Goal: Task Accomplishment & Management: Complete application form

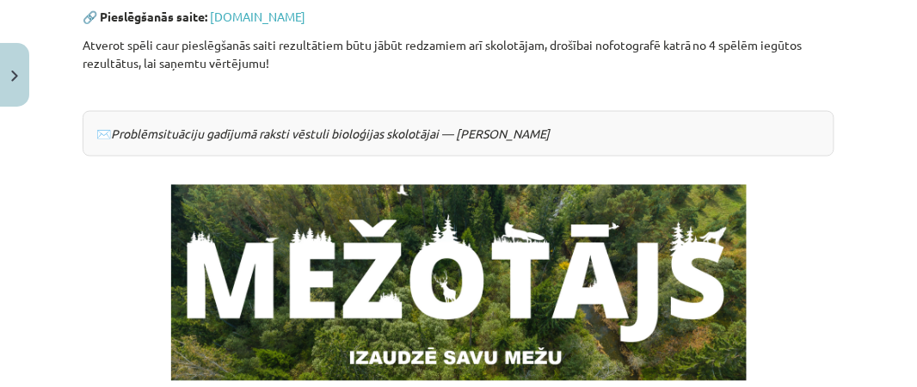
scroll to position [669, 0]
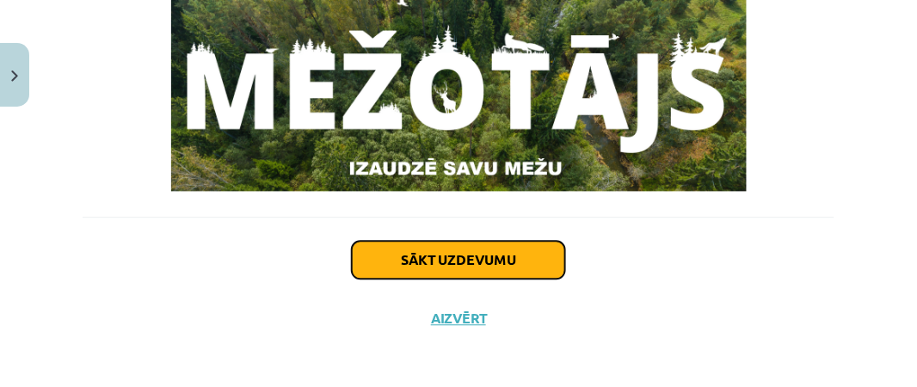
click at [502, 262] on button "Sākt uzdevumu" at bounding box center [458, 261] width 213 height 38
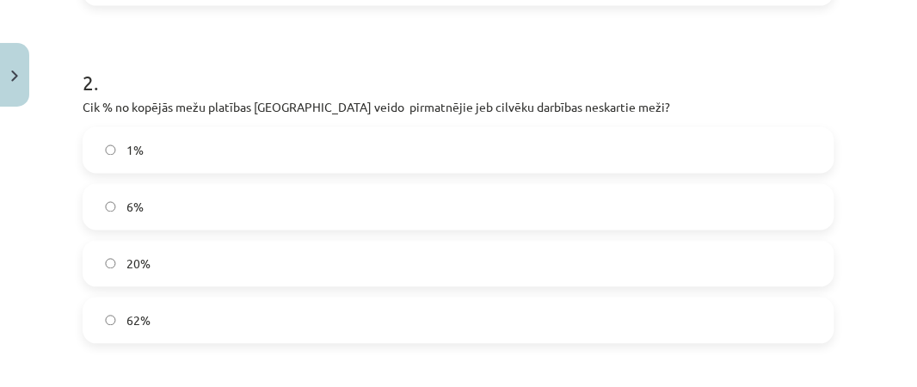
scroll to position [589, 0]
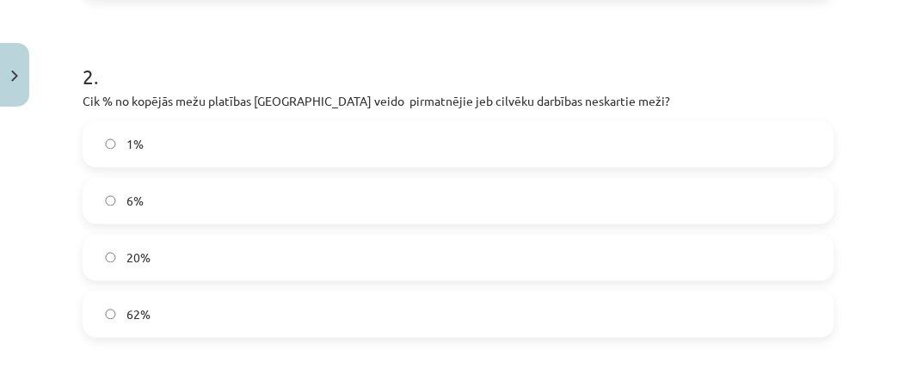
click at [117, 143] on label "1%" at bounding box center [458, 144] width 748 height 43
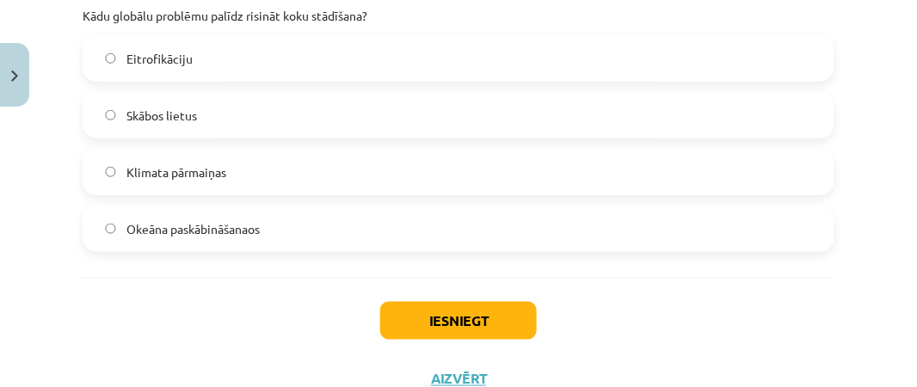
scroll to position [1751, 0]
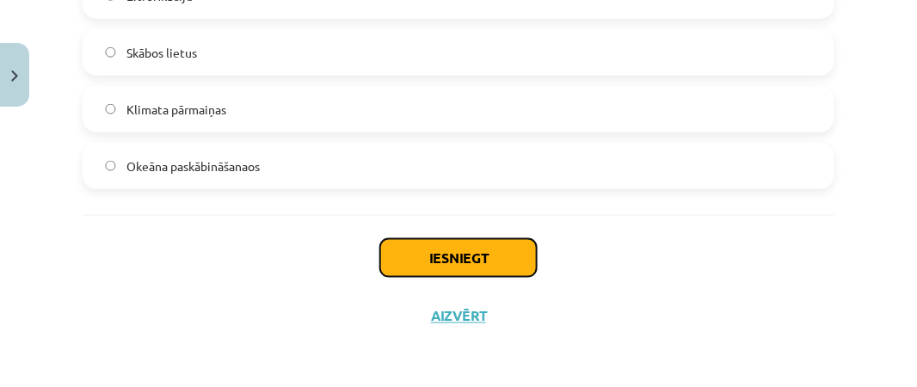
click at [450, 249] on button "Iesniegt" at bounding box center [458, 258] width 157 height 38
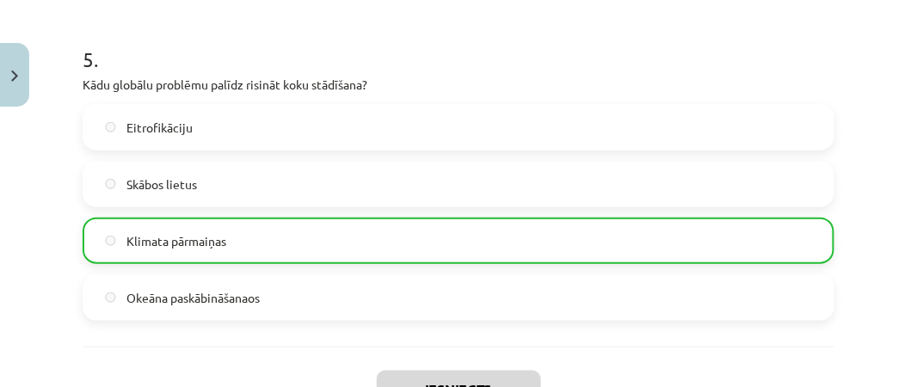
scroll to position [1611, 0]
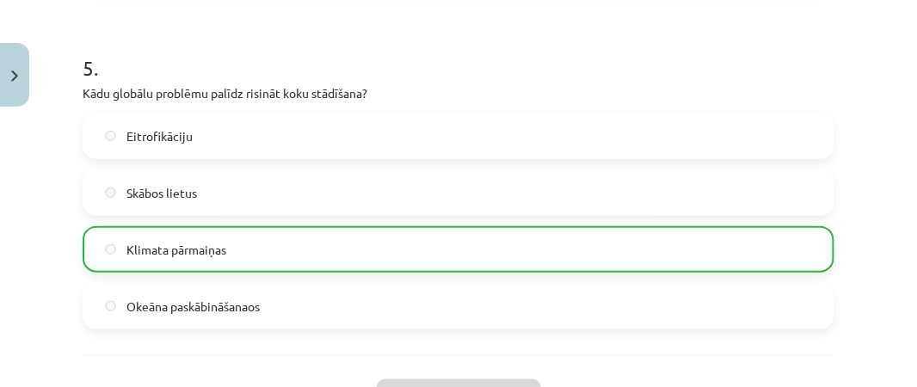
click at [906, 287] on div "Mācību tēma: Bioloģijas 9. klases 1. ieskaites mācību materiāls - laboratorijas…" at bounding box center [458, 193] width 917 height 387
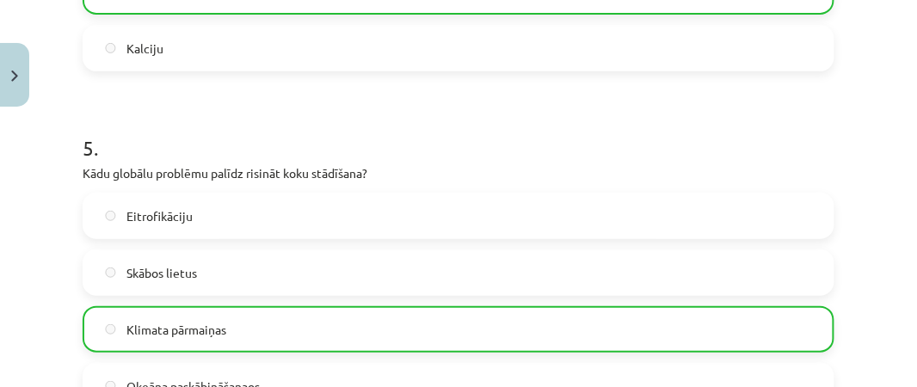
scroll to position [1804, 0]
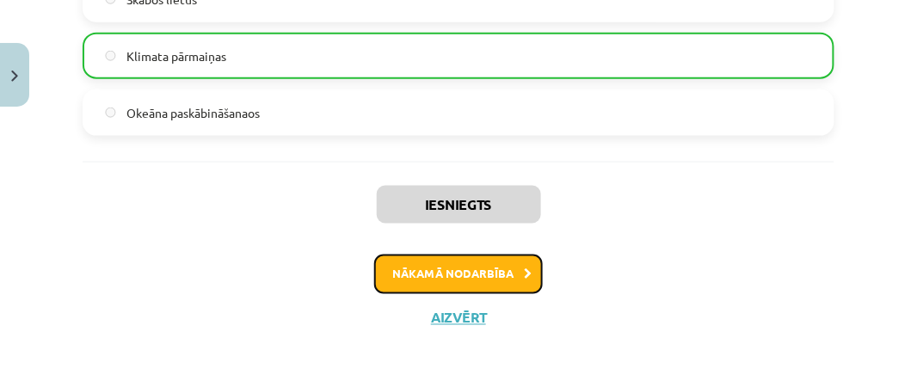
click at [501, 277] on button "Nākamā nodarbība" at bounding box center [458, 275] width 169 height 40
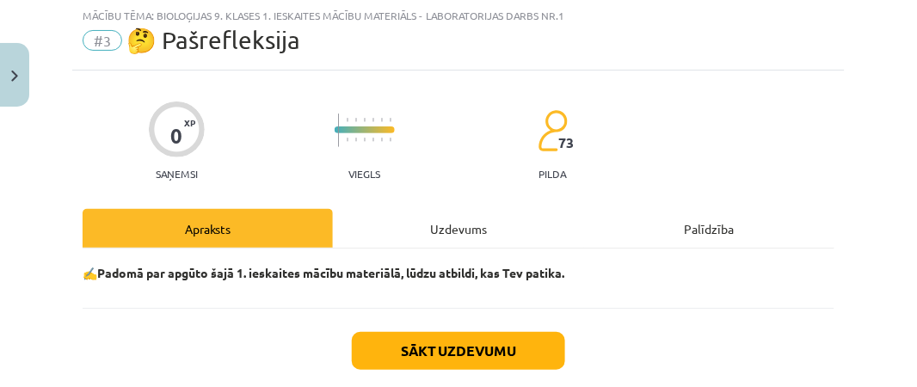
scroll to position [43, 0]
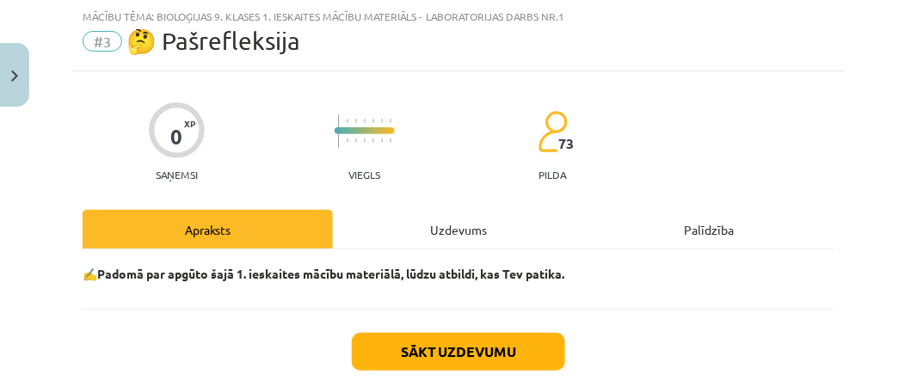
click at [501, 277] on strong "✍️Padomā par apgūto šajā 1. ieskaites mācību materiālā, lūdzu atbildi, kas Tev …" at bounding box center [324, 273] width 482 height 15
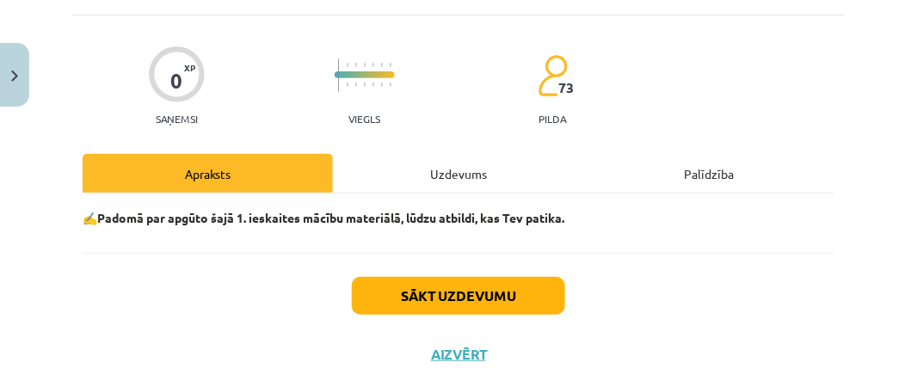
scroll to position [137, 0]
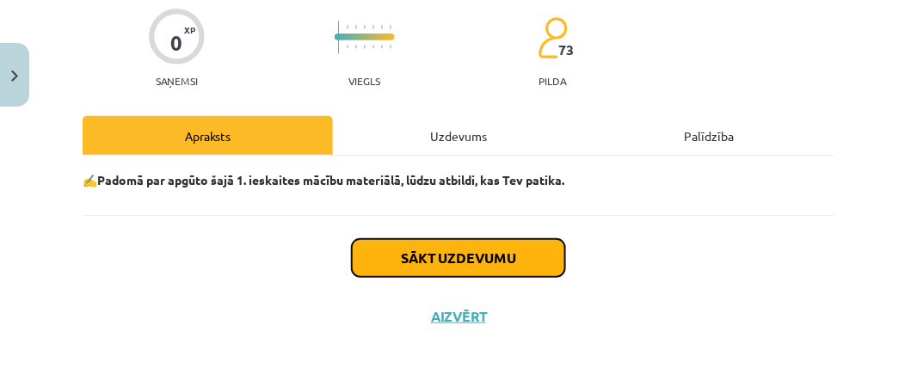
click at [439, 258] on button "Sākt uzdevumu" at bounding box center [458, 258] width 213 height 38
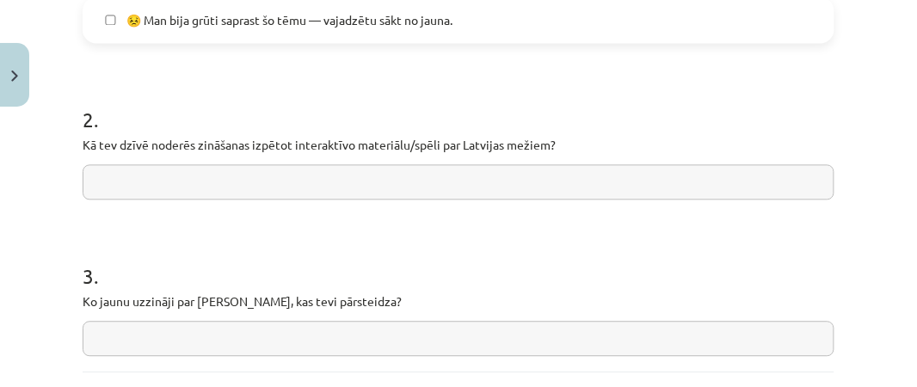
scroll to position [716, 0]
click at [138, 169] on input "text" at bounding box center [459, 182] width 752 height 35
type input "**********"
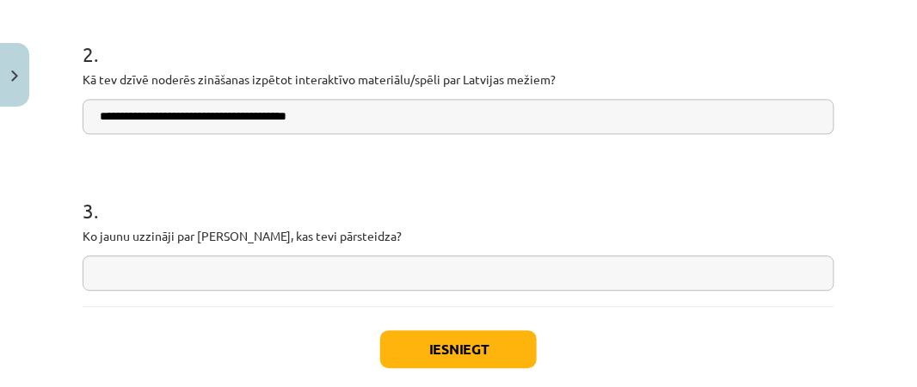
scroll to position [787, 0]
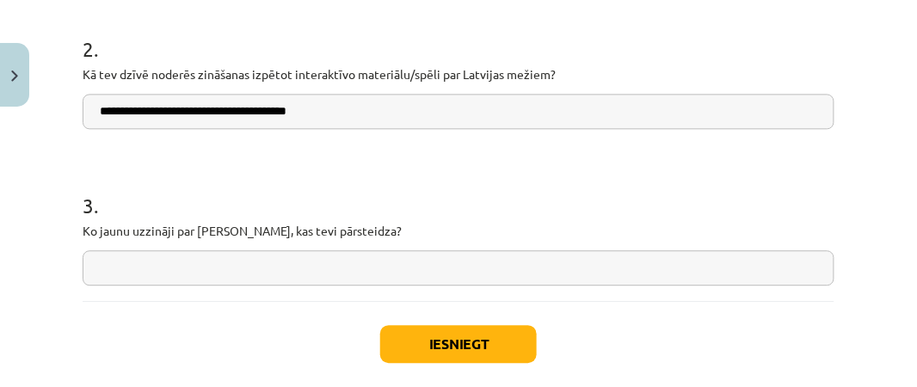
click at [191, 261] on input "text" at bounding box center [459, 267] width 752 height 35
click at [232, 265] on input "**********" at bounding box center [459, 267] width 752 height 35
click at [342, 268] on input "**********" at bounding box center [459, 267] width 752 height 35
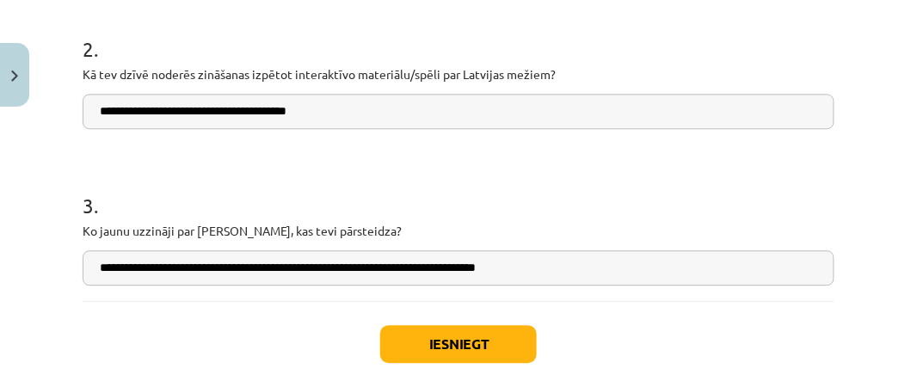
type input "**********"
click at [464, 338] on button "Iesniegt" at bounding box center [458, 344] width 157 height 38
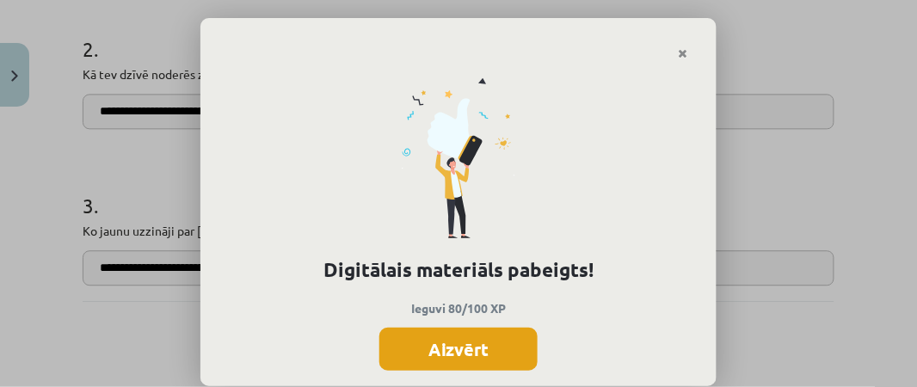
click at [493, 351] on button "Aizvērt" at bounding box center [458, 349] width 158 height 43
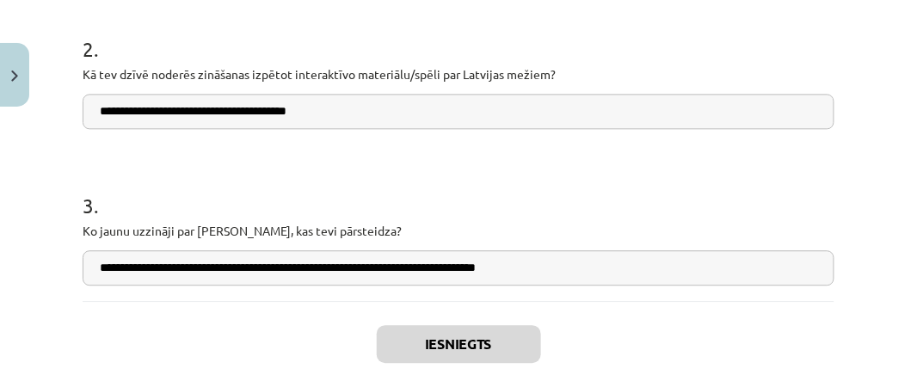
scroll to position [0, 0]
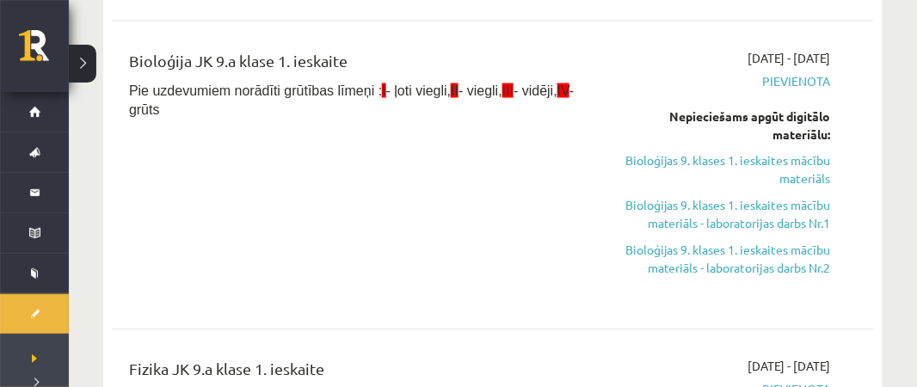
scroll to position [564, 0]
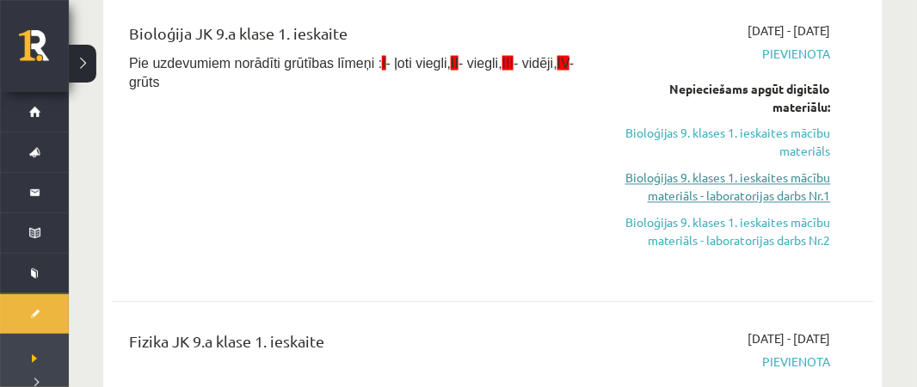
click at [767, 194] on link "Bioloģijas 9. klases 1. ieskaites mācību materiāls - laboratorijas darbs Nr.1" at bounding box center [722, 187] width 217 height 36
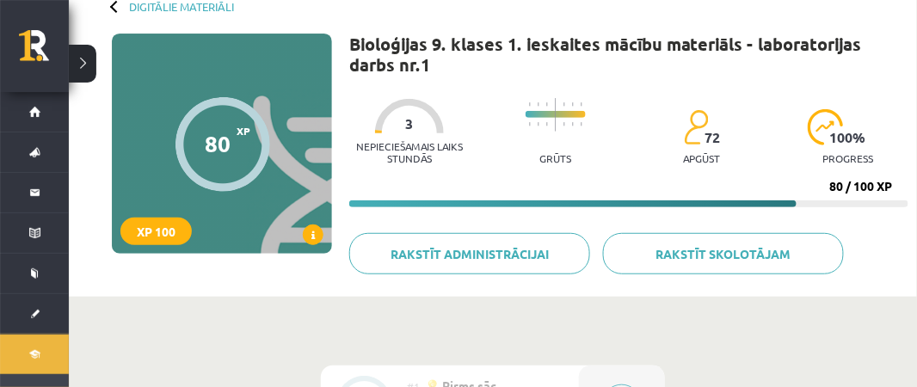
scroll to position [108, 0]
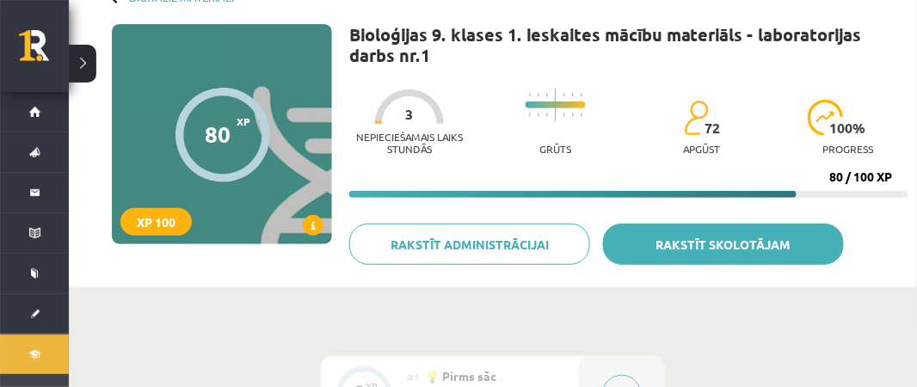
click at [720, 237] on link "Rakstīt skolotājam" at bounding box center [723, 244] width 241 height 41
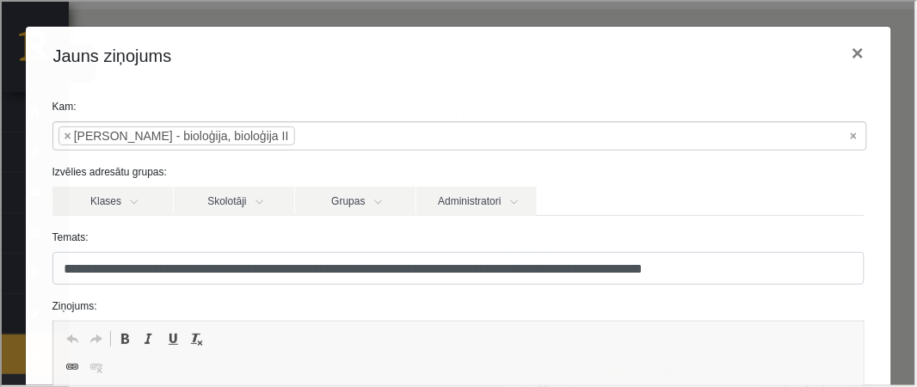
scroll to position [424, 0]
drag, startPoint x: 709, startPoint y: 42, endPoint x: 702, endPoint y: 18, distance: 25.0
click at [702, 18] on div "**********" at bounding box center [456, 192] width 913 height 384
click at [146, 363] on span "Redaktora rīkjoslas Atcelt Klaviatūras saīsne vadīšanas taustiņš+Z Atkārtot Kla…" at bounding box center [457, 352] width 811 height 65
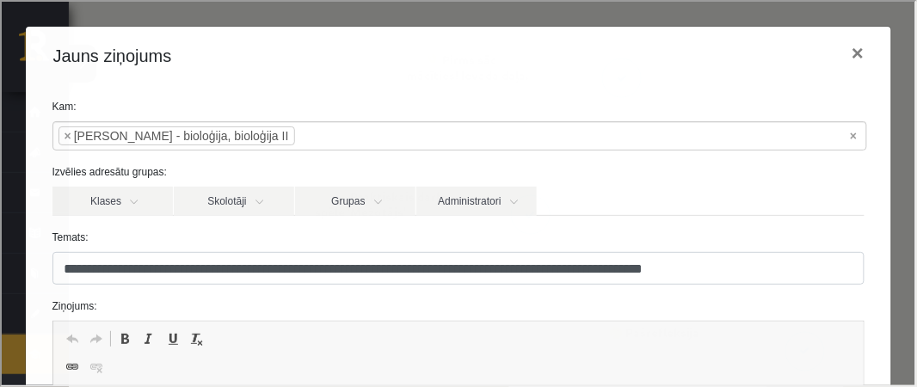
click at [146, 363] on span "Redaktora rīkjoslas Atcelt Klaviatūras saīsne vadīšanas taustiņš+Z Atkārtot Kla…" at bounding box center [457, 352] width 811 height 65
click at [77, 374] on link "Saite Klaviatūras saīsne vadīšanas taustiņš+K" at bounding box center [70, 365] width 24 height 22
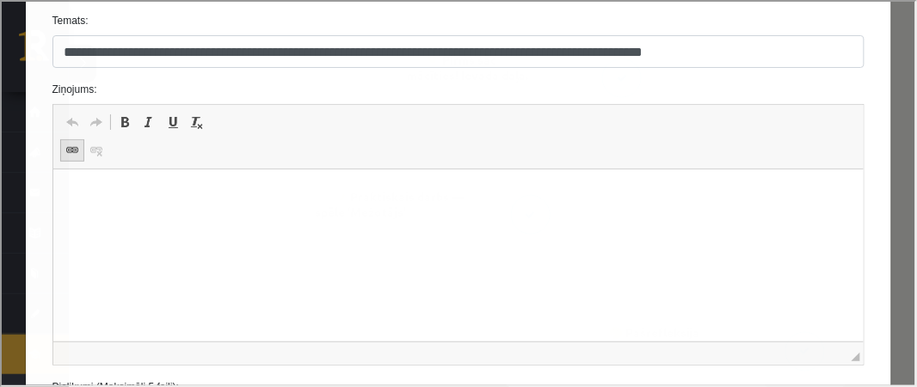
click at [77, 60] on body "**********" at bounding box center [456, 30] width 913 height 60
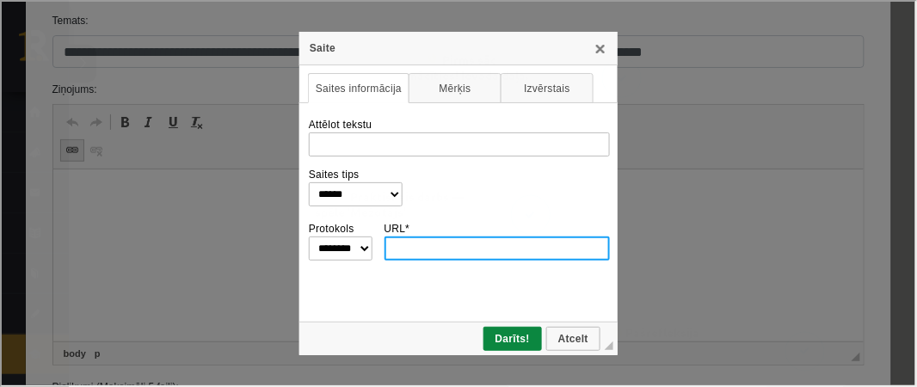
scroll to position [0, 0]
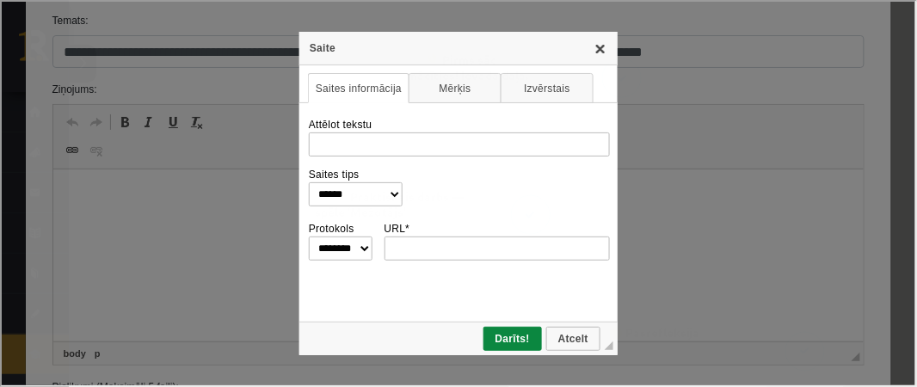
click at [598, 50] on link "X" at bounding box center [599, 47] width 14 height 14
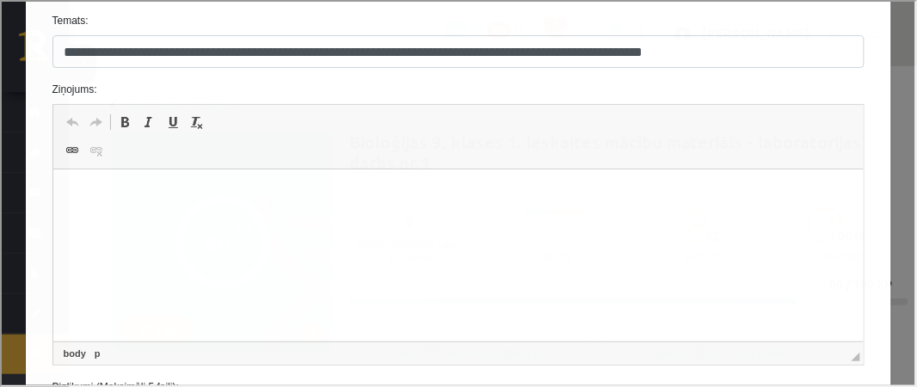
drag, startPoint x: 912, startPoint y: 67, endPoint x: 910, endPoint y: 139, distance: 72.3
click at [910, 139] on div "**********" at bounding box center [456, 192] width 913 height 384
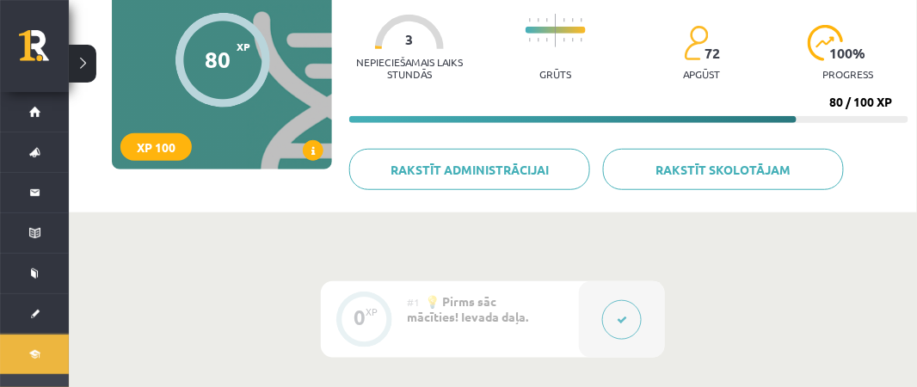
scroll to position [176, 0]
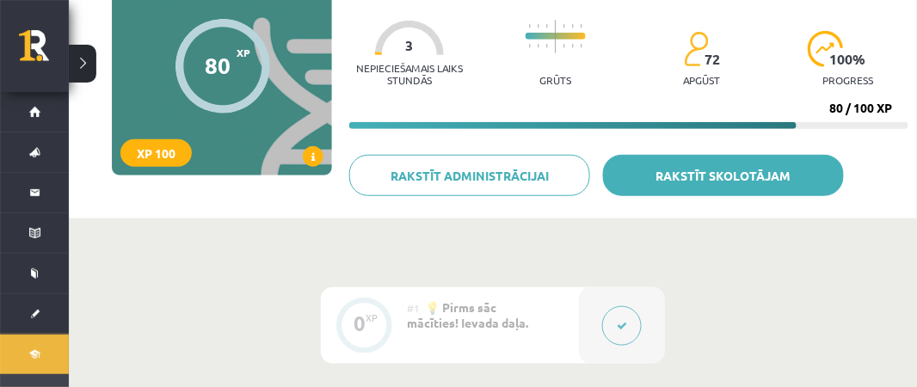
click at [777, 174] on link "Rakstīt skolotājam" at bounding box center [723, 175] width 241 height 41
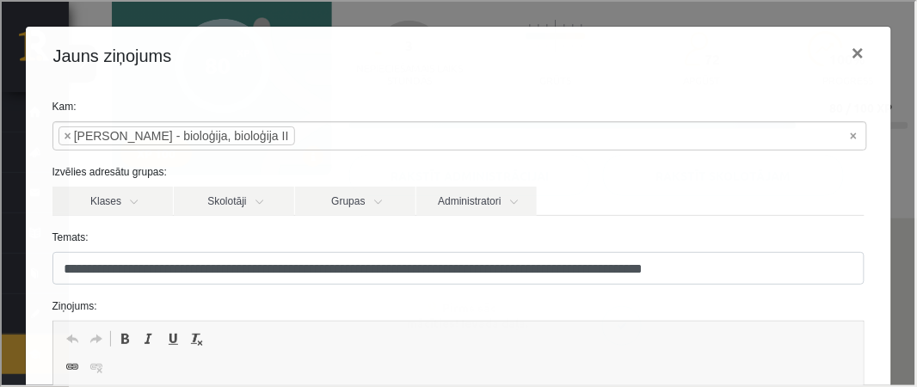
scroll to position [0, 0]
drag, startPoint x: 775, startPoint y: 173, endPoint x: 786, endPoint y: 108, distance: 65.5
click at [786, 108] on form "**********" at bounding box center [457, 367] width 839 height 540
click at [899, 294] on div "**********" at bounding box center [456, 192] width 913 height 384
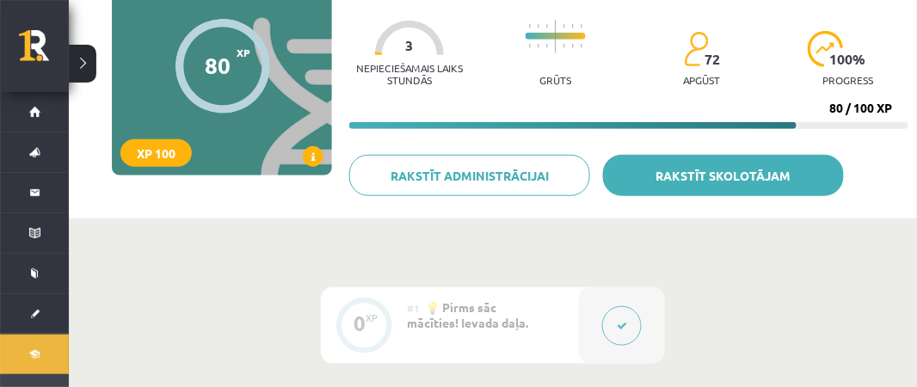
click at [777, 181] on link "Rakstīt skolotājam" at bounding box center [723, 175] width 241 height 41
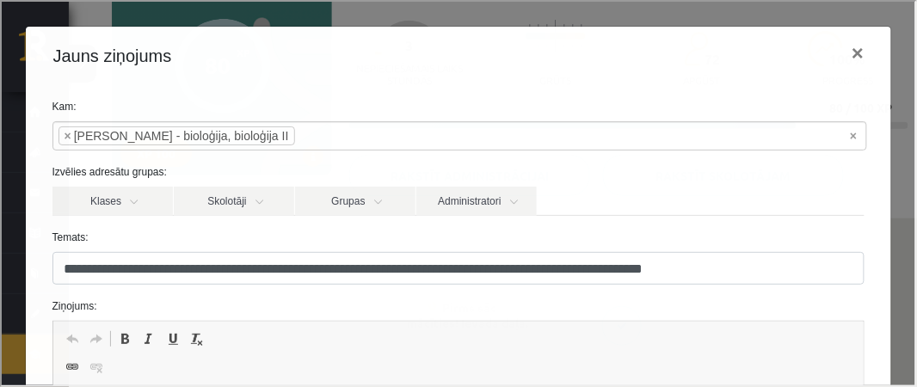
click at [209, 368] on span "Redaktora rīkjoslas Atcelt Klaviatūras saīsne vadīšanas taustiņš+Z Atkārtot Kla…" at bounding box center [457, 352] width 811 height 65
click at [249, 378] on span "Redaktora rīkjoslas Atcelt Klaviatūras saīsne vadīšanas taustiņš+Z Atkārtot Kla…" at bounding box center [457, 352] width 811 height 65
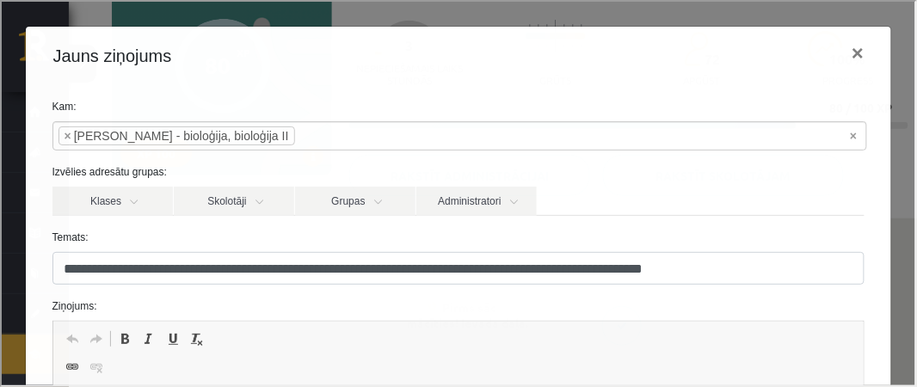
click at [885, 243] on div "**********" at bounding box center [457, 373] width 866 height 581
drag, startPoint x: 715, startPoint y: 111, endPoint x: 627, endPoint y: 19, distance: 127.1
click at [627, 19] on div "**********" at bounding box center [456, 192] width 913 height 384
click at [521, 86] on div "**********" at bounding box center [457, 373] width 866 height 581
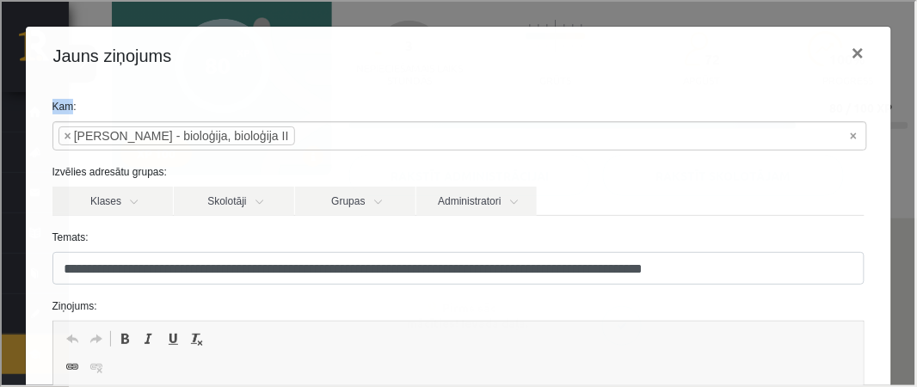
click at [521, 86] on div "**********" at bounding box center [457, 373] width 866 height 581
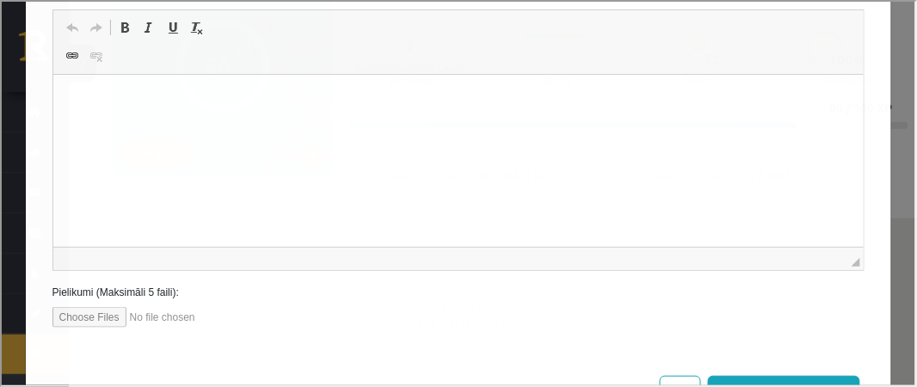
scroll to position [344, 0]
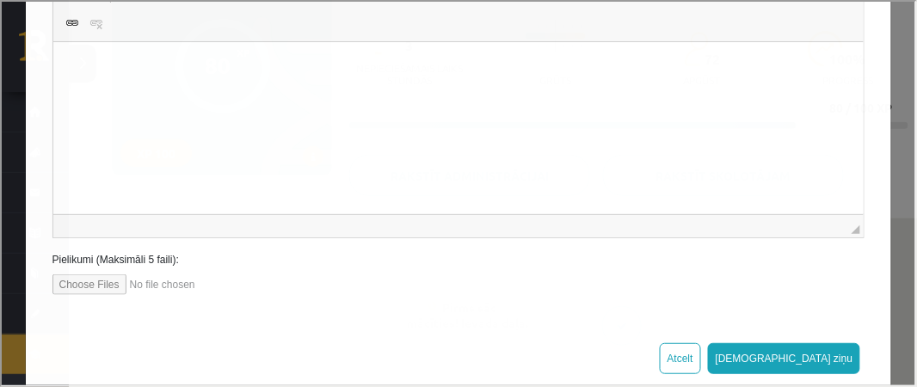
click at [121, 278] on input "file" at bounding box center [148, 283] width 195 height 21
type input "**********"
click at [149, 36] on span "Redaktora rīkjoslas Atcelt Klaviatūras saīsne vadīšanas taustiņš+Z Atkārtot Kla…" at bounding box center [457, 8] width 811 height 65
click at [136, 65] on p "Bagātinātā teksta redaktors, wiswyg-editor-47024901463200-1757863004-724" at bounding box center [458, 68] width 777 height 18
click at [185, 101] on p "**********" at bounding box center [459, 98] width 779 height 18
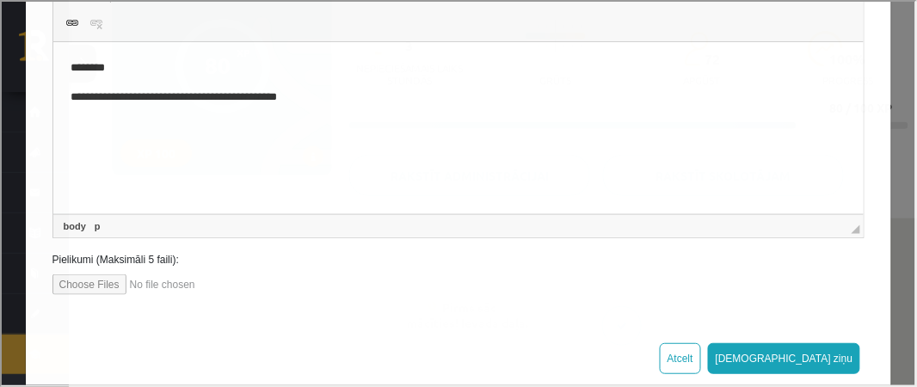
click at [310, 95] on p "**********" at bounding box center [459, 98] width 779 height 18
click at [125, 124] on p "**********" at bounding box center [459, 126] width 779 height 18
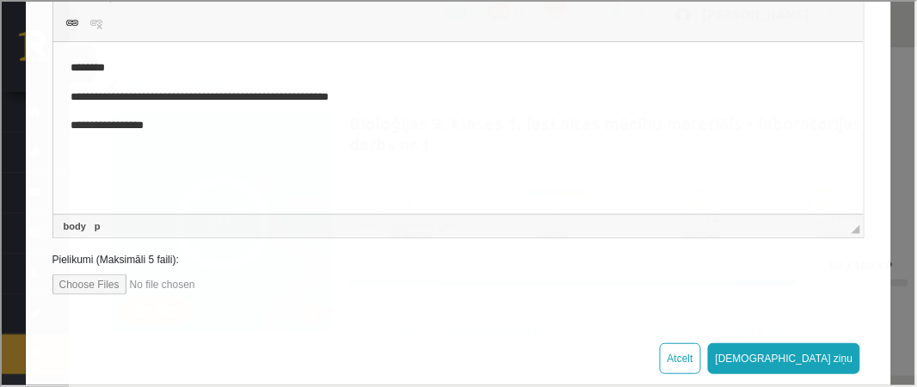
scroll to position [0, 0]
click at [916, 130] on html "0 Dāvanas 193 mP 175 xp Ivo Zuriko Ananidze Sākums Aktuāli Kā mācīties eSKOLĀ K…" at bounding box center [458, 193] width 917 height 387
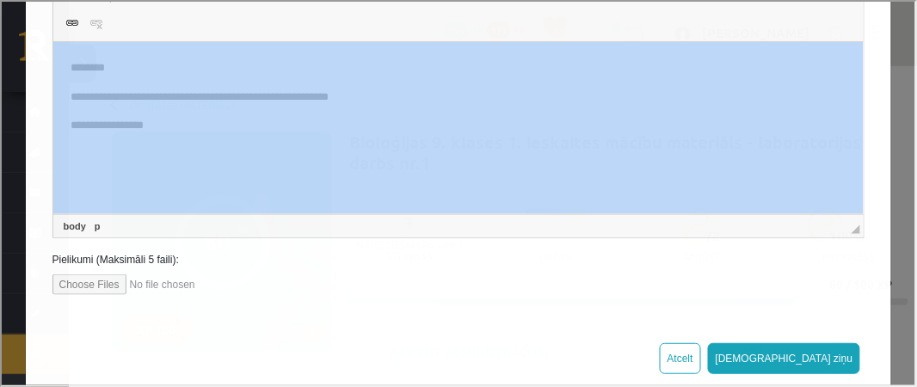
scroll to position [107, 0]
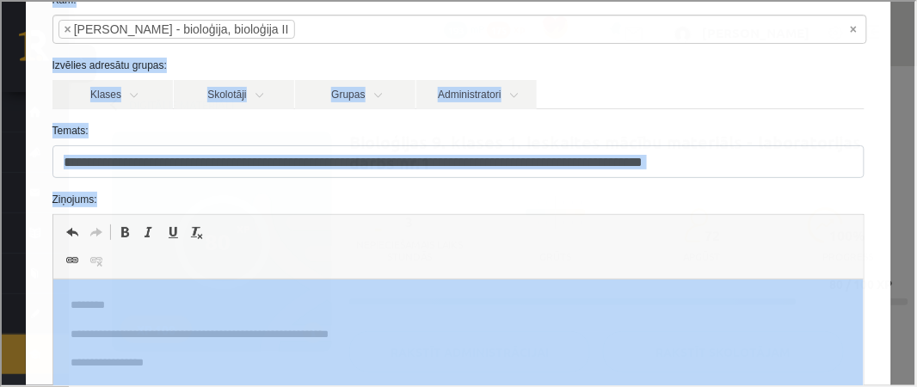
drag, startPoint x: 901, startPoint y: 124, endPoint x: 915, endPoint y: 12, distance: 112.6
click at [913, 12] on html "**********" at bounding box center [456, 30] width 913 height 60
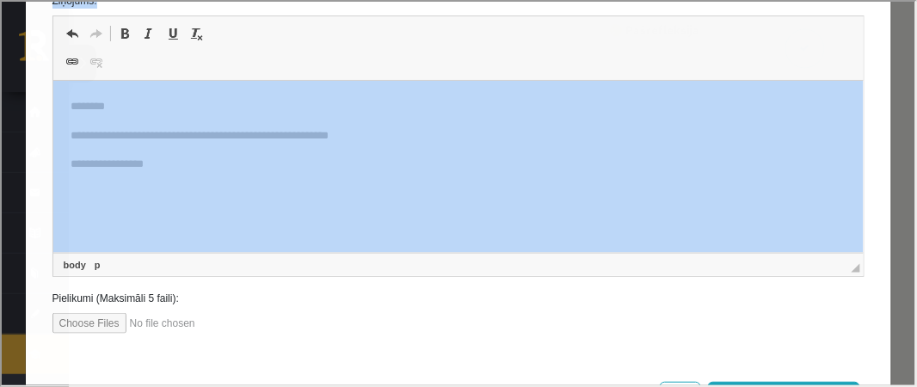
scroll to position [344, 0]
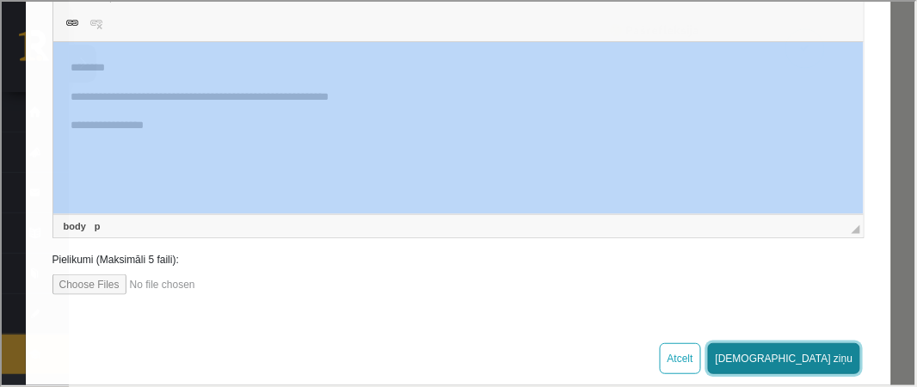
click at [846, 353] on button "Sūtīt ziņu" at bounding box center [782, 356] width 153 height 31
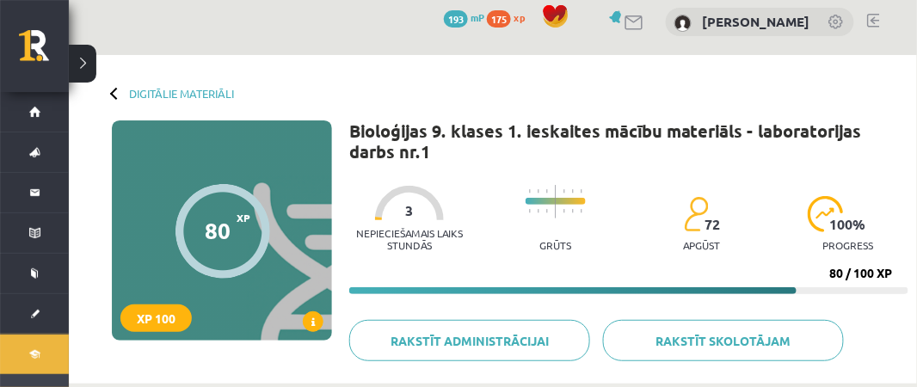
scroll to position [0, 0]
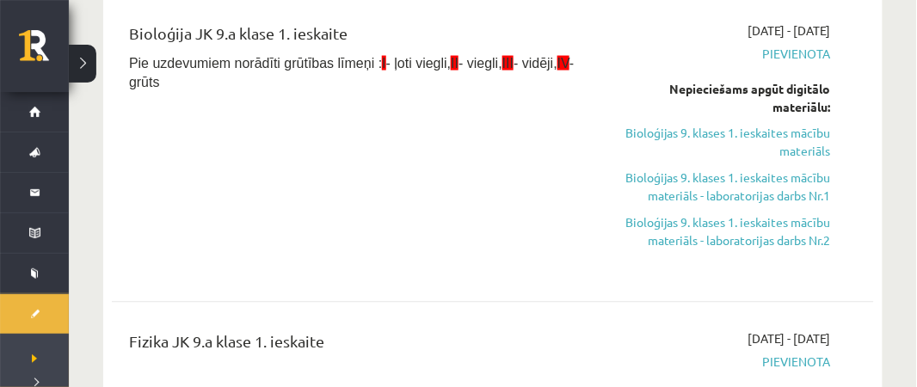
scroll to position [564, 0]
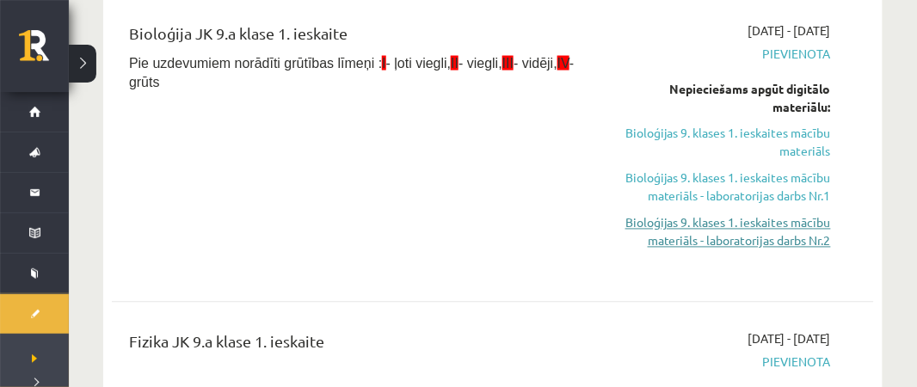
click at [772, 230] on link "Bioloģijas 9. klases 1. ieskaites mācību materiāls - laboratorijas darbs Nr.2" at bounding box center [722, 232] width 217 height 36
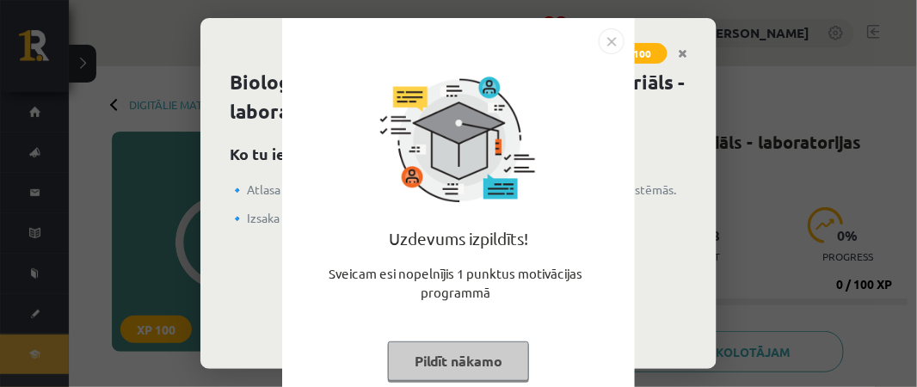
click at [477, 359] on button "Pildīt nākamo" at bounding box center [458, 361] width 141 height 40
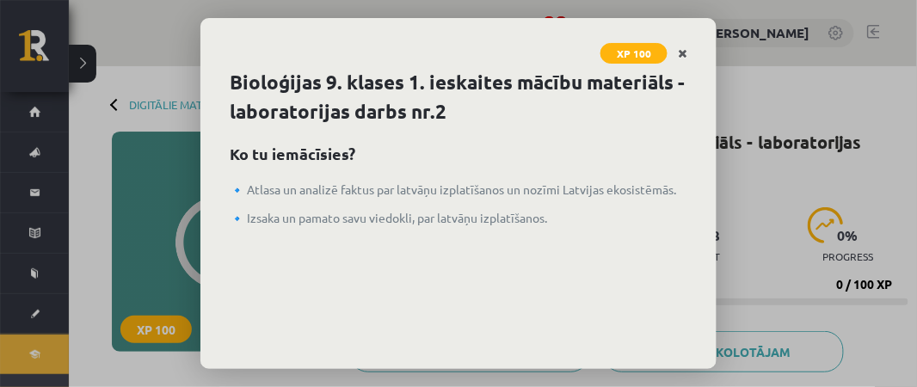
click at [685, 53] on icon "Close" at bounding box center [682, 54] width 9 height 12
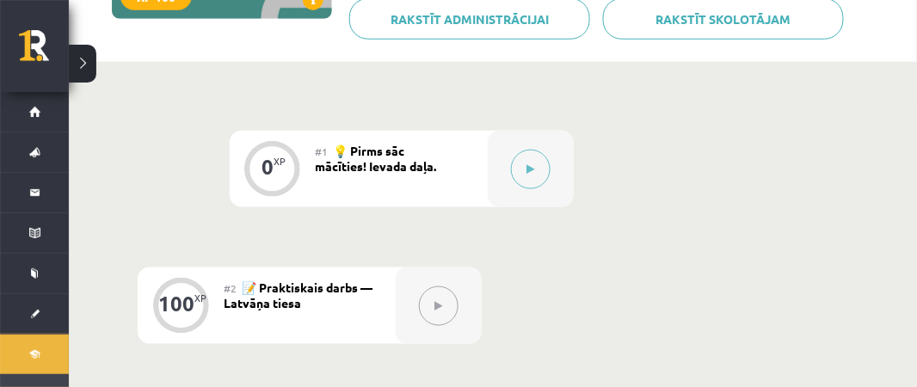
scroll to position [329, 0]
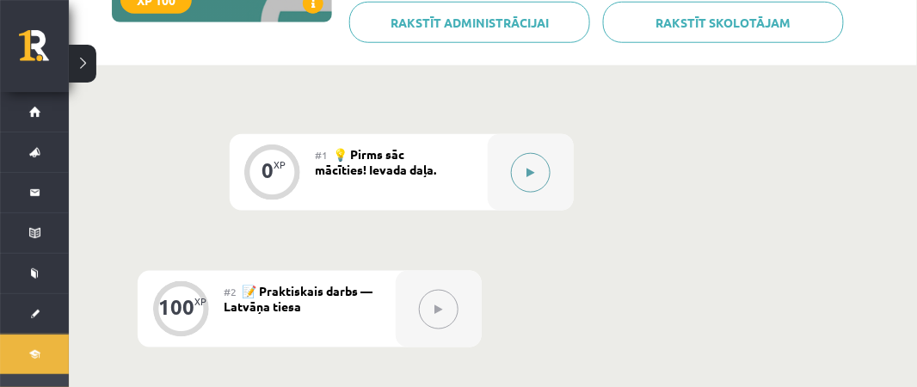
click at [539, 163] on button at bounding box center [531, 173] width 40 height 40
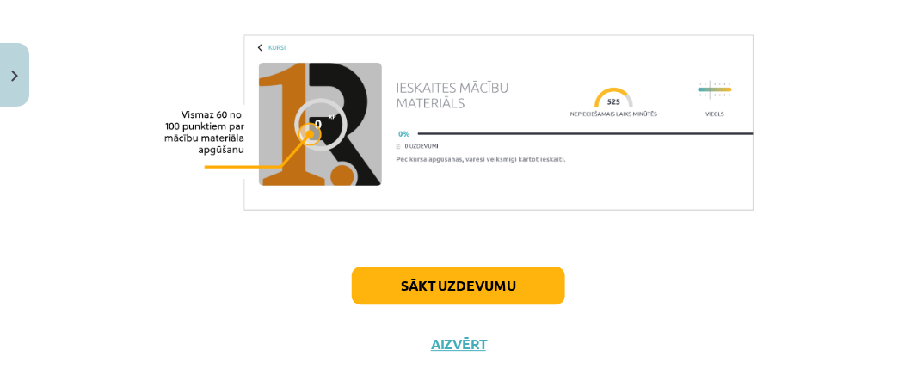
scroll to position [828, 0]
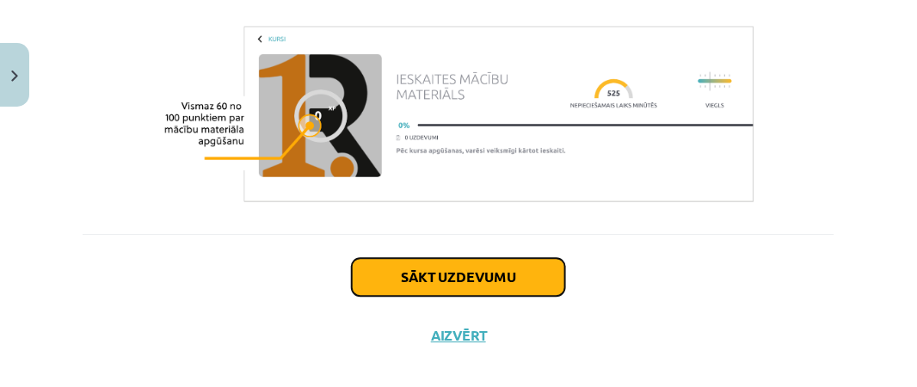
click at [531, 258] on button "Sākt uzdevumu" at bounding box center [458, 277] width 213 height 38
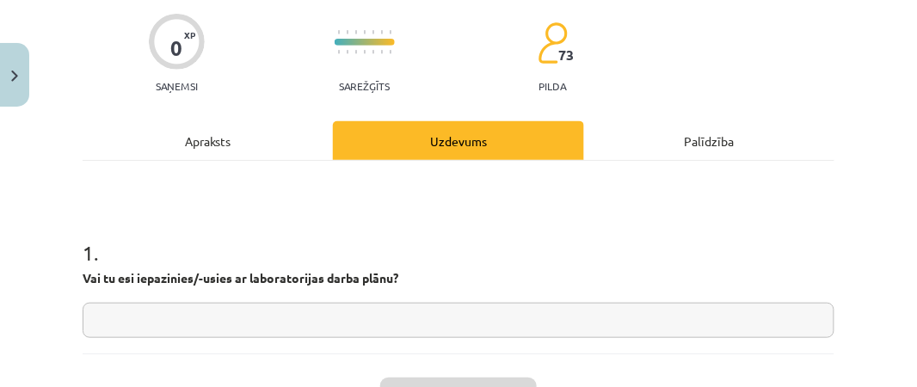
scroll to position [168, 0]
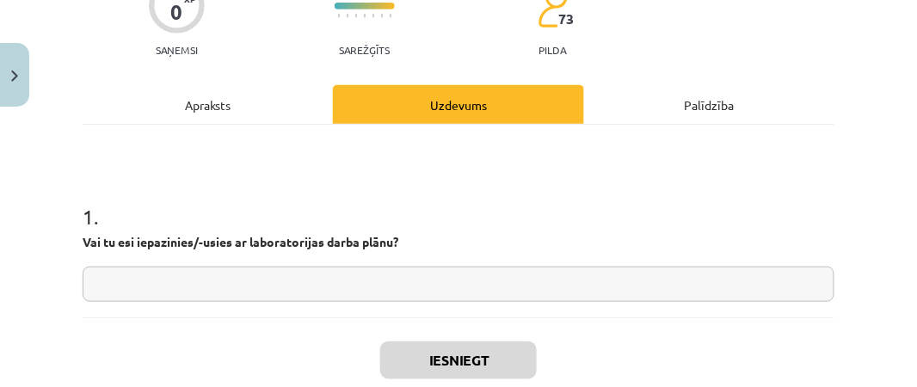
click at [581, 272] on input "text" at bounding box center [459, 284] width 752 height 35
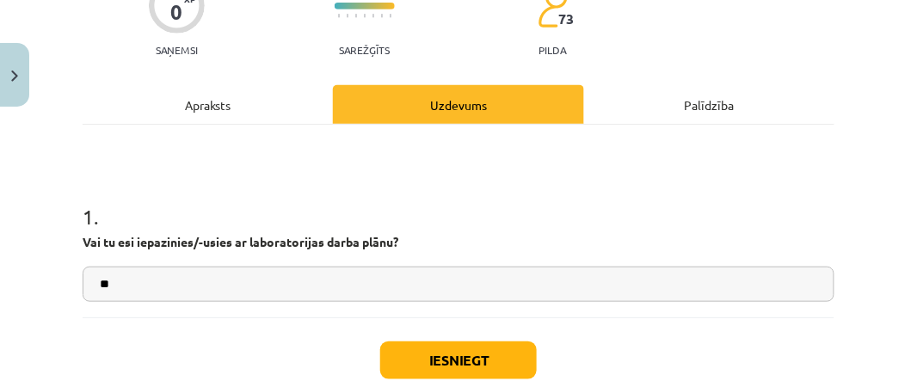
type input "**"
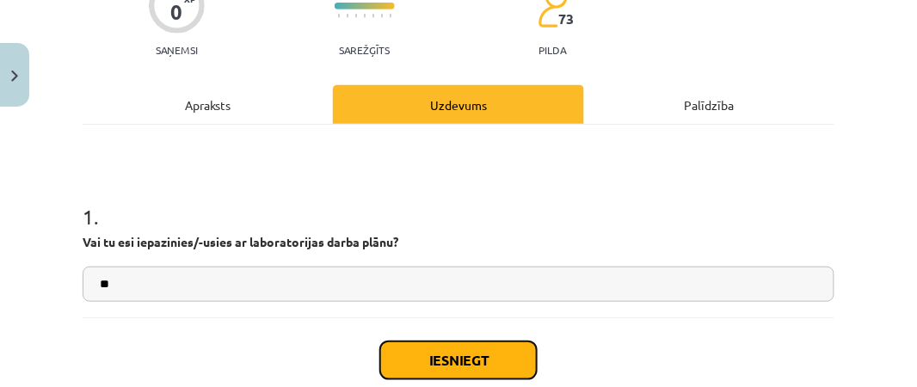
click at [464, 353] on button "Iesniegt" at bounding box center [458, 360] width 157 height 38
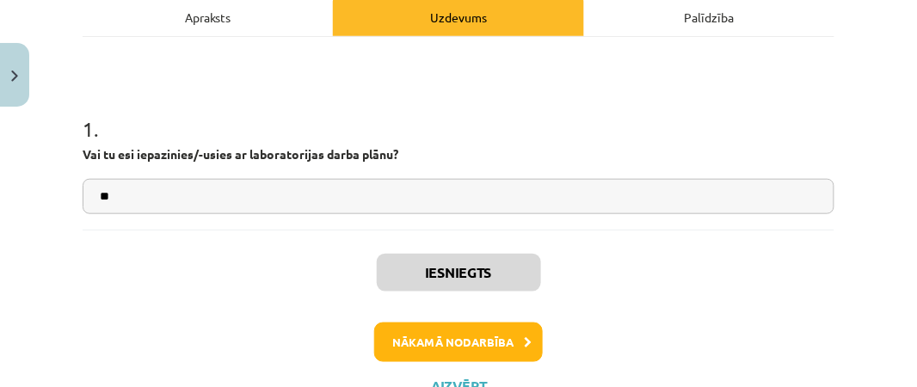
scroll to position [258, 0]
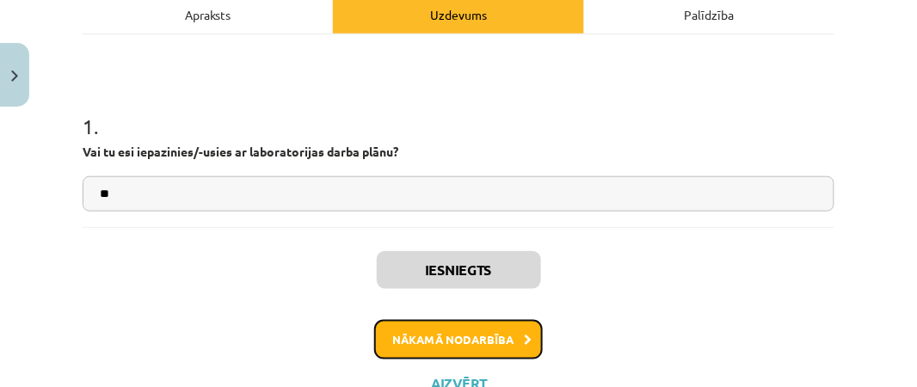
click at [513, 335] on button "Nākamā nodarbība" at bounding box center [458, 340] width 169 height 40
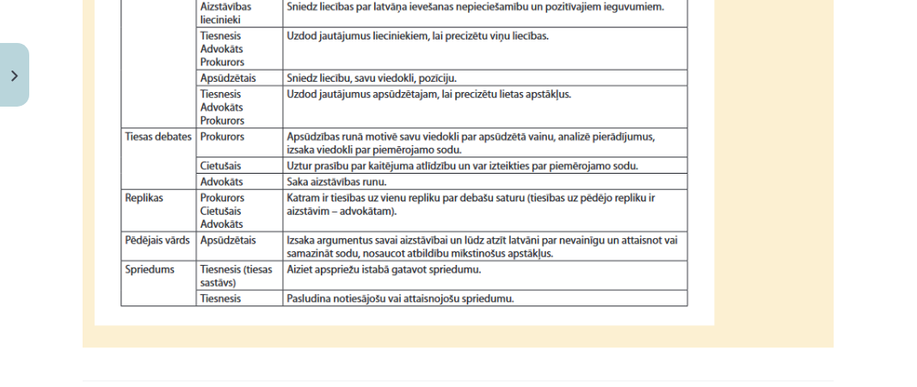
scroll to position [1899, 0]
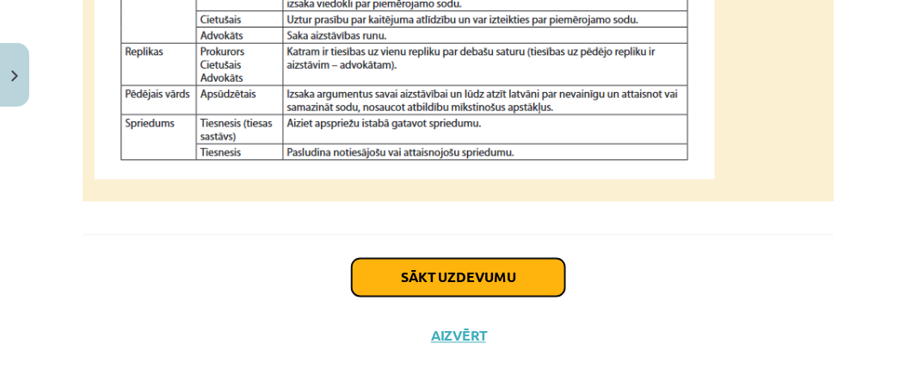
click at [430, 259] on button "Sākt uzdevumu" at bounding box center [458, 278] width 213 height 38
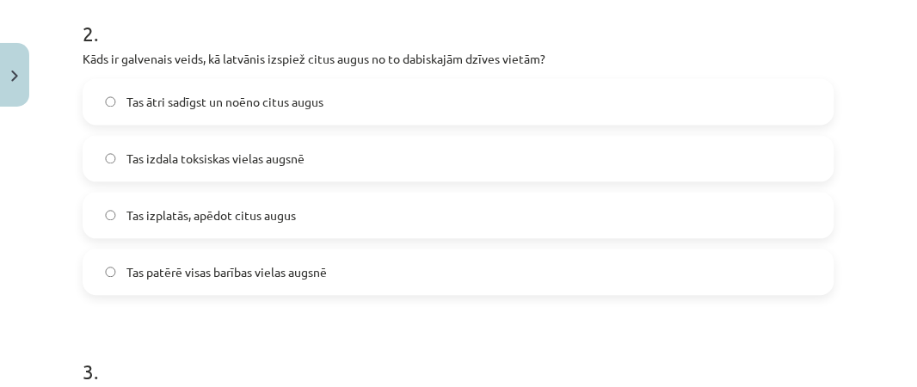
scroll to position [694, 0]
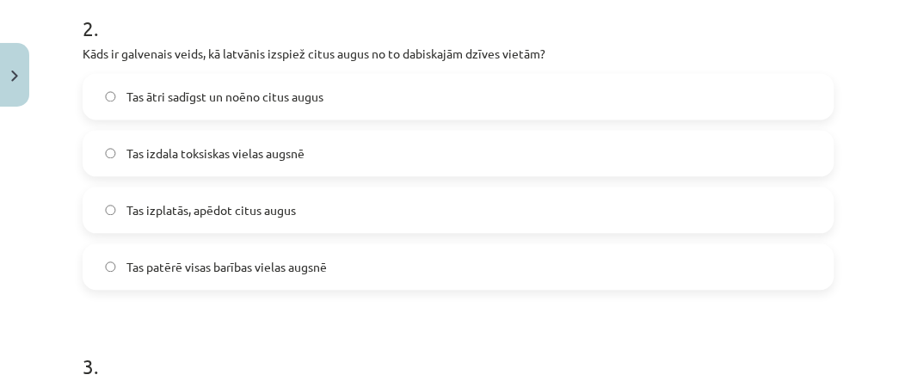
click at [113, 104] on label "Tas ātri sadīgst un noēno citus augus" at bounding box center [458, 96] width 748 height 43
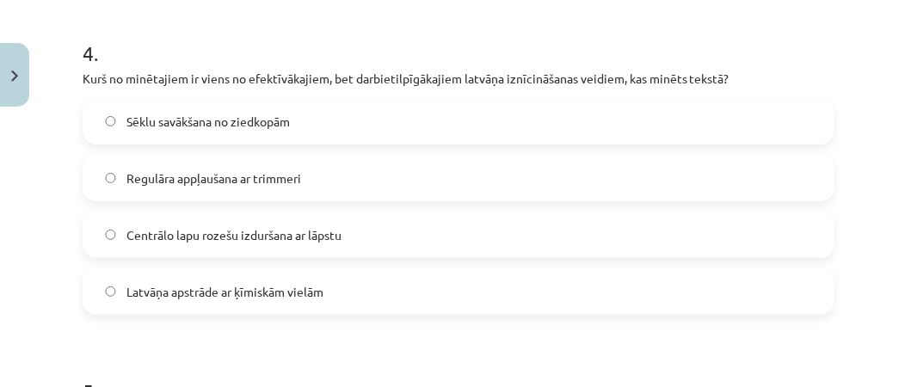
scroll to position [1353, 0]
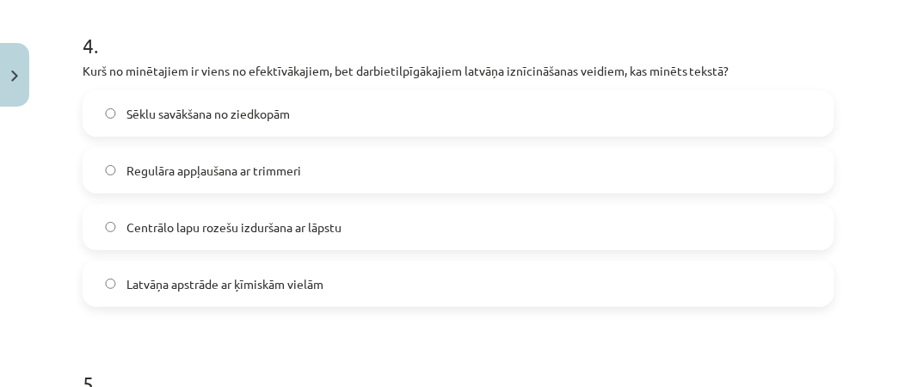
click at [119, 232] on label "Centrālo lapu rozešu izduršana ar lāpstu" at bounding box center [458, 227] width 748 height 43
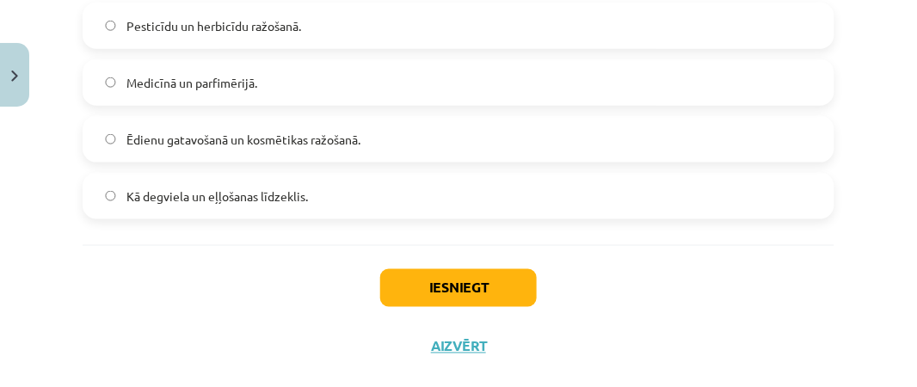
scroll to position [1782, 0]
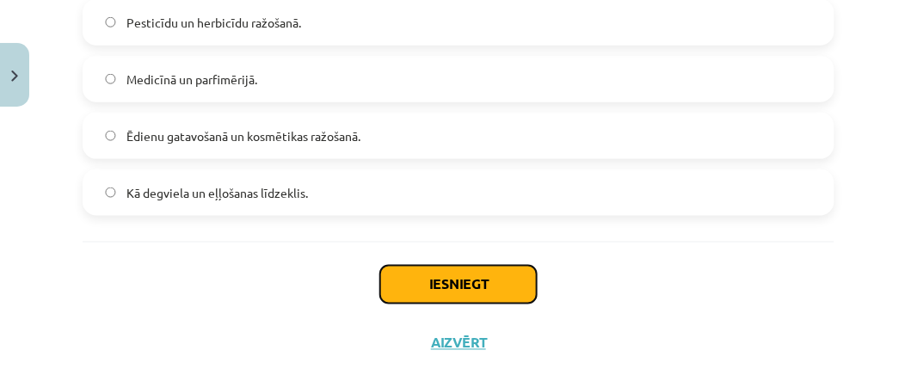
click at [478, 284] on button "Iesniegt" at bounding box center [458, 285] width 157 height 38
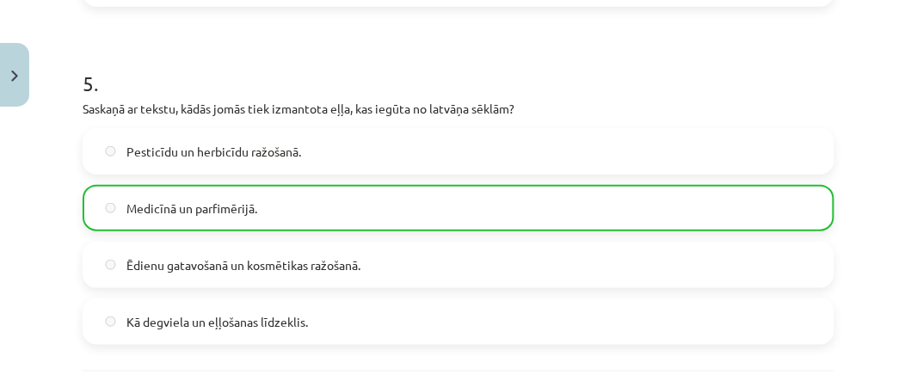
scroll to position [1863, 0]
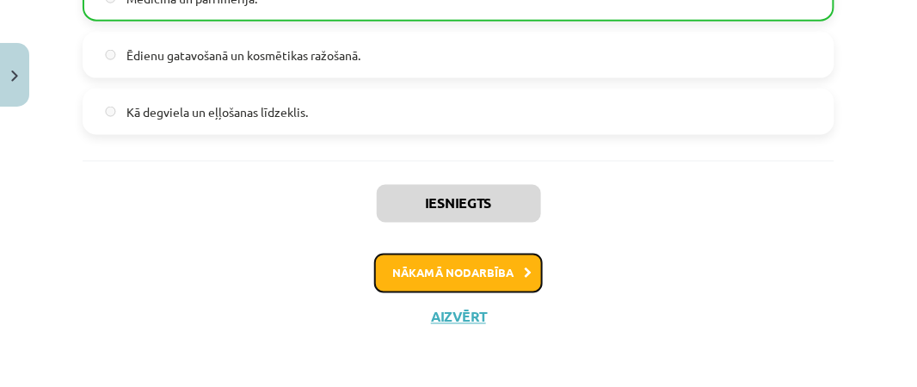
click at [478, 257] on button "Nākamā nodarbība" at bounding box center [458, 274] width 169 height 40
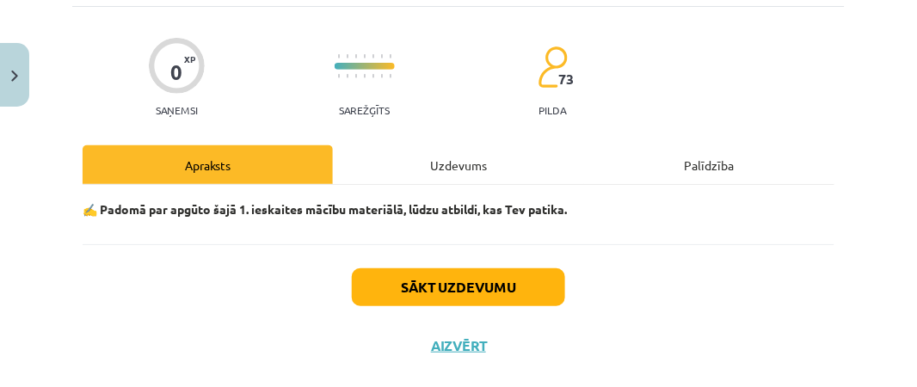
scroll to position [137, 0]
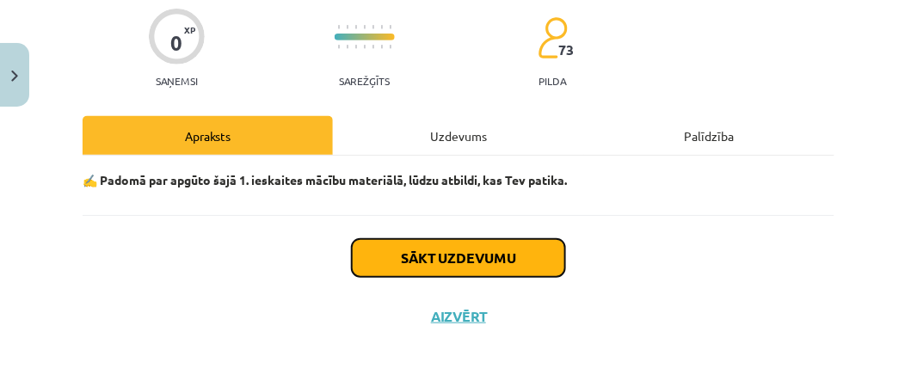
click at [439, 249] on button "Sākt uzdevumu" at bounding box center [458, 258] width 213 height 38
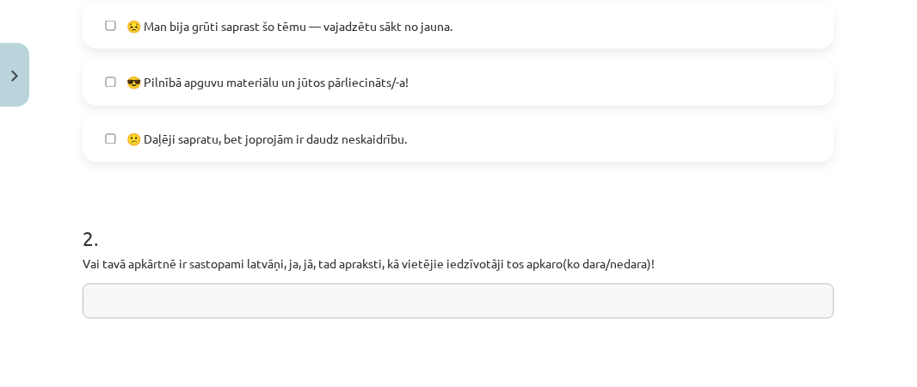
scroll to position [618, 0]
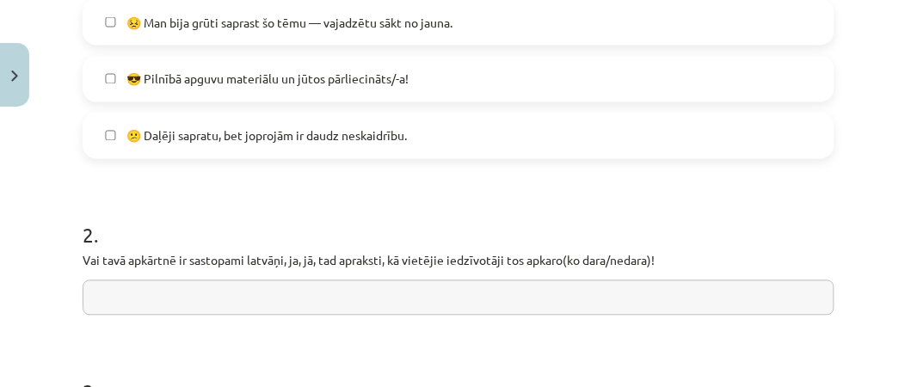
click at [88, 286] on input "text" at bounding box center [459, 297] width 752 height 35
type input "**********"
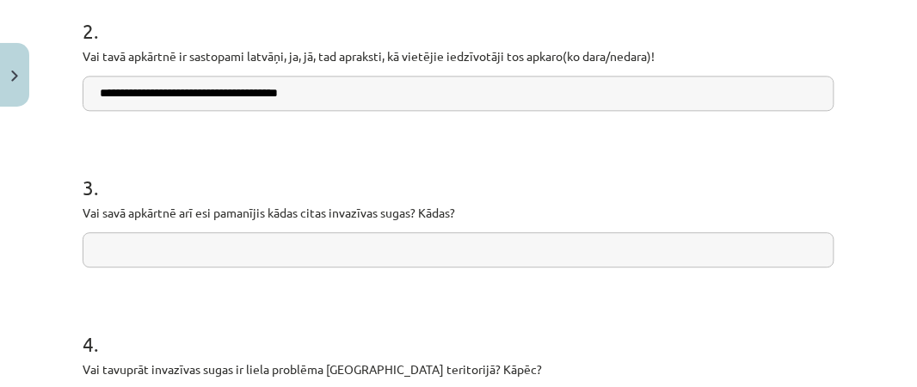
scroll to position [834, 0]
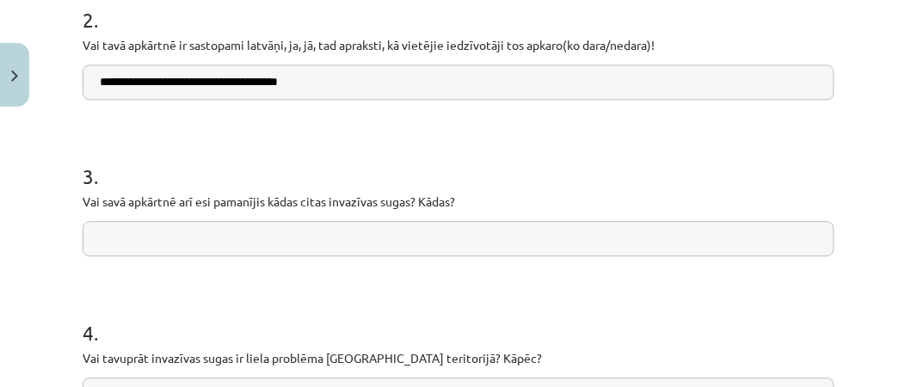
click at [398, 241] on input "text" at bounding box center [459, 238] width 752 height 35
type input "*********"
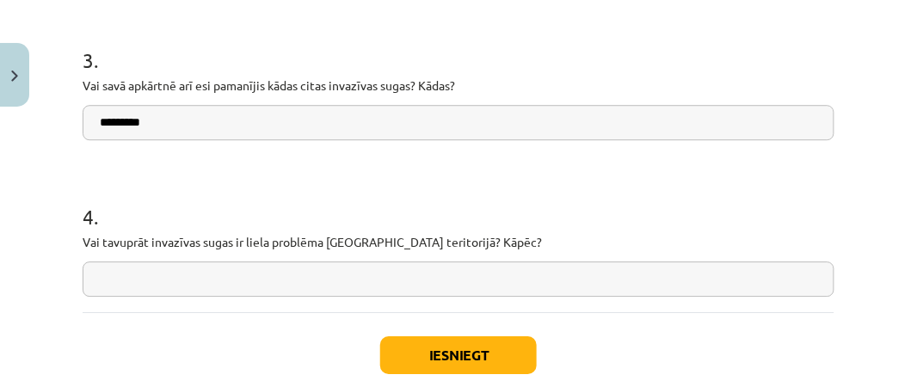
scroll to position [955, 0]
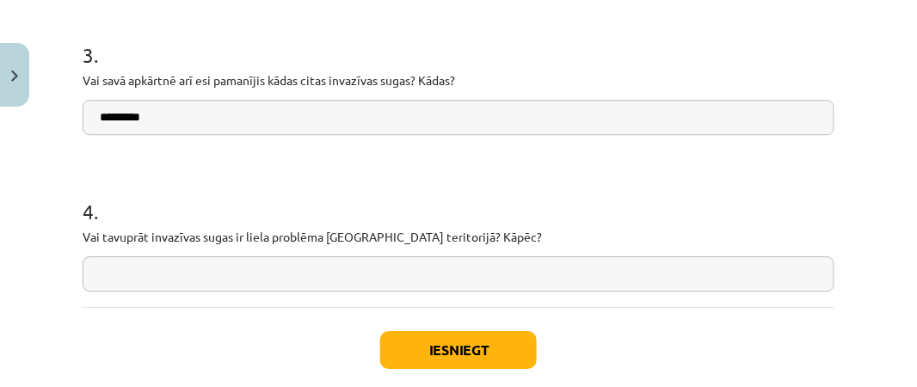
click at [248, 281] on input "text" at bounding box center [459, 273] width 752 height 35
click at [156, 270] on input "**********" at bounding box center [459, 273] width 752 height 35
click at [182, 274] on input "**********" at bounding box center [459, 273] width 752 height 35
type input "**********"
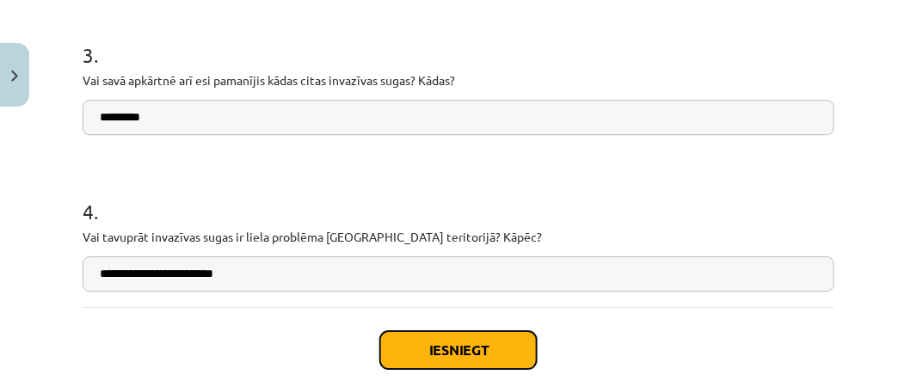
click at [452, 341] on button "Iesniegt" at bounding box center [458, 350] width 157 height 38
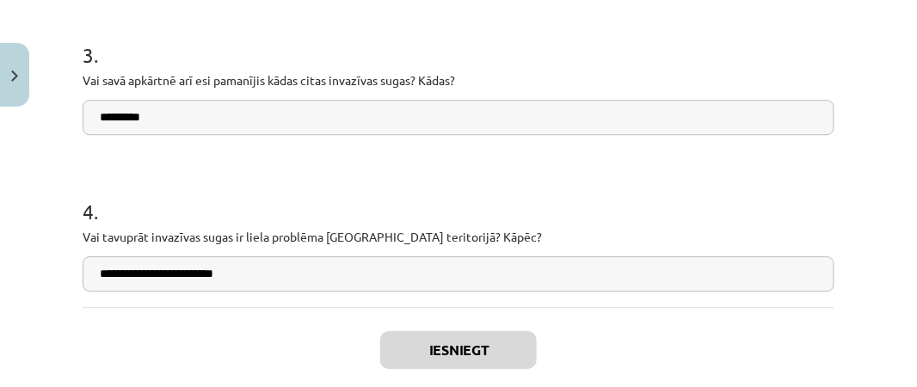
scroll to position [955, 0]
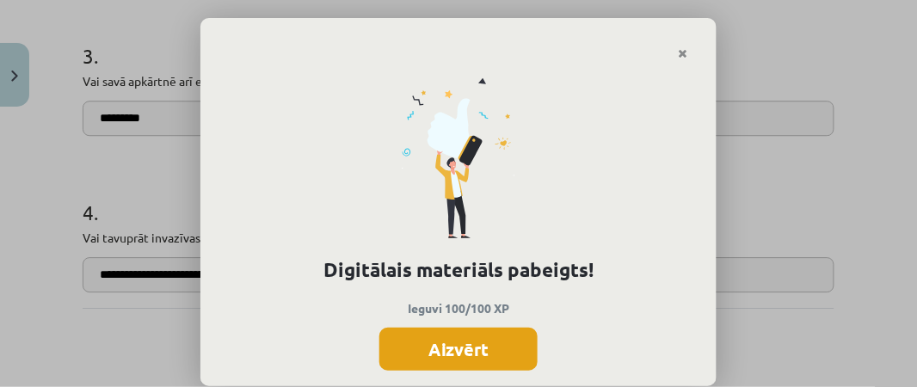
click at [479, 345] on button "Aizvērt" at bounding box center [458, 349] width 158 height 43
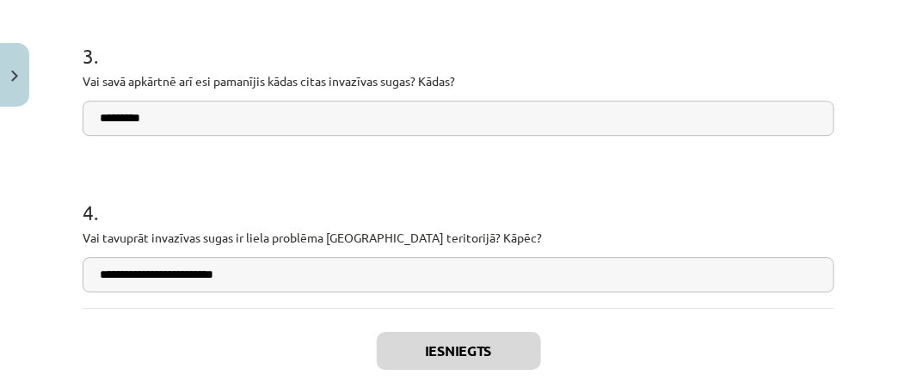
scroll to position [728, 0]
click at [775, 340] on div "Iesniegts Aizvērt" at bounding box center [459, 368] width 752 height 120
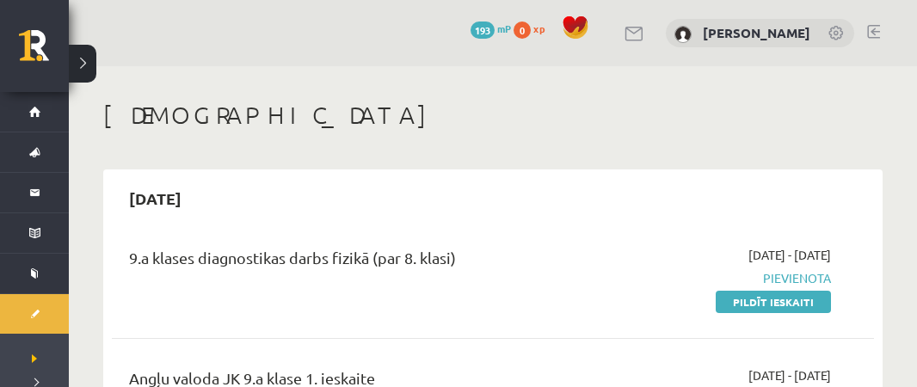
scroll to position [564, 0]
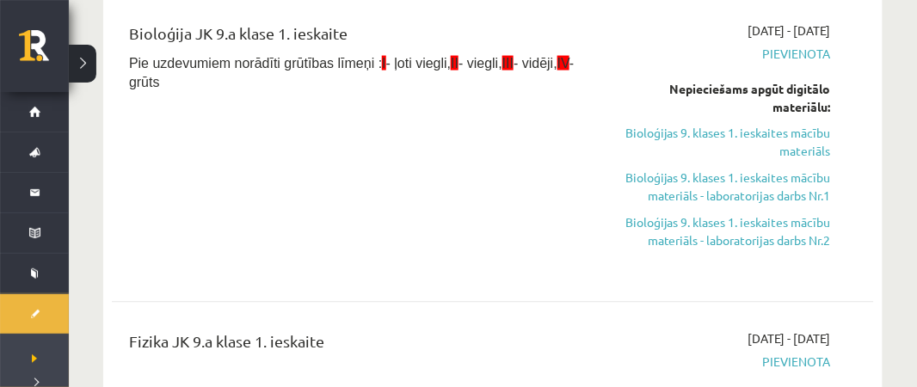
click at [818, 54] on span "Pievienota" at bounding box center [722, 54] width 217 height 18
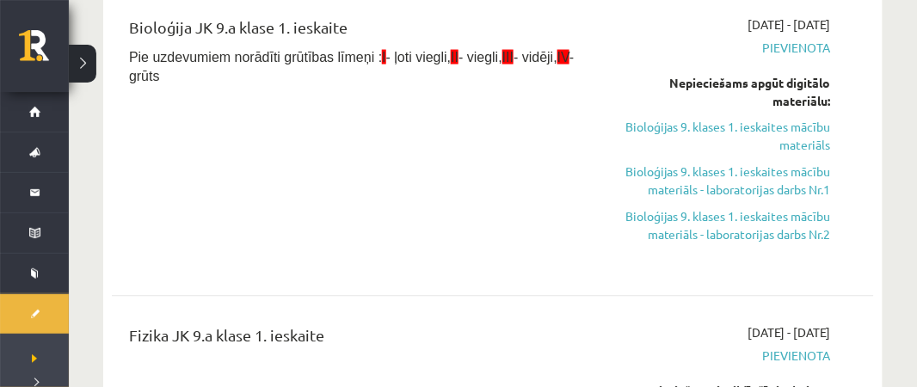
scroll to position [543, 0]
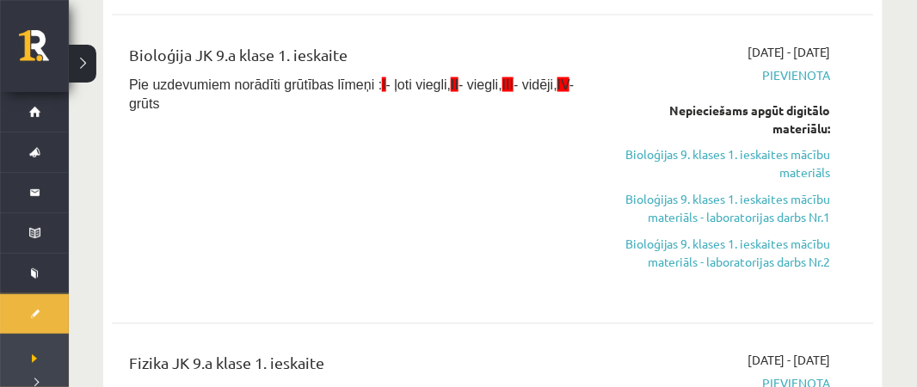
click at [819, 69] on span "Pievienota" at bounding box center [722, 75] width 217 height 18
click at [810, 103] on div "Nepieciešams apgūt digitālo materiālu:" at bounding box center [722, 119] width 217 height 36
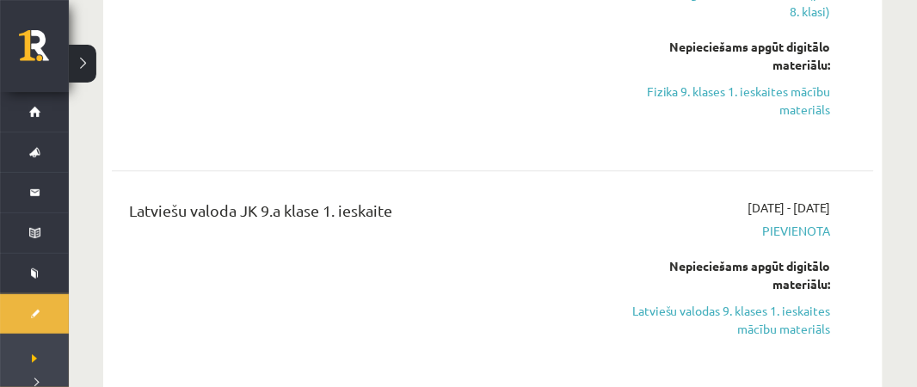
scroll to position [1051, 0]
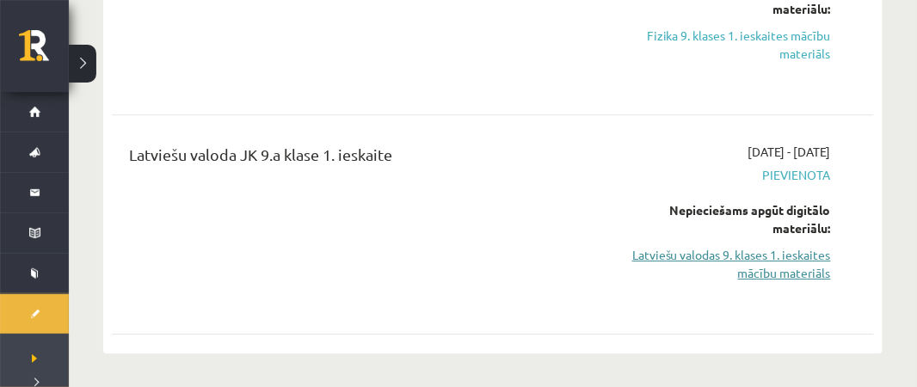
click at [780, 252] on link "Latviešu valodas 9. klases 1. ieskaites mācību materiāls" at bounding box center [722, 264] width 217 height 36
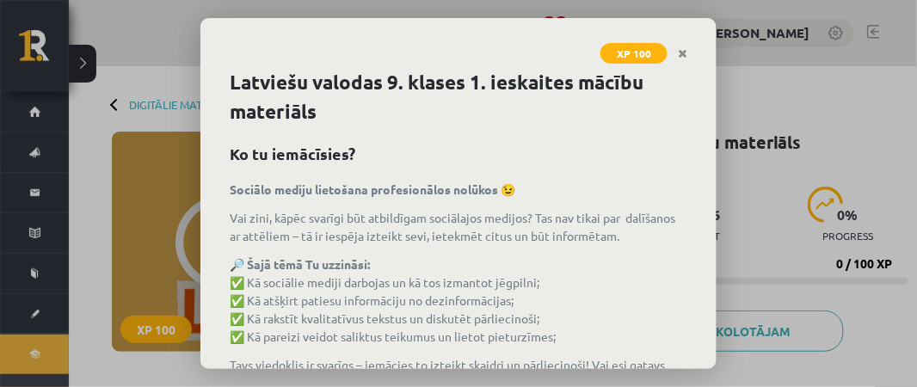
click at [590, 156] on h2 "Ko tu iemācīsies?" at bounding box center [459, 153] width 458 height 23
click at [679, 56] on icon "Close" at bounding box center [682, 54] width 9 height 12
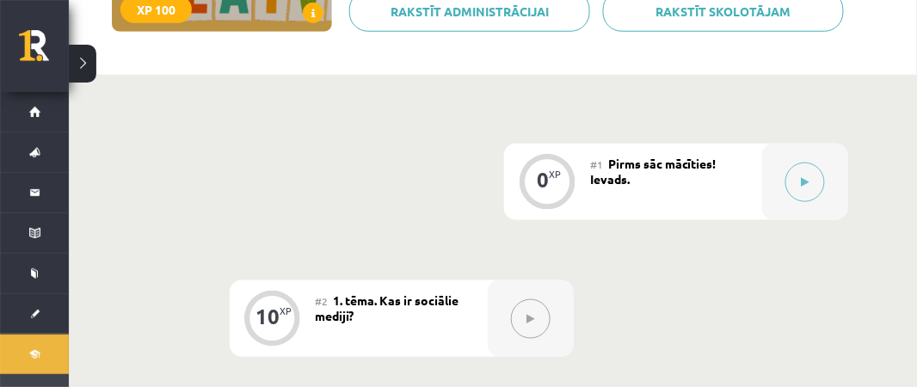
scroll to position [336, 0]
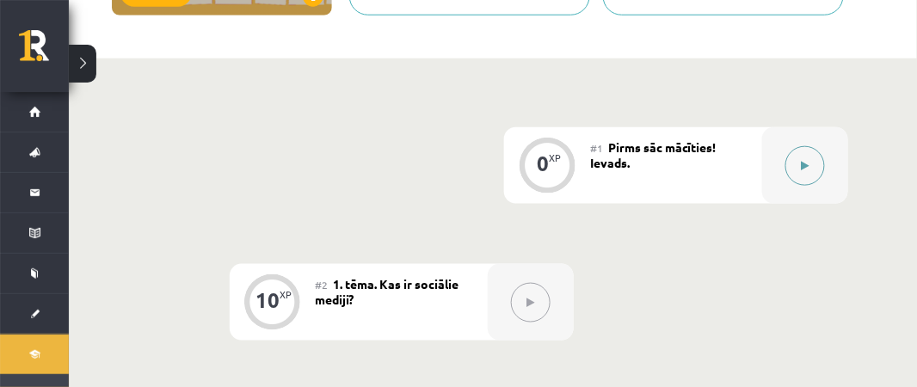
click at [812, 163] on button at bounding box center [805, 166] width 40 height 40
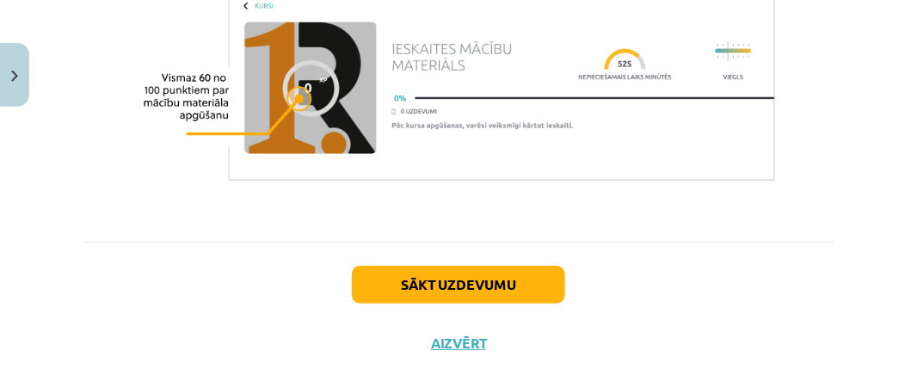
scroll to position [1259, 0]
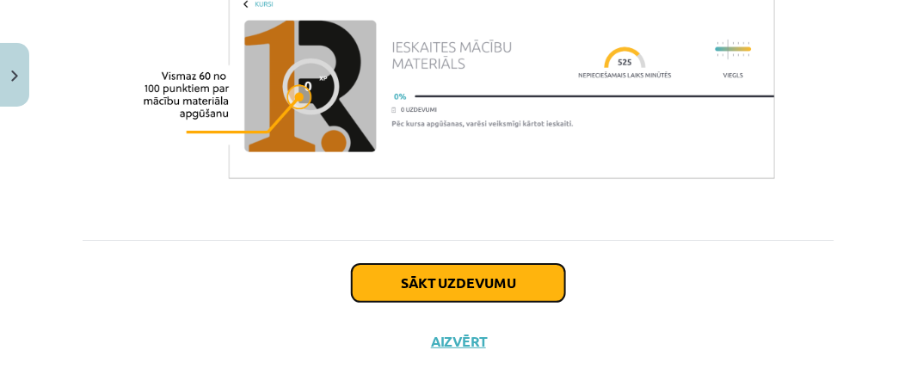
click at [476, 264] on button "Sākt uzdevumu" at bounding box center [458, 283] width 213 height 38
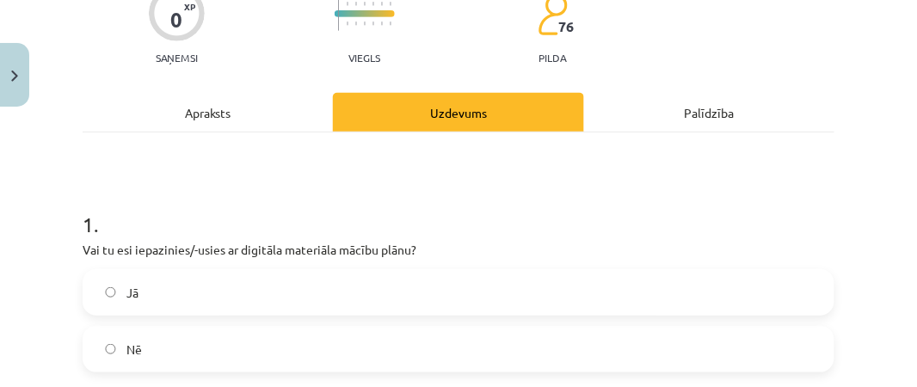
scroll to position [228, 0]
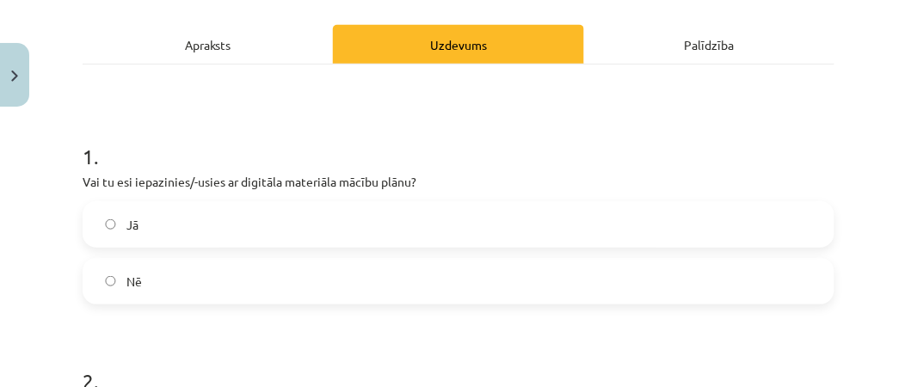
click at [169, 230] on label "Jā" at bounding box center [458, 224] width 748 height 43
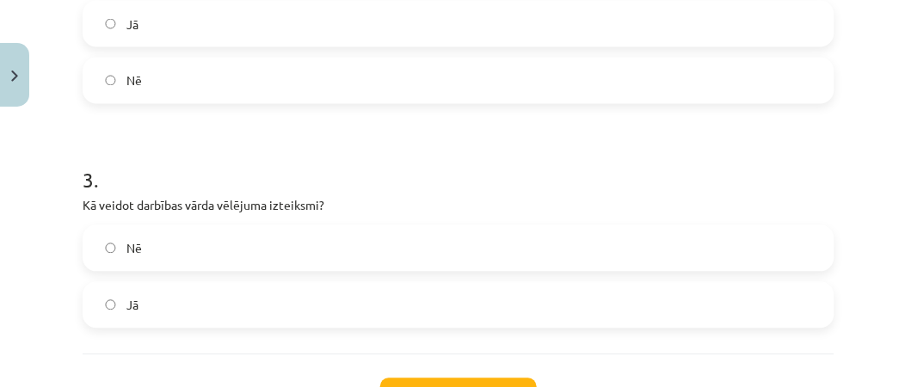
scroll to position [662, 0]
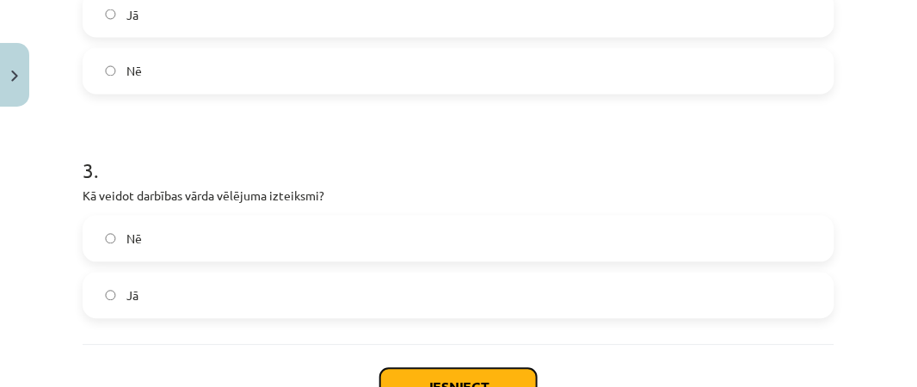
click at [456, 374] on button "Iesniegt" at bounding box center [458, 388] width 157 height 38
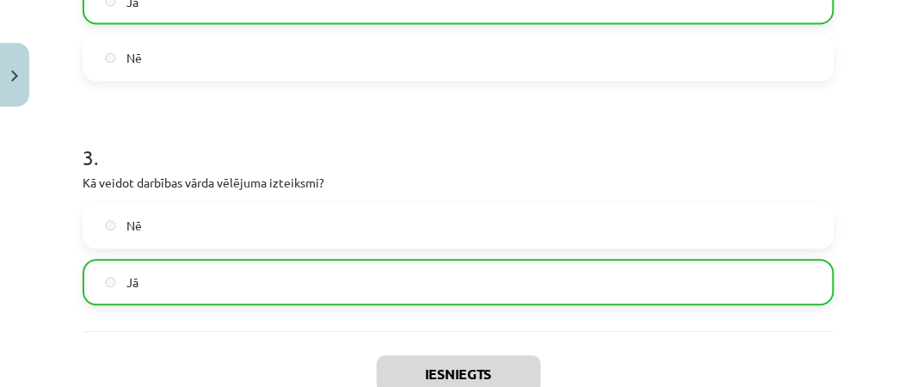
scroll to position [806, 0]
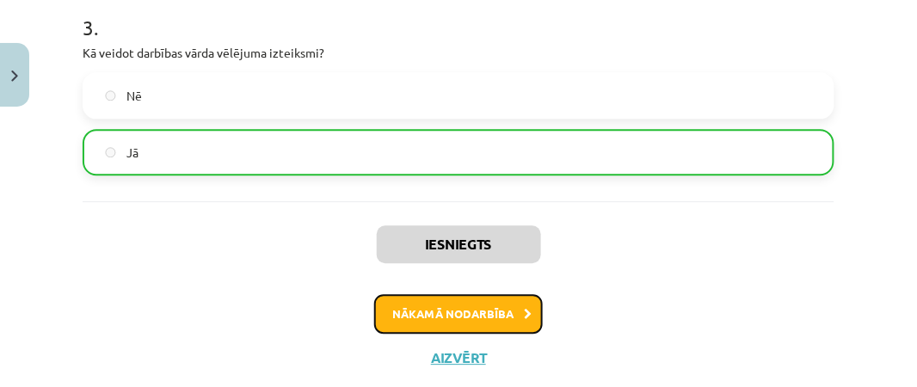
click at [510, 311] on button "Nākamā nodarbība" at bounding box center [458, 314] width 169 height 40
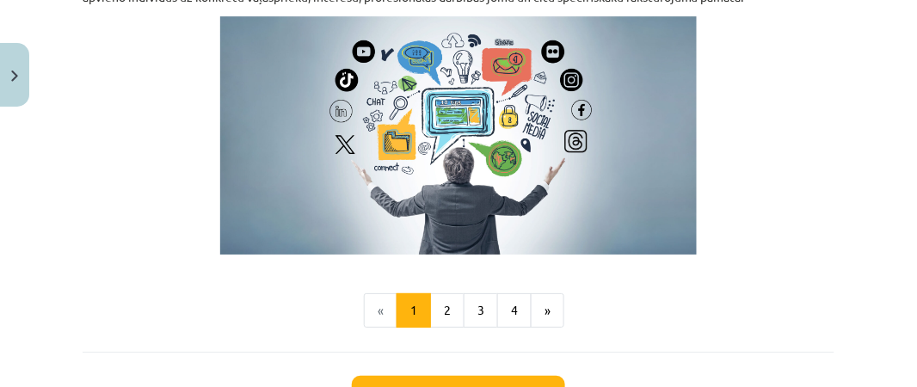
scroll to position [1282, 0]
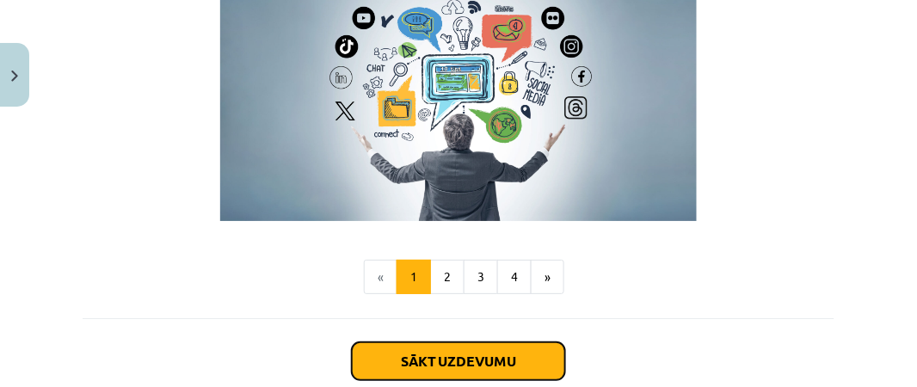
click at [475, 352] on button "Sākt uzdevumu" at bounding box center [458, 361] width 213 height 38
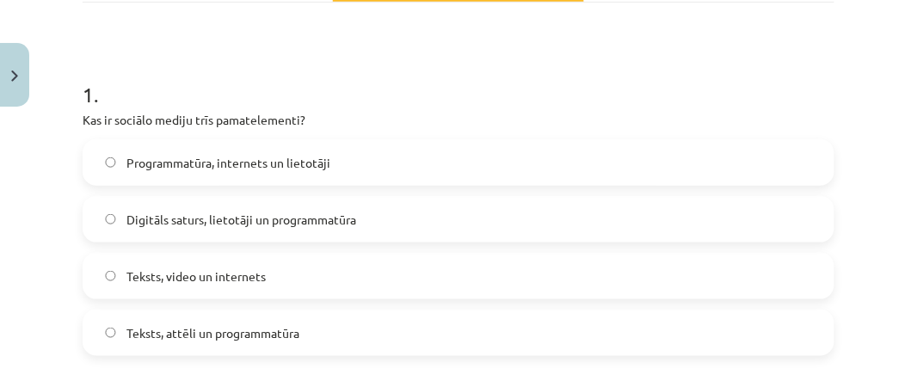
scroll to position [292, 0]
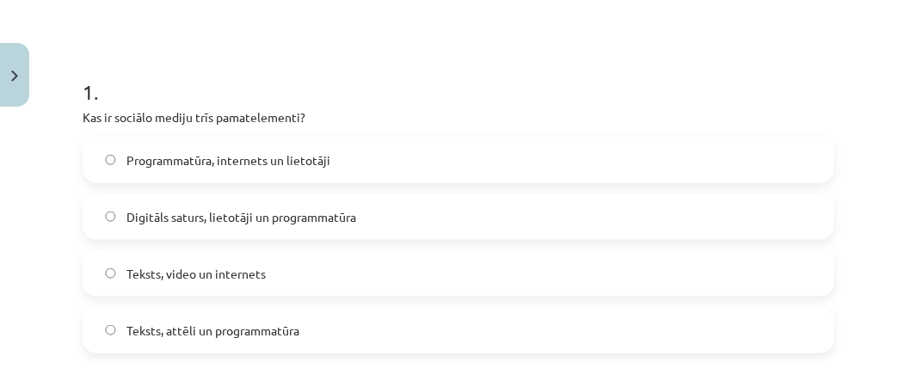
click at [120, 213] on label "Digitāls saturs, lietotāji un programmatūra" at bounding box center [458, 216] width 748 height 43
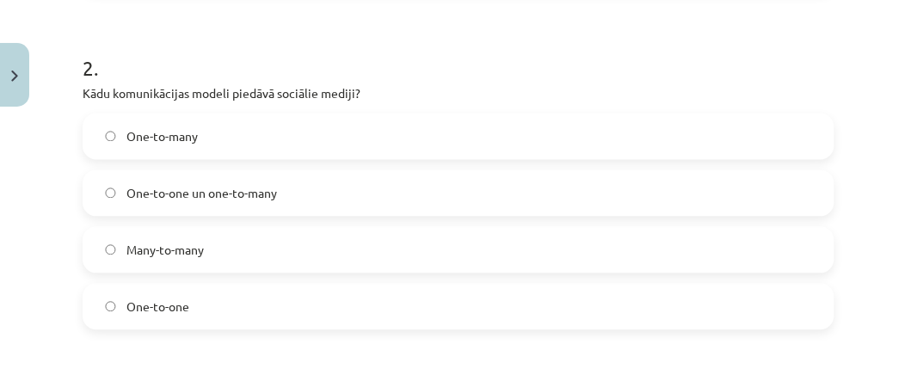
scroll to position [656, 0]
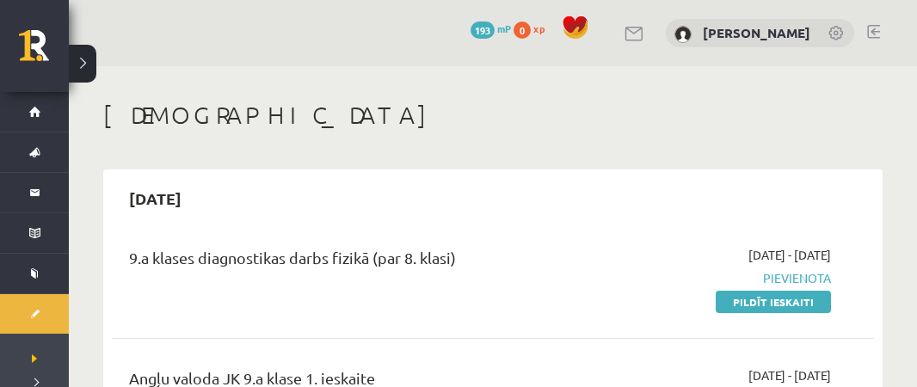
scroll to position [1051, 0]
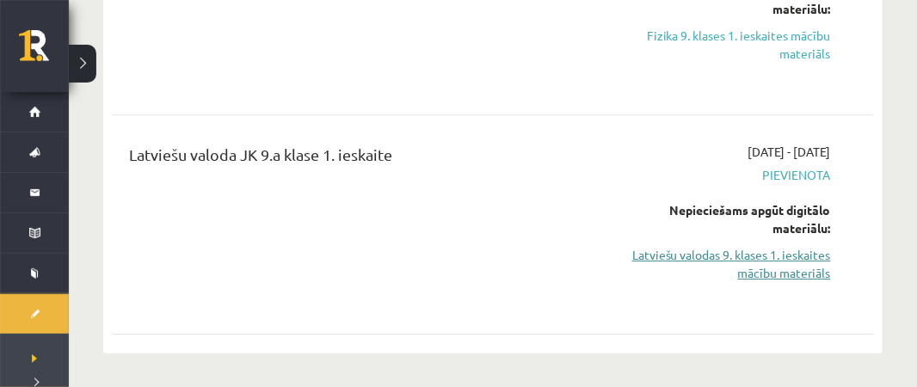
click at [784, 252] on link "Latviešu valodas 9. klases 1. ieskaites mācību materiāls" at bounding box center [722, 264] width 217 height 36
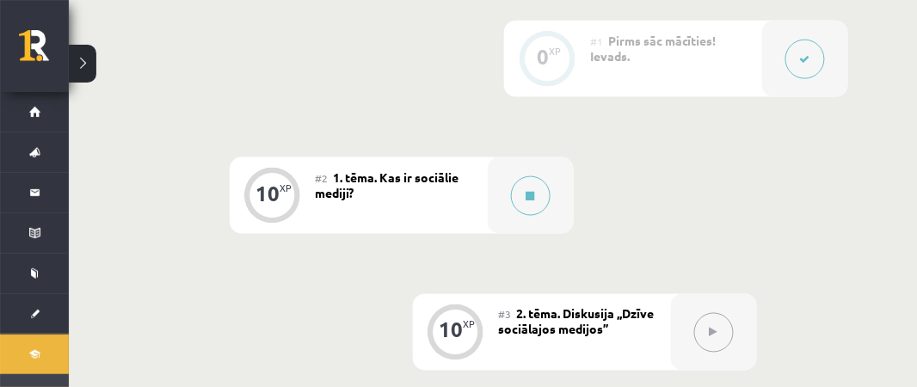
scroll to position [432, 0]
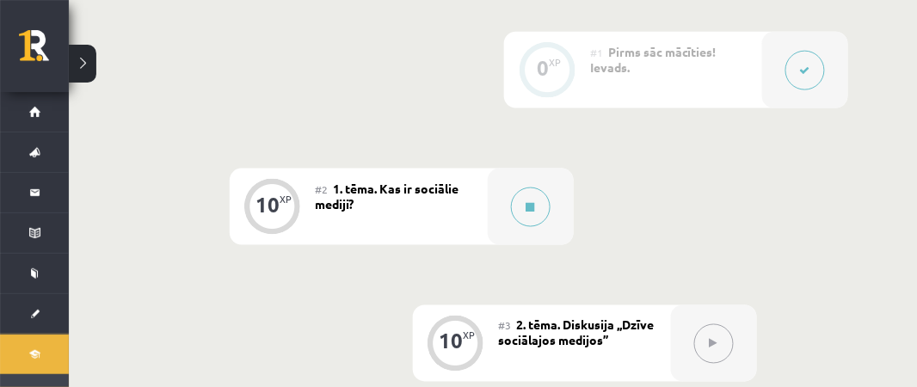
click at [387, 214] on div "#2 1. tēma. Kas ir sociālie mediji?" at bounding box center [402, 207] width 172 height 77
click at [544, 211] on button at bounding box center [531, 207] width 40 height 40
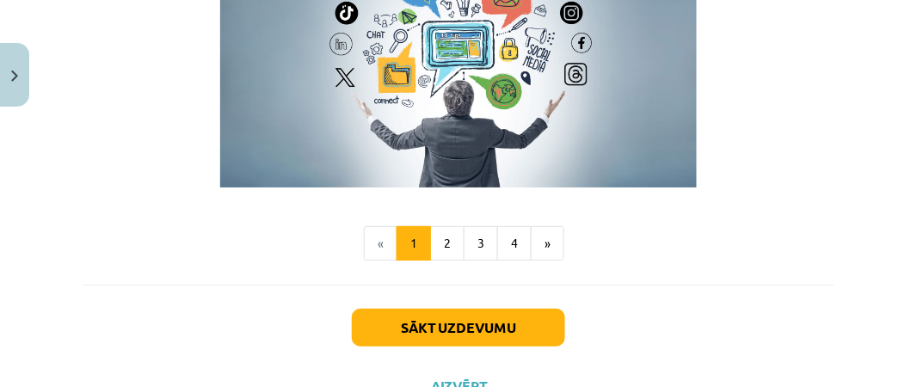
scroll to position [1383, 0]
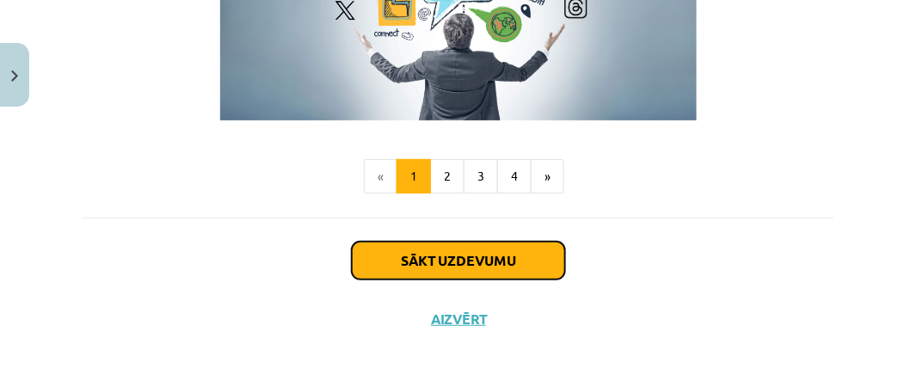
click at [409, 249] on button "Sākt uzdevumu" at bounding box center [458, 261] width 213 height 38
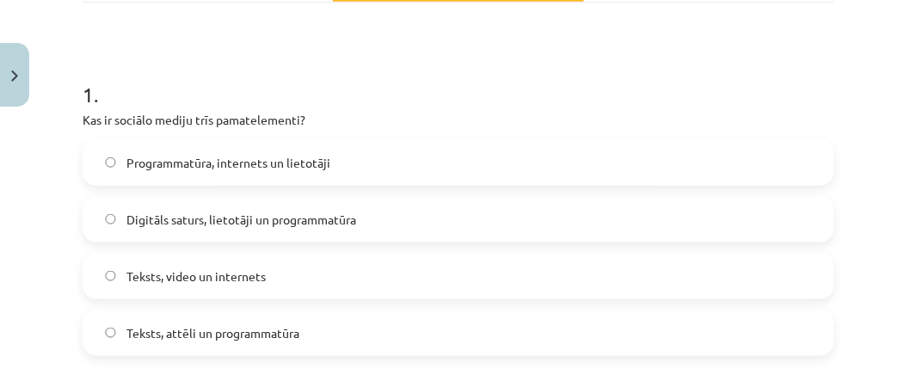
scroll to position [298, 0]
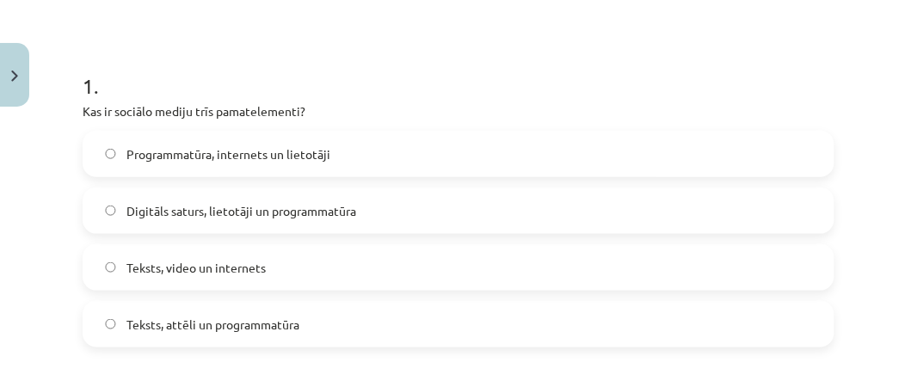
click at [112, 202] on label "Digitāls saturs, lietotāji un programmatūra" at bounding box center [458, 210] width 748 height 43
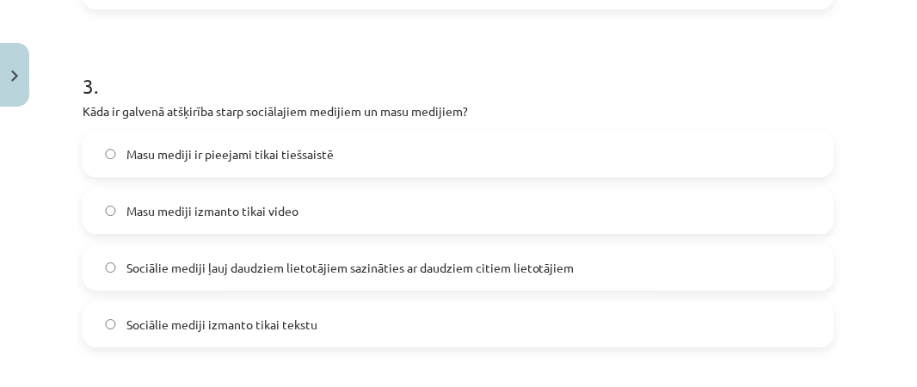
scroll to position [987, 0]
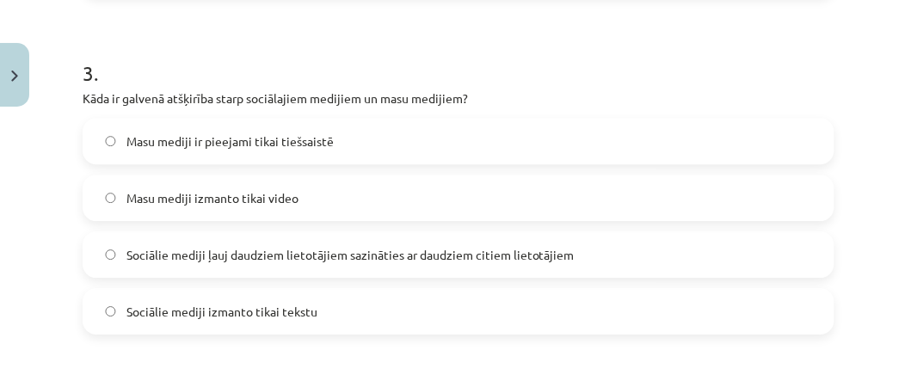
click at [175, 246] on span "Sociālie mediji ļauj daudziem lietotājiem sazināties ar daudziem citiem lietotā…" at bounding box center [350, 255] width 448 height 18
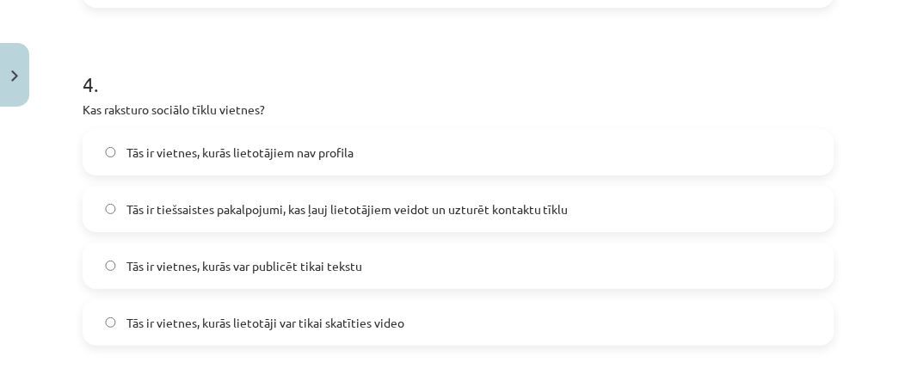
scroll to position [1325, 0]
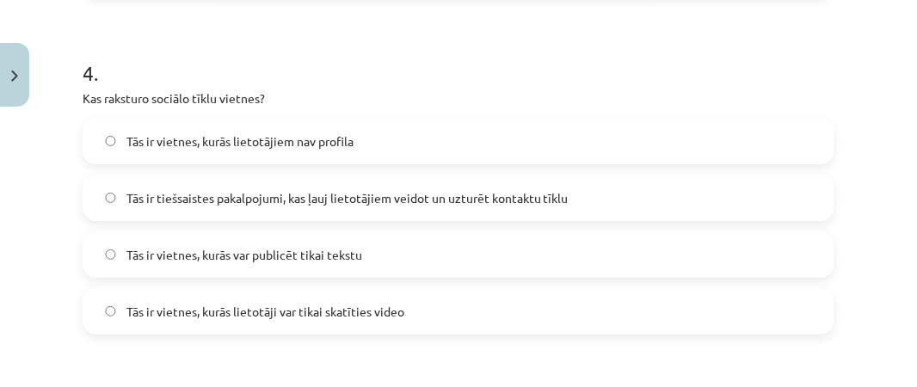
click at [394, 193] on span "Tās ir tiešsaistes pakalpojumi, kas ļauj lietotājiem veidot un uzturēt kontaktu…" at bounding box center [347, 198] width 442 height 18
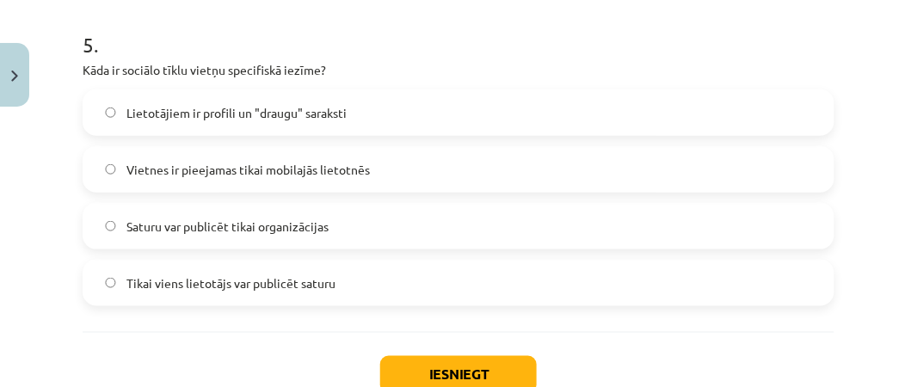
scroll to position [1697, 0]
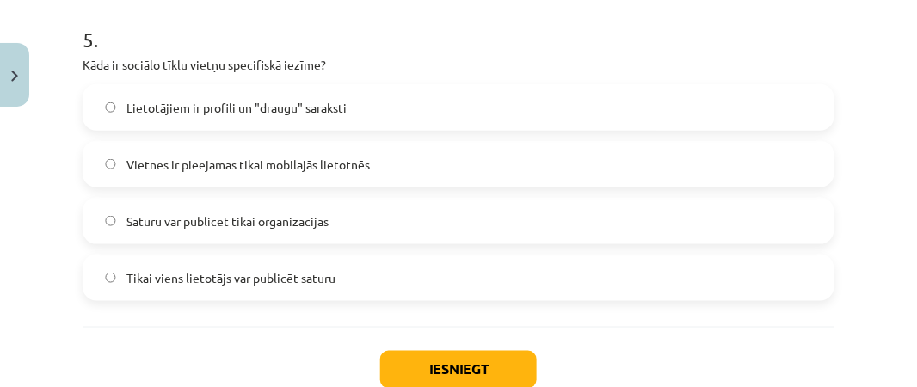
click at [108, 111] on label "Lietotājiem ir profili un "draugu" saraksti" at bounding box center [458, 107] width 748 height 43
click at [502, 385] on button "Iesniegt" at bounding box center [458, 370] width 157 height 38
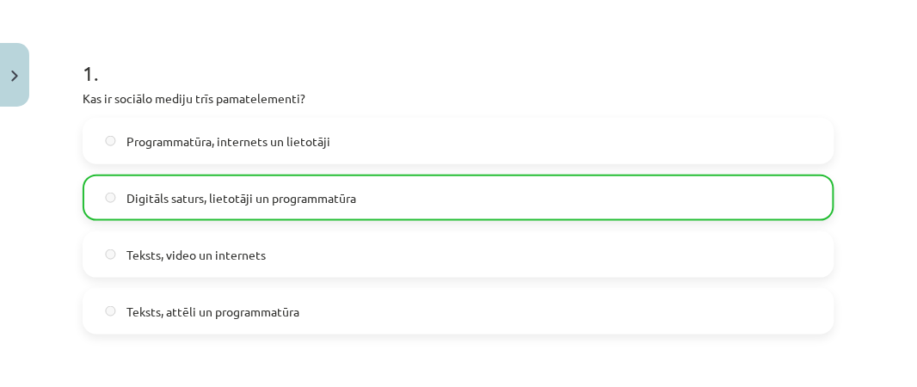
scroll to position [220, 0]
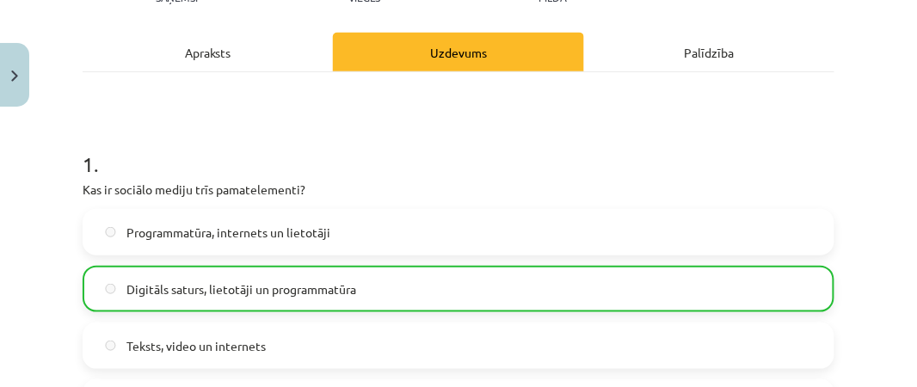
click at [868, 71] on div "Mācību tēma: Latviešu valodas 9. klases 1. ieskaites mācību materiāls #2 1. tēm…" at bounding box center [458, 193] width 917 height 387
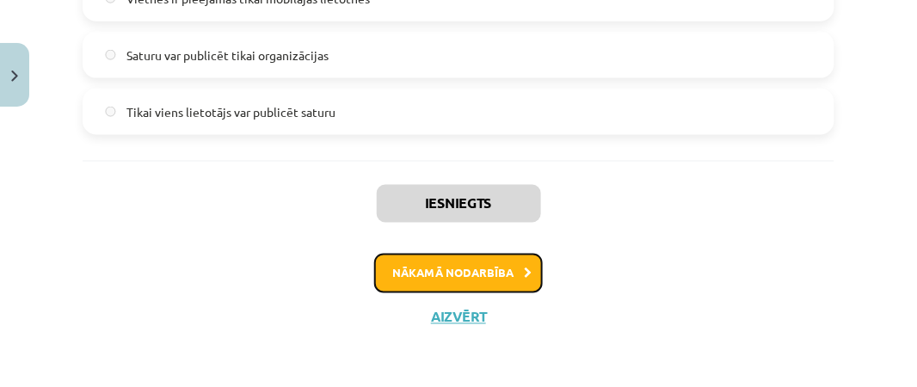
click at [523, 280] on button "Nākamā nodarbība" at bounding box center [458, 274] width 169 height 40
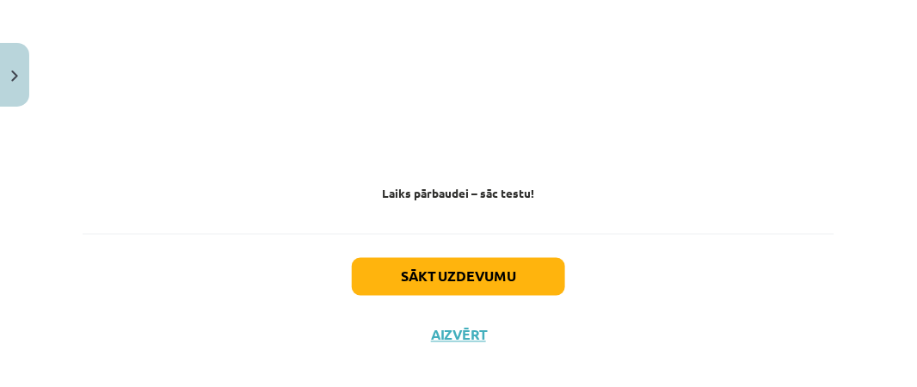
scroll to position [1846, 0]
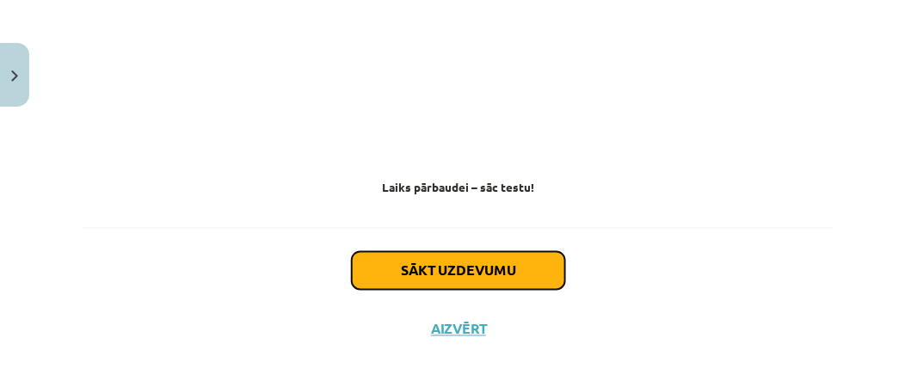
click at [502, 277] on button "Sākt uzdevumu" at bounding box center [458, 271] width 213 height 38
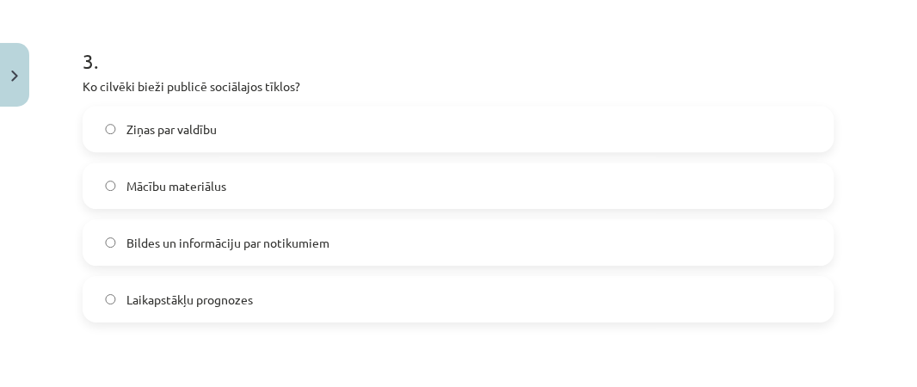
scroll to position [1011, 0]
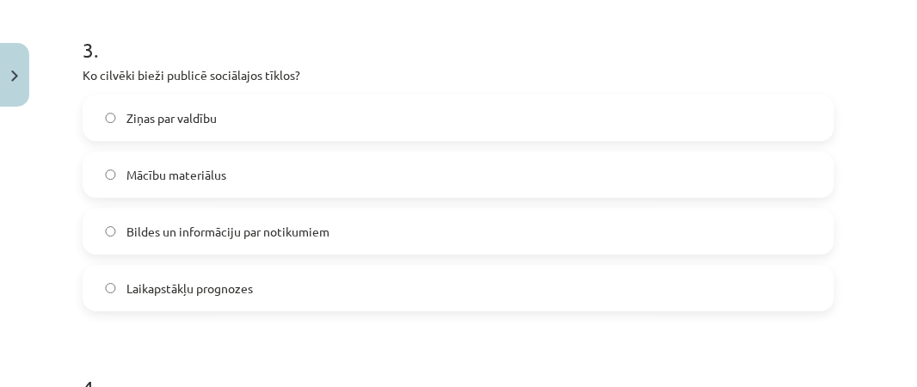
click at [114, 236] on label "Bildes un informāciju par notikumiem" at bounding box center [458, 231] width 748 height 43
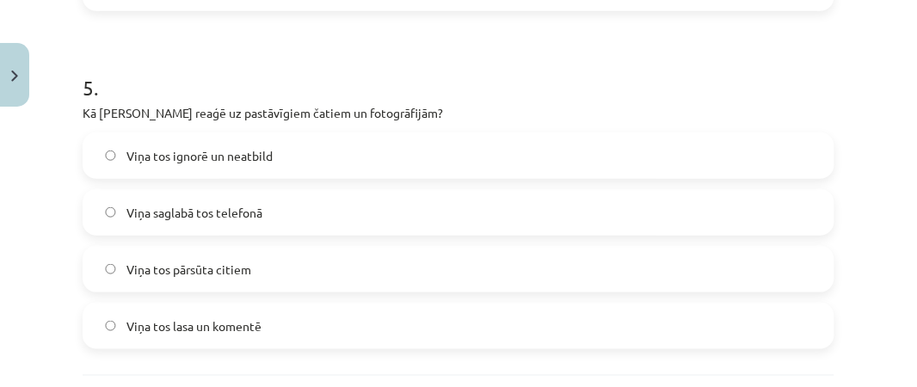
scroll to position [1665, 0]
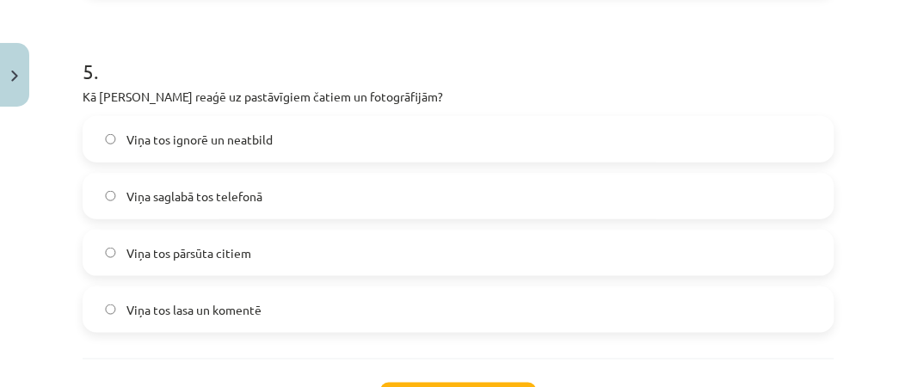
click at [151, 135] on span "Viņa tos ignorē un neatbild" at bounding box center [199, 140] width 146 height 18
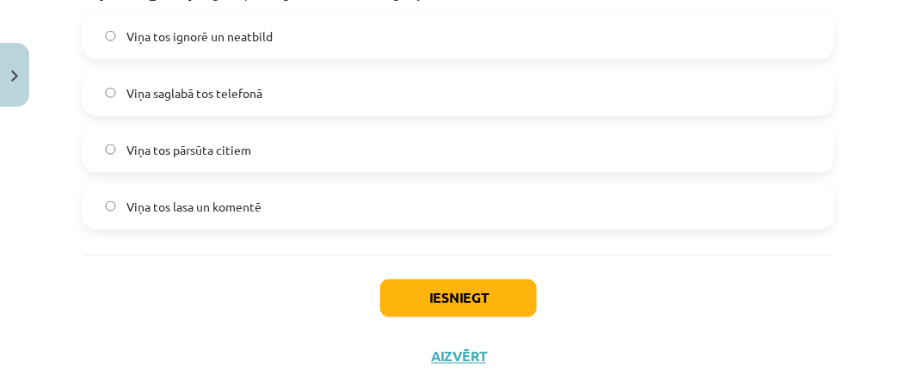
scroll to position [1779, 0]
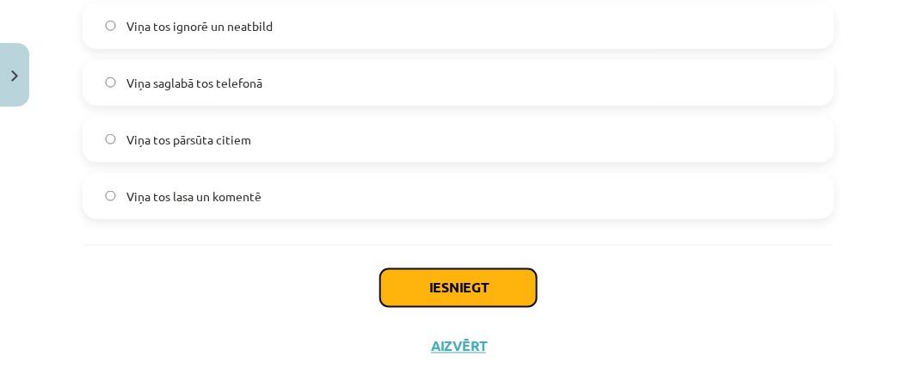
click at [465, 269] on button "Iesniegt" at bounding box center [458, 288] width 157 height 38
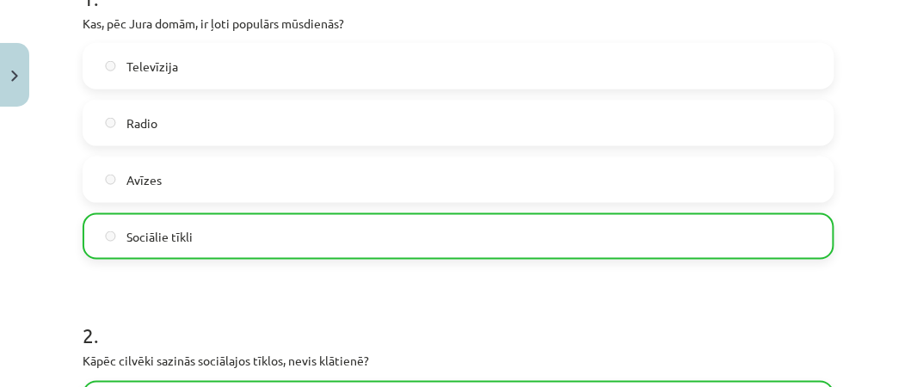
scroll to position [1863, 0]
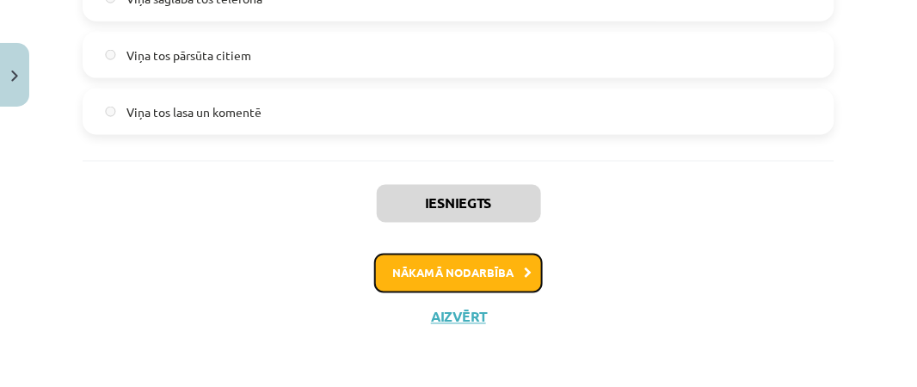
click at [517, 275] on button "Nākamā nodarbība" at bounding box center [458, 274] width 169 height 40
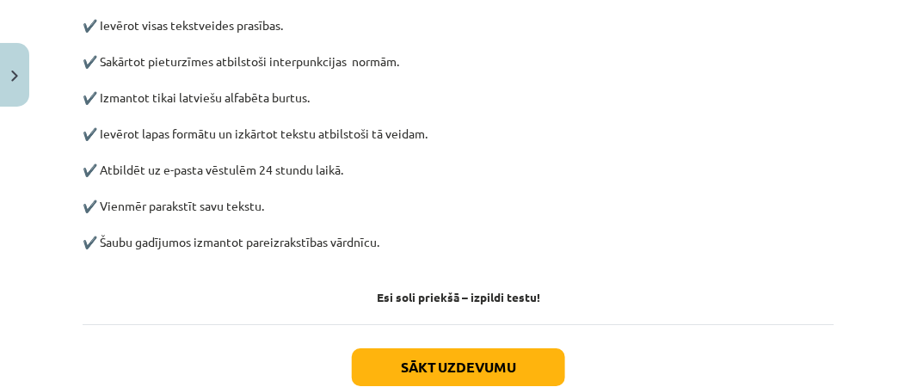
scroll to position [995, 0]
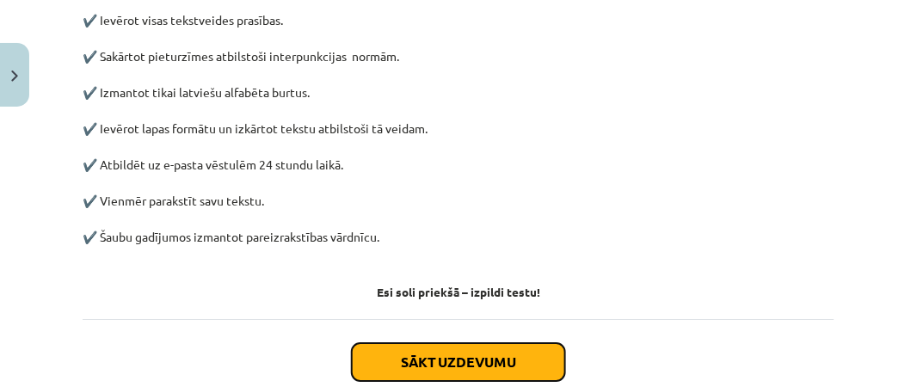
click at [466, 362] on button "Sākt uzdevumu" at bounding box center [458, 362] width 213 height 38
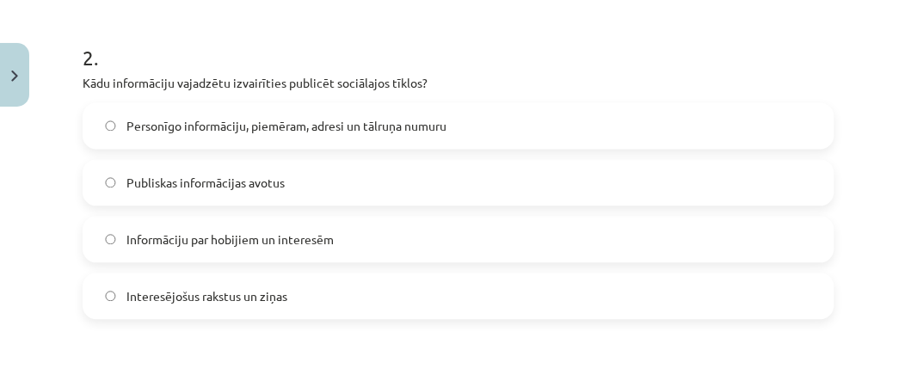
scroll to position [669, 0]
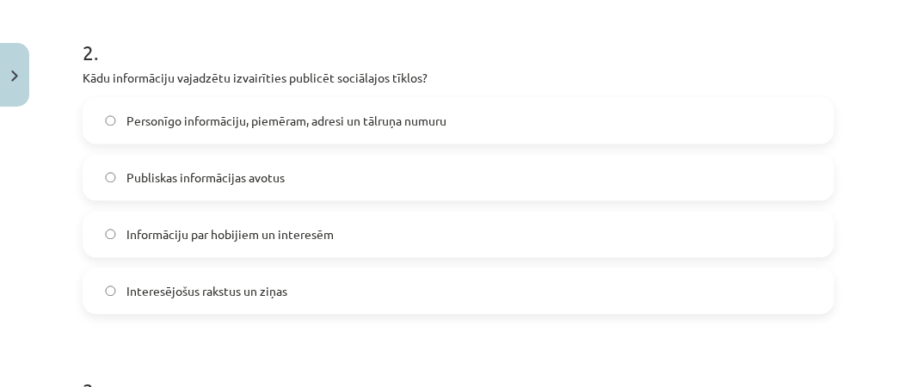
click at [102, 118] on label "Personīgo informāciju, piemēram, adresi un tālruņa numuru" at bounding box center [458, 121] width 748 height 43
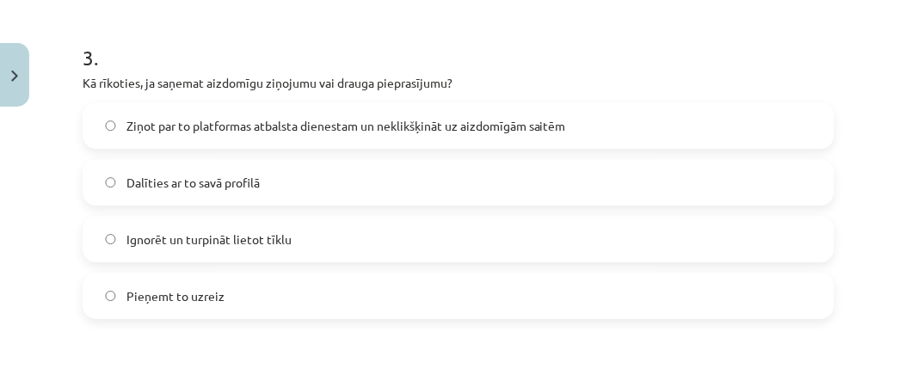
scroll to position [1011, 0]
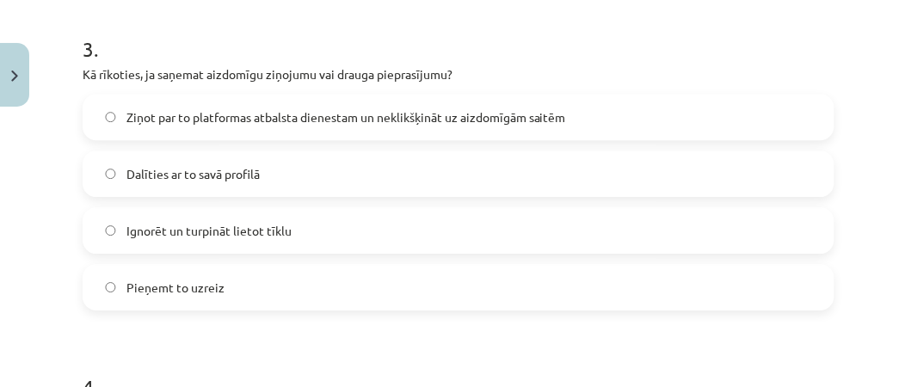
click at [471, 179] on label "Dalīties ar to savā profilā" at bounding box center [458, 173] width 748 height 43
click at [175, 119] on span "Ziņot par to platformas atbalsta dienestam un neklikšķināt uz aizdomīgām saitēm" at bounding box center [345, 117] width 439 height 18
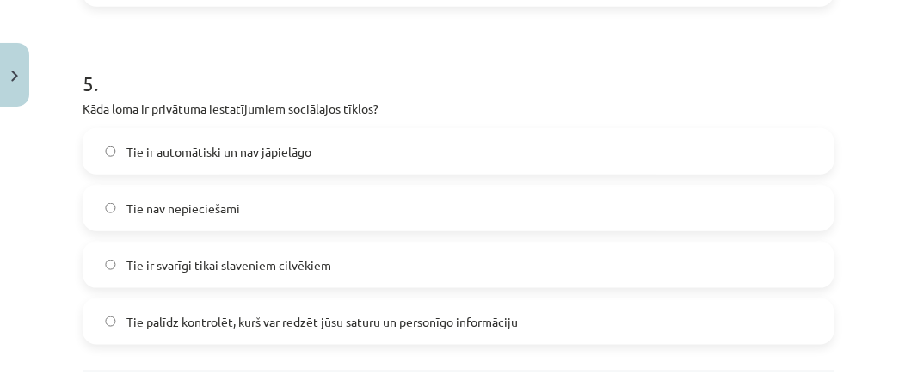
scroll to position [1809, 0]
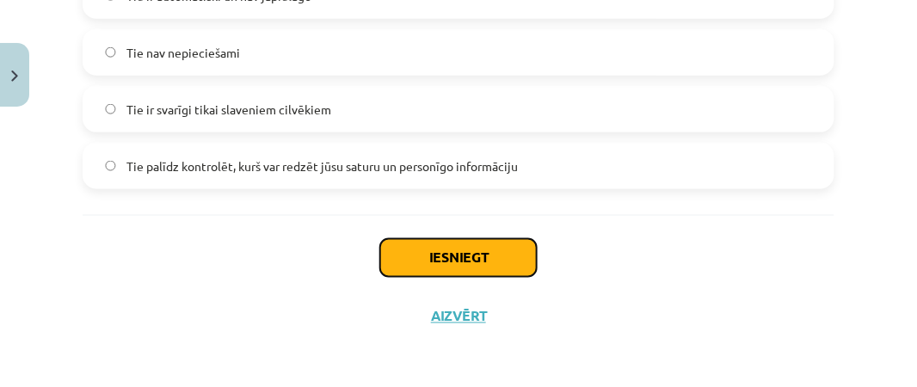
click at [421, 246] on button "Iesniegt" at bounding box center [458, 258] width 157 height 38
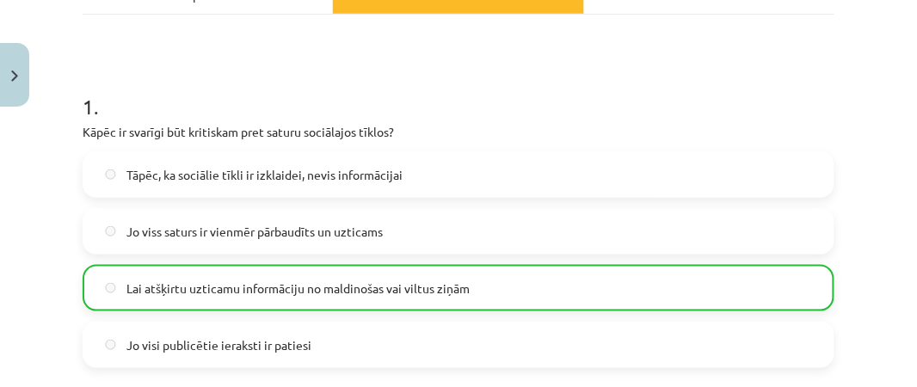
scroll to position [1863, 0]
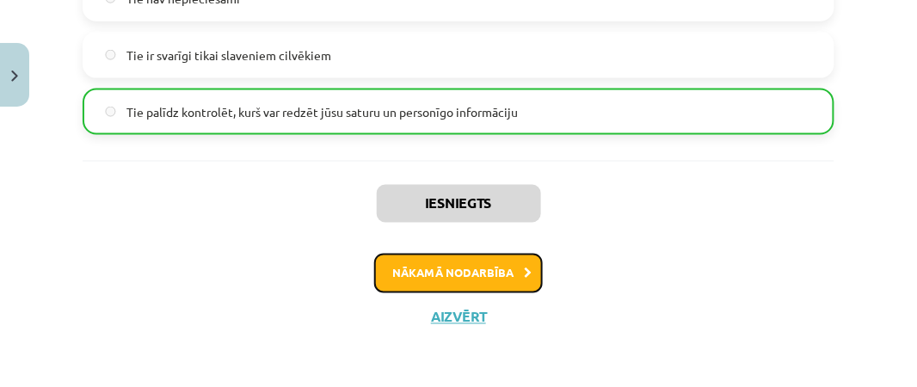
click at [529, 264] on button "Nākamā nodarbība" at bounding box center [458, 274] width 169 height 40
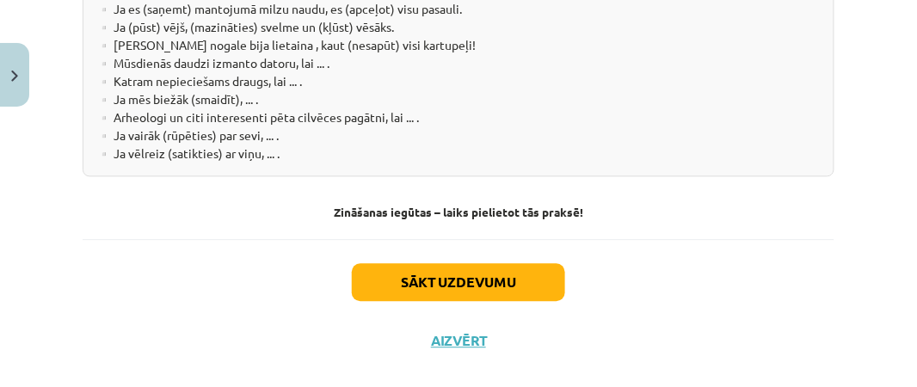
scroll to position [3463, 0]
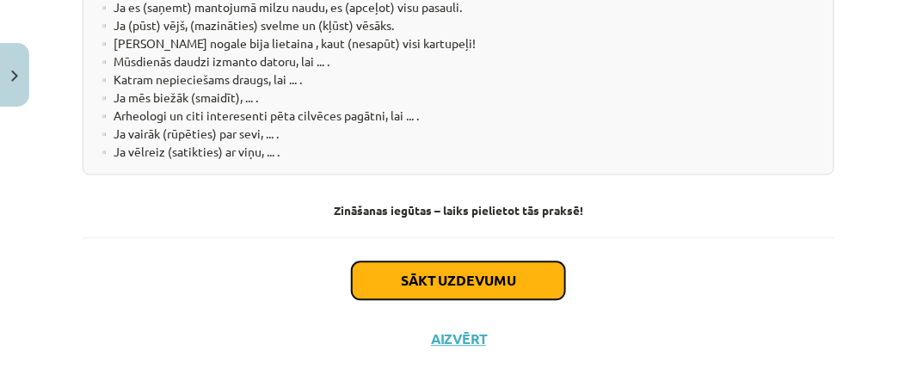
click at [508, 261] on button "Sākt uzdevumu" at bounding box center [458, 280] width 213 height 38
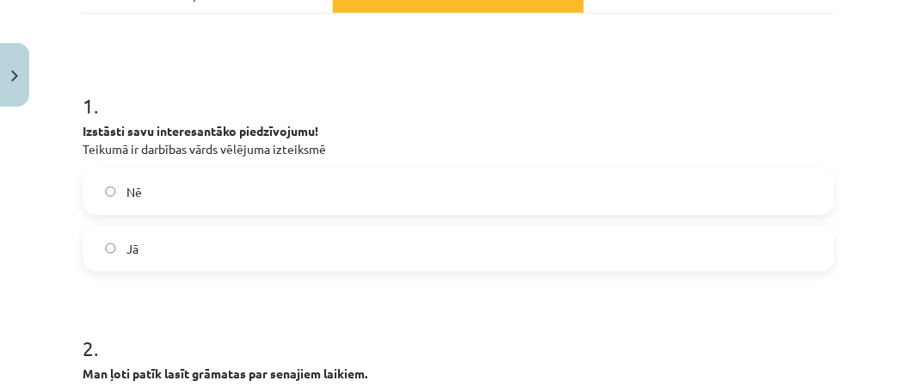
scroll to position [289, 0]
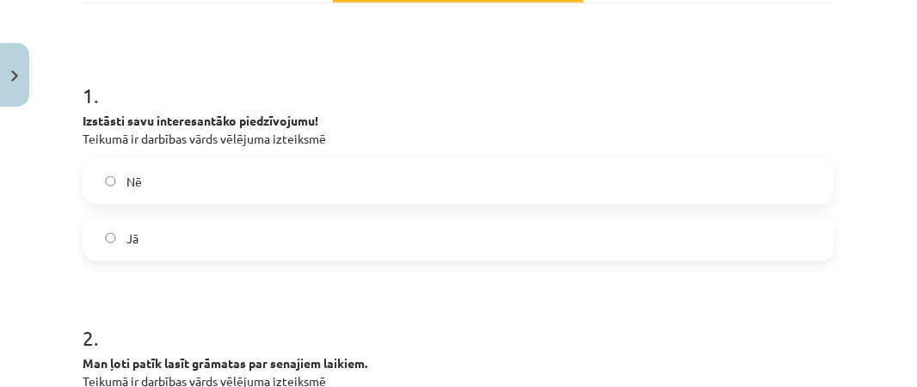
click at [113, 230] on label "Jā" at bounding box center [458, 238] width 748 height 43
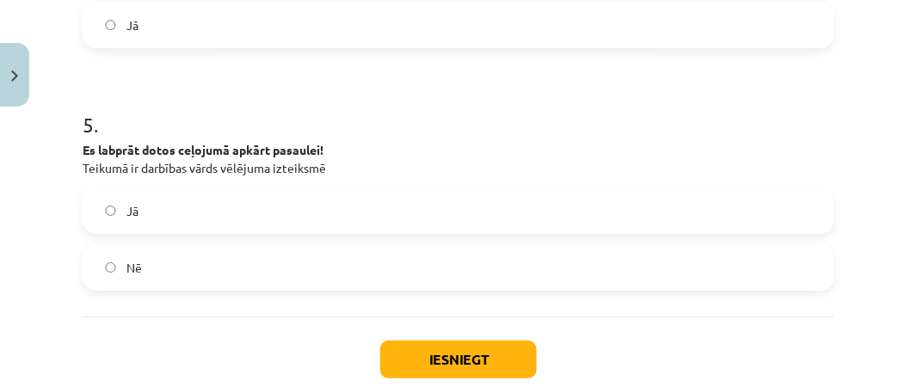
scroll to position [1220, 0]
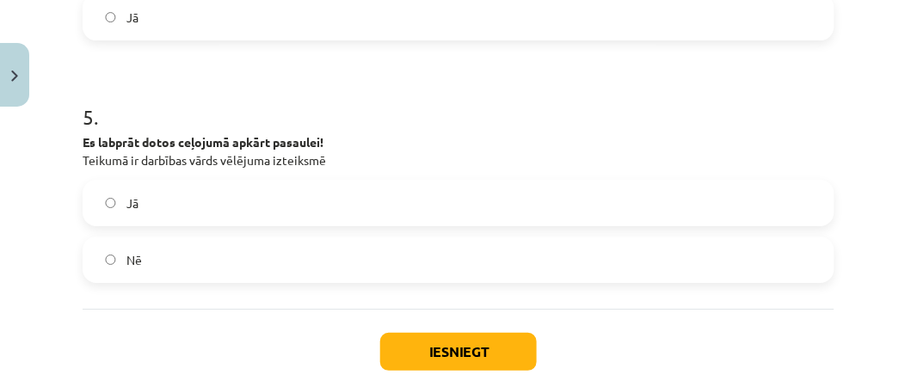
click at [189, 207] on label "Jā" at bounding box center [458, 202] width 748 height 43
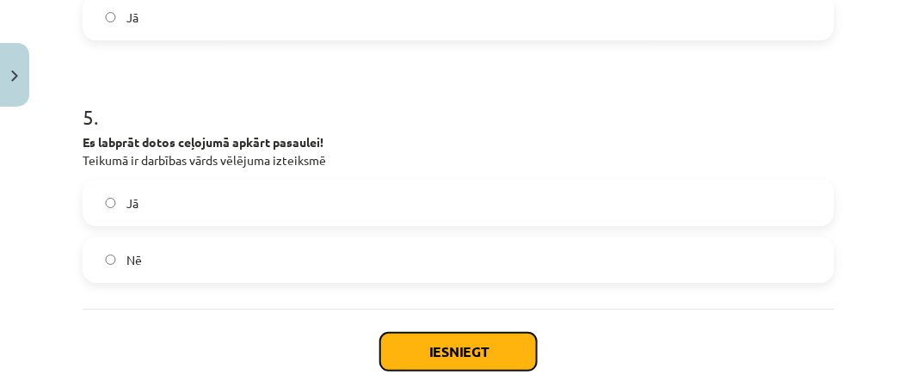
click at [458, 347] on button "Iesniegt" at bounding box center [458, 352] width 157 height 38
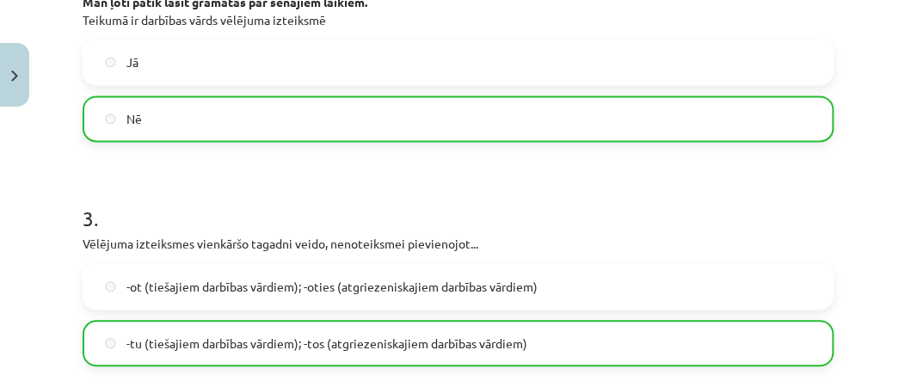
scroll to position [1367, 0]
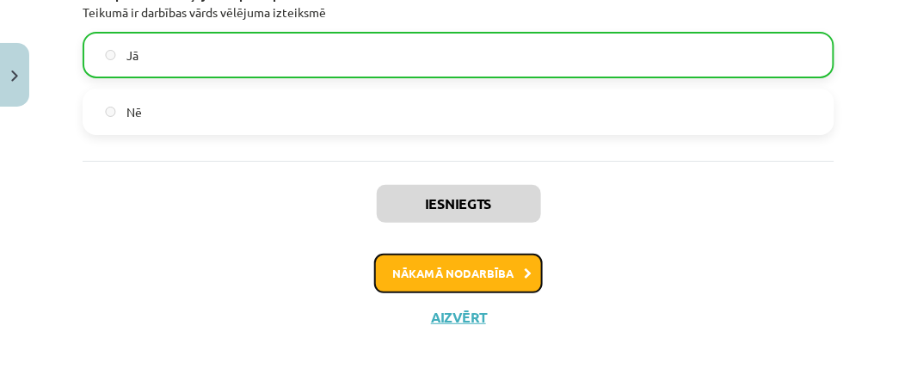
click at [475, 269] on button "Nākamā nodarbība" at bounding box center [458, 274] width 169 height 40
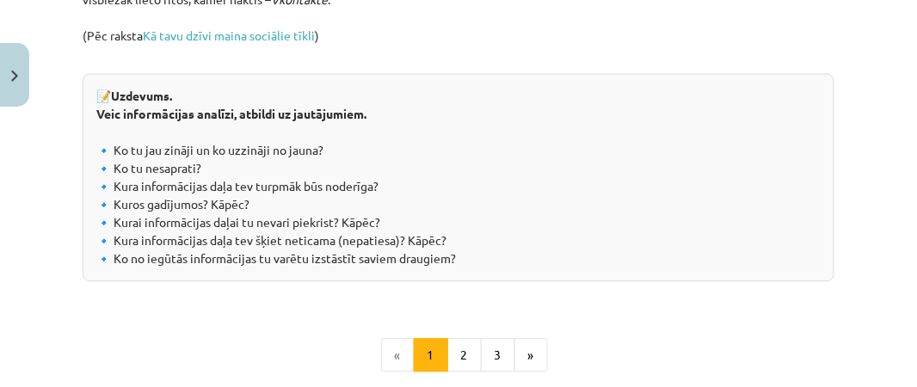
scroll to position [2252, 0]
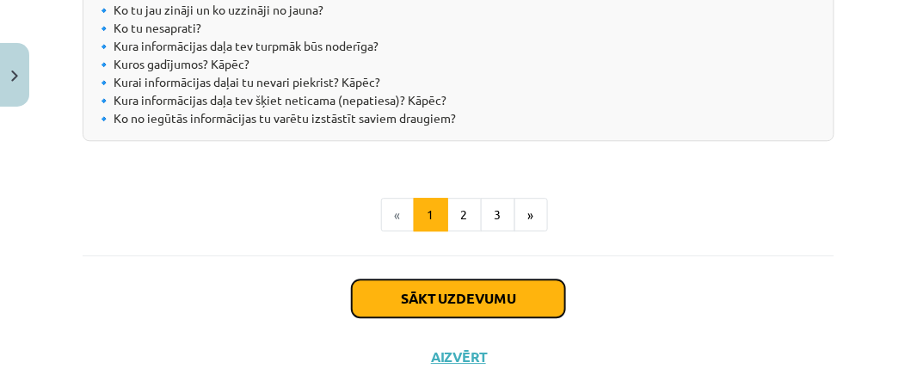
click at [450, 280] on button "Sākt uzdevumu" at bounding box center [458, 299] width 213 height 38
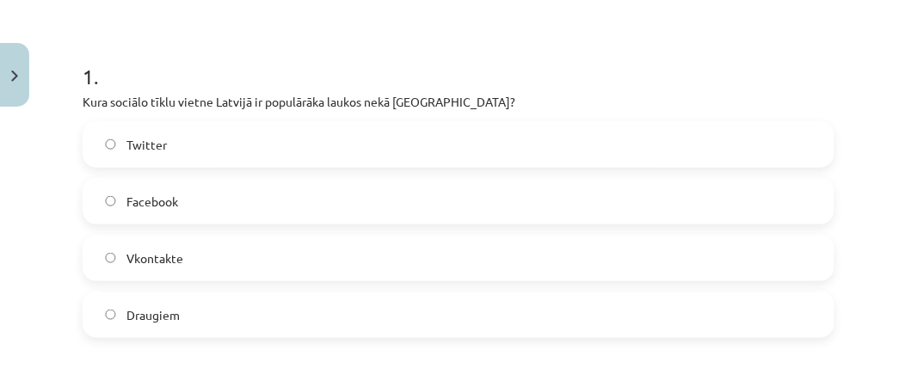
scroll to position [314, 0]
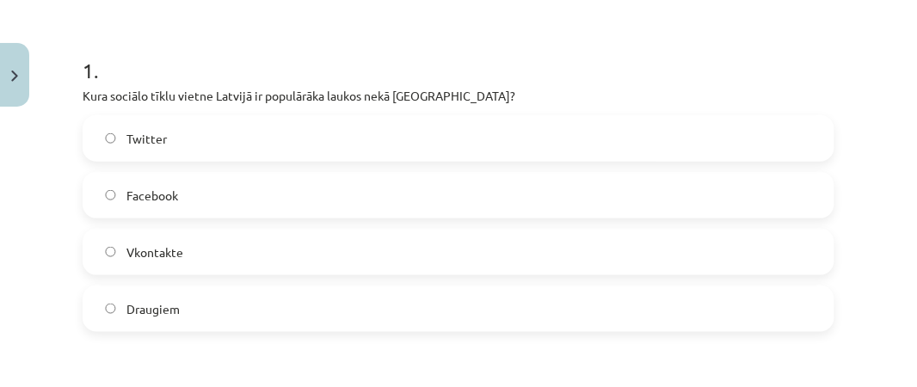
click at [138, 323] on label "Draugiem" at bounding box center [458, 308] width 748 height 43
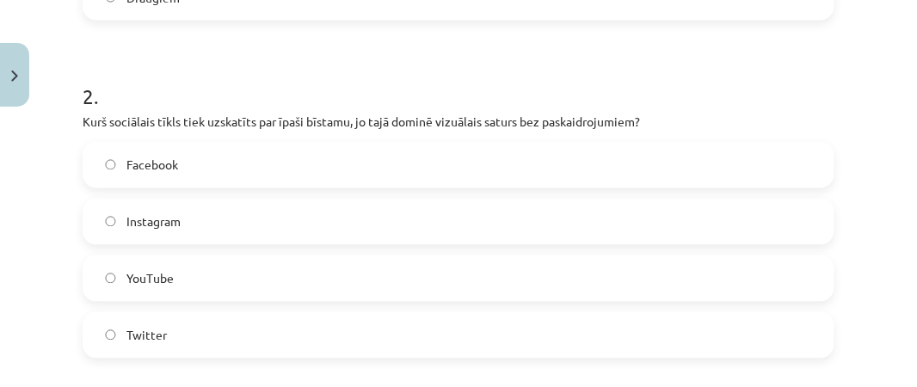
scroll to position [636, 0]
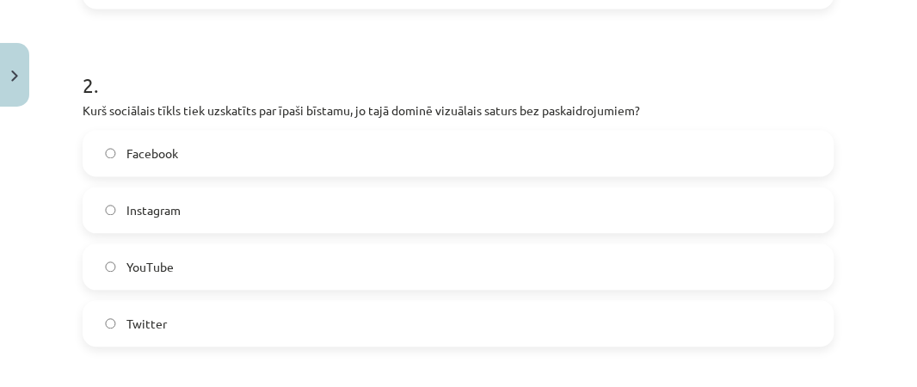
click at [261, 224] on label "Instagram" at bounding box center [458, 210] width 748 height 43
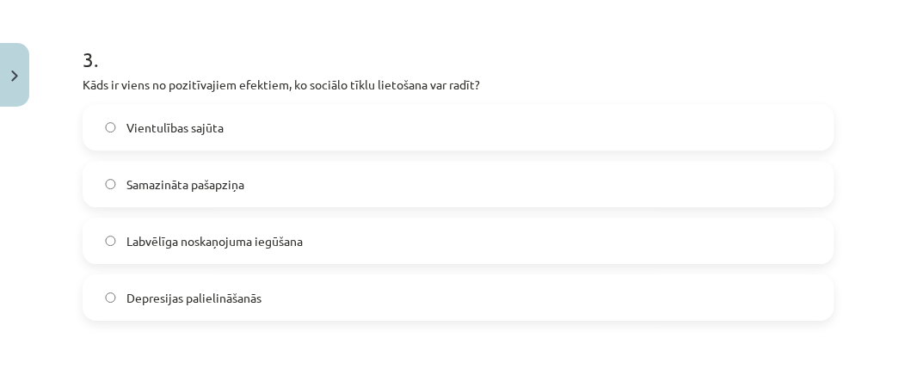
scroll to position [1009, 0]
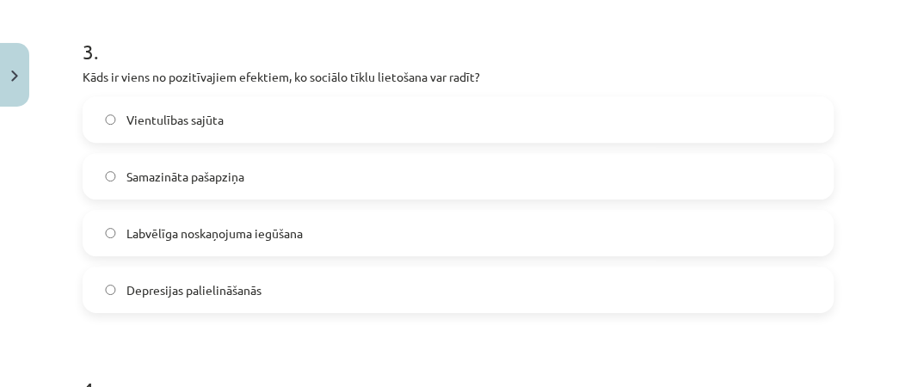
click at [186, 230] on span "Labvēlīga noskaņojuma iegūšana" at bounding box center [214, 233] width 176 height 18
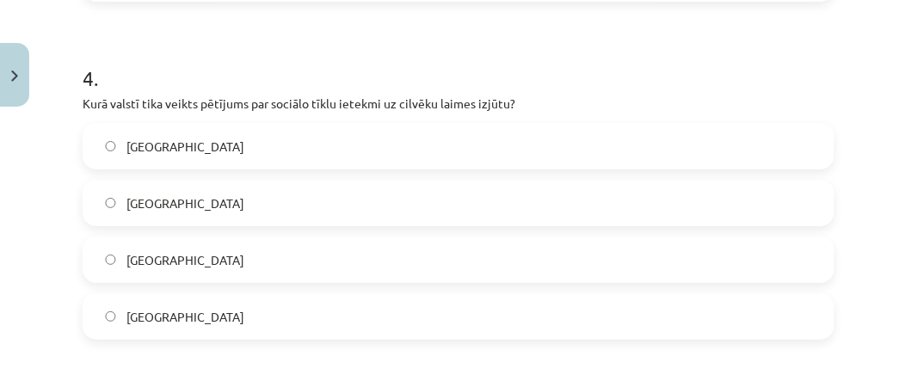
scroll to position [1329, 0]
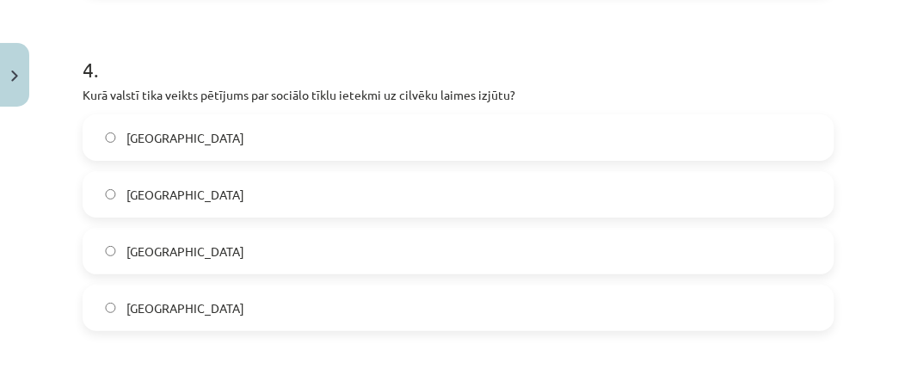
click at [152, 136] on label "ASV" at bounding box center [458, 137] width 748 height 43
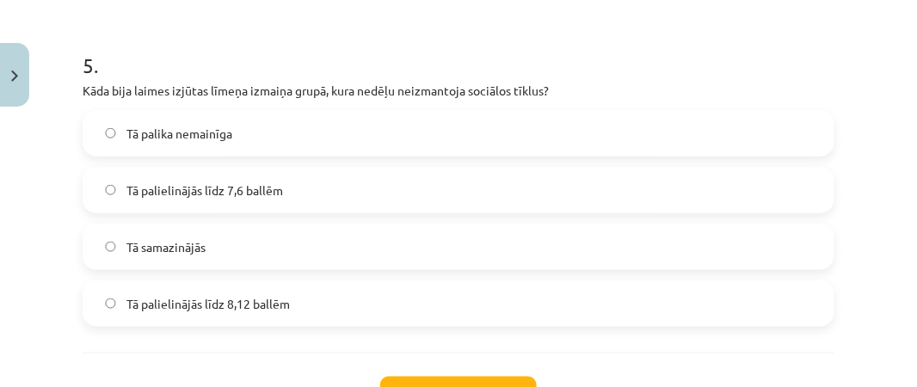
scroll to position [1684, 0]
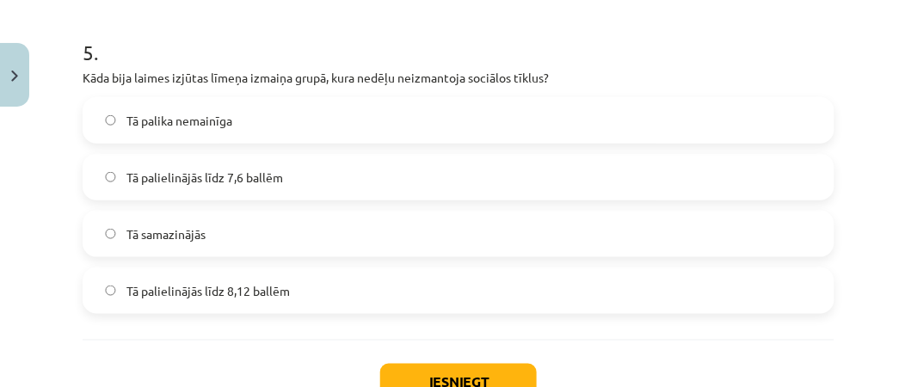
click at [237, 274] on label "Tā palielinājās līdz 8,12 ballēm" at bounding box center [458, 290] width 748 height 43
click at [501, 369] on button "Iesniegt" at bounding box center [458, 383] width 157 height 38
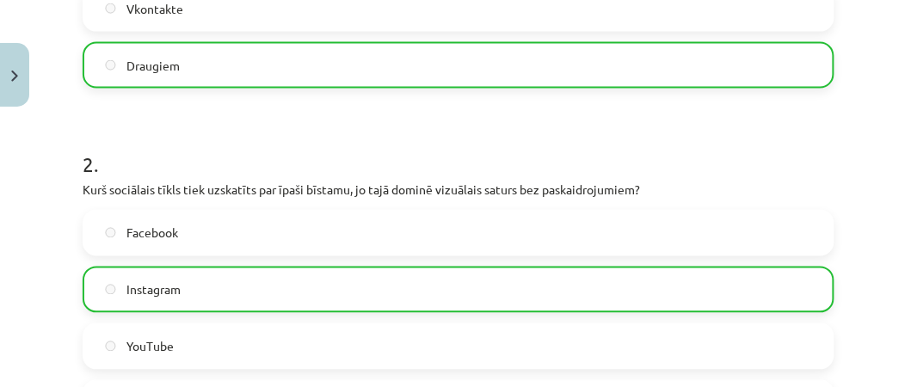
scroll to position [1863, 0]
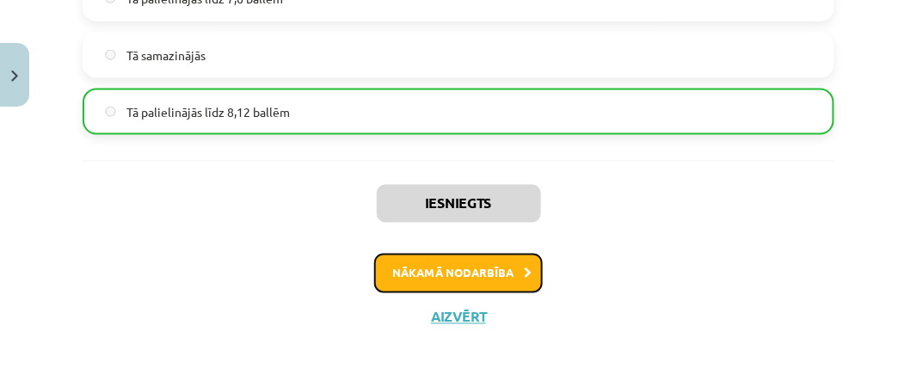
click at [464, 274] on button "Nākamā nodarbība" at bounding box center [458, 274] width 169 height 40
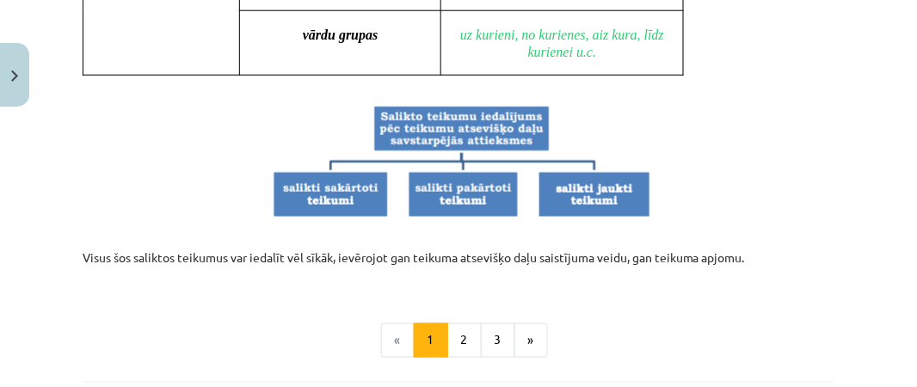
scroll to position [1931, 0]
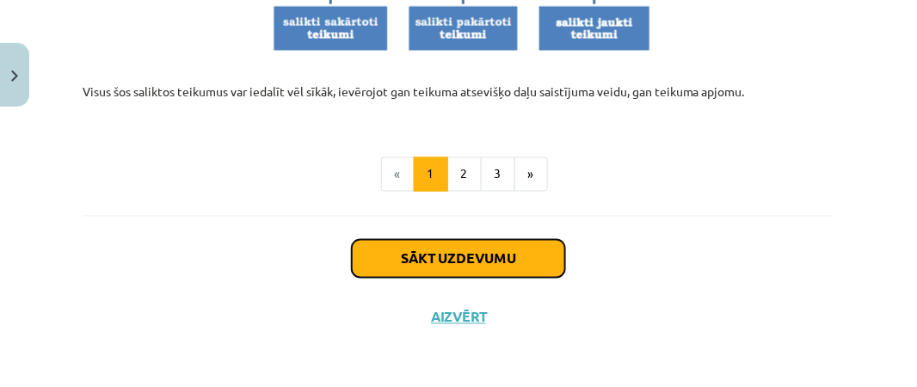
click at [513, 251] on button "Sākt uzdevumu" at bounding box center [458, 259] width 213 height 38
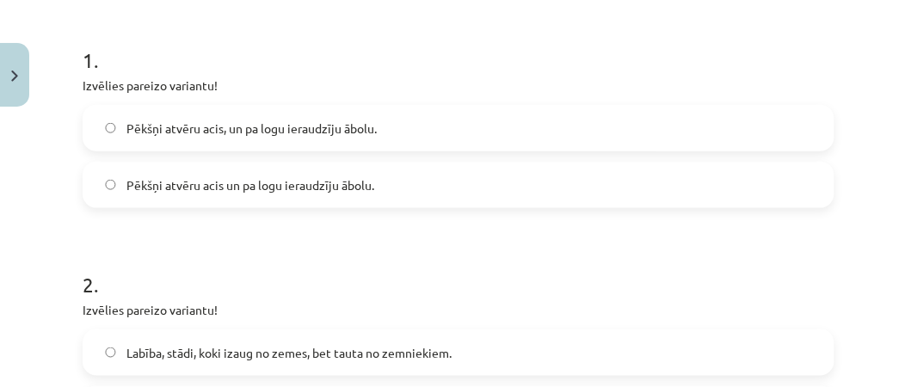
scroll to position [327, 0]
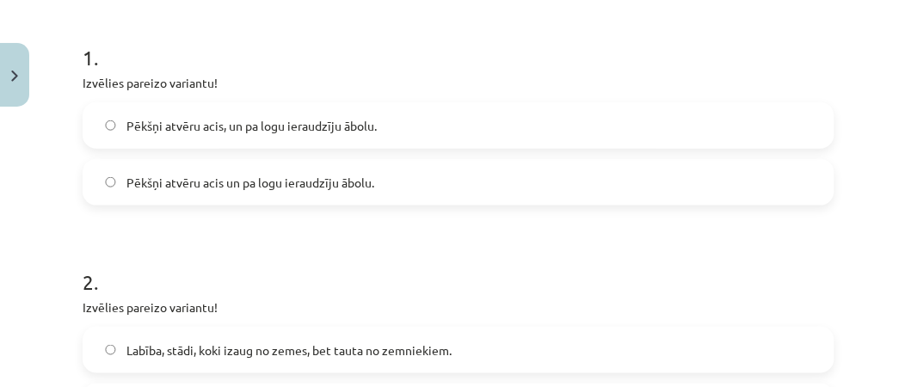
click at [366, 139] on label "Pēkšņi atvēru acis, un pa logu ieraudzīju ābolu." at bounding box center [458, 125] width 748 height 43
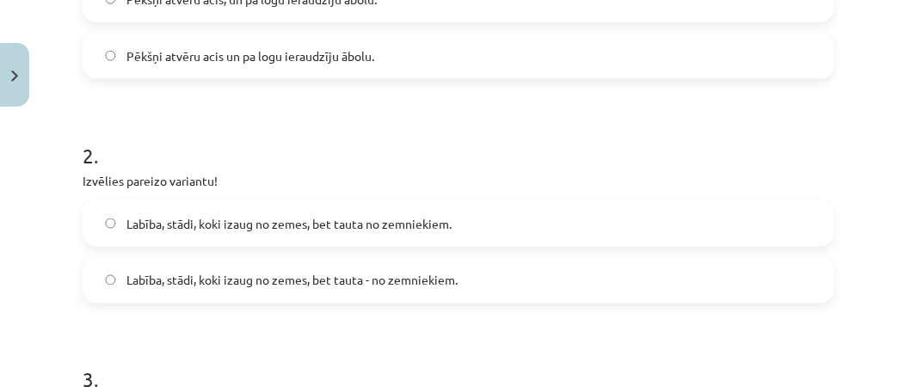
scroll to position [468, 0]
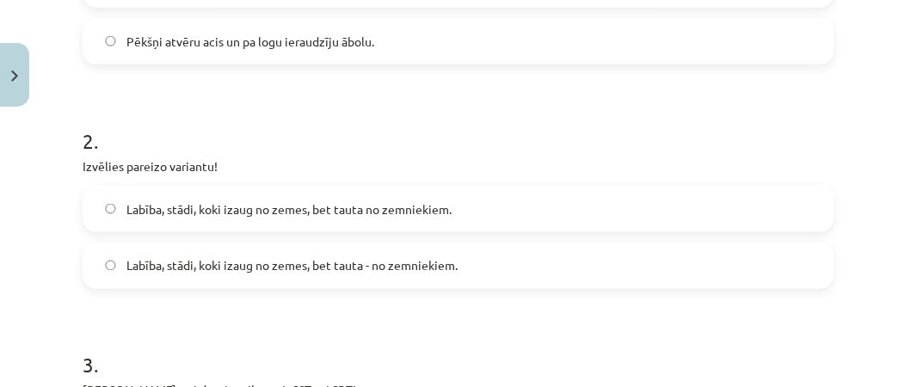
click at [445, 261] on span "Labība, stādi, koki izaug no zemes, bet tauta - no zemniekiem." at bounding box center [291, 266] width 331 height 18
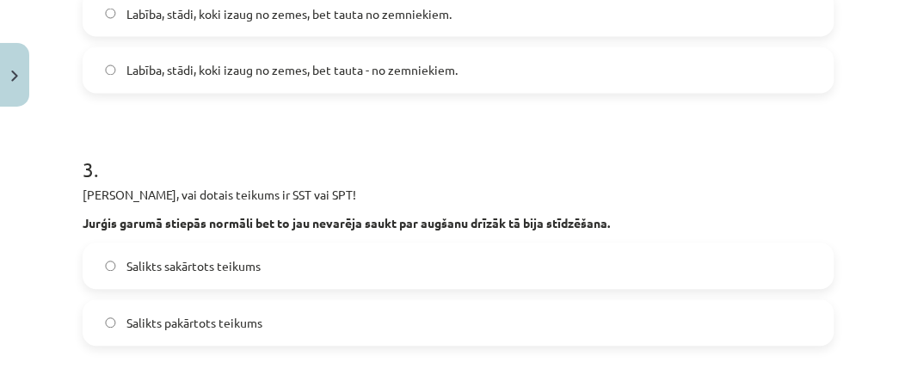
scroll to position [665, 0]
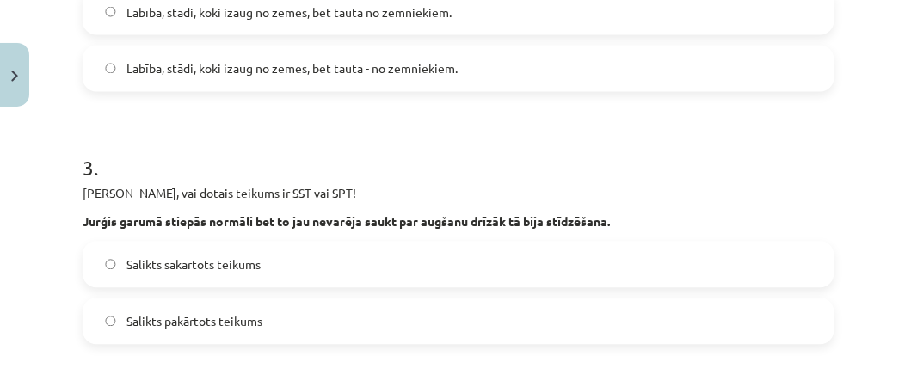
click at [197, 262] on span "Salikts sakārtots teikums" at bounding box center [193, 265] width 134 height 18
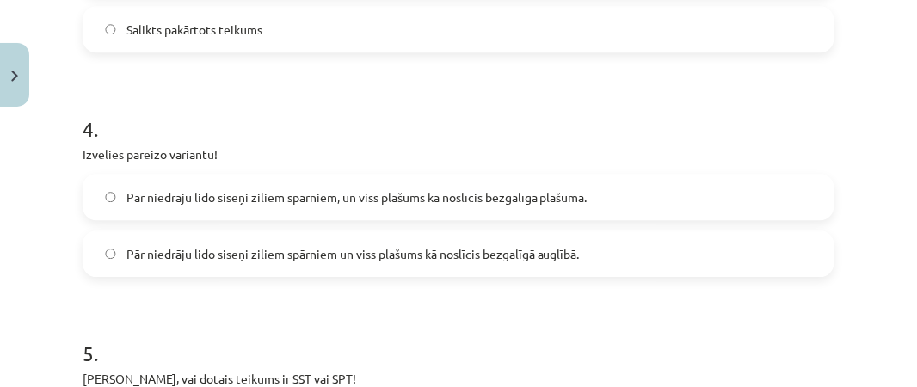
scroll to position [962, 0]
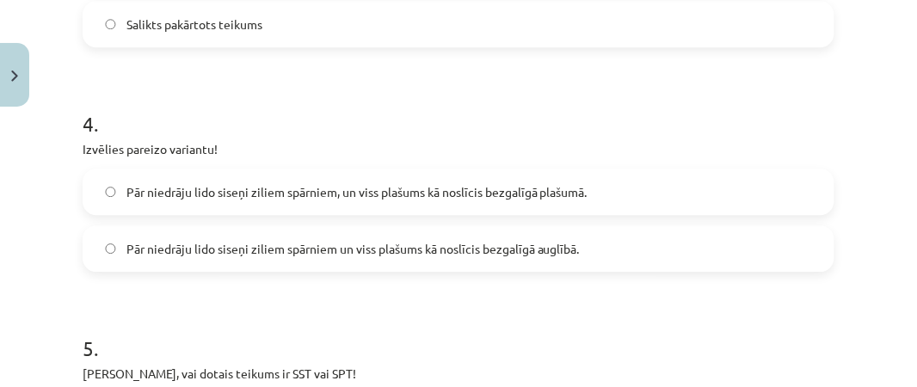
click at [447, 191] on span "Pār niedrāju lido siseņi ziliem spārniem, un viss plašums kā noslīcis bezgalīgā…" at bounding box center [356, 192] width 461 height 18
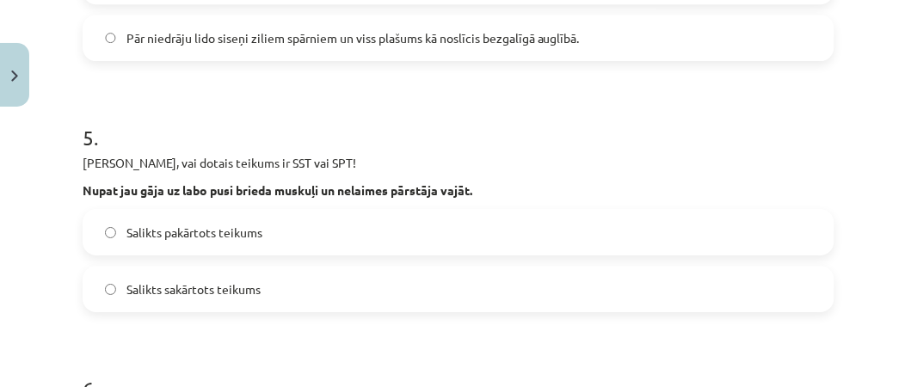
scroll to position [1183, 0]
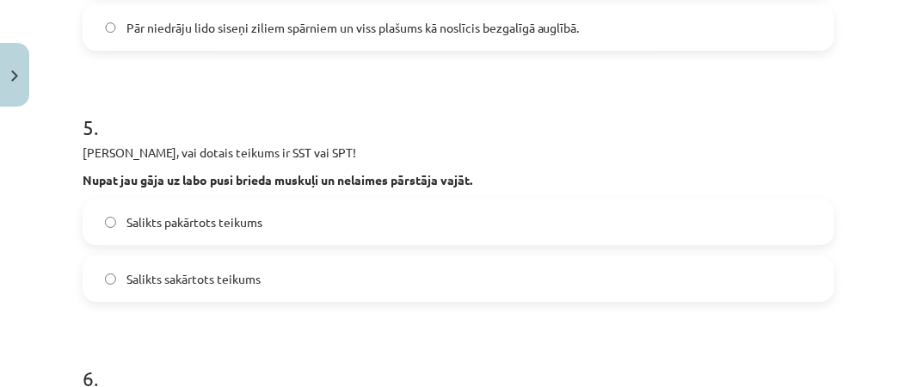
click at [228, 226] on span "Salikts pakārtots teikums" at bounding box center [194, 222] width 136 height 18
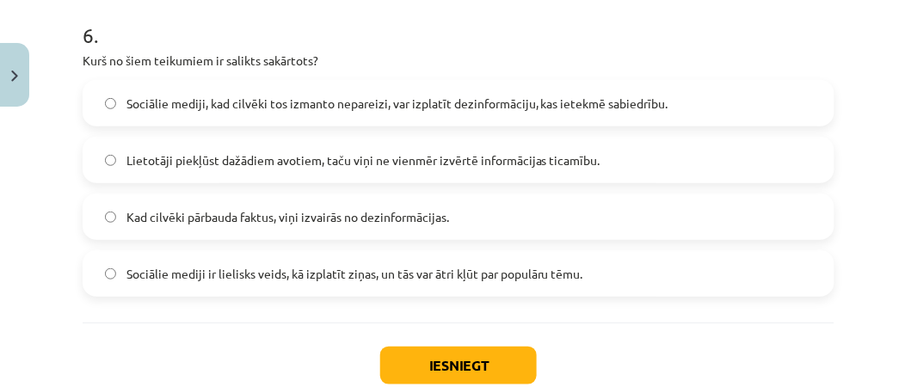
scroll to position [1541, 0]
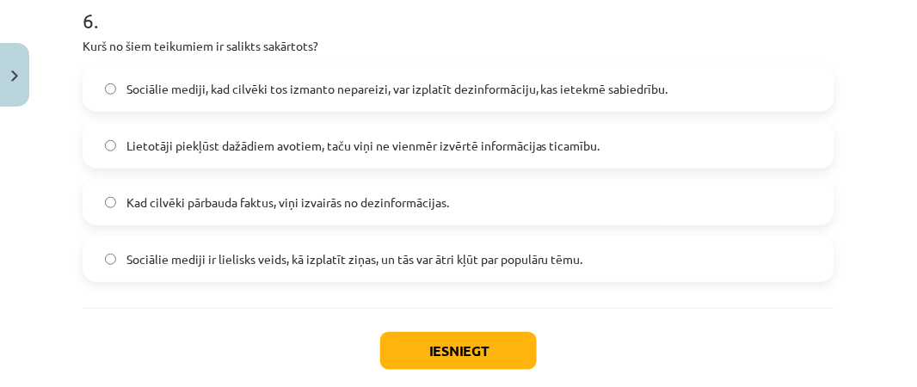
click at [577, 267] on label "Sociālie mediji ir lielisks veids, kā izplatīt ziņas, un tās var ātri kļūt par …" at bounding box center [458, 258] width 748 height 43
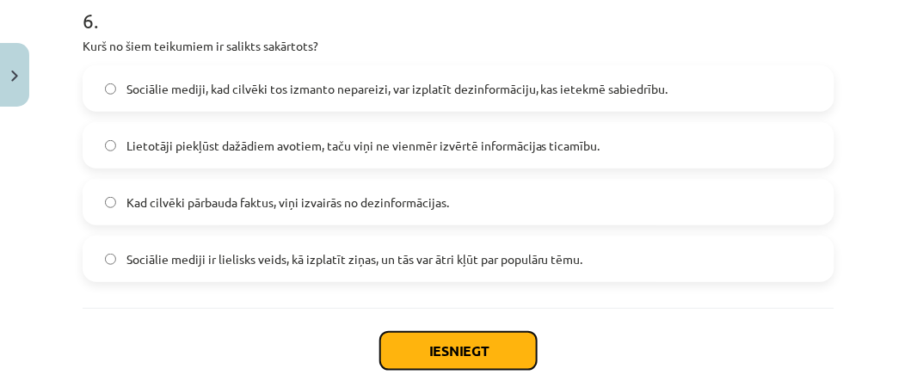
click at [497, 340] on button "Iesniegt" at bounding box center [458, 351] width 157 height 38
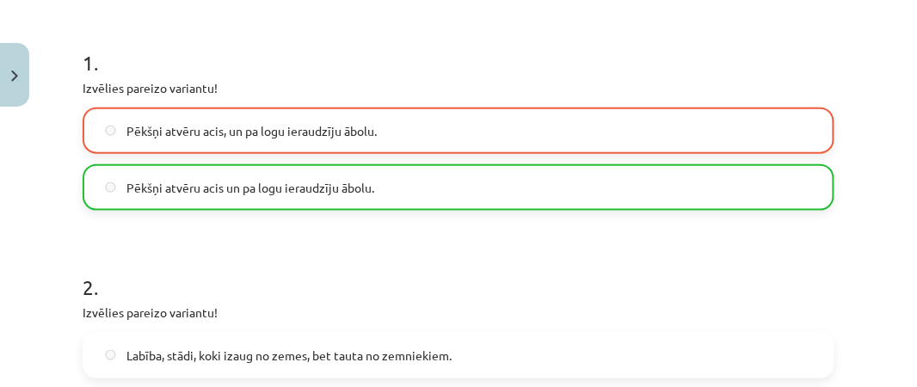
scroll to position [1688, 0]
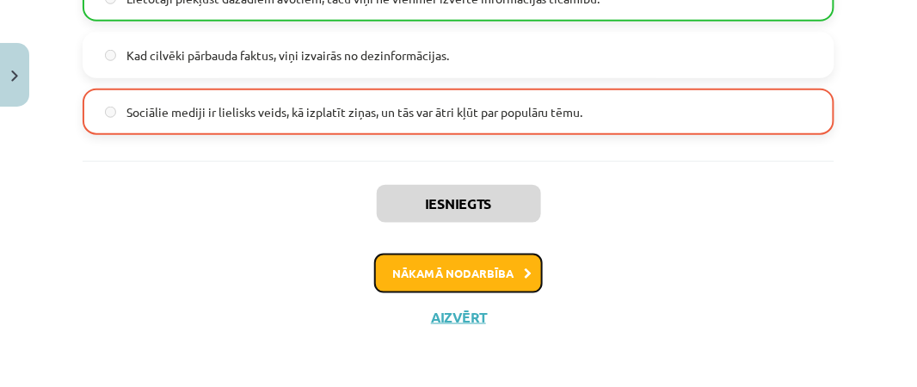
click at [470, 269] on button "Nākamā nodarbība" at bounding box center [458, 274] width 169 height 40
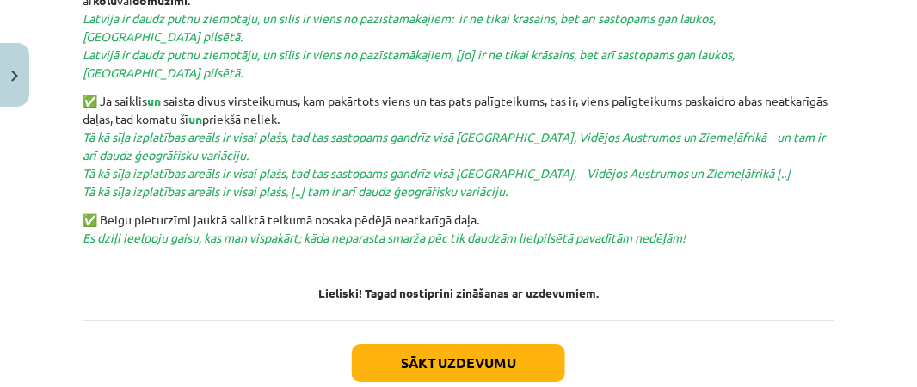
scroll to position [943, 0]
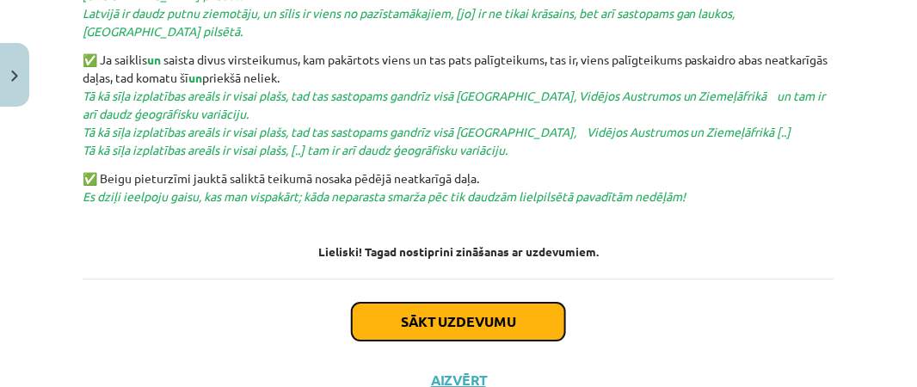
click at [480, 303] on button "Sākt uzdevumu" at bounding box center [458, 322] width 213 height 38
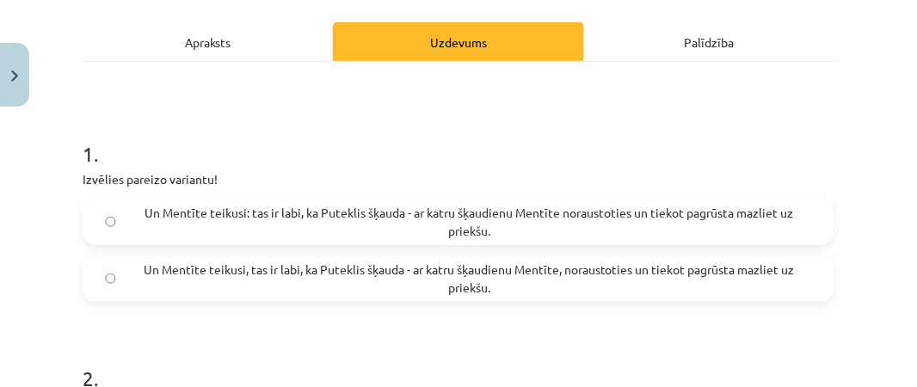
scroll to position [247, 0]
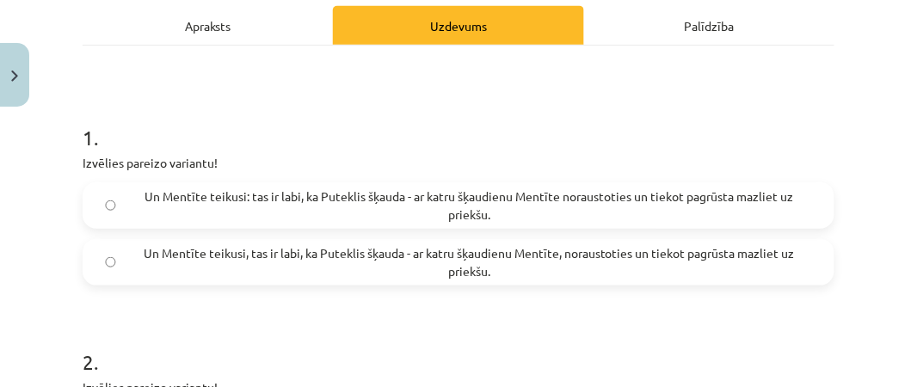
click at [594, 212] on span "Un Mentīte teikusi: tas ir labi, ka Puteklis šķauda - ar katru šķaudienu Mentīt…" at bounding box center [468, 205] width 685 height 36
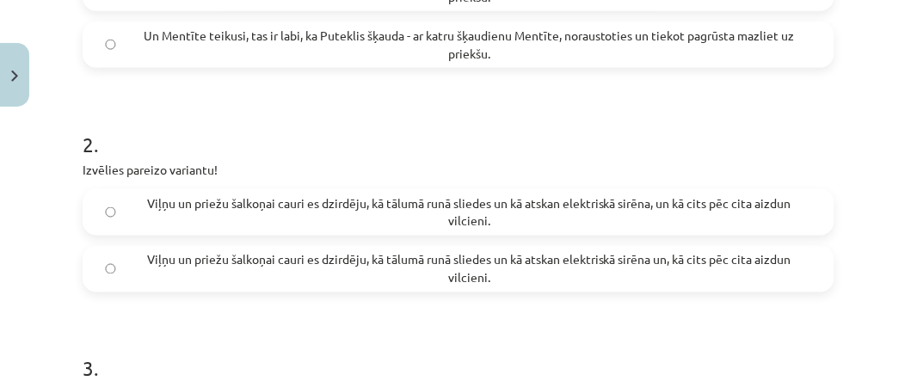
scroll to position [497, 0]
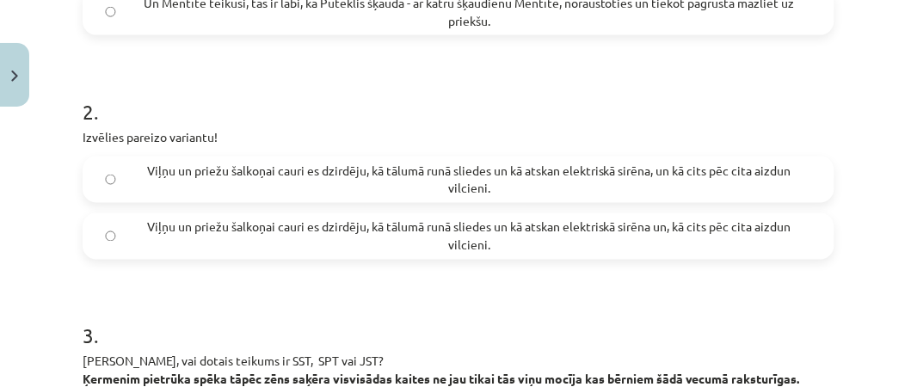
click at [747, 193] on span "Viļņu un priežu šalkoņai cauri es dzirdēju, kā tālumā runā sliedes un kā atskan…" at bounding box center [468, 180] width 685 height 36
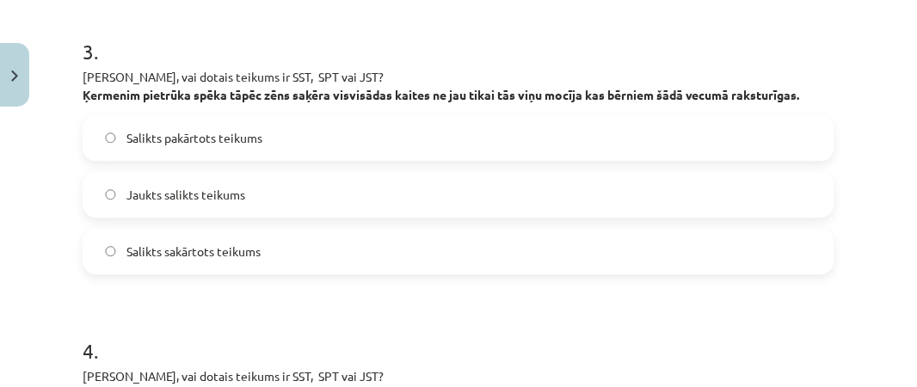
scroll to position [785, 0]
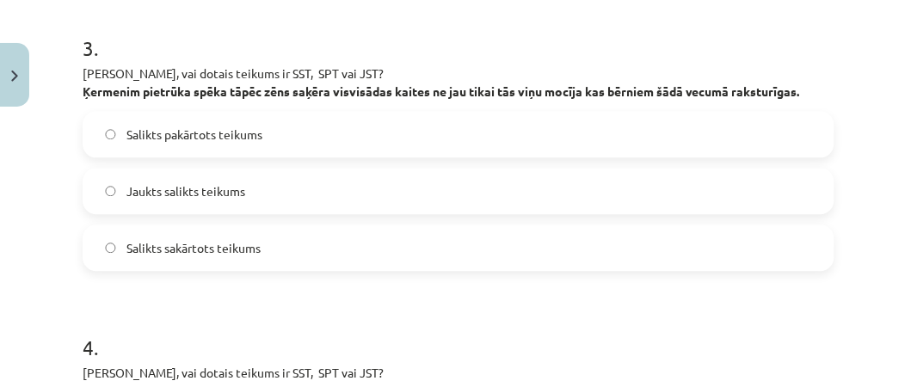
click at [244, 182] on span "Jaukts salikts teikums" at bounding box center [185, 191] width 119 height 18
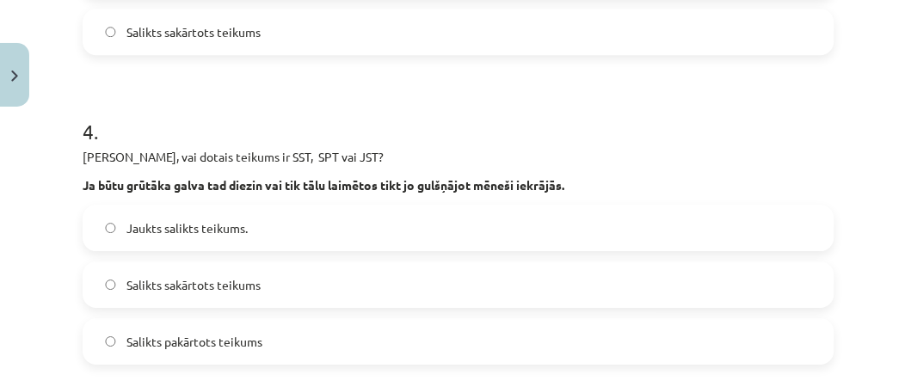
scroll to position [1044, 0]
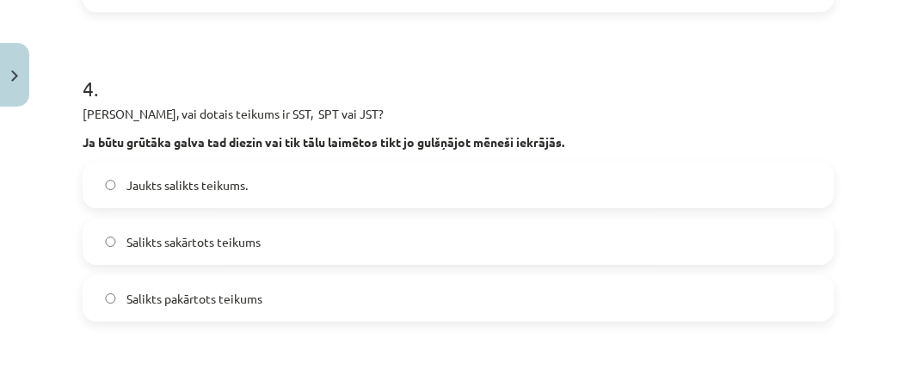
click at [299, 247] on label "Salikts sakārtots teikums" at bounding box center [458, 241] width 748 height 43
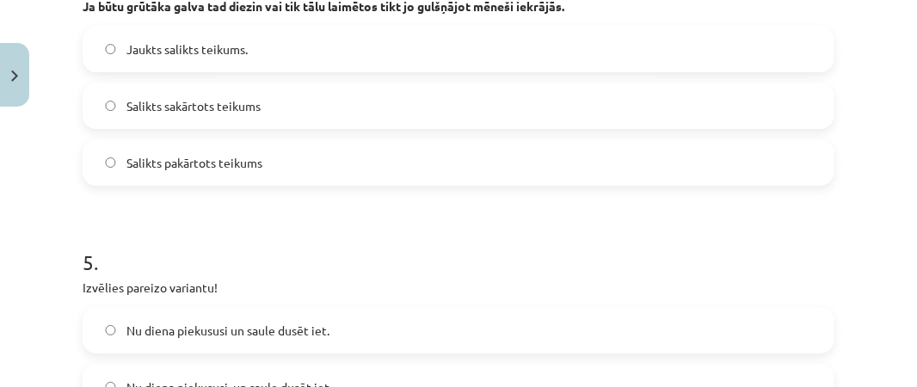
scroll to position [1253, 0]
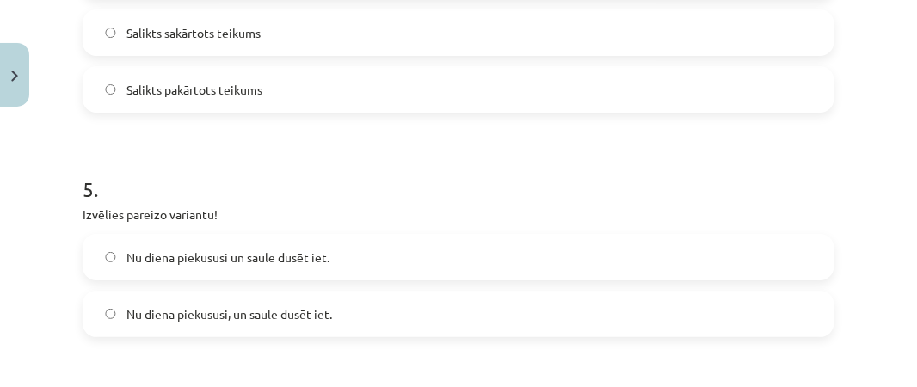
click at [318, 269] on label "Nu diena piekususi un saule dusēt iet." at bounding box center [458, 257] width 748 height 43
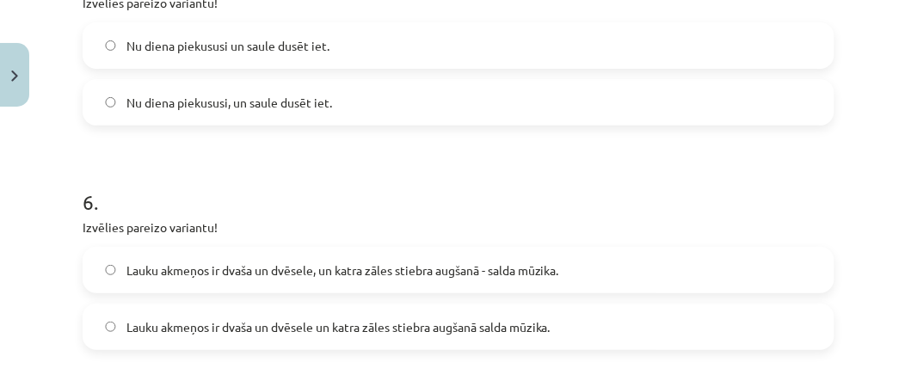
scroll to position [1471, 0]
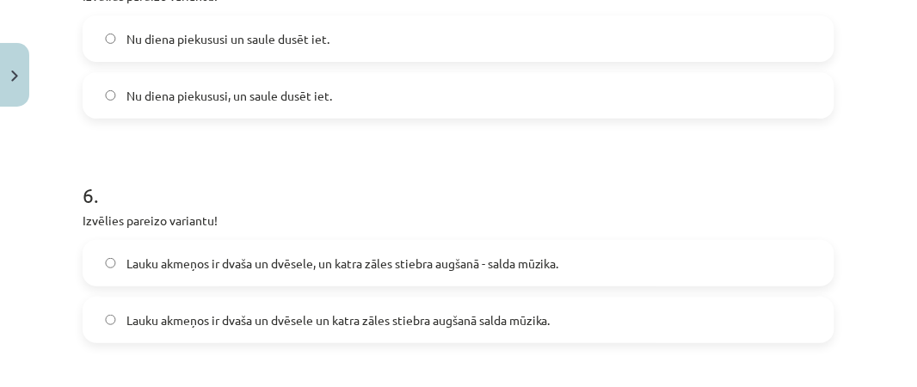
click at [488, 257] on span "Lauku akmeņos ir dvaša un dvēsele, un katra zāles stiebra augšanā - salda mūzik…" at bounding box center [342, 264] width 433 height 18
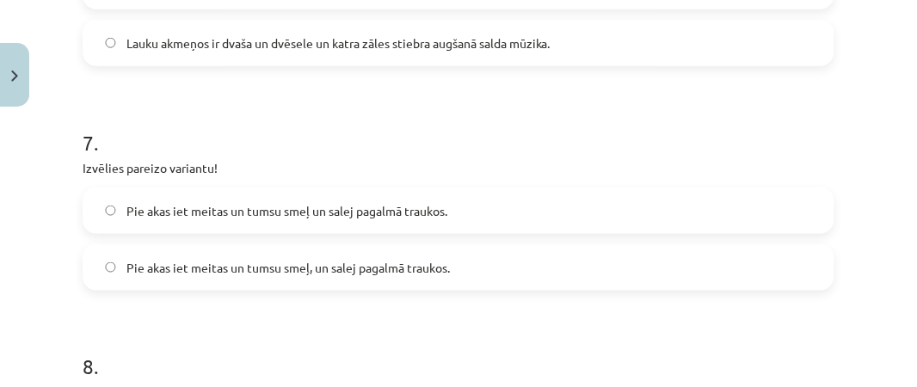
scroll to position [1755, 0]
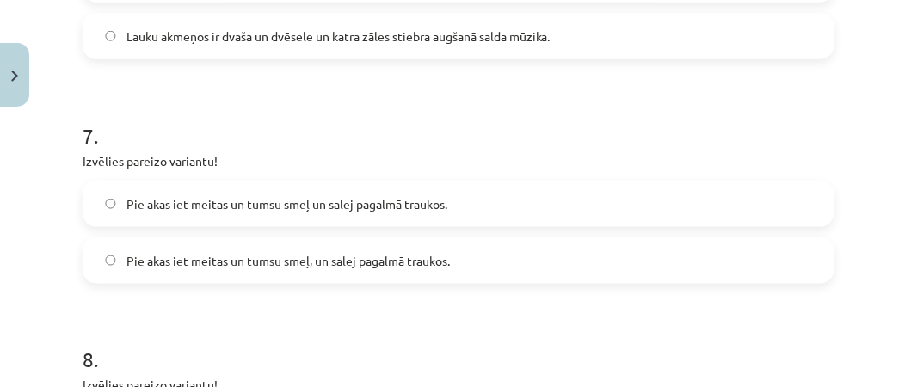
click at [641, 257] on label "Pie akas iet meitas un tumsu smeļ, un salej pagalmā traukos." at bounding box center [458, 260] width 748 height 43
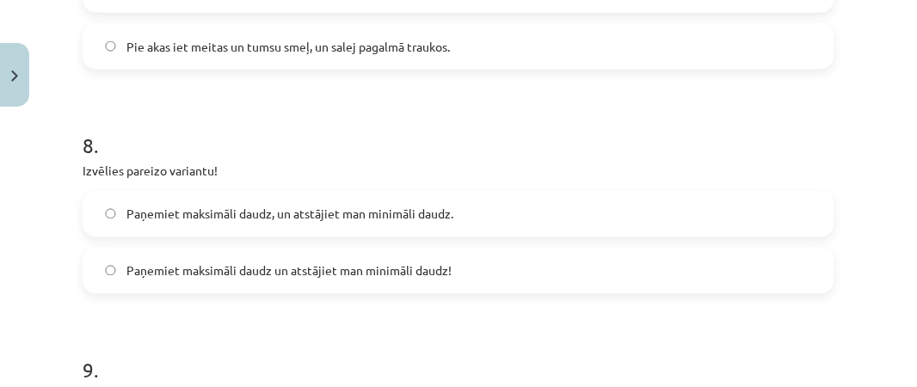
scroll to position [1972, 0]
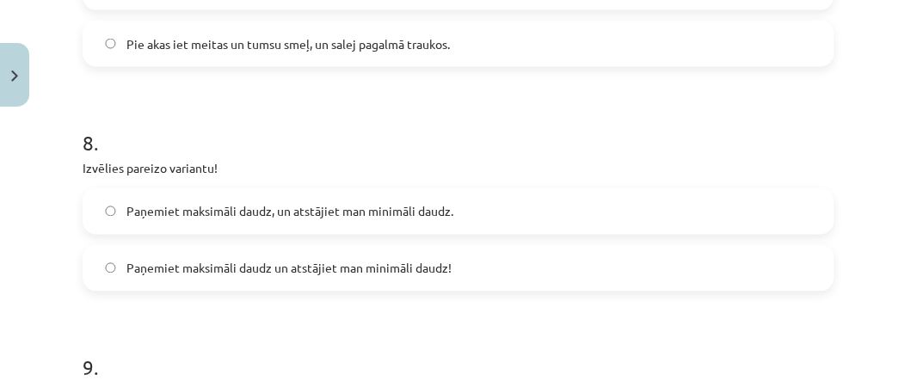
click at [378, 260] on span "Paņemiet maksimāli daudz un atstājiet man minimāli daudz!" at bounding box center [288, 269] width 325 height 18
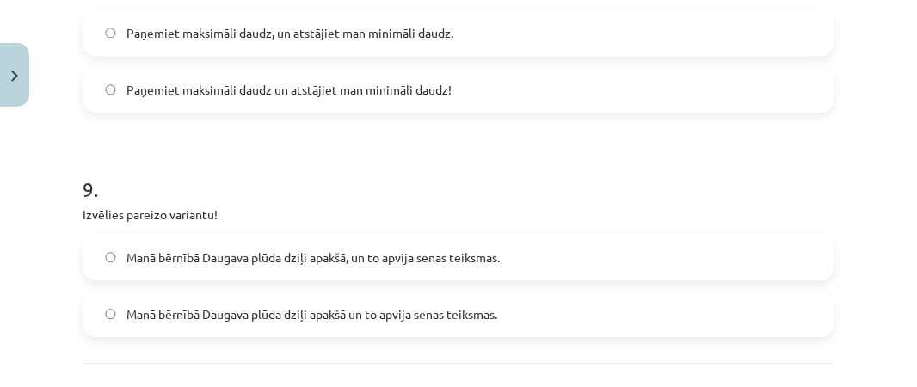
scroll to position [2227, 0]
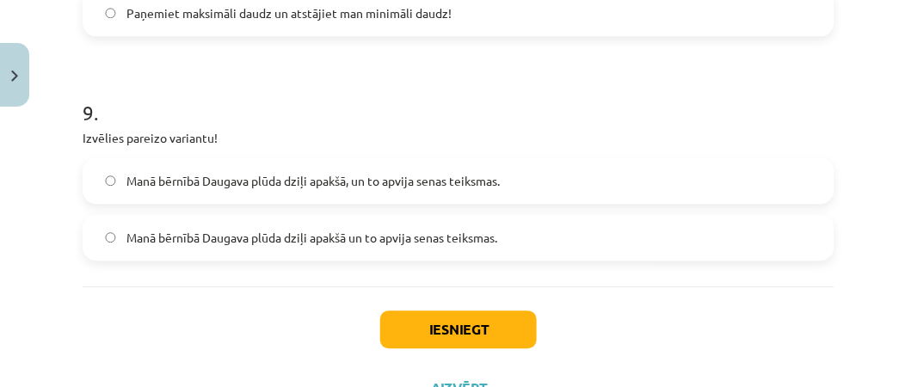
click at [497, 241] on span "Manā bērnībā Daugava plūda dziļi apakšā un to apvija senas teiksmas." at bounding box center [311, 238] width 371 height 18
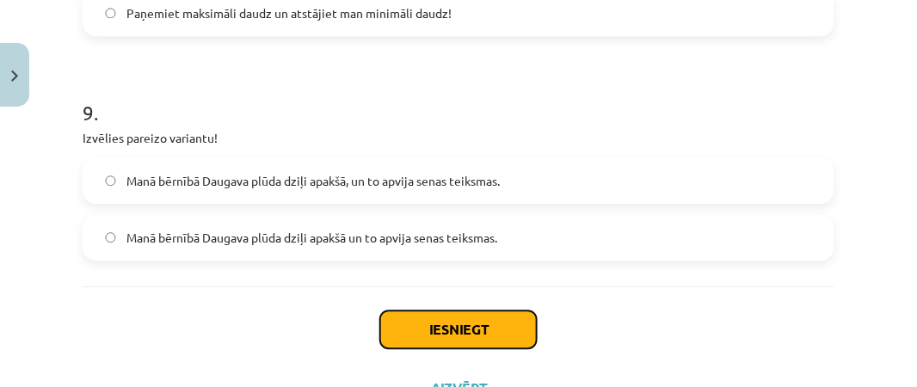
click at [473, 331] on button "Iesniegt" at bounding box center [458, 329] width 157 height 38
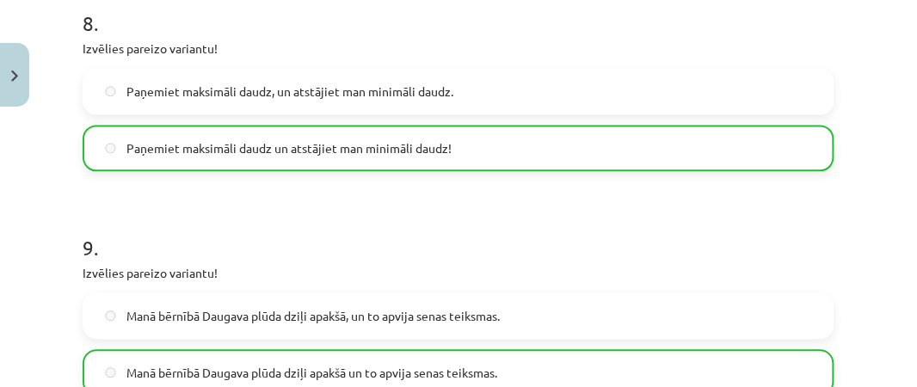
scroll to position [2353, 0]
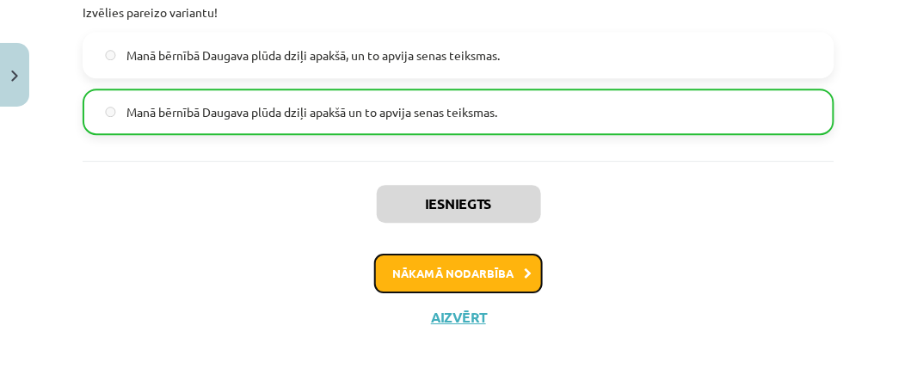
click at [517, 269] on button "Nākamā nodarbība" at bounding box center [458, 274] width 169 height 40
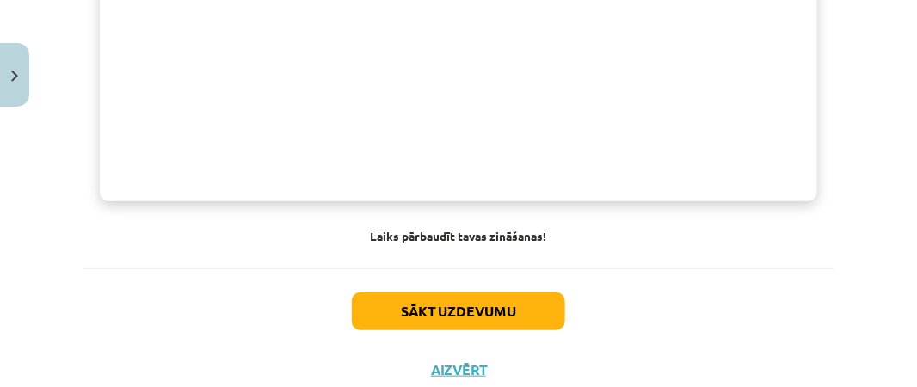
scroll to position [1545, 0]
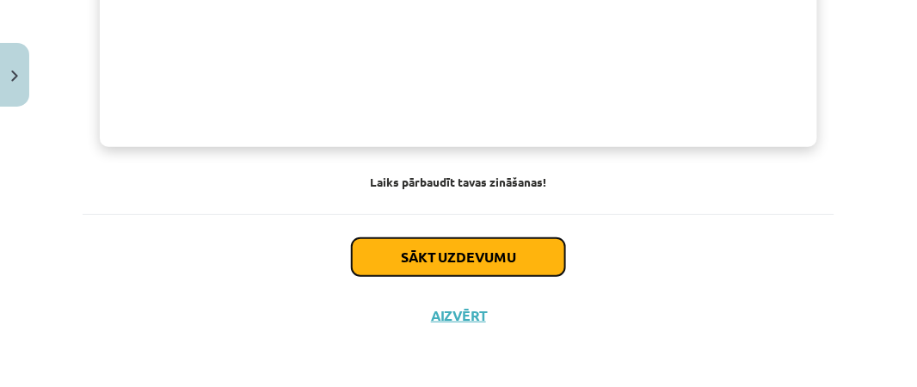
click at [519, 261] on button "Sākt uzdevumu" at bounding box center [458, 257] width 213 height 38
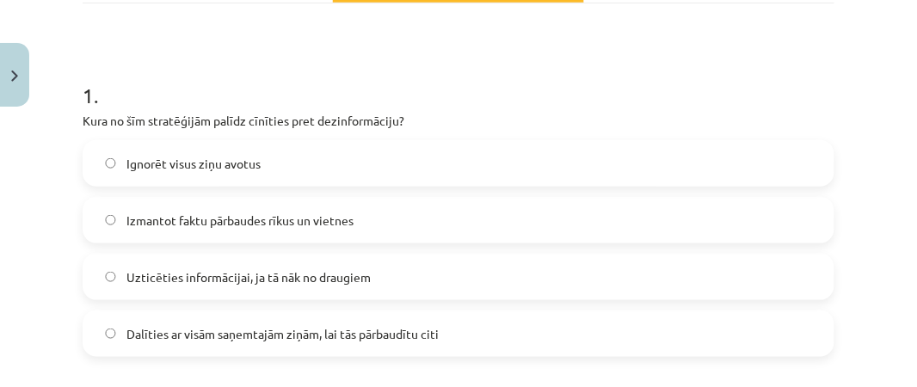
scroll to position [292, 0]
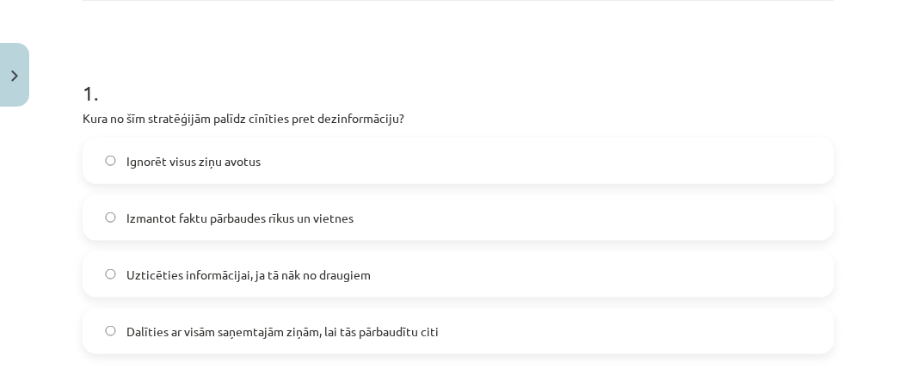
click at [362, 224] on label "Izmantot faktu pārbaudes rīkus un vietnes" at bounding box center [458, 217] width 748 height 43
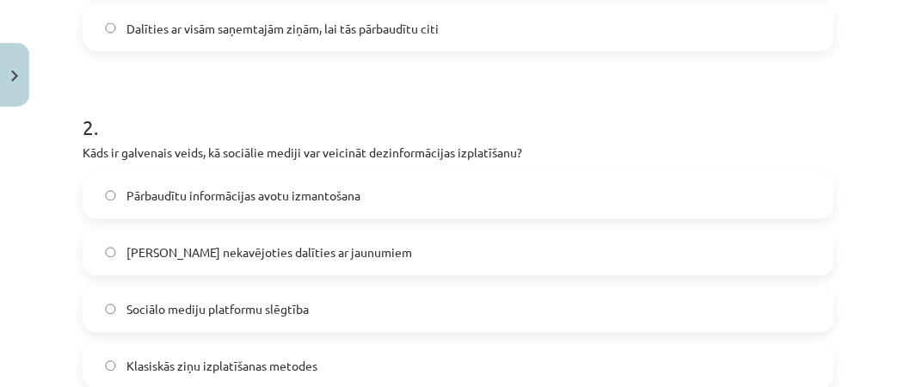
scroll to position [611, 0]
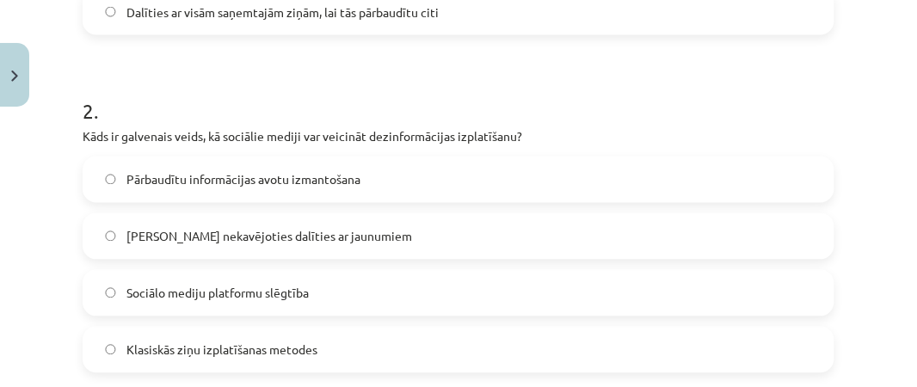
click at [450, 233] on label "Iespēja nekavējoties dalīties ar jaunumiem" at bounding box center [458, 236] width 748 height 43
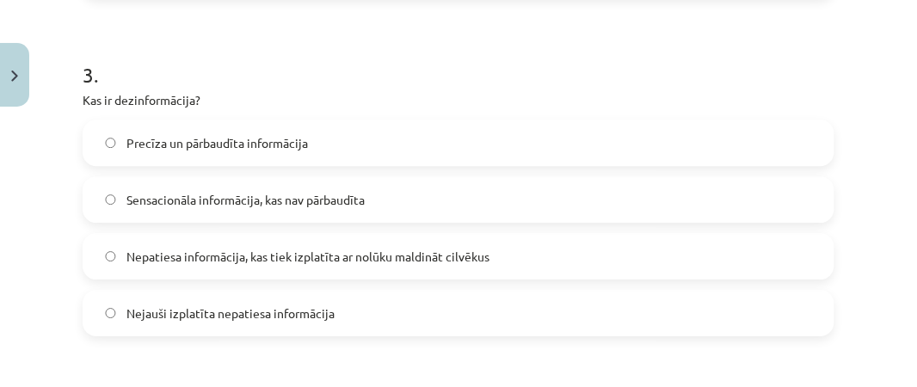
scroll to position [996, 0]
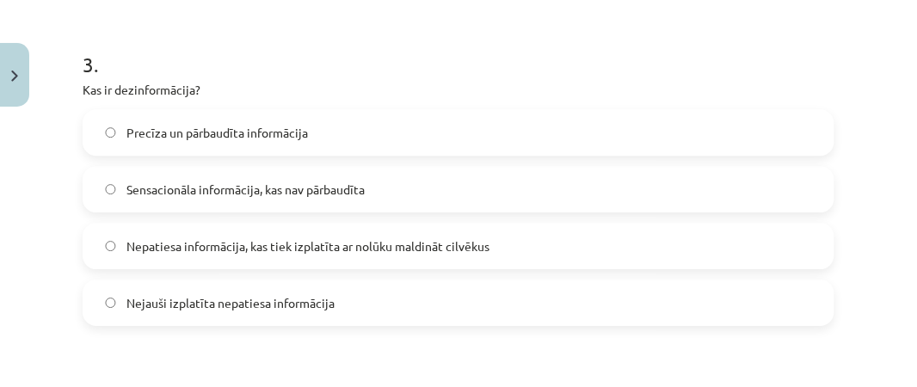
click at [499, 239] on label "Nepatiesa informācija, kas tiek izplatīta ar nolūku maldināt cilvēkus" at bounding box center [458, 245] width 748 height 43
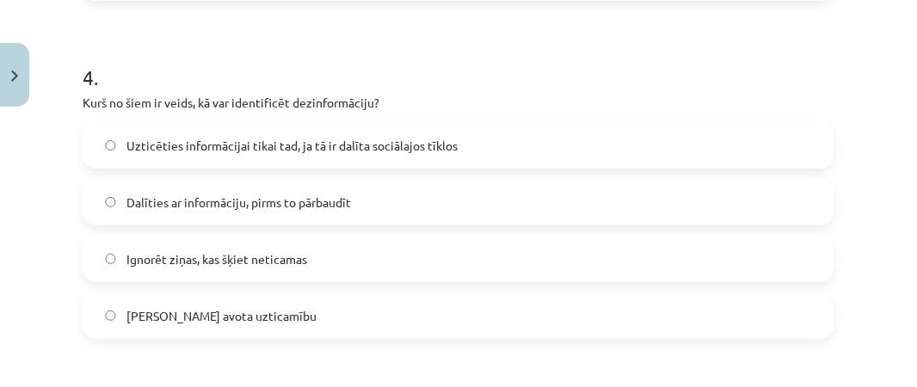
scroll to position [1335, 0]
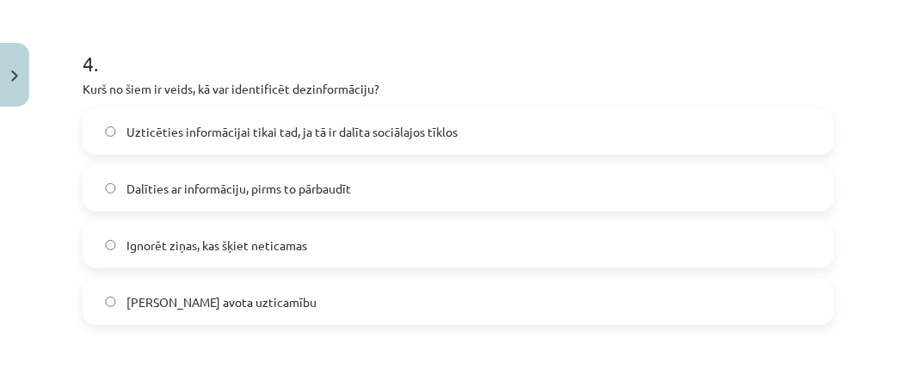
click at [824, 282] on label "Pārbaudīt avota uzticamību" at bounding box center [458, 301] width 748 height 43
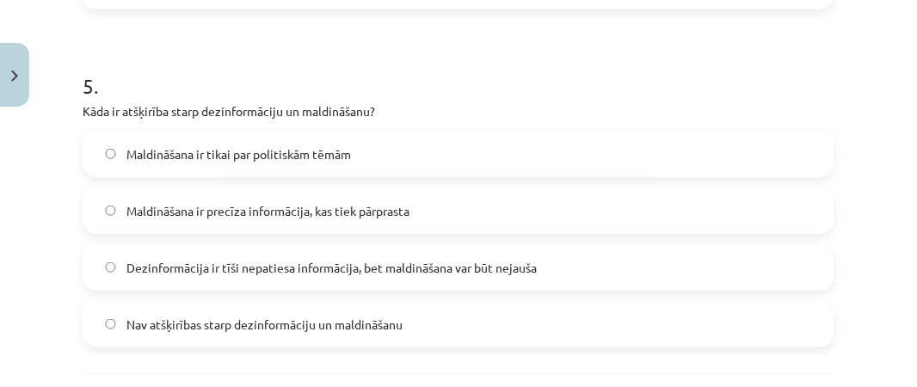
scroll to position [1658, 0]
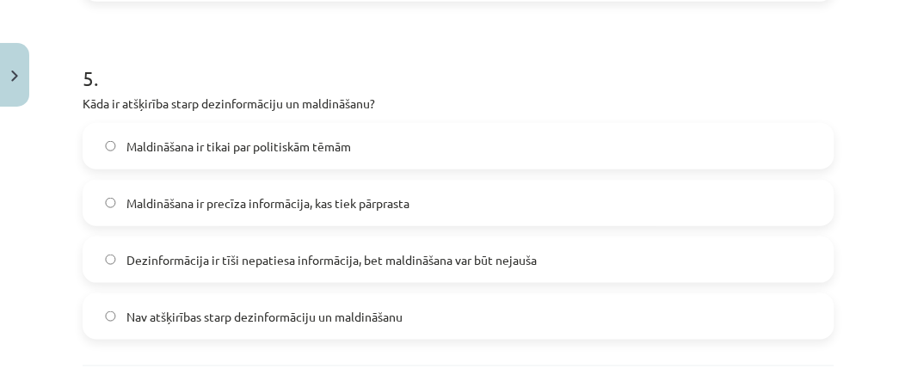
click at [617, 261] on label "Dezinformācija ir tīši nepatiesa informācija, bet maldināšana var būt nejauša" at bounding box center [458, 259] width 748 height 43
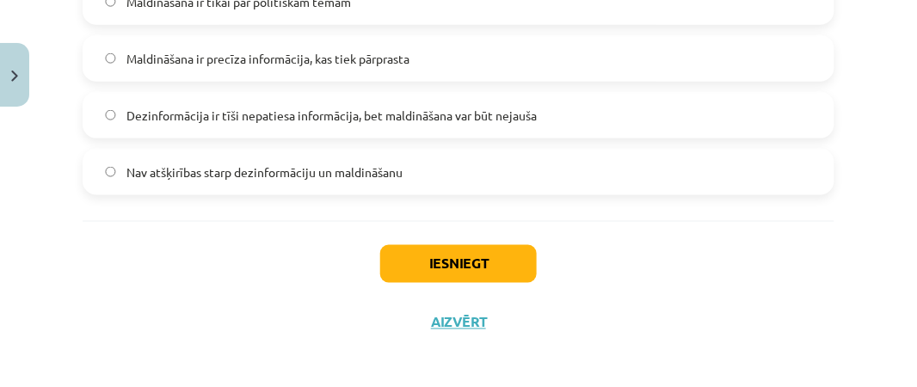
scroll to position [1806, 0]
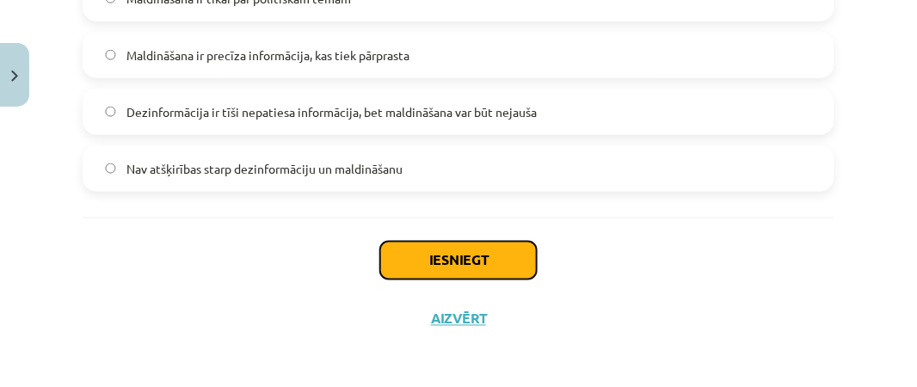
click at [437, 247] on button "Iesniegt" at bounding box center [458, 261] width 157 height 38
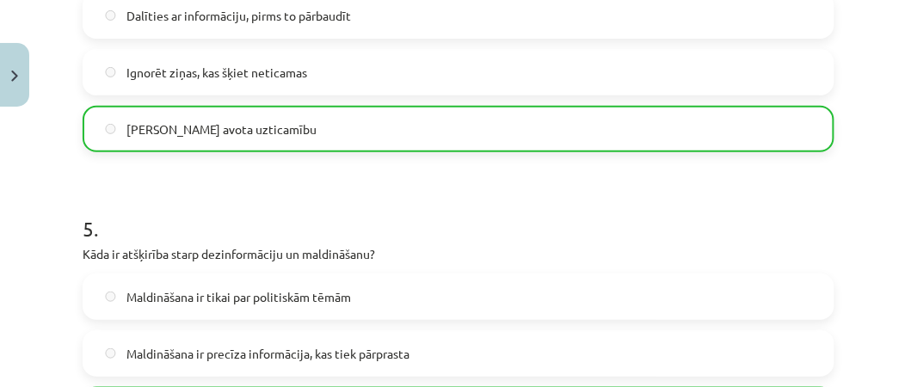
scroll to position [1863, 0]
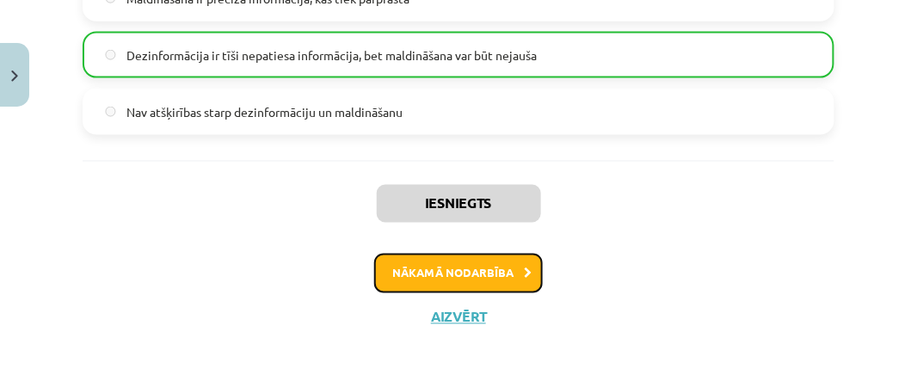
click at [528, 261] on button "Nākamā nodarbība" at bounding box center [458, 274] width 169 height 40
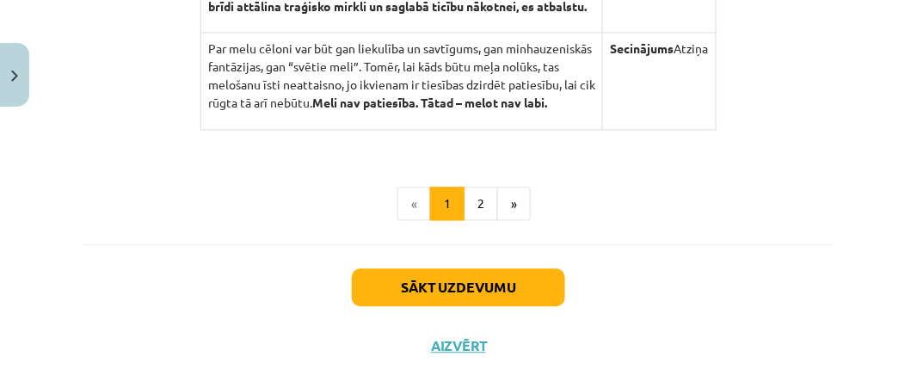
scroll to position [2042, 0]
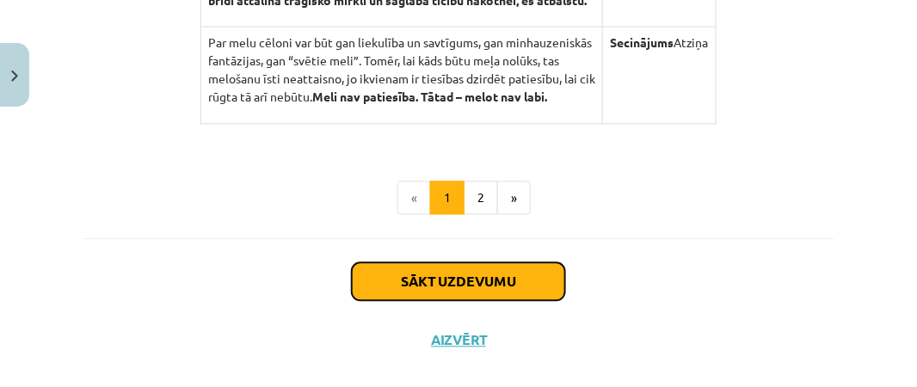
click at [518, 280] on button "Sākt uzdevumu" at bounding box center [458, 282] width 213 height 38
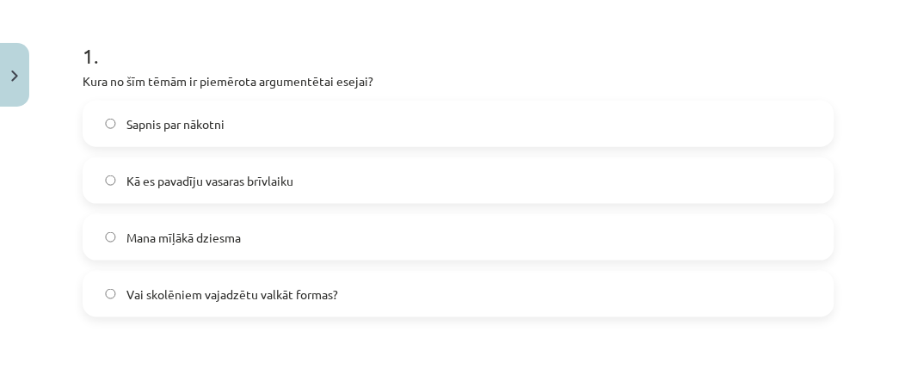
scroll to position [334, 0]
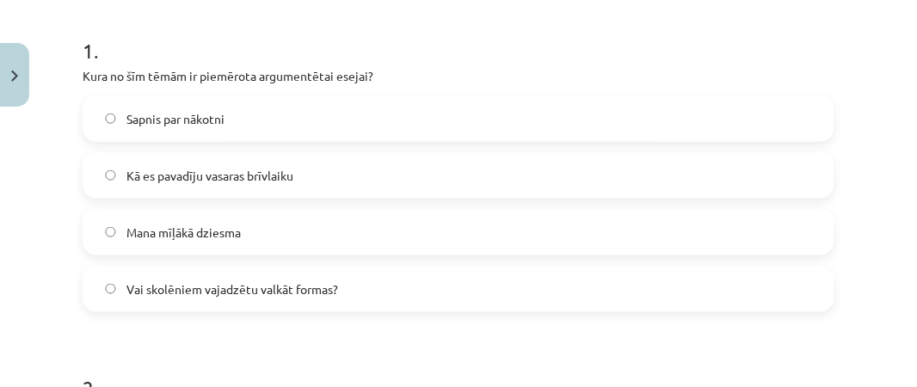
click at [119, 283] on label "Vai skolēniem vajadzētu valkāt formas?" at bounding box center [458, 288] width 748 height 43
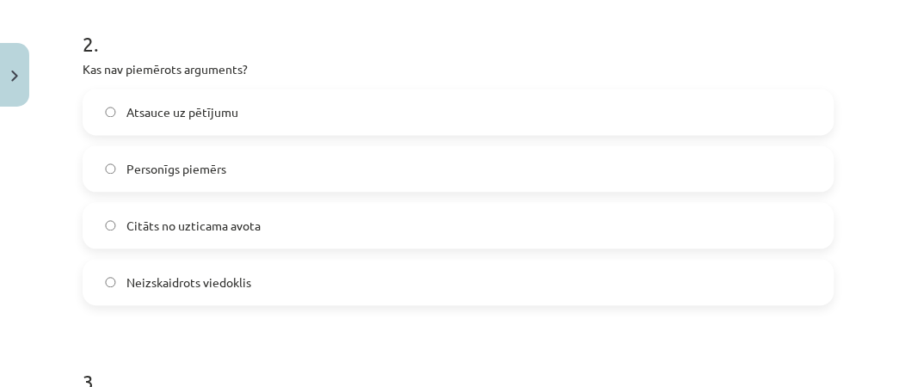
scroll to position [686, 0]
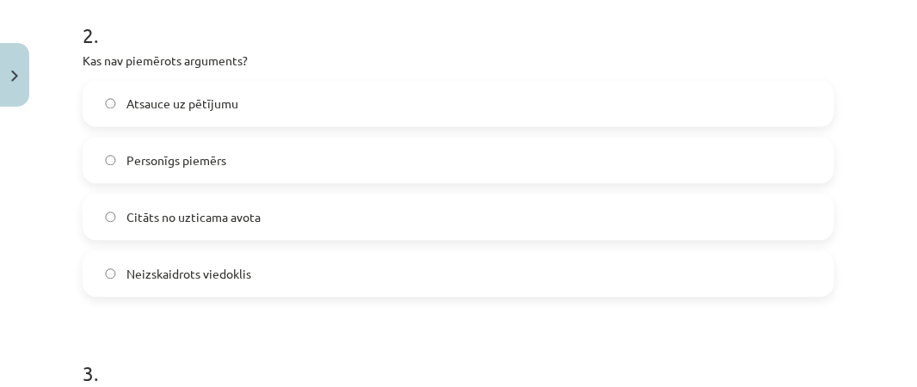
click at [171, 270] on span "Neizskaidrots viedoklis" at bounding box center [188, 275] width 125 height 18
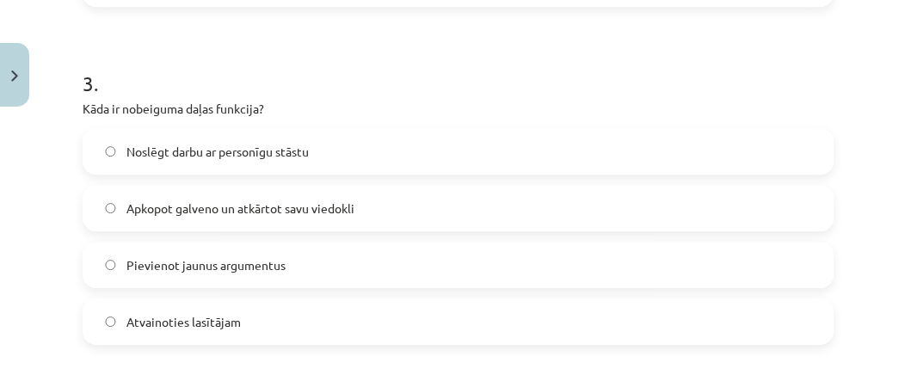
scroll to position [980, 0]
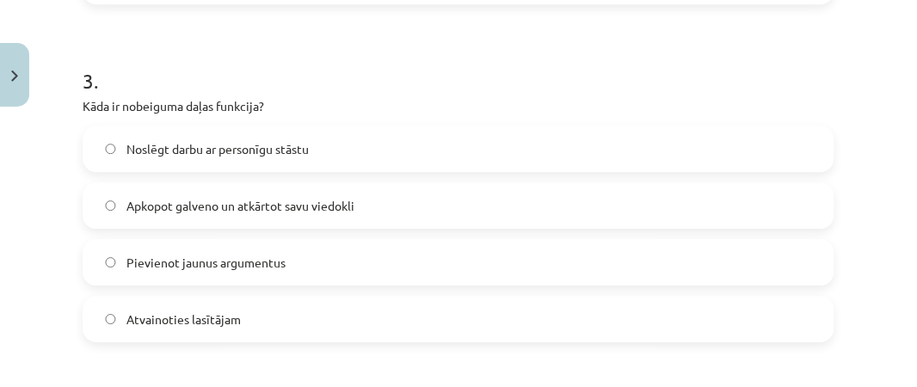
click at [348, 206] on span "Apkopot galveno un atkārtot savu viedokli" at bounding box center [240, 206] width 228 height 18
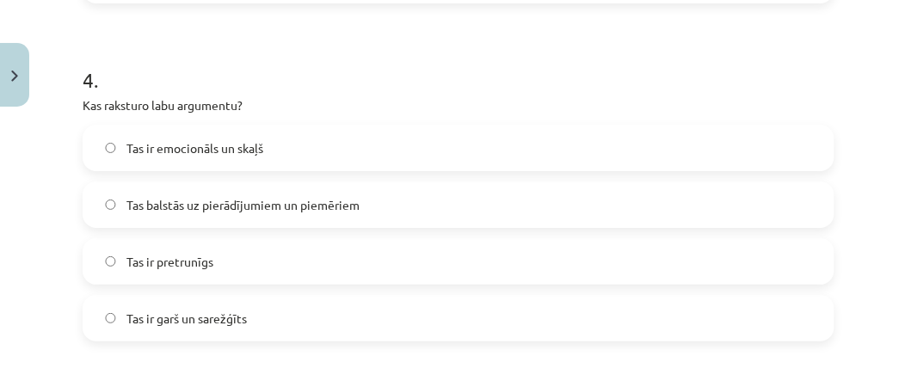
scroll to position [1335, 0]
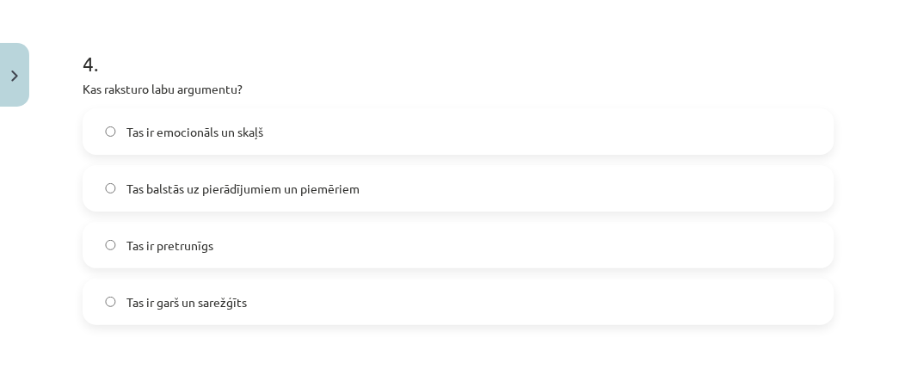
click at [323, 194] on span "Tas balstās uz pierādījumiem un piemēriem" at bounding box center [242, 189] width 233 height 18
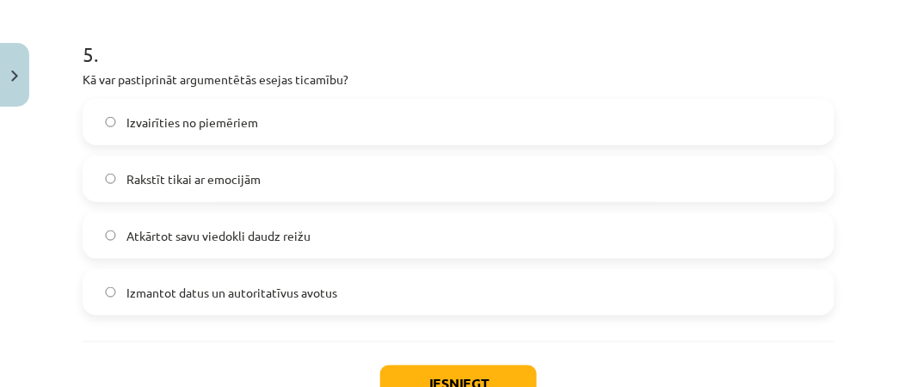
scroll to position [1687, 0]
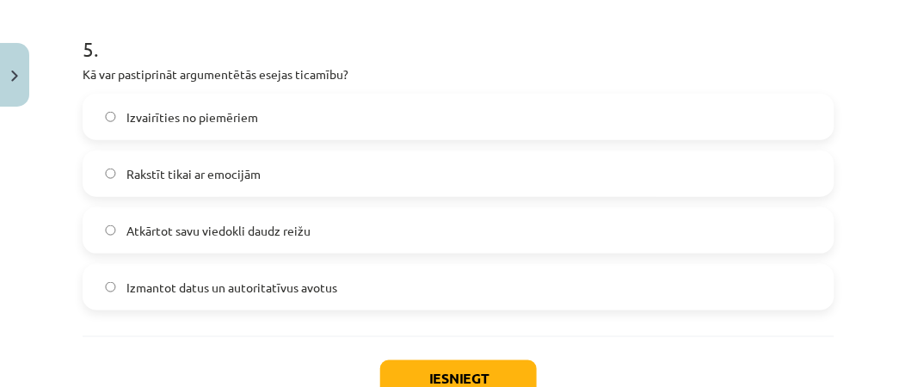
click at [298, 297] on label "Izmantot datus un autoritatīvus avotus" at bounding box center [458, 287] width 748 height 43
click at [494, 385] on button "Iesniegt" at bounding box center [458, 379] width 157 height 38
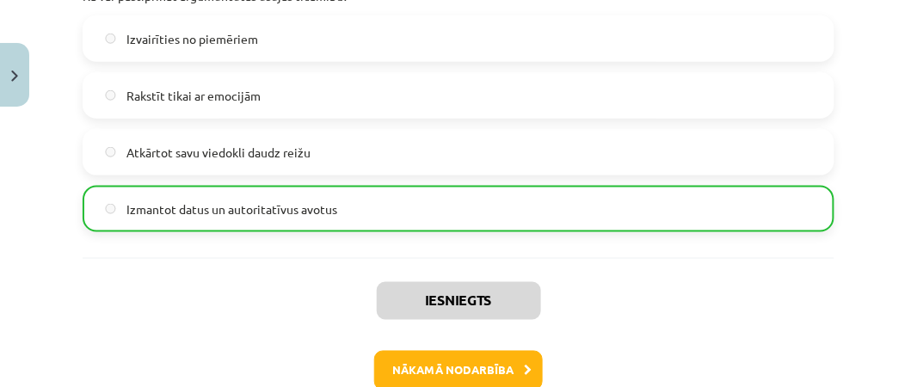
scroll to position [1863, 0]
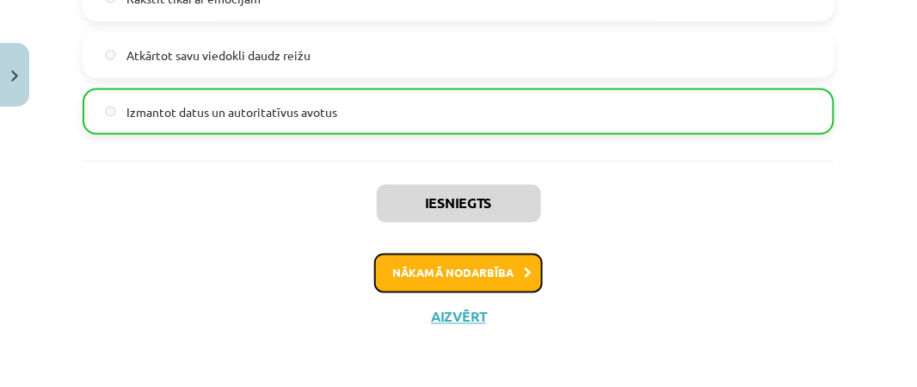
click at [500, 269] on button "Nākamā nodarbība" at bounding box center [458, 274] width 169 height 40
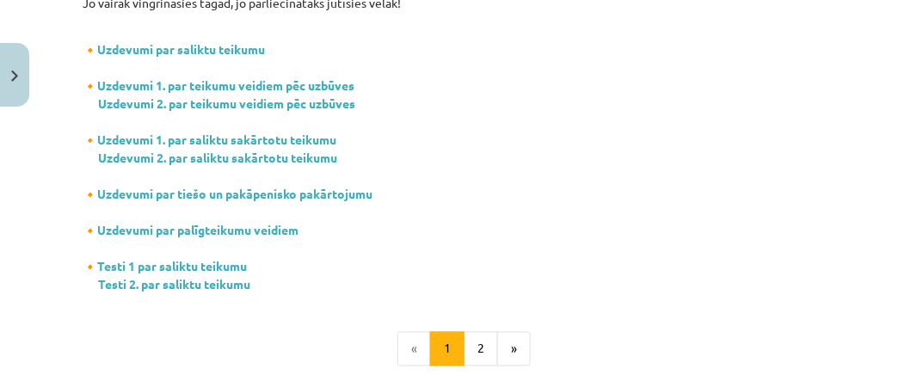
scroll to position [384, 0]
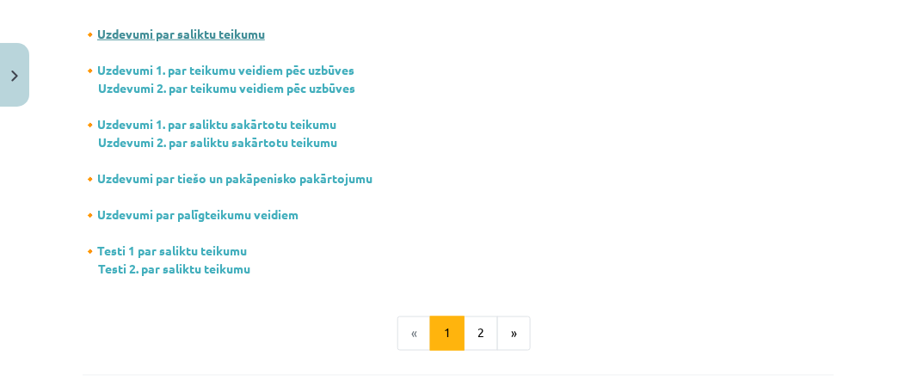
click at [245, 29] on link "Uzdevumi par saliktu teikumu" at bounding box center [181, 33] width 168 height 15
click at [181, 29] on link "Uzdevumi par saliktu teikumu" at bounding box center [181, 33] width 168 height 15
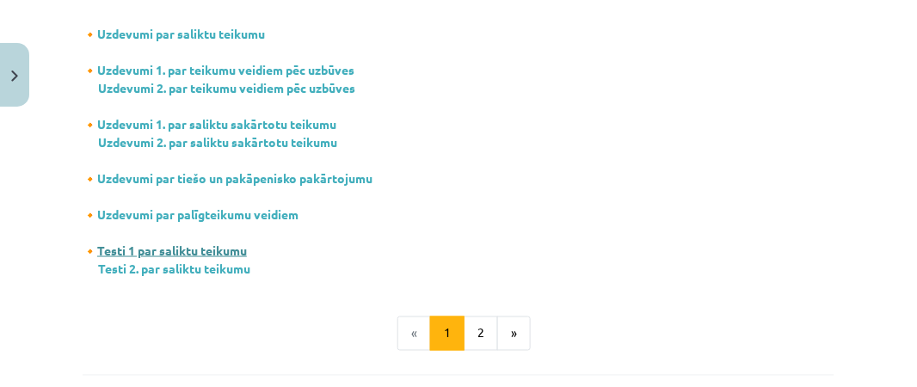
click at [244, 249] on link "Testi 1 par saliktu teikumu" at bounding box center [172, 250] width 150 height 15
click at [489, 333] on button "2" at bounding box center [481, 333] width 34 height 34
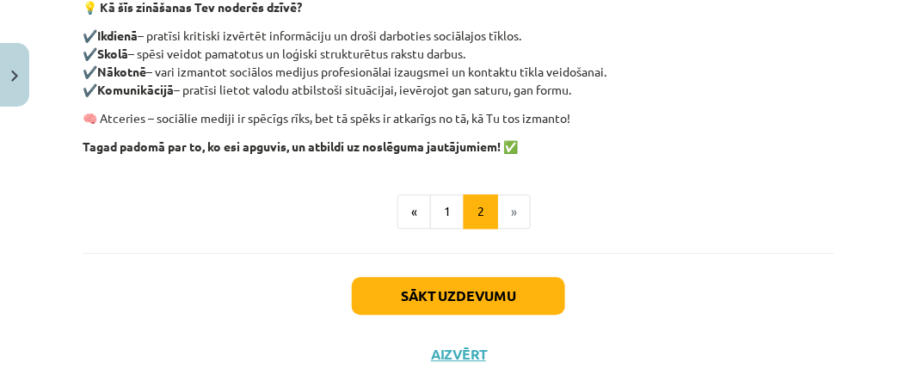
scroll to position [786, 0]
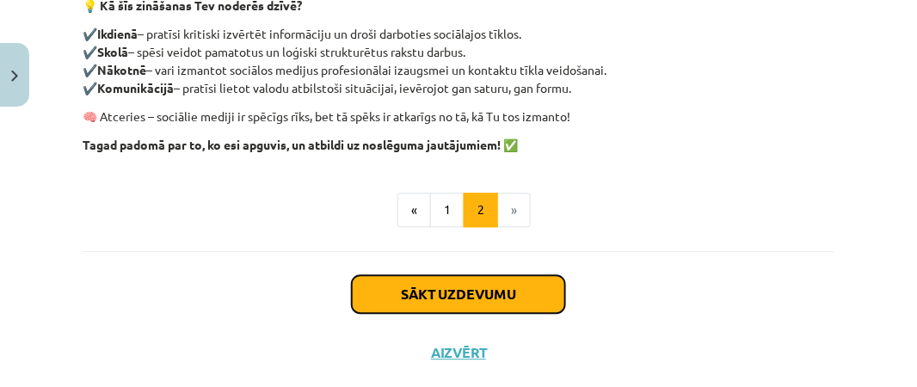
click at [490, 280] on button "Sākt uzdevumu" at bounding box center [458, 294] width 213 height 38
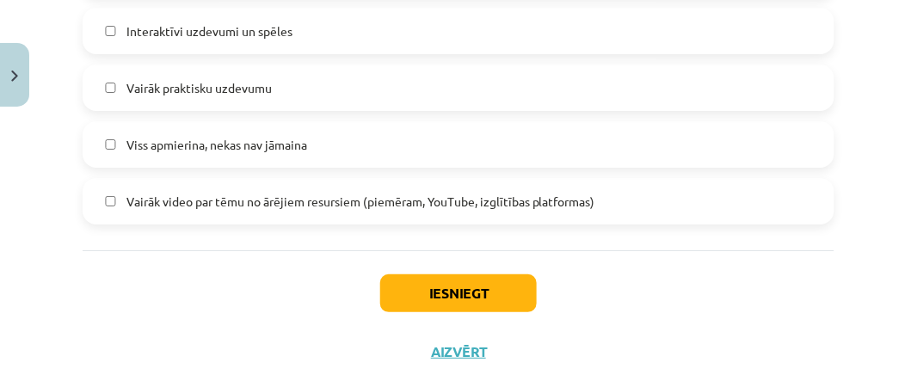
scroll to position [1291, 0]
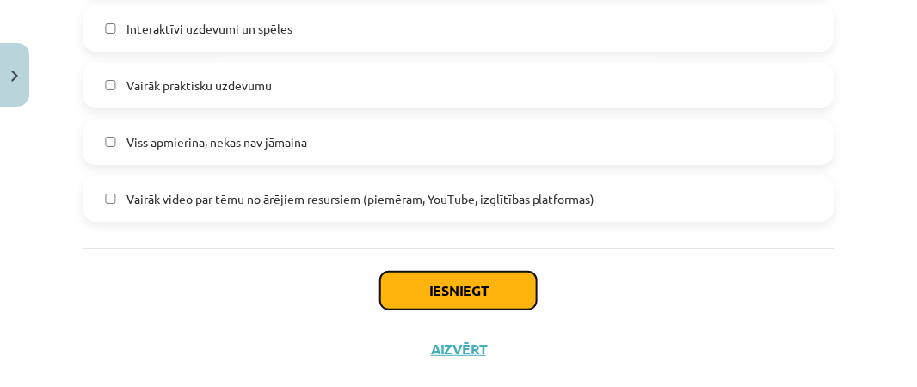
click at [497, 278] on button "Iesniegt" at bounding box center [458, 291] width 157 height 38
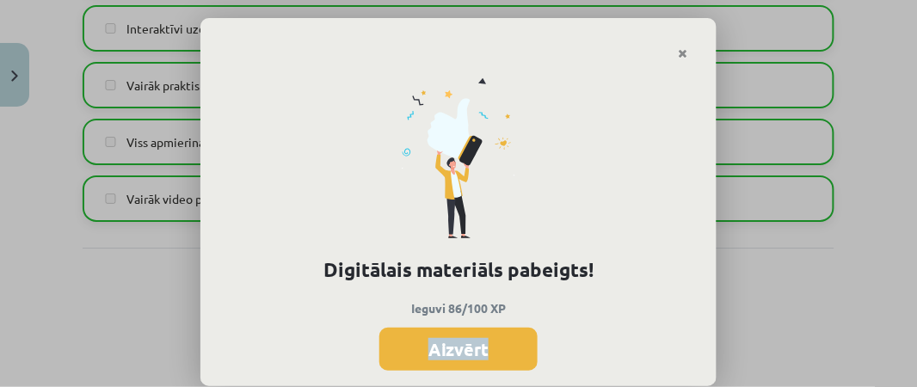
drag, startPoint x: 917, startPoint y: 302, endPoint x: 917, endPoint y: 329, distance: 27.5
click at [916, 329] on div "Digitālais materiāls pabeigts! Ieguvi 86/100 XP Aizvērt" at bounding box center [458, 193] width 917 height 387
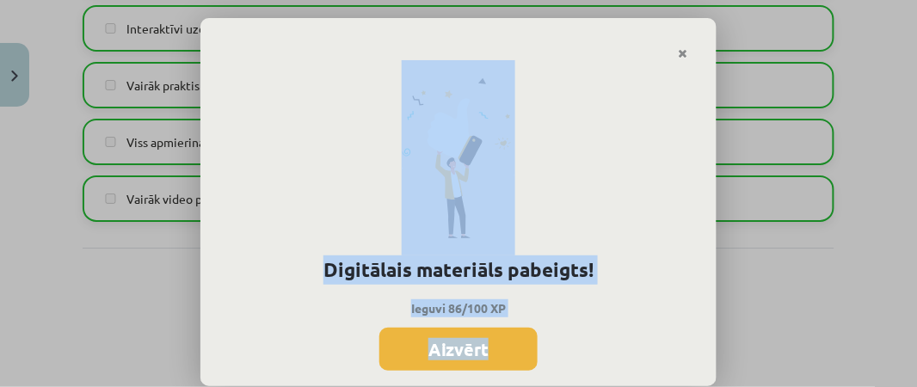
drag, startPoint x: 917, startPoint y: 334, endPoint x: 900, endPoint y: 201, distance: 133.4
click at [900, 201] on div "Digitālais materiāls pabeigts! Ieguvi 86/100 XP Aizvērt" at bounding box center [458, 193] width 917 height 387
click at [859, 125] on div "Digitālais materiāls pabeigts! Ieguvi 86/100 XP Aizvērt" at bounding box center [458, 193] width 917 height 387
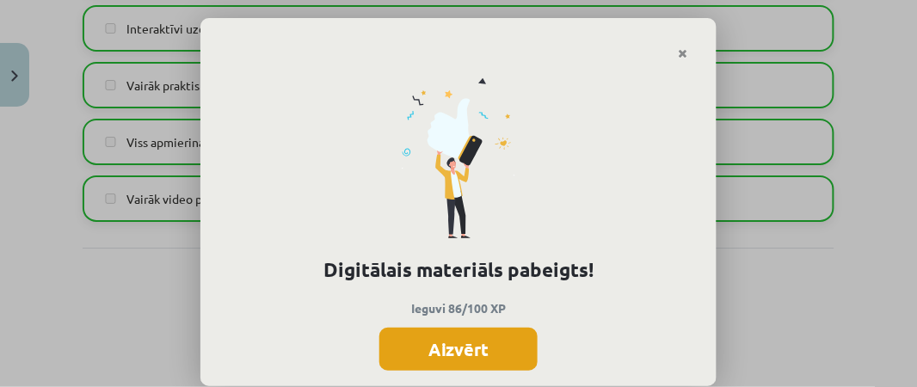
click at [466, 343] on button "Aizvērt" at bounding box center [458, 349] width 158 height 43
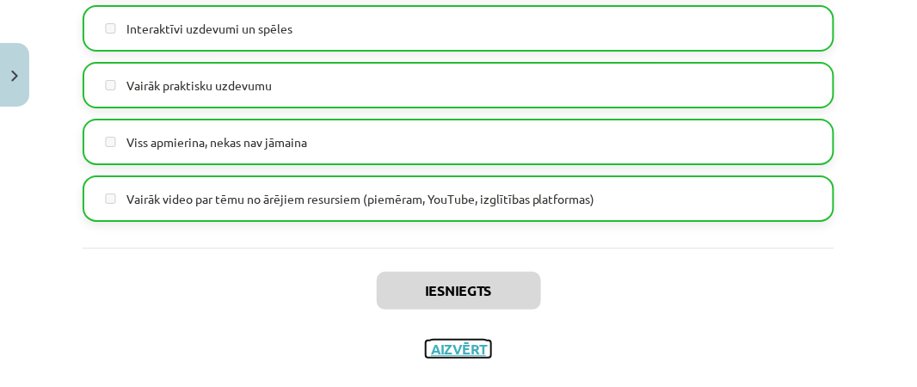
click at [468, 347] on button "Aizvērt" at bounding box center [458, 349] width 65 height 17
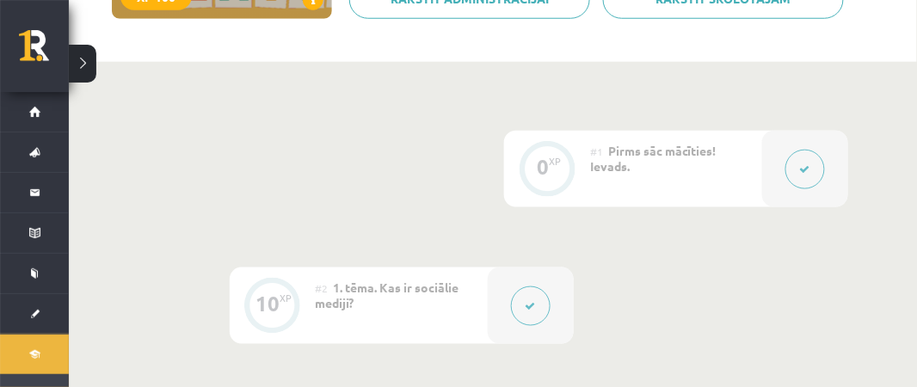
scroll to position [0, 0]
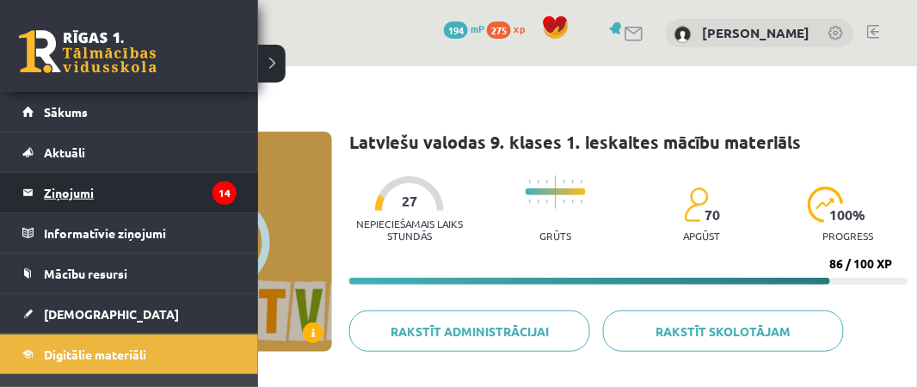
click at [62, 195] on legend "Ziņojumi 14" at bounding box center [140, 193] width 193 height 40
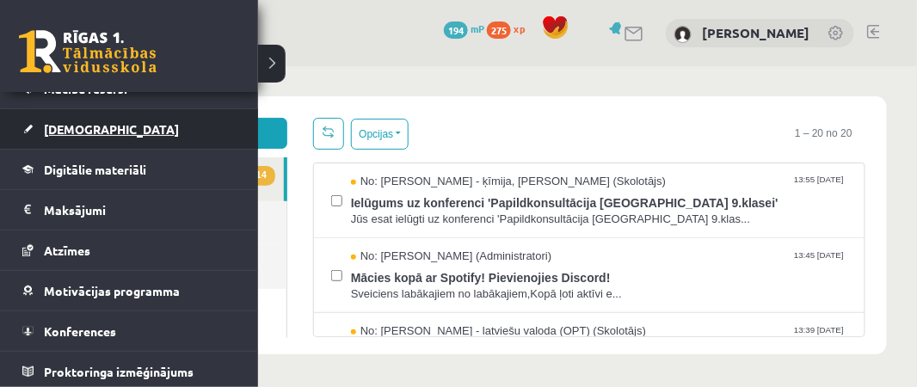
click at [74, 123] on span "[DEMOGRAPHIC_DATA]" at bounding box center [111, 128] width 135 height 15
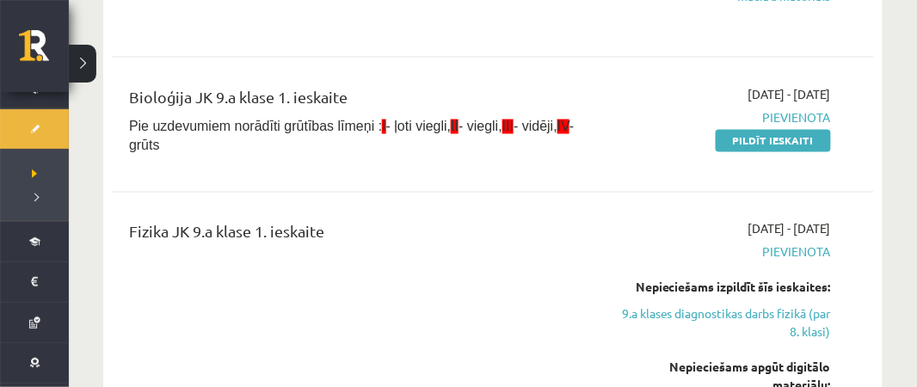
scroll to position [1970, 0]
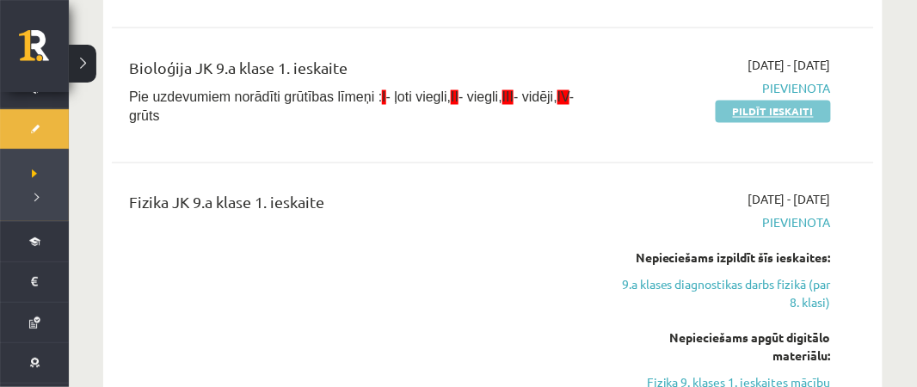
click at [789, 106] on link "Pildīt ieskaiti" at bounding box center [773, 112] width 115 height 22
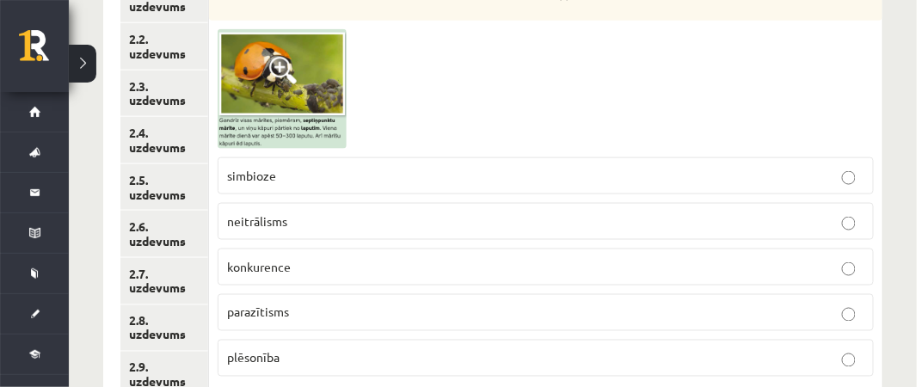
scroll to position [409, 0]
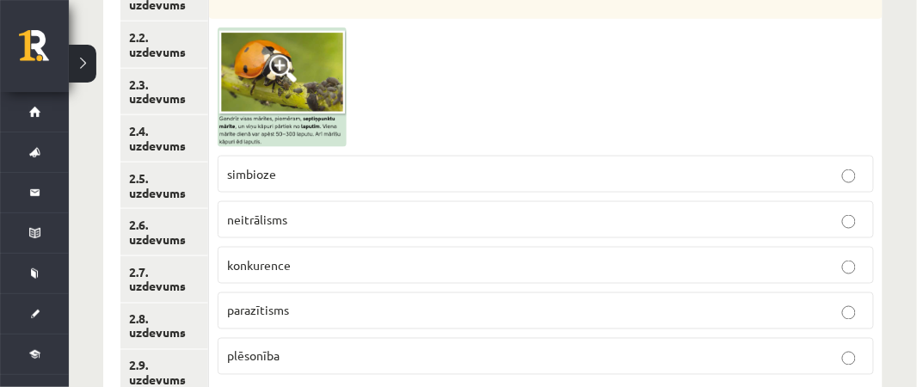
click at [281, 65] on span at bounding box center [283, 69] width 28 height 28
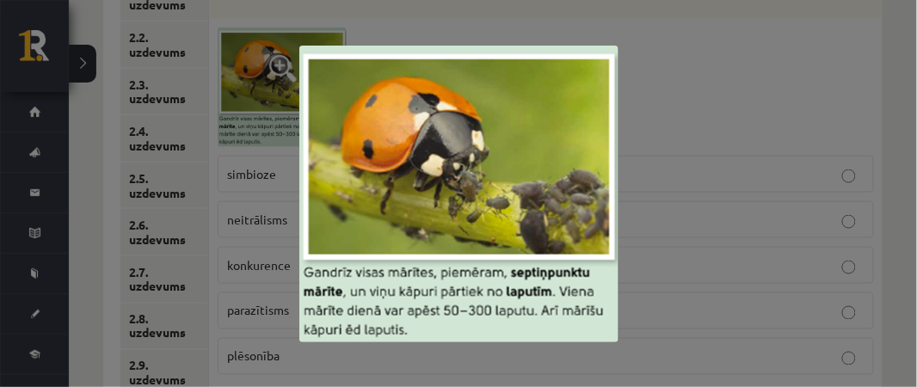
click at [666, 133] on div at bounding box center [458, 193] width 917 height 387
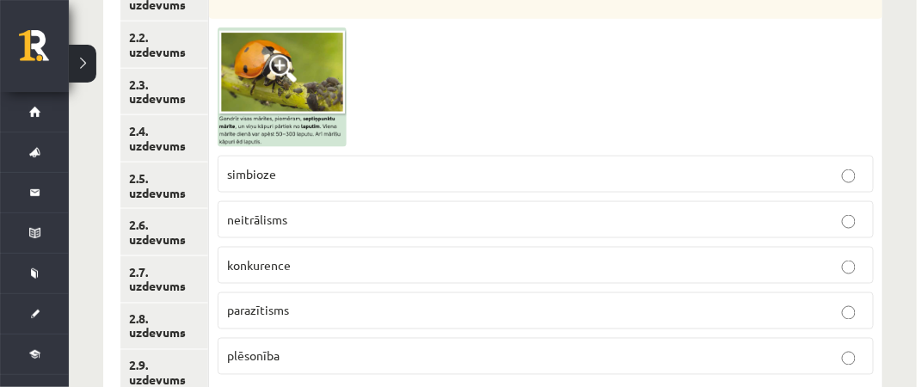
click at [343, 342] on label "plēsonība" at bounding box center [546, 356] width 656 height 37
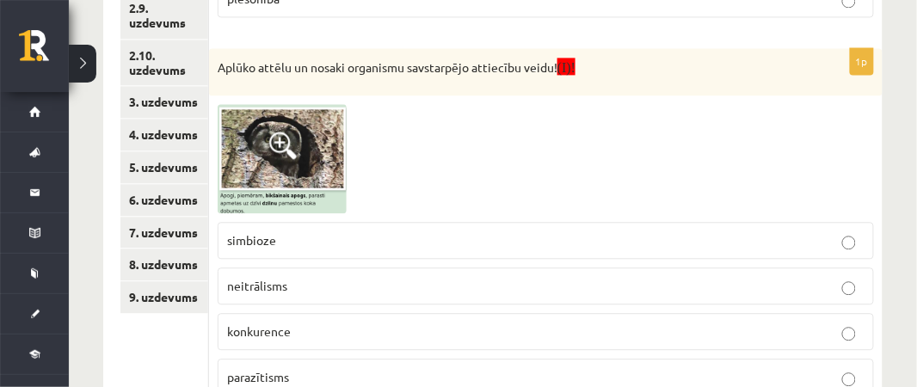
scroll to position [770, 0]
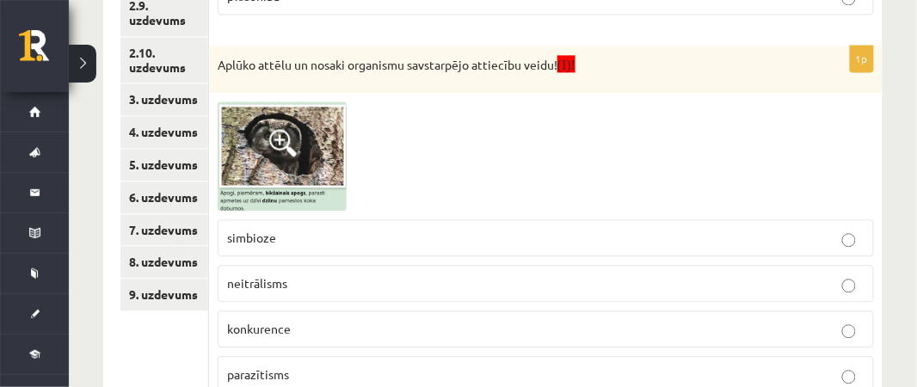
click at [281, 137] on span at bounding box center [283, 143] width 28 height 28
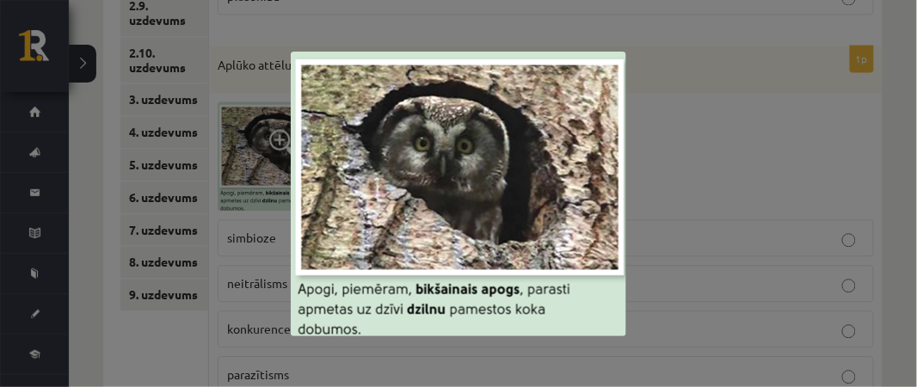
click at [719, 148] on div at bounding box center [458, 193] width 917 height 387
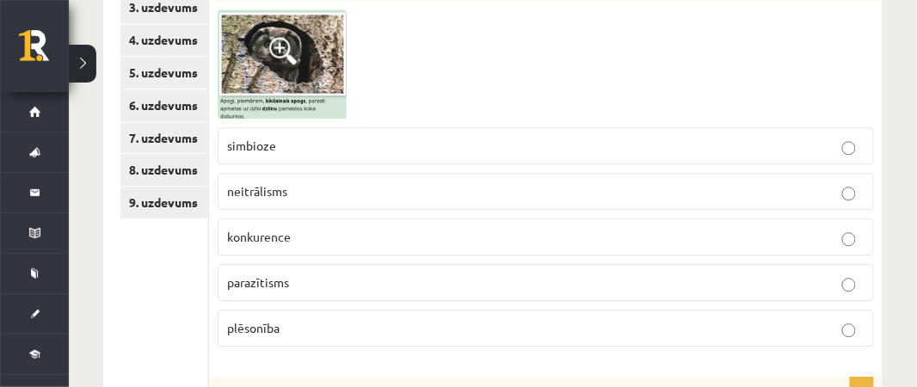
scroll to position [869, 0]
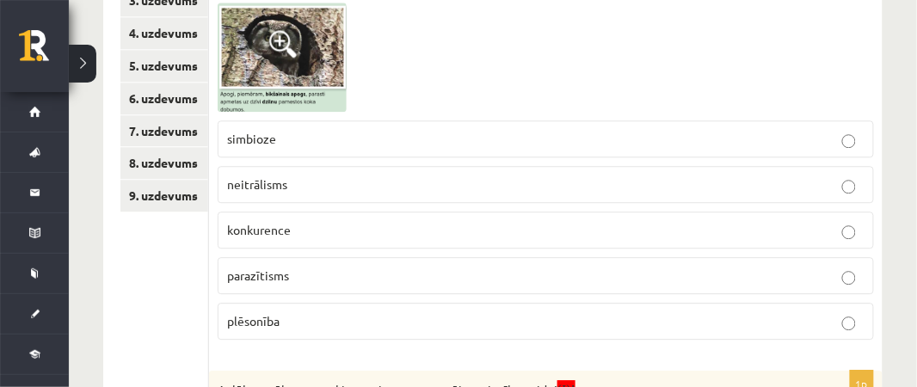
click at [276, 181] on span "neitrālisms" at bounding box center [257, 183] width 60 height 15
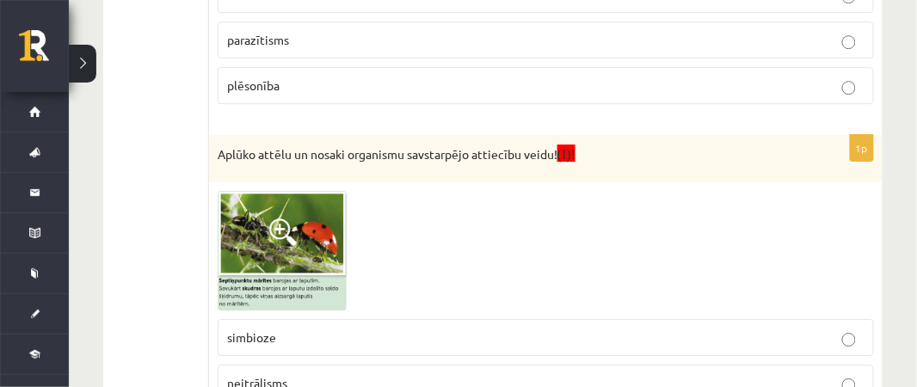
scroll to position [1106, 0]
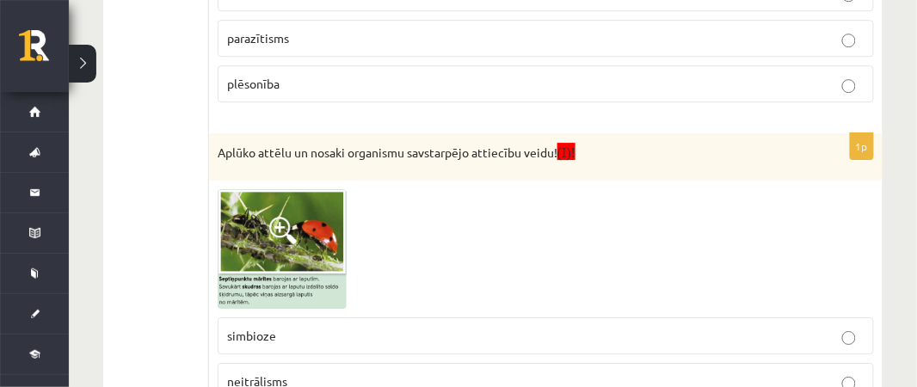
click at [281, 219] on span at bounding box center [283, 231] width 28 height 28
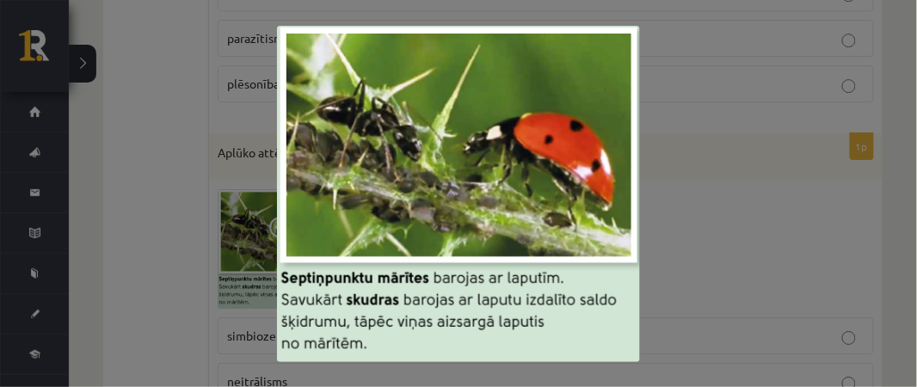
click at [720, 172] on div at bounding box center [458, 193] width 917 height 387
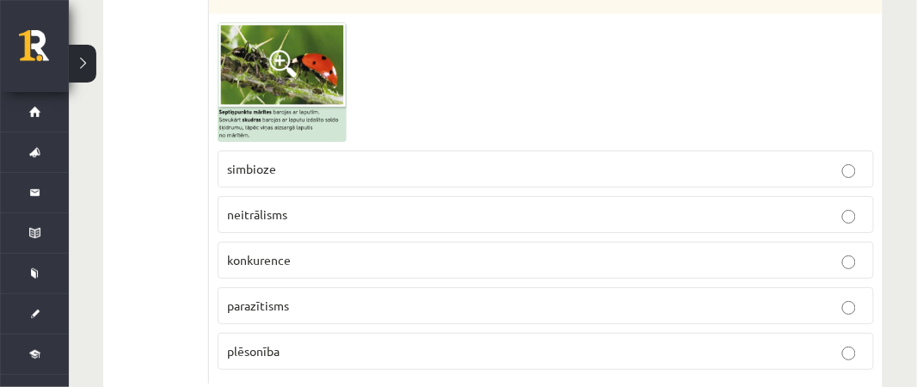
scroll to position [1280, 0]
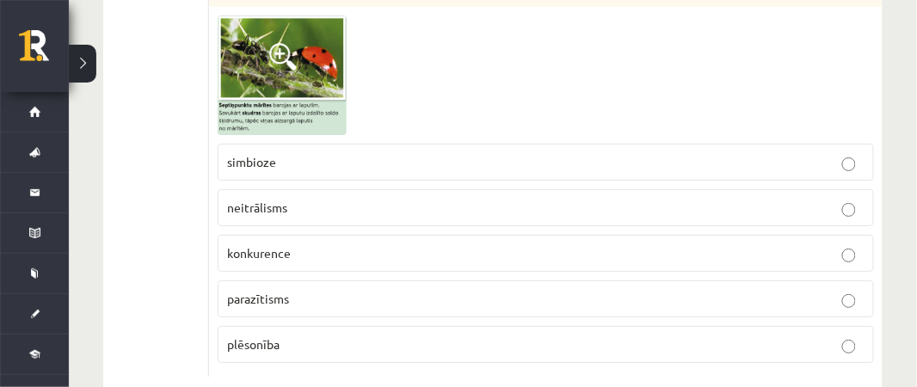
click at [349, 244] on p "konkurence" at bounding box center [545, 253] width 637 height 18
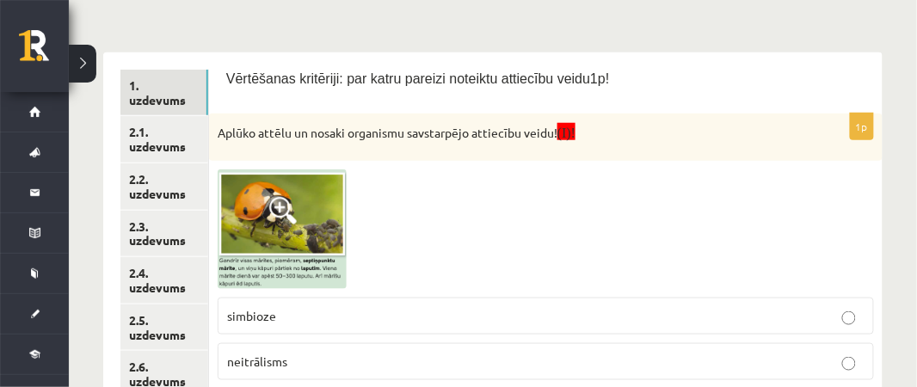
scroll to position [263, 0]
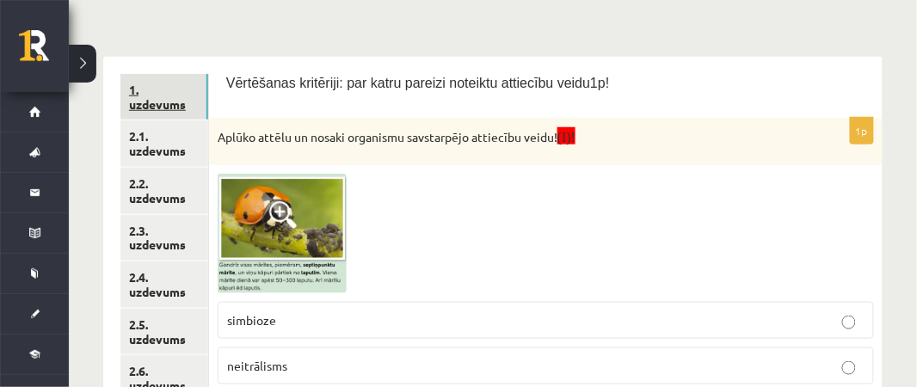
click at [197, 86] on link "1. uzdevums" at bounding box center [164, 97] width 88 height 46
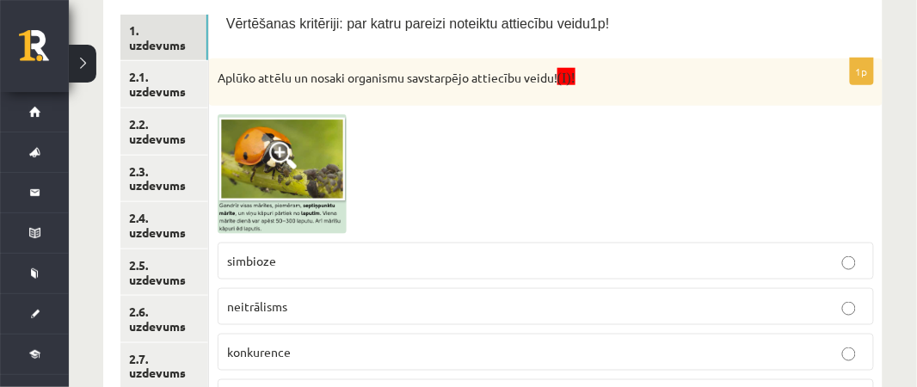
scroll to position [232, 0]
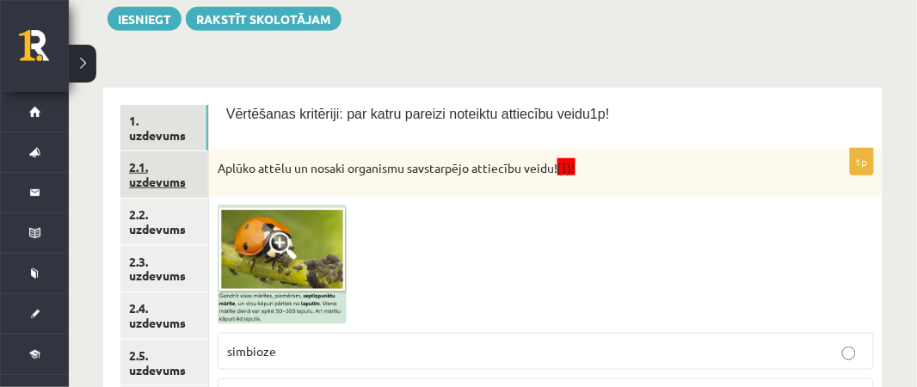
click at [165, 173] on link "2.1. uzdevums" at bounding box center [164, 174] width 88 height 46
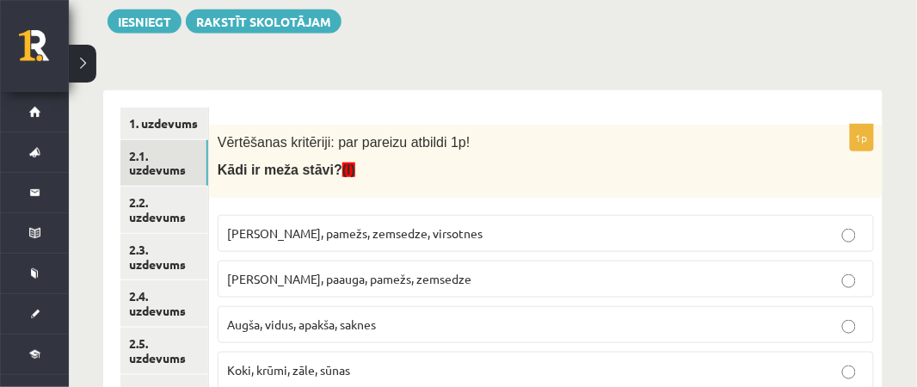
scroll to position [234, 0]
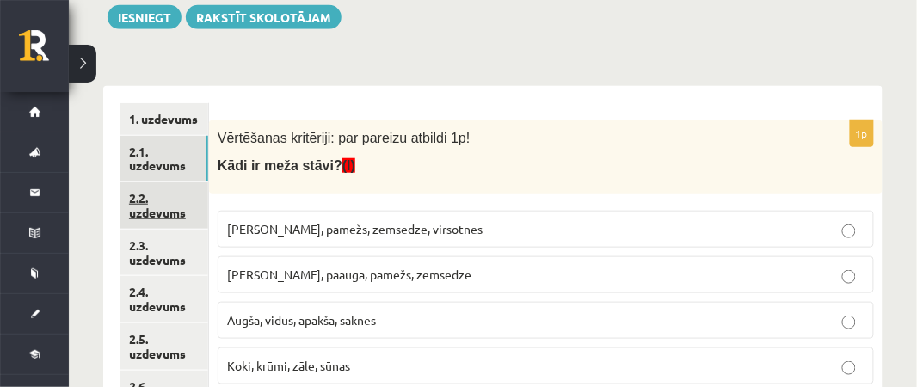
click at [150, 218] on link "2.2. uzdevums" at bounding box center [164, 205] width 88 height 46
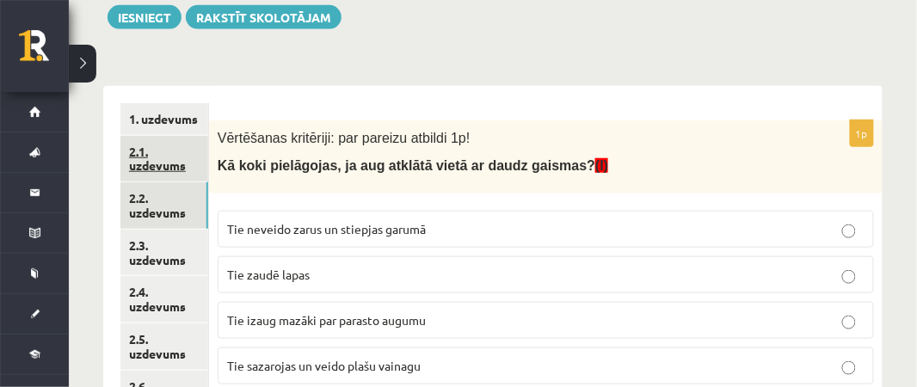
click at [185, 163] on link "2.1. uzdevums" at bounding box center [164, 159] width 88 height 46
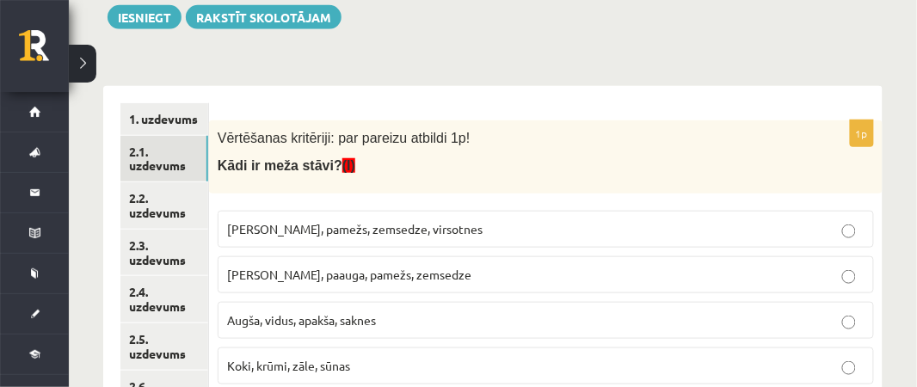
click at [289, 348] on label "Koki, krūmi, zāle, sūnas" at bounding box center [546, 365] width 656 height 37
click at [292, 358] on span "Koki, krūmi, zāle, sūnas" at bounding box center [288, 365] width 123 height 15
click at [157, 244] on link "2.3. uzdevums" at bounding box center [164, 253] width 88 height 46
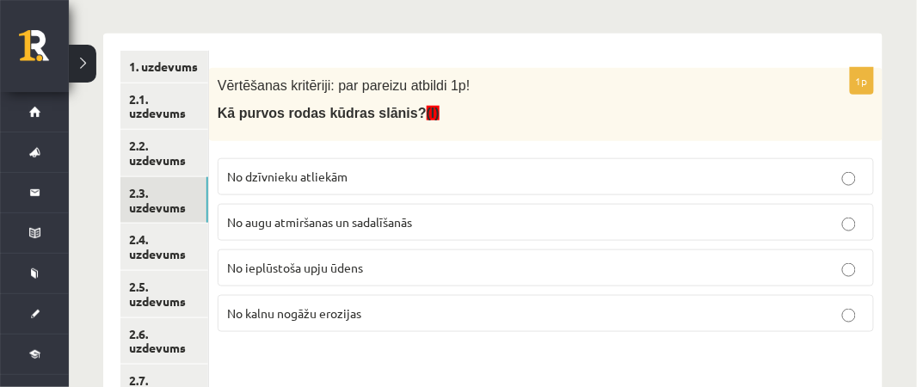
scroll to position [293, 0]
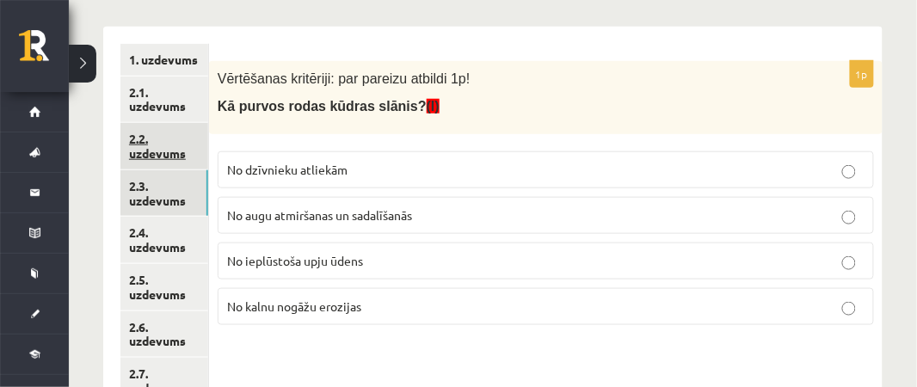
click at [152, 148] on link "2.2. uzdevums" at bounding box center [164, 146] width 88 height 46
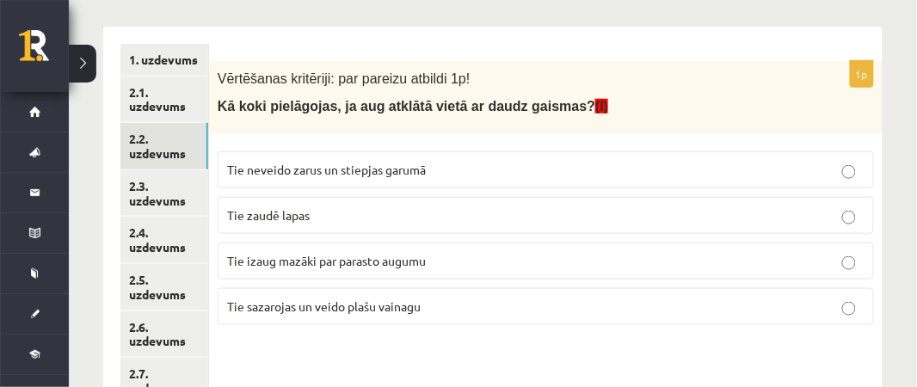
click at [398, 300] on span "Tie sazarojas un veido plašu vainagu" at bounding box center [324, 305] width 194 height 15
click at [161, 195] on link "2.3. uzdevums" at bounding box center [164, 193] width 88 height 46
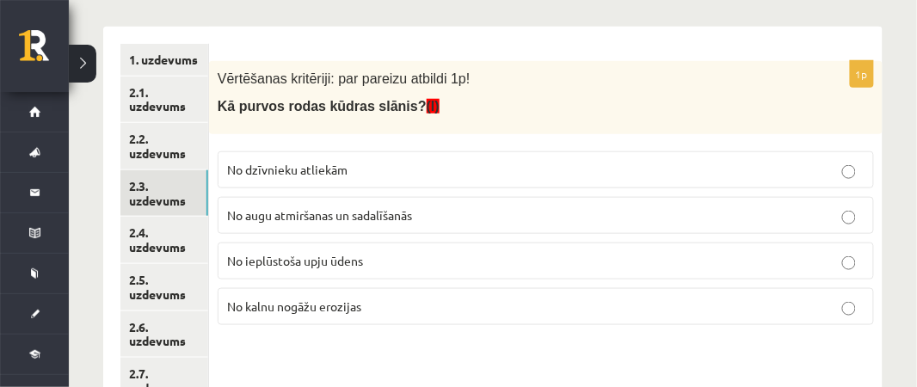
click at [426, 209] on p "No augu atmiršanas un sadalīšanās" at bounding box center [545, 215] width 637 height 18
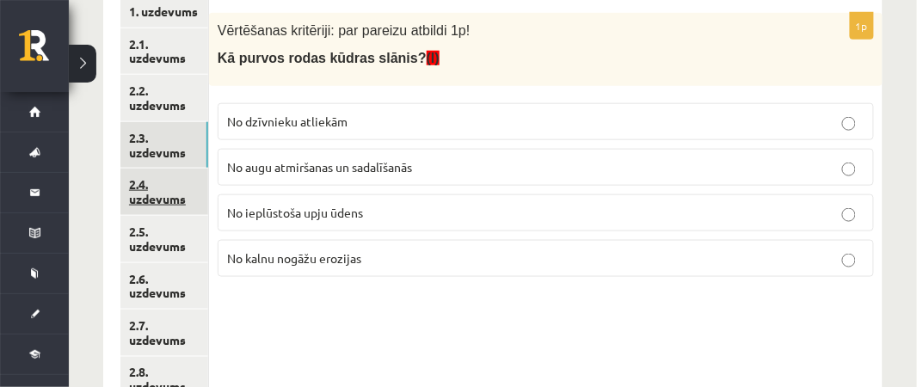
click at [175, 196] on link "2.4. uzdevums" at bounding box center [164, 192] width 88 height 46
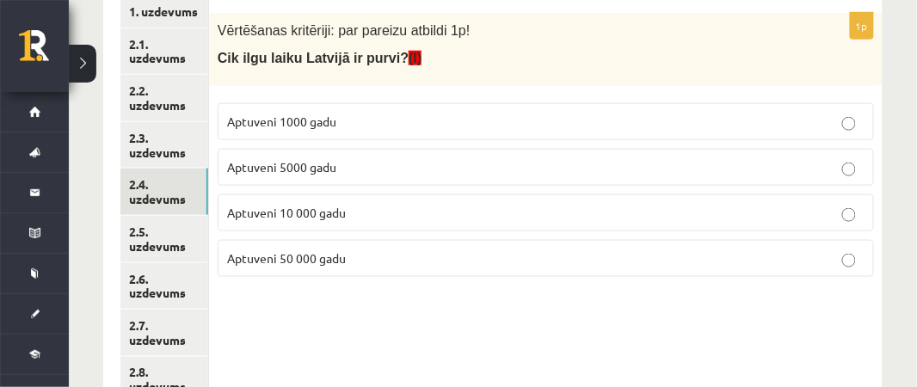
click at [458, 204] on p "Aptuveni 10 000 gadu" at bounding box center [545, 213] width 637 height 18
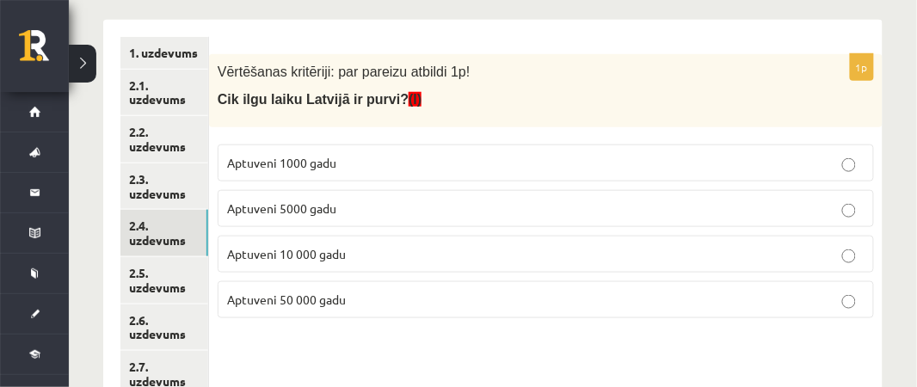
scroll to position [367, 0]
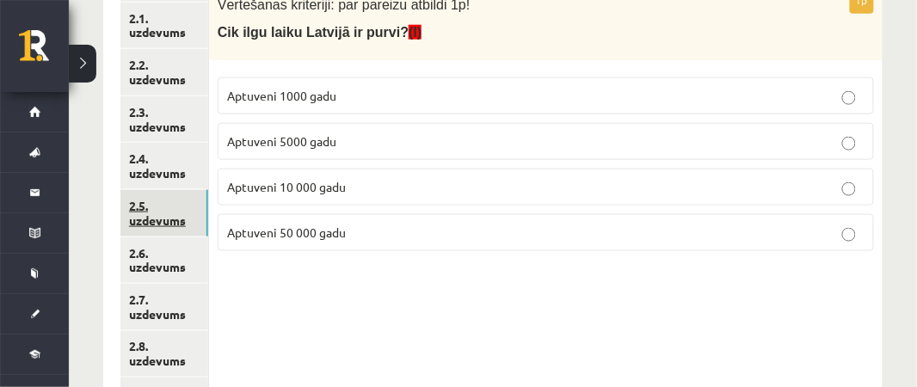
click at [180, 204] on link "2.5. uzdevums" at bounding box center [164, 213] width 88 height 46
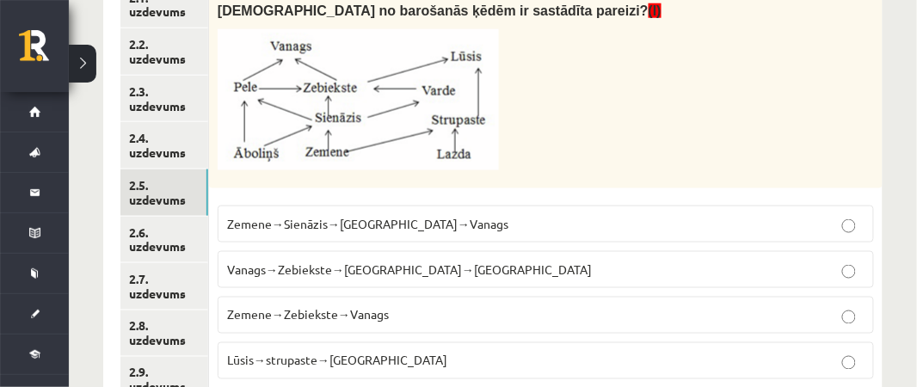
scroll to position [391, 0]
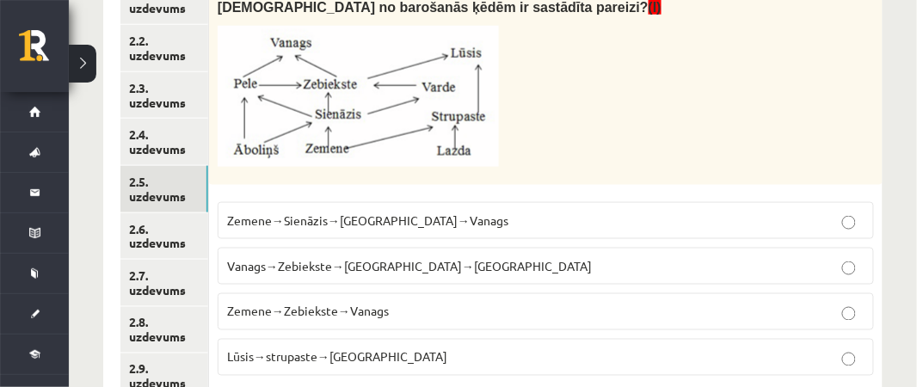
click at [407, 218] on span "Zemene→Sienāzis→[GEOGRAPHIC_DATA]→Vanags" at bounding box center [367, 219] width 281 height 15
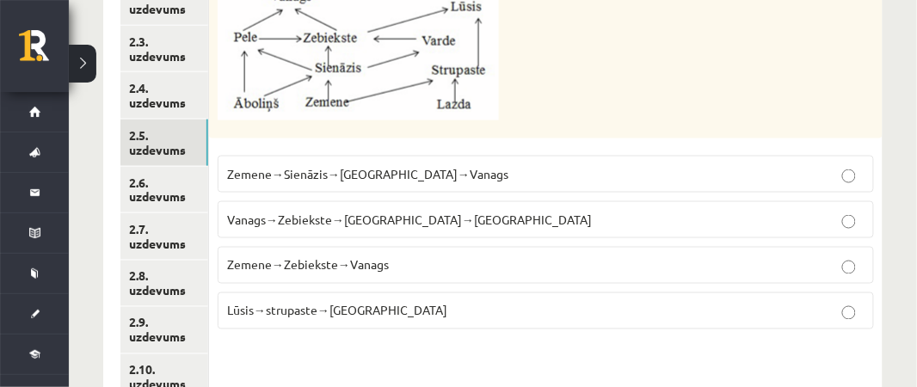
scroll to position [442, 0]
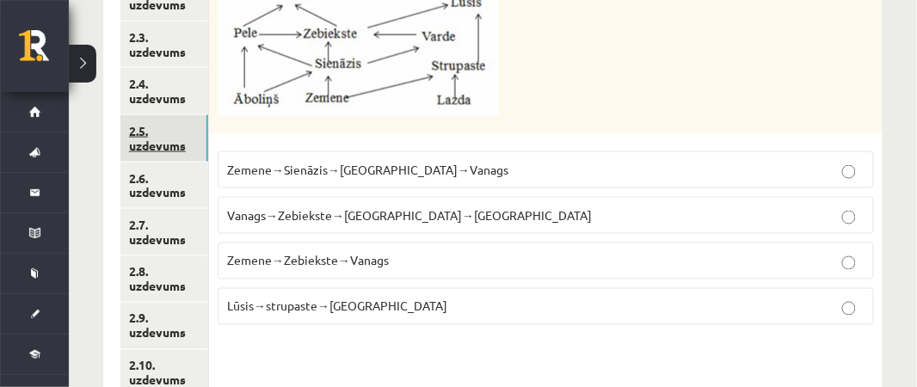
click at [162, 148] on link "2.5. uzdevums" at bounding box center [164, 138] width 88 height 46
click at [163, 188] on link "2.6. uzdevums" at bounding box center [164, 186] width 88 height 46
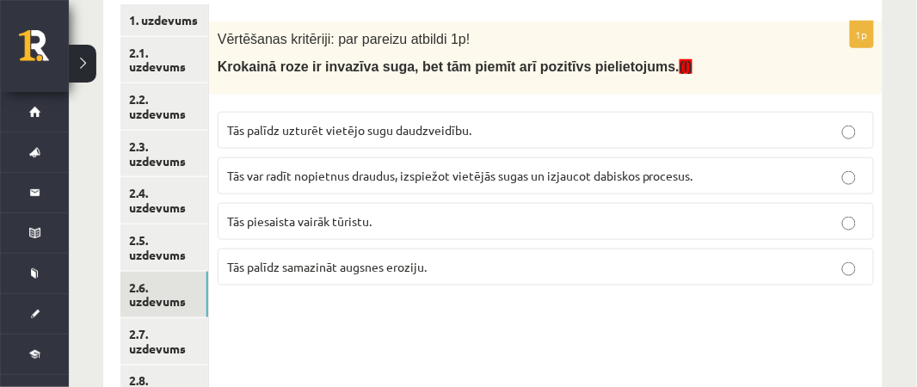
scroll to position [337, 0]
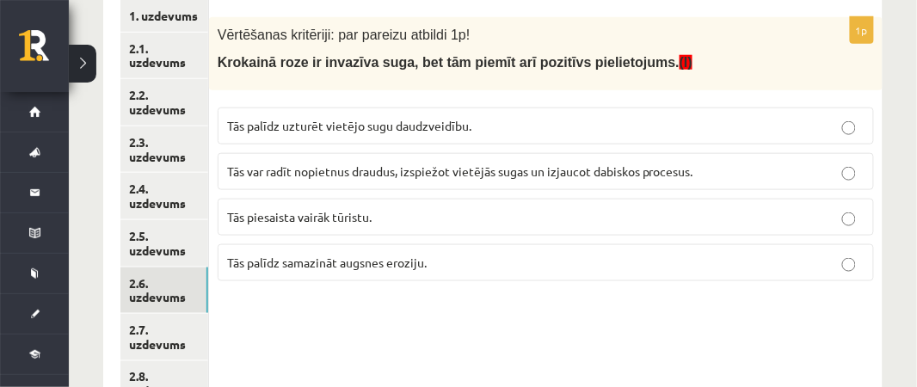
click at [529, 257] on p "Tās palīdz samazināt augsnes eroziju." at bounding box center [545, 263] width 637 height 18
click at [190, 323] on link "2.7. uzdevums" at bounding box center [164, 337] width 88 height 46
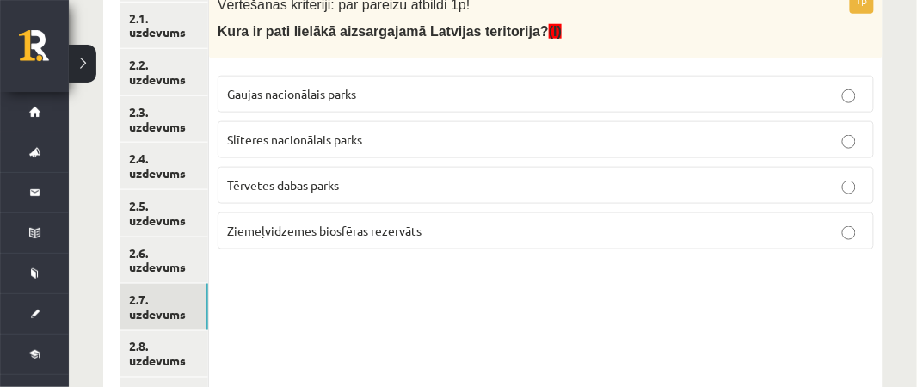
scroll to position [370, 0]
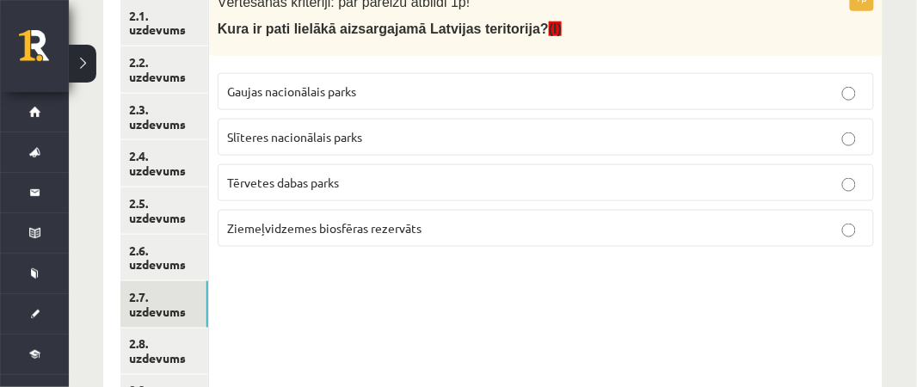
click at [353, 86] on span "Gaujas nacionālais parks" at bounding box center [291, 90] width 129 height 15
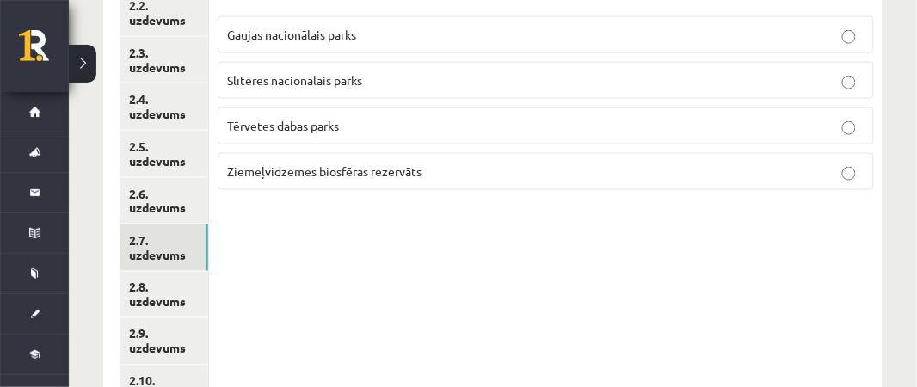
scroll to position [447, 0]
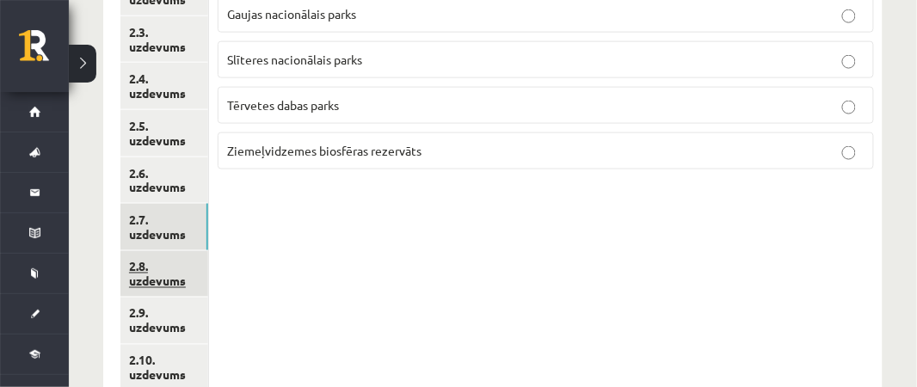
click at [138, 283] on link "2.8. uzdevums" at bounding box center [164, 274] width 88 height 46
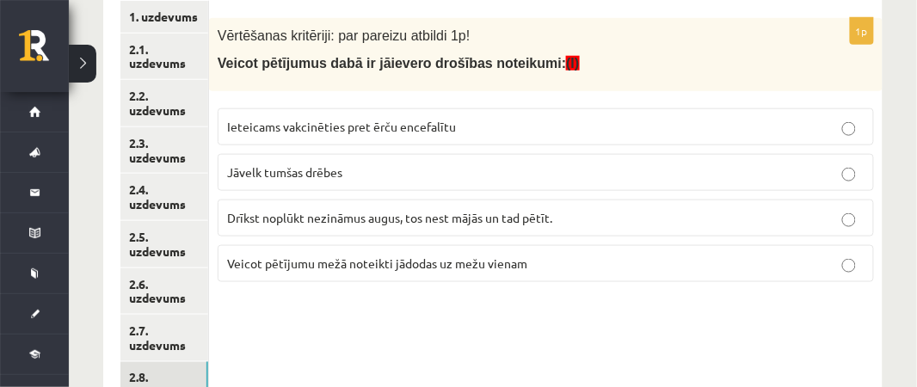
scroll to position [337, 0]
click at [531, 126] on p "Ieteicams vakcinēties pret ērču encefalītu" at bounding box center [545, 126] width 637 height 18
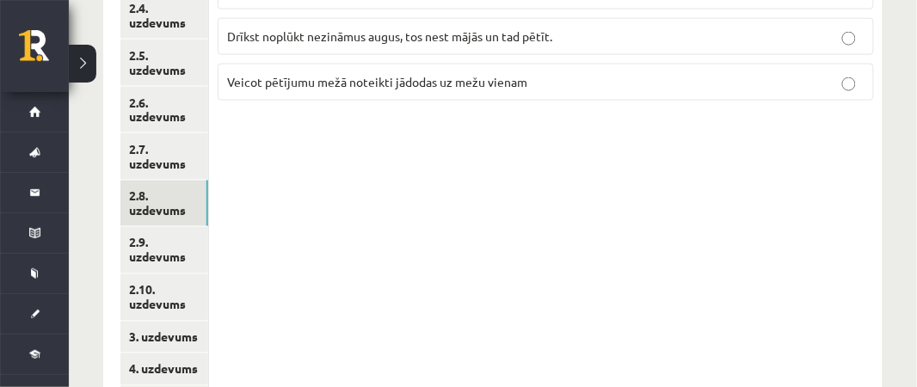
scroll to position [525, 0]
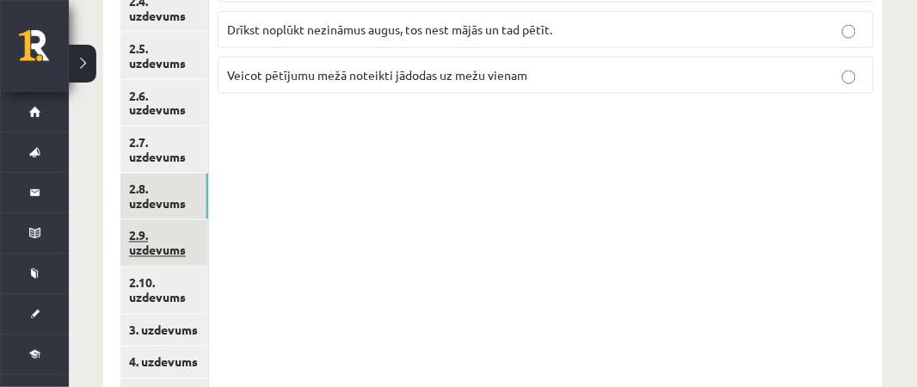
click at [181, 243] on link "2.9. uzdevums" at bounding box center [164, 243] width 88 height 46
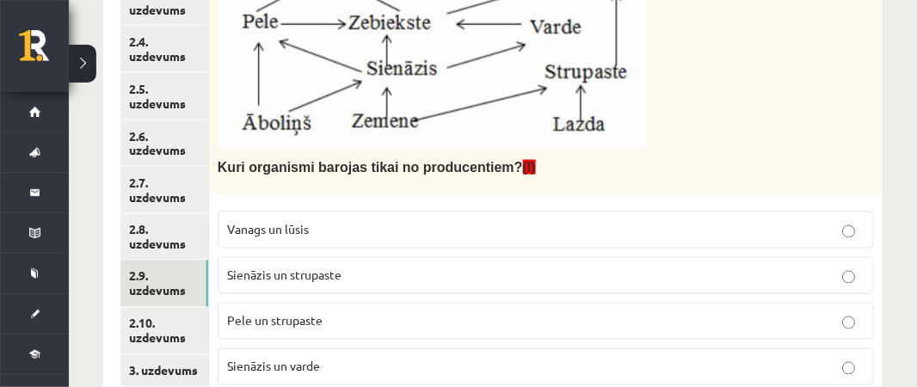
scroll to position [480, 0]
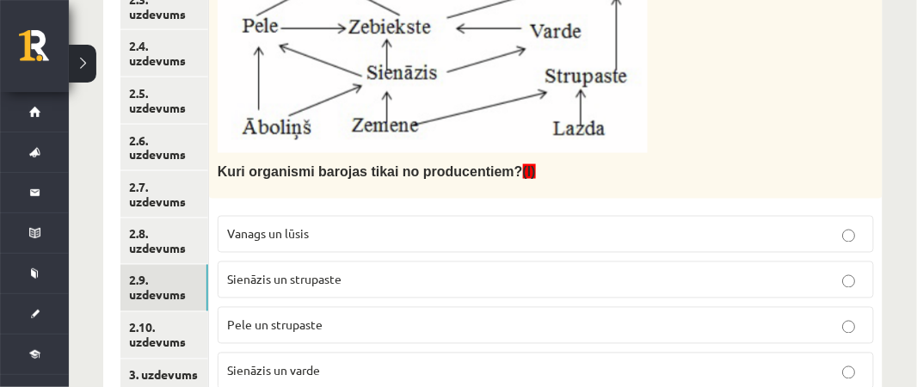
click at [492, 281] on p "Sienāzis un strupaste" at bounding box center [545, 280] width 637 height 18
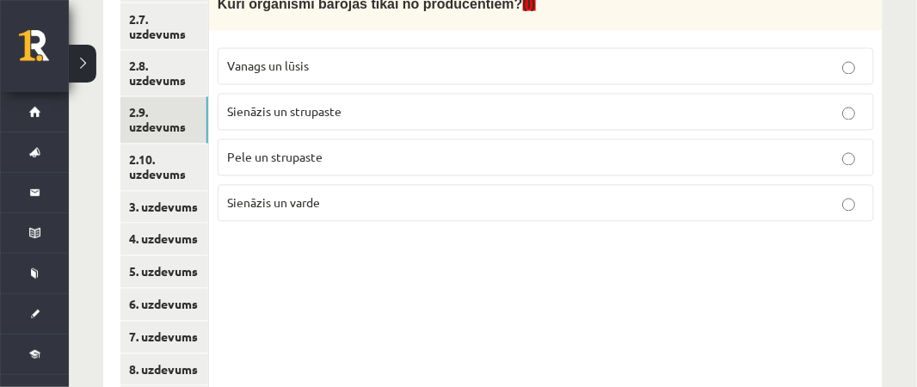
scroll to position [652, 0]
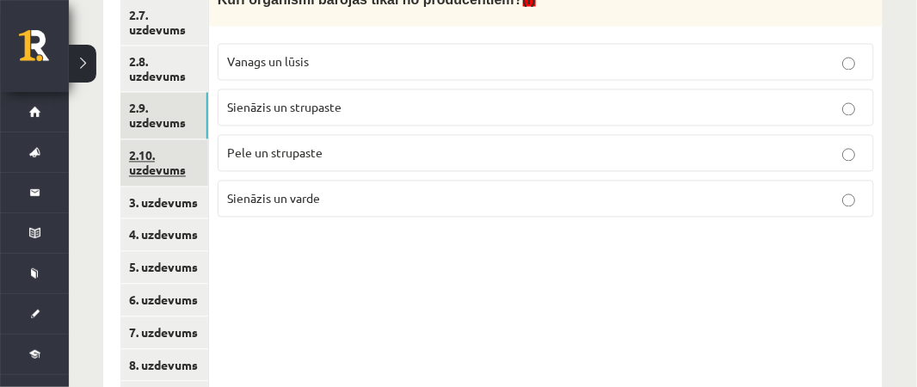
click at [187, 166] on link "2.10. uzdevums" at bounding box center [164, 163] width 88 height 46
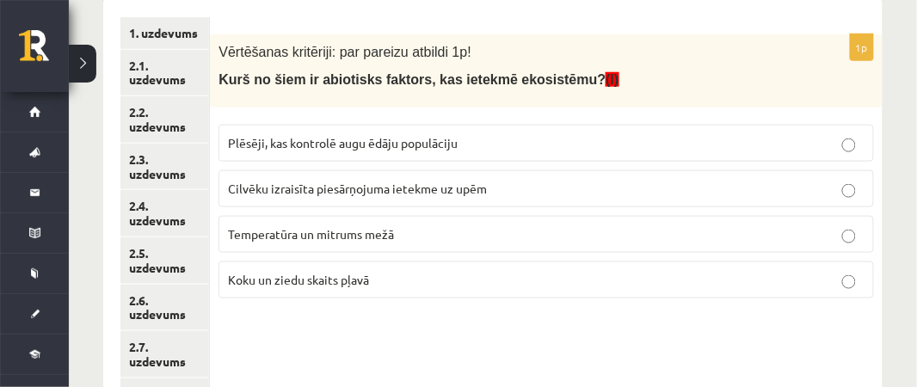
scroll to position [319, 0]
click at [685, 229] on p "Temperatūra un mitrums mežā" at bounding box center [546, 235] width 636 height 18
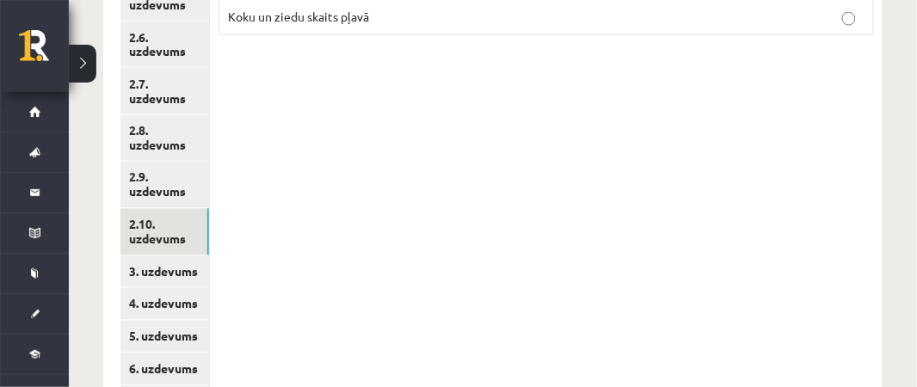
scroll to position [594, 0]
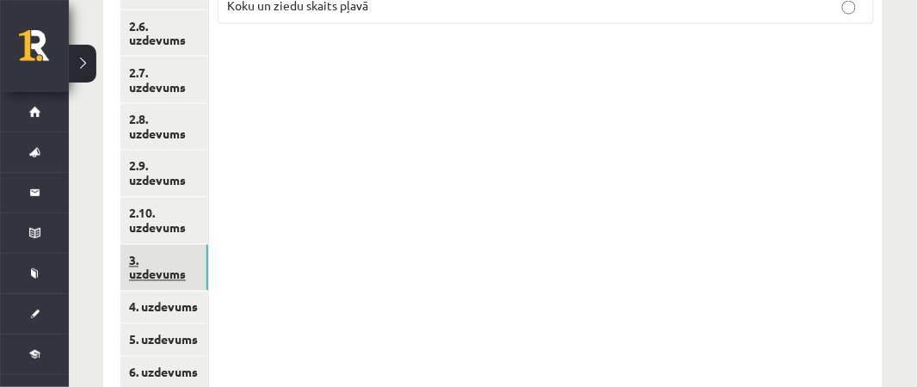
click at [170, 256] on link "3. uzdevums" at bounding box center [164, 268] width 88 height 46
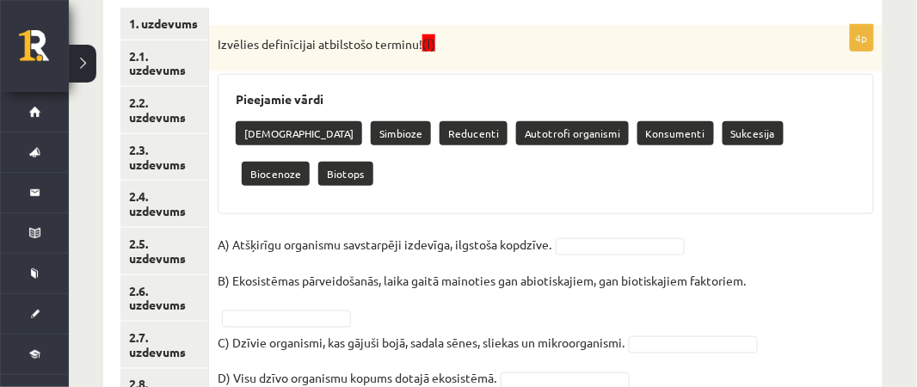
scroll to position [333, 0]
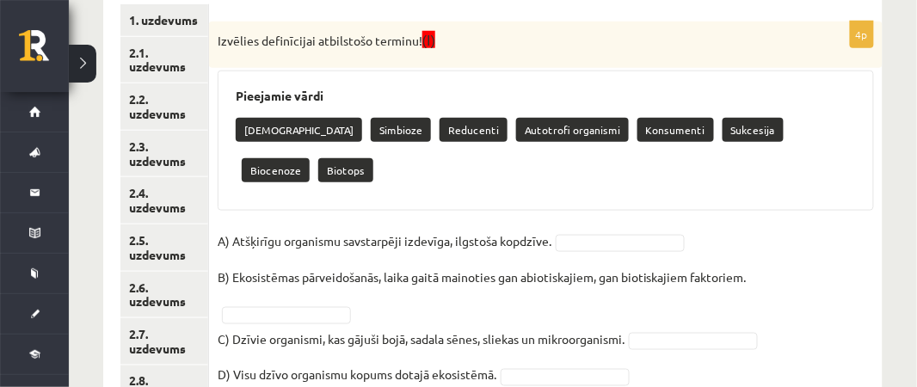
click at [371, 132] on p "Simbioze" at bounding box center [401, 130] width 60 height 24
drag, startPoint x: 344, startPoint y: 131, endPoint x: 415, endPoint y: 154, distance: 75.1
click at [415, 154] on div "Pieejamie vārdi Neitrālisms Simbioze Reducenti Autotrofi organismi Konsumenti S…" at bounding box center [546, 141] width 656 height 140
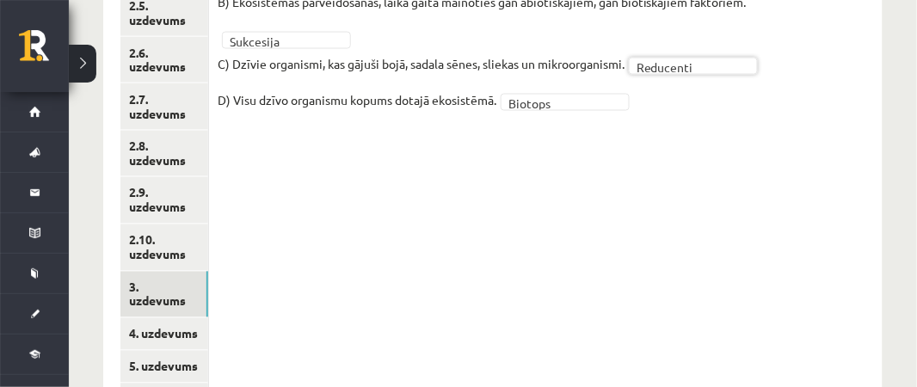
scroll to position [573, 0]
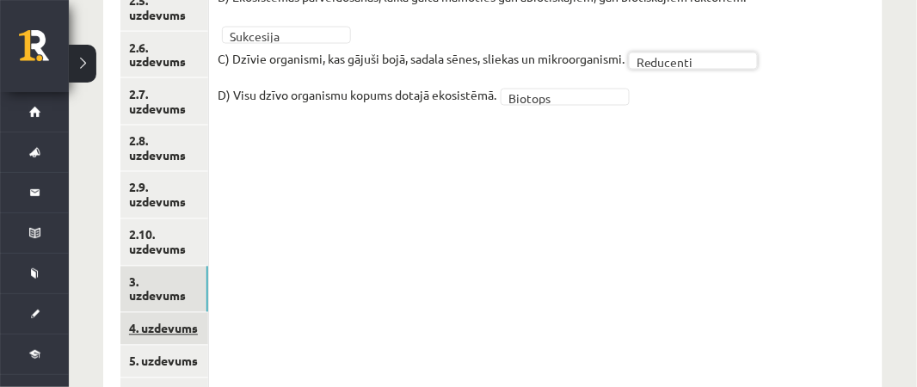
click at [175, 313] on link "4. uzdevums" at bounding box center [164, 329] width 88 height 32
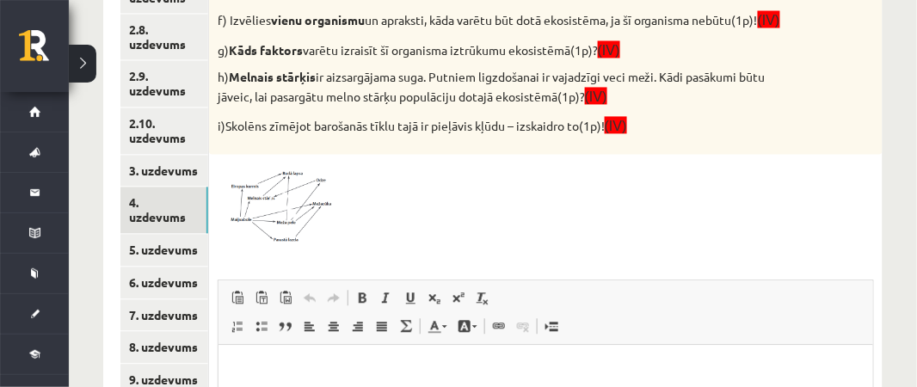
scroll to position [694, 0]
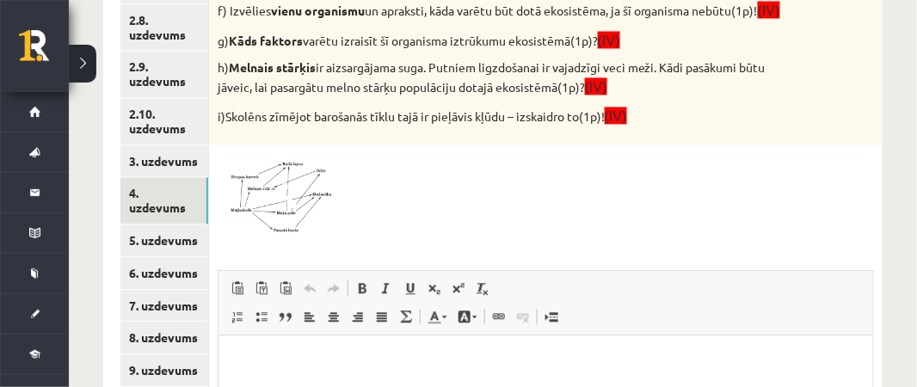
click at [244, 341] on html at bounding box center [545, 361] width 654 height 52
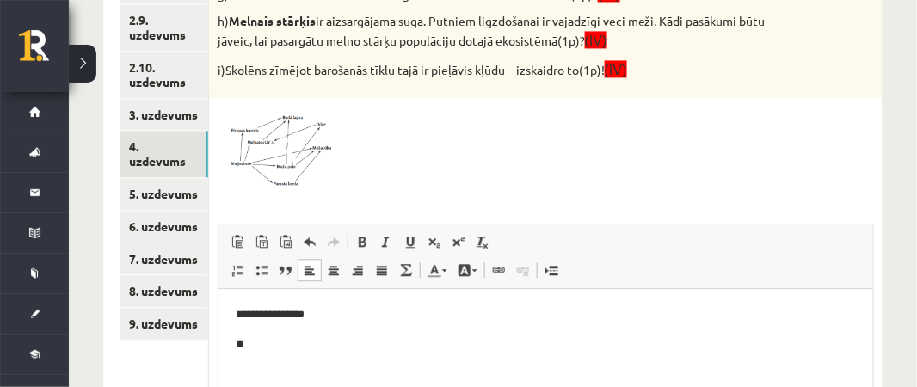
scroll to position [775, 0]
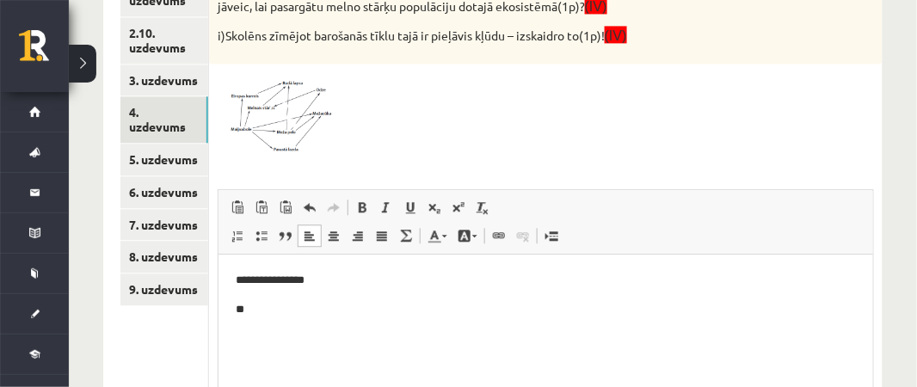
click at [239, 280] on p "**********" at bounding box center [545, 280] width 621 height 18
click at [242, 305] on p "**" at bounding box center [545, 309] width 621 height 18
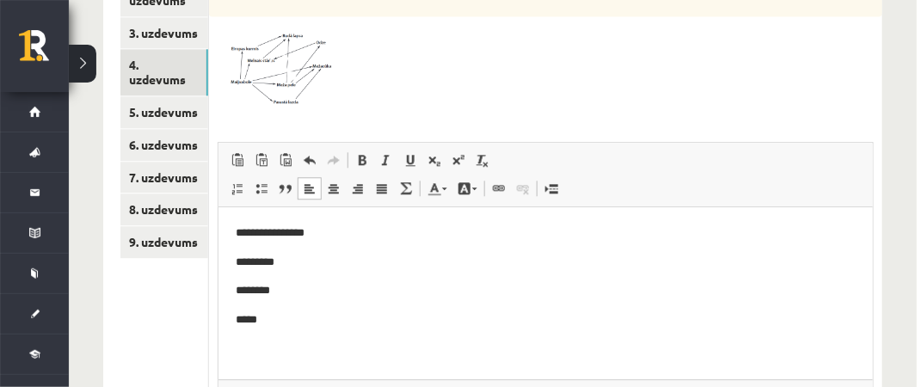
scroll to position [841, 0]
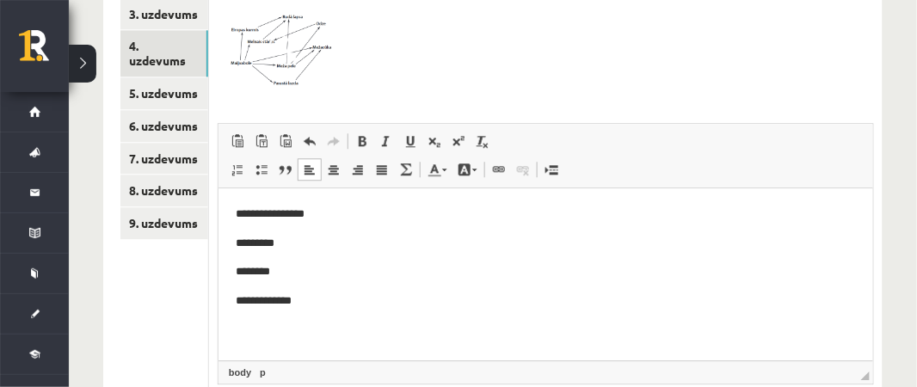
click at [283, 298] on p "**********" at bounding box center [545, 301] width 621 height 18
click at [311, 303] on p "**********" at bounding box center [545, 301] width 621 height 18
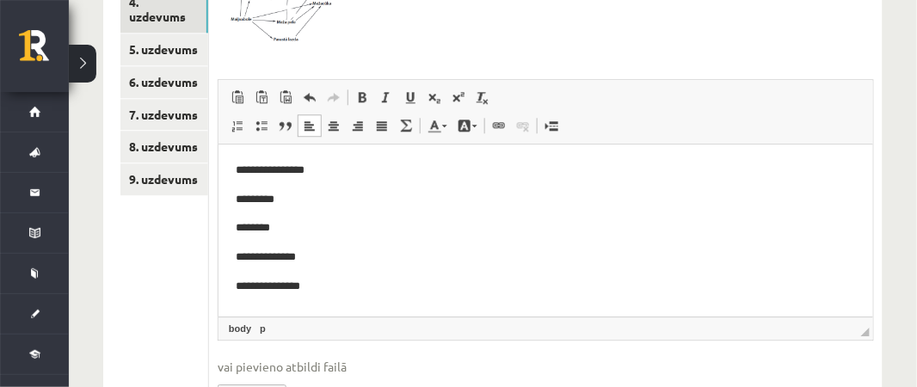
scroll to position [909, 0]
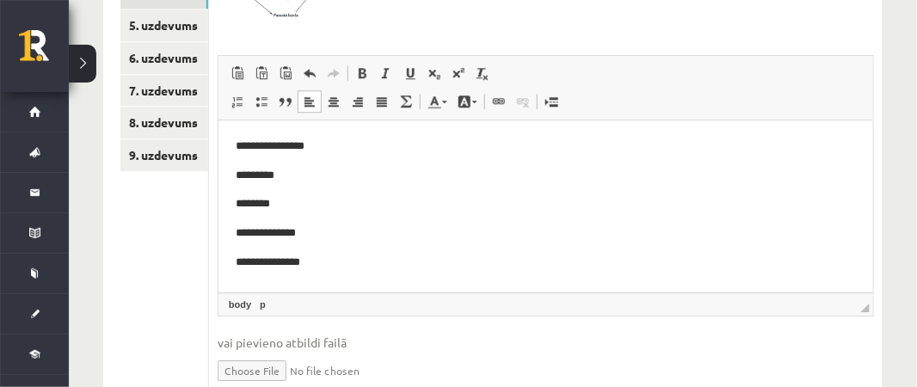
click at [337, 255] on p "**********" at bounding box center [545, 262] width 621 height 18
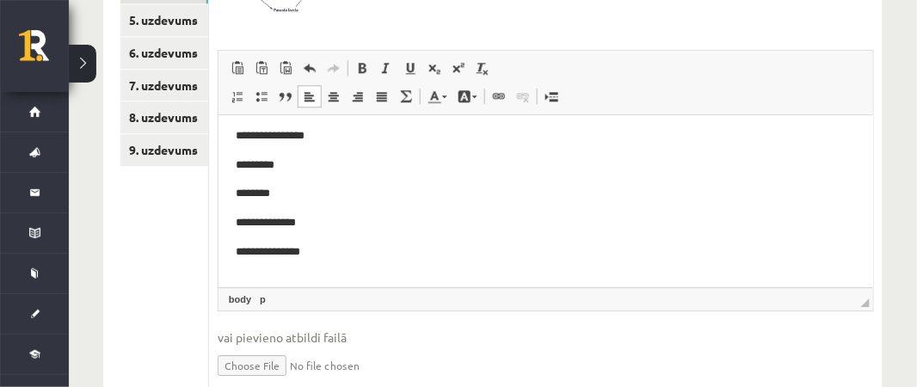
scroll to position [916, 0]
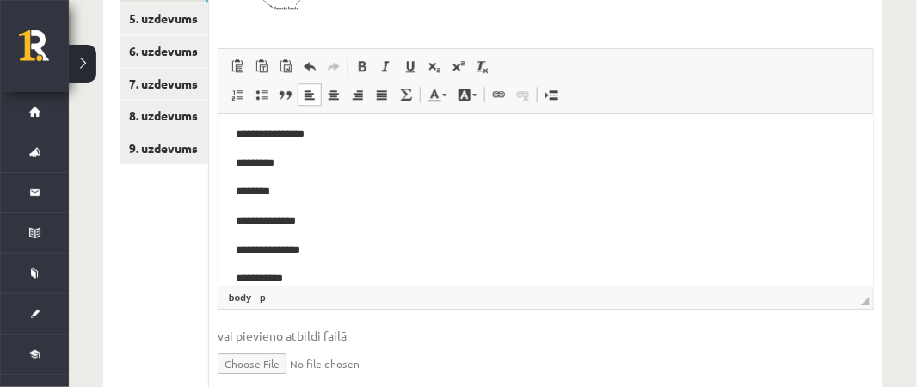
click at [255, 280] on p "**********" at bounding box center [545, 278] width 621 height 18
click at [321, 275] on p "**********" at bounding box center [545, 278] width 621 height 18
click at [364, 276] on p "**********" at bounding box center [545, 278] width 621 height 18
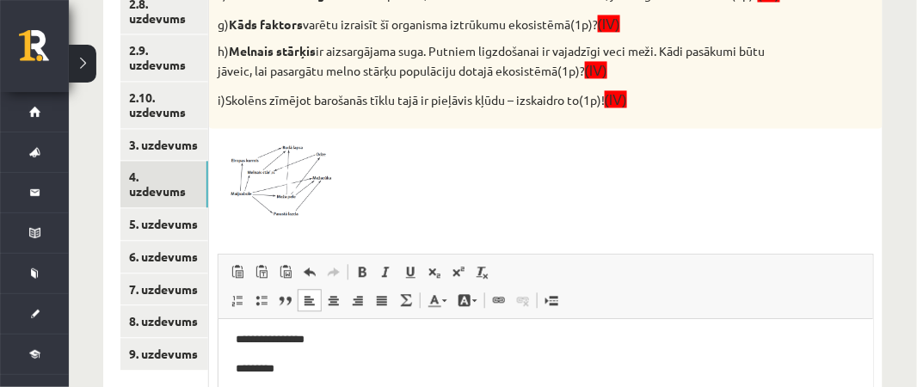
scroll to position [715, 0]
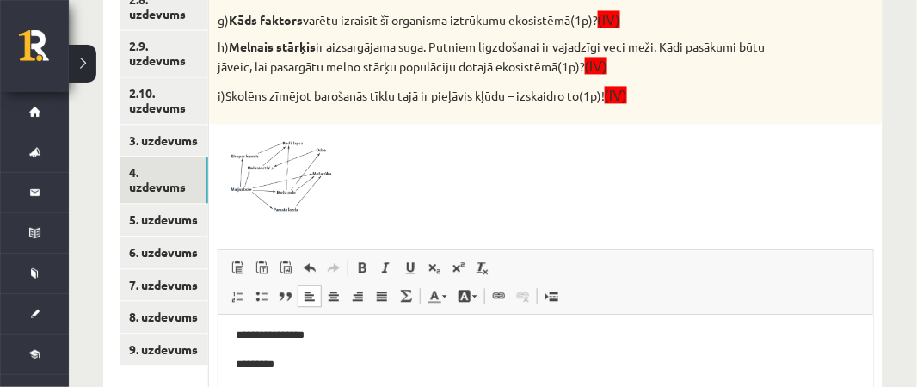
click at [269, 362] on p "*********" at bounding box center [545, 364] width 621 height 18
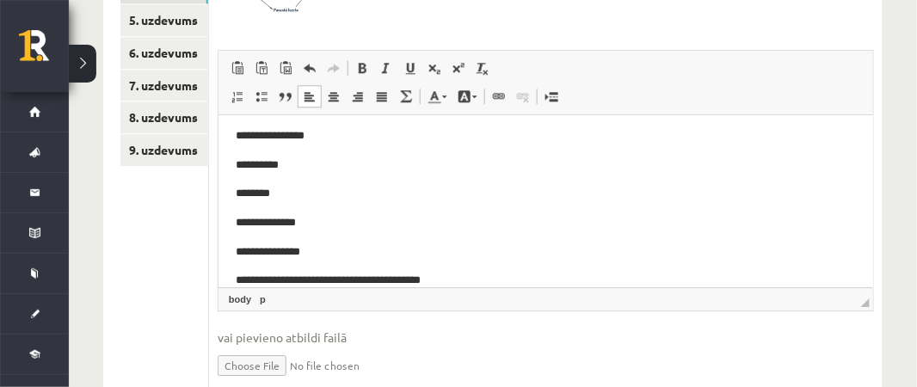
scroll to position [26, 0]
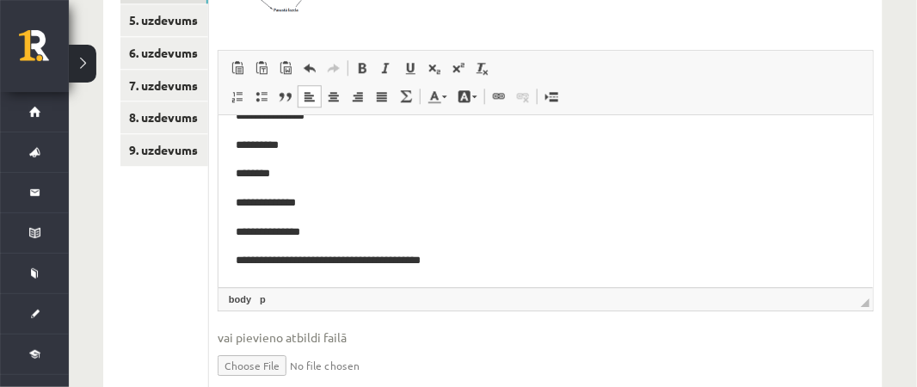
click at [469, 261] on p "**********" at bounding box center [545, 260] width 621 height 18
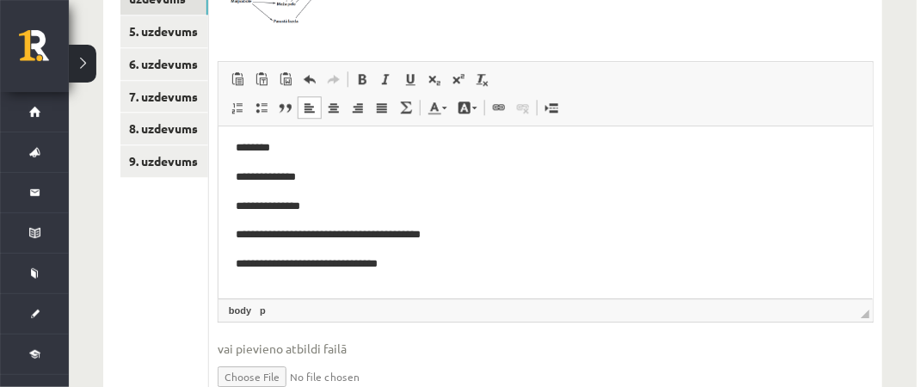
scroll to position [63, 0]
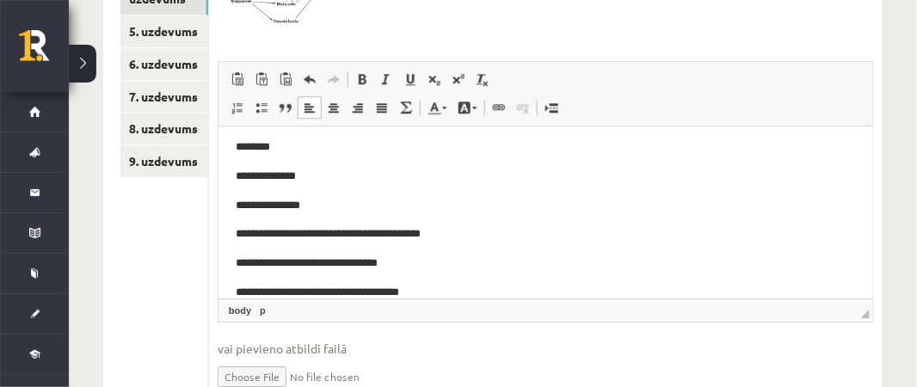
click at [259, 290] on p "**********" at bounding box center [545, 292] width 621 height 18
click at [452, 288] on p "**********" at bounding box center [545, 292] width 621 height 18
click at [701, 287] on p "**********" at bounding box center [545, 292] width 621 height 18
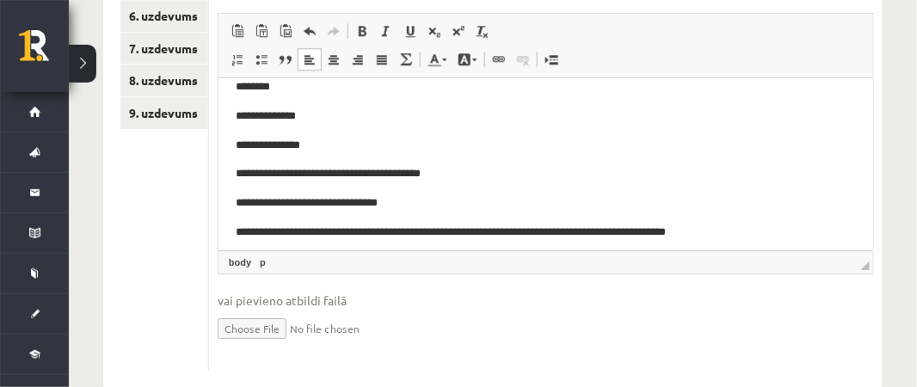
scroll to position [83, 0]
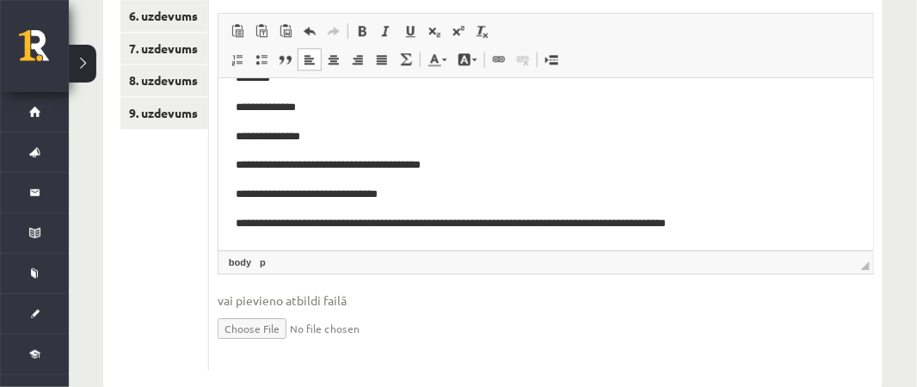
click at [757, 224] on p "**********" at bounding box center [545, 223] width 621 height 18
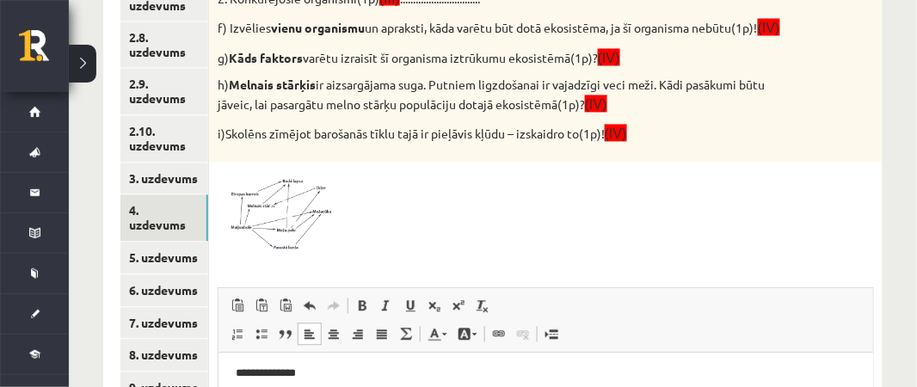
scroll to position [679, 0]
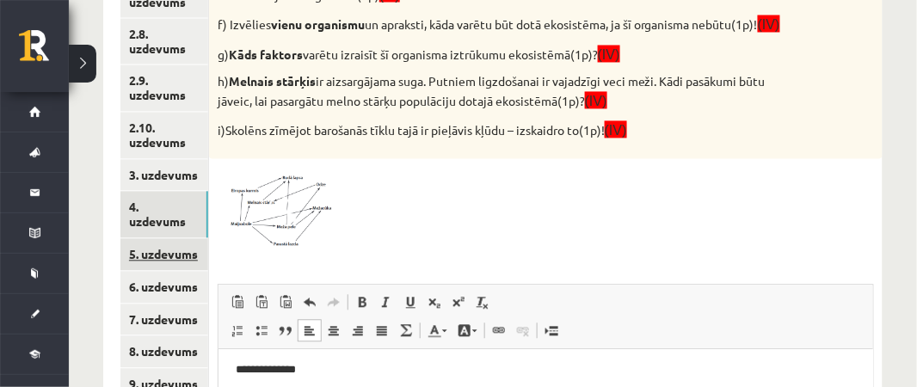
click at [168, 239] on link "5. uzdevums" at bounding box center [164, 255] width 88 height 32
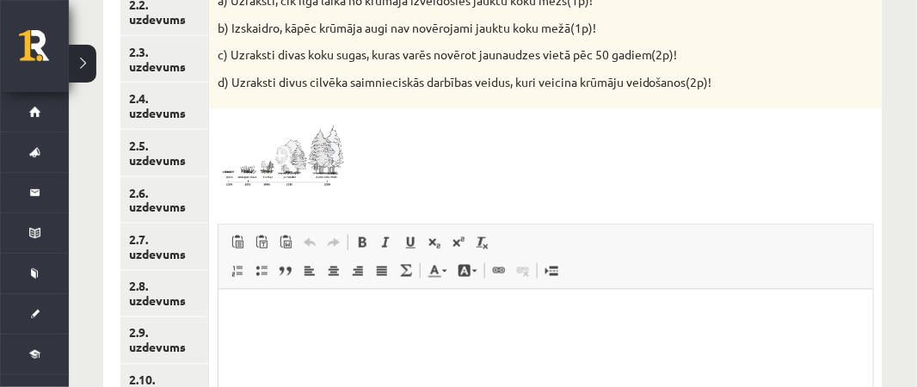
scroll to position [465, 0]
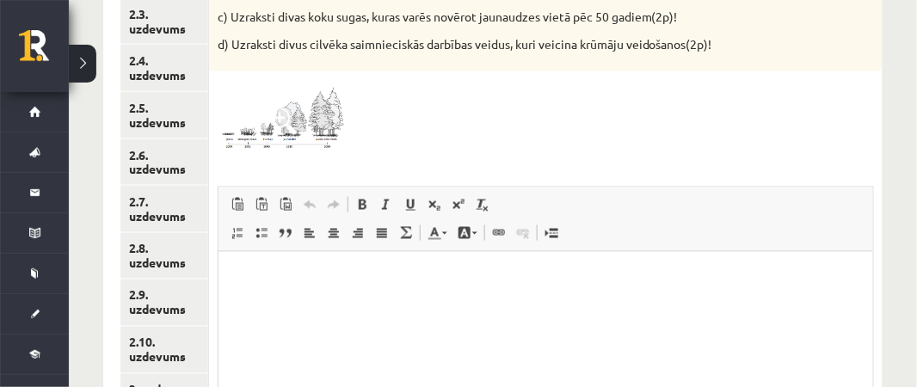
click at [243, 290] on html at bounding box center [545, 278] width 654 height 52
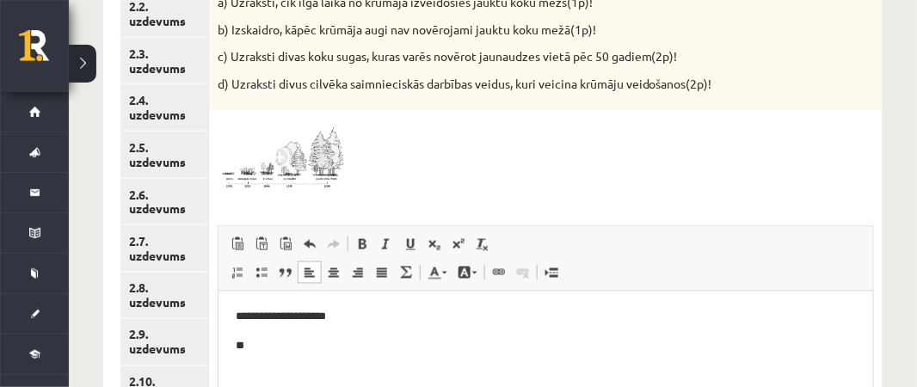
scroll to position [427, 0]
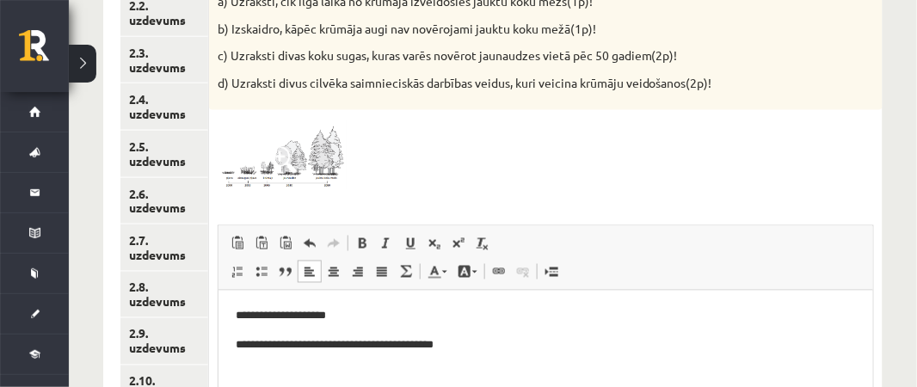
click at [308, 346] on p "**********" at bounding box center [545, 346] width 621 height 18
click at [467, 346] on p "**********" at bounding box center [545, 346] width 621 height 18
click at [488, 348] on p "**********" at bounding box center [545, 346] width 621 height 18
click at [558, 350] on p "**********" at bounding box center [545, 346] width 621 height 18
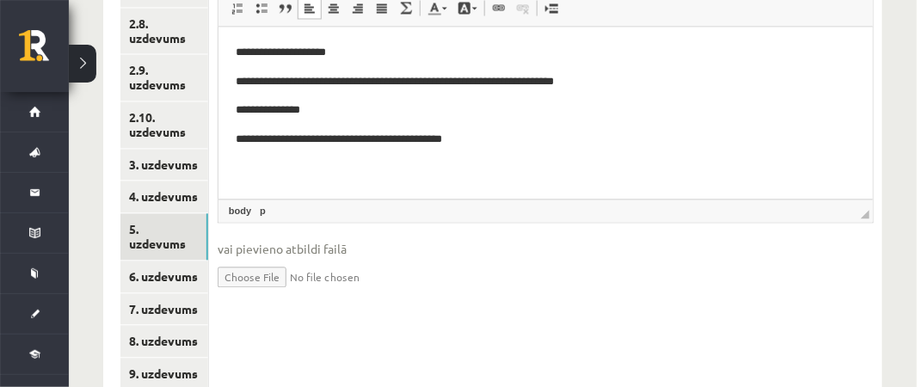
scroll to position [703, 0]
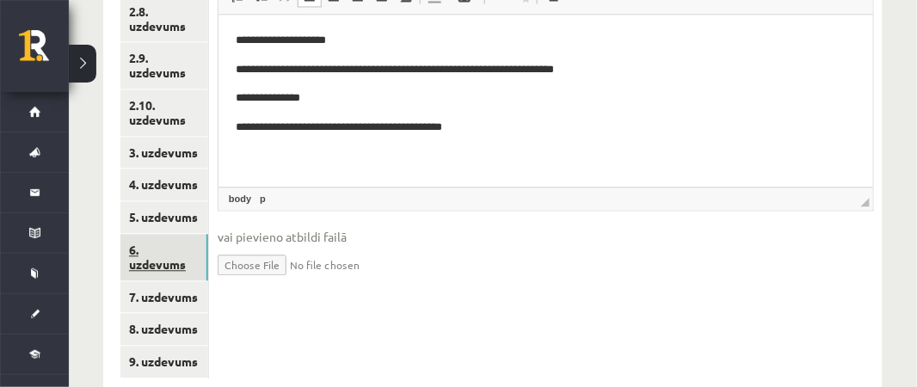
click at [156, 244] on link "6. uzdevums" at bounding box center [164, 257] width 88 height 46
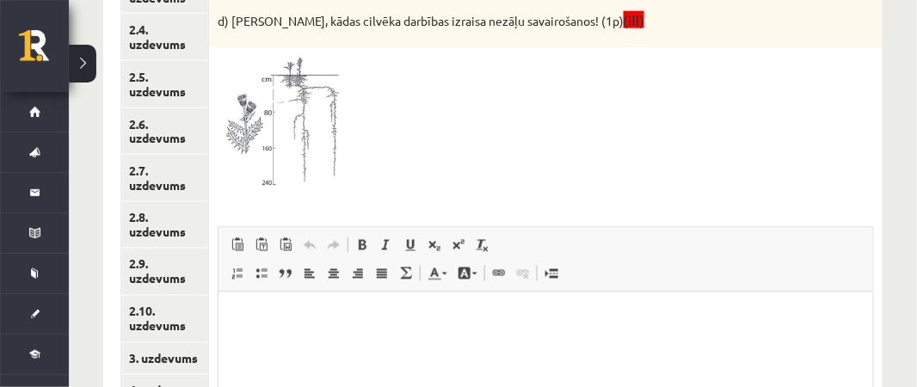
scroll to position [513, 0]
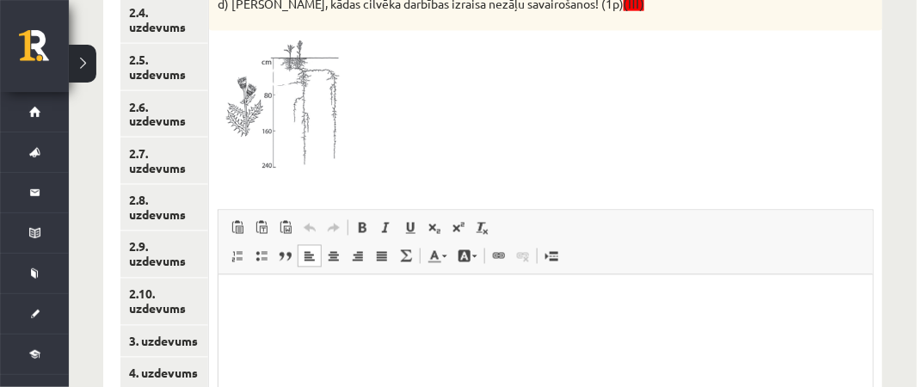
click at [261, 303] on p "Bagātinātā teksta redaktors, wiswyg-editor-user-answer-47024719645500" at bounding box center [545, 301] width 620 height 18
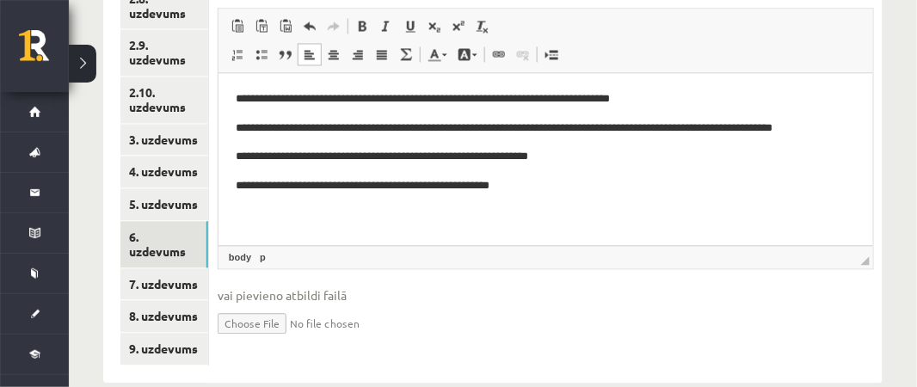
scroll to position [726, 0]
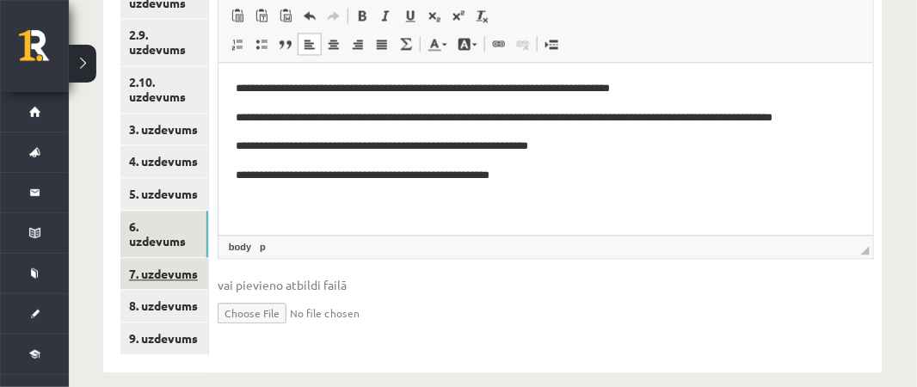
click at [171, 266] on link "7. uzdevums" at bounding box center [164, 274] width 88 height 32
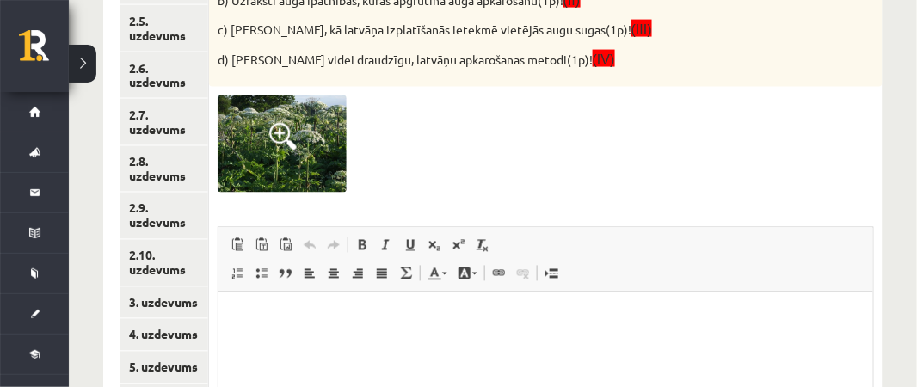
scroll to position [568, 0]
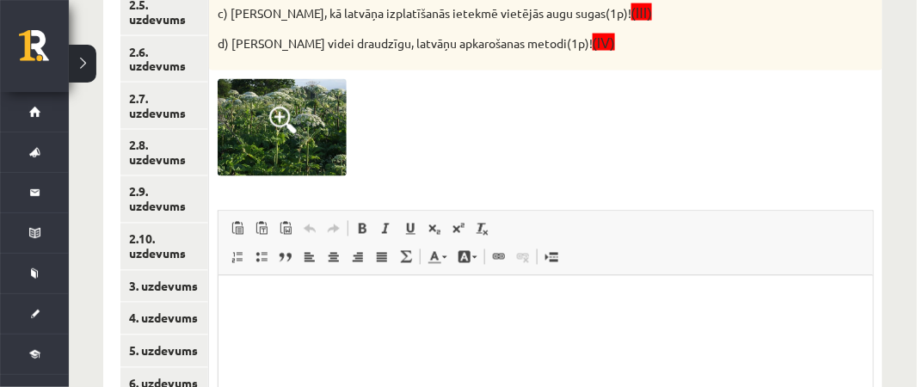
click at [225, 292] on html at bounding box center [545, 301] width 654 height 52
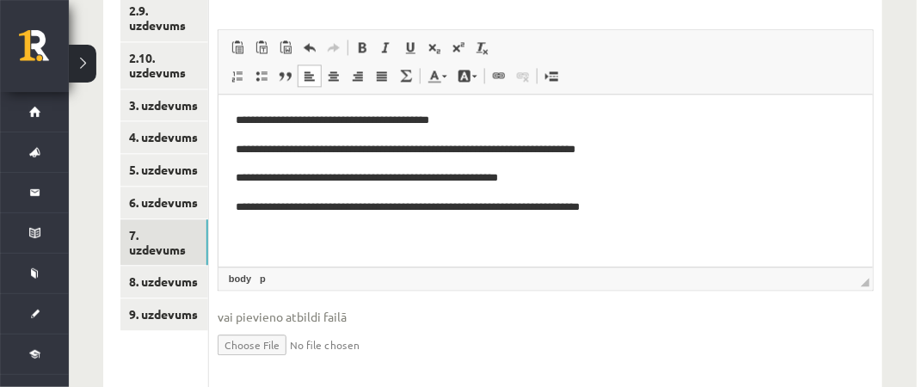
scroll to position [752, 0]
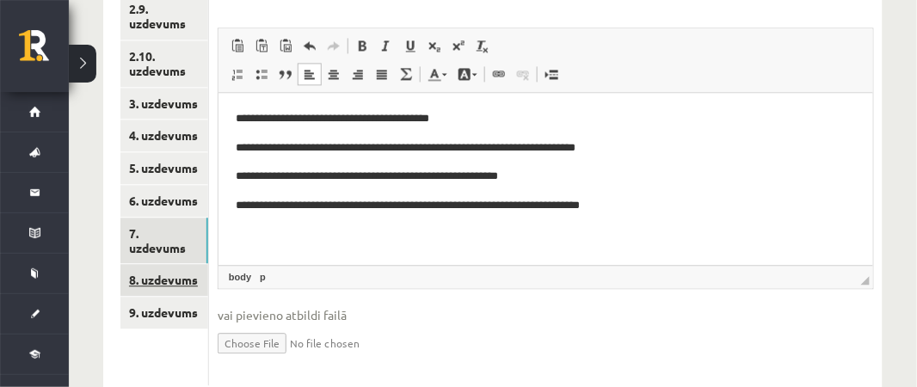
click at [189, 264] on link "8. uzdevums" at bounding box center [164, 280] width 88 height 32
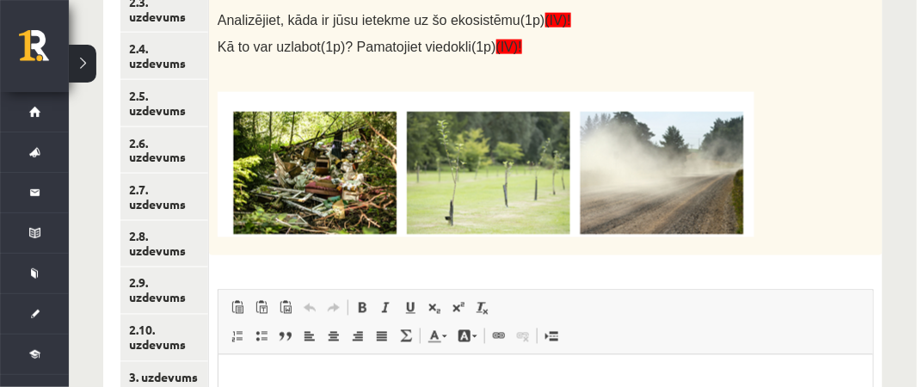
scroll to position [482, 0]
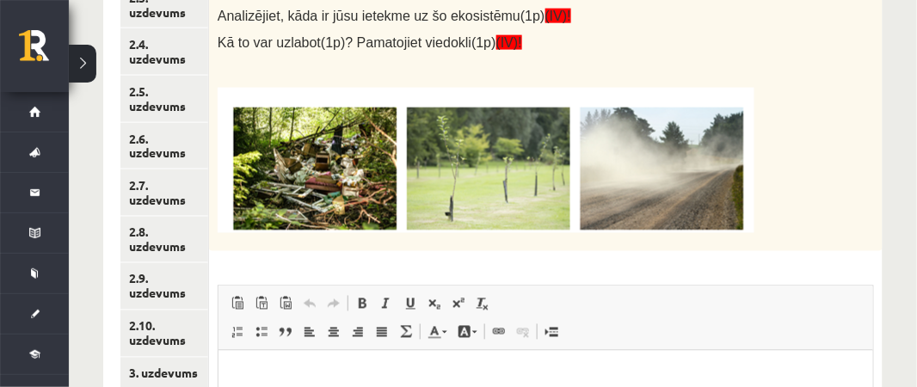
click at [283, 185] on img at bounding box center [486, 160] width 537 height 145
click at [304, 188] on img at bounding box center [486, 160] width 537 height 145
click at [455, 144] on img at bounding box center [486, 160] width 537 height 145
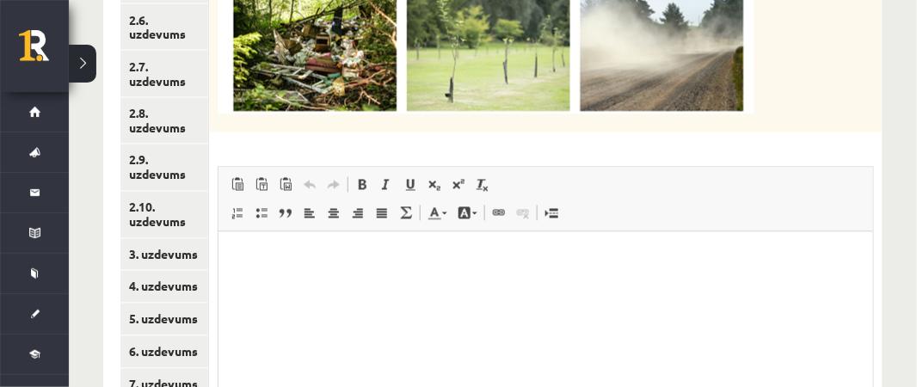
scroll to position [608, 0]
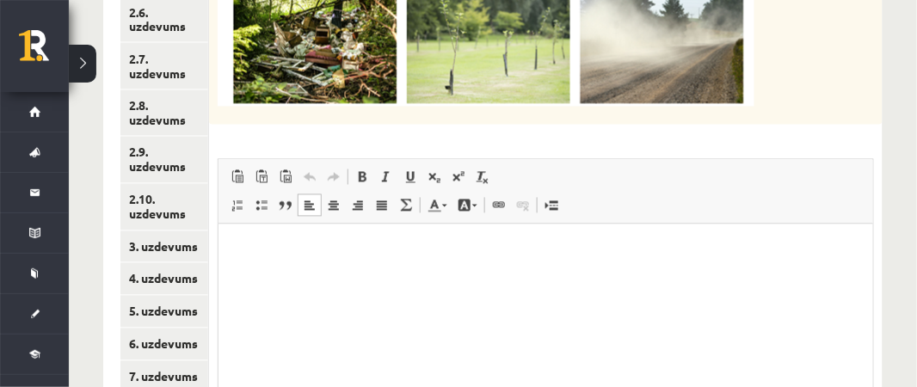
click at [229, 234] on html at bounding box center [545, 250] width 654 height 52
click at [269, 278] on p "**********" at bounding box center [545, 279] width 621 height 18
click at [378, 280] on p "**********" at bounding box center [545, 279] width 621 height 18
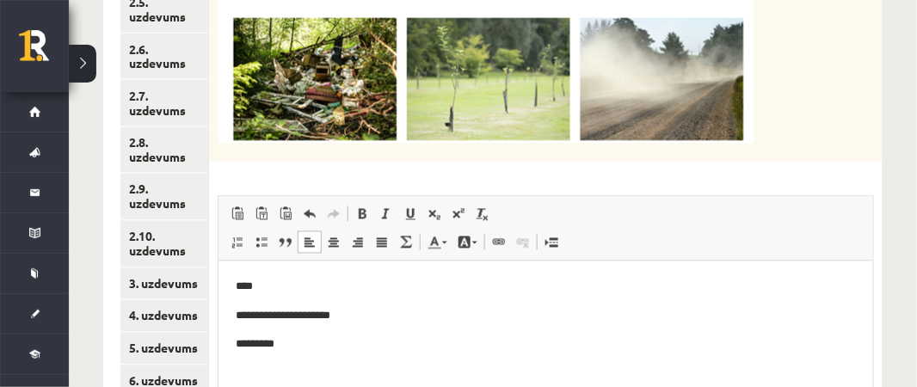
scroll to position [581, 0]
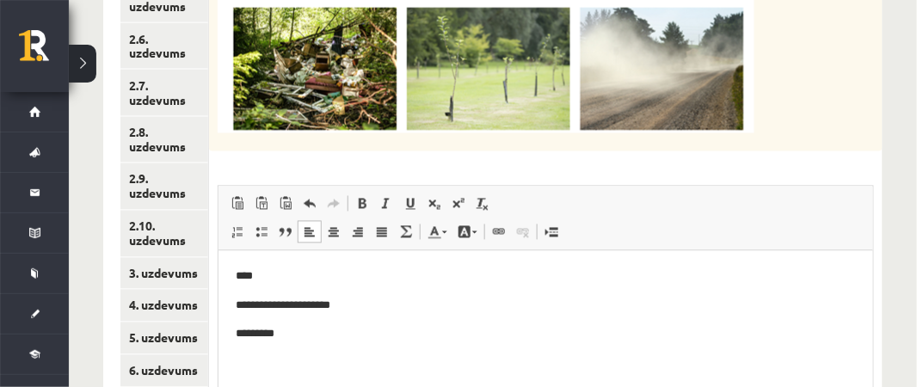
click at [283, 277] on p "****" at bounding box center [545, 276] width 621 height 18
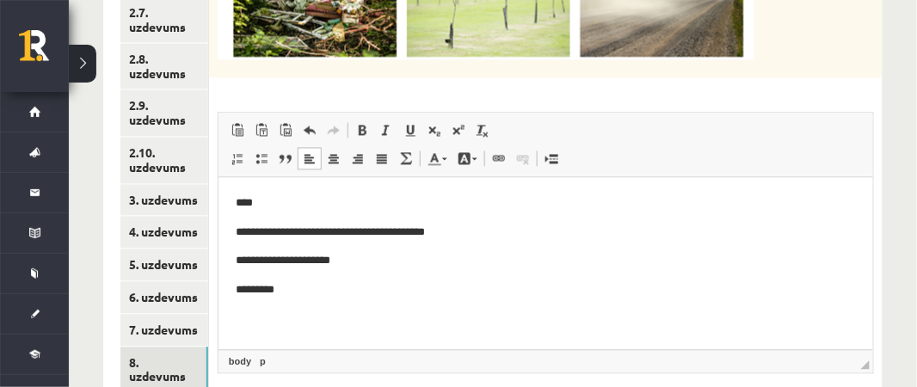
scroll to position [660, 0]
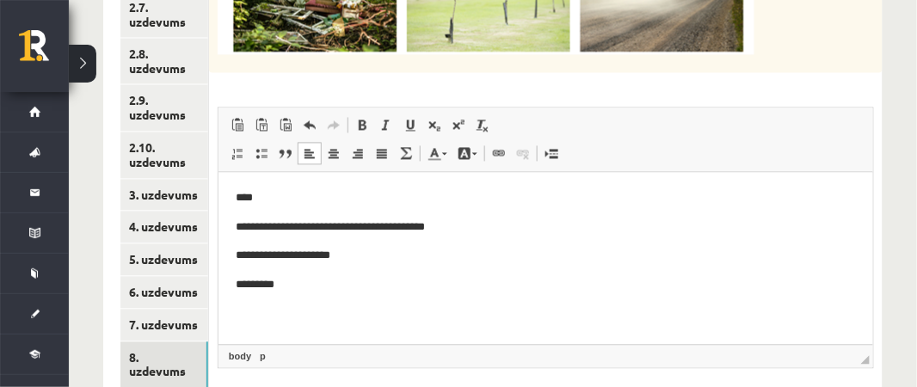
click at [305, 286] on p "*********" at bounding box center [545, 285] width 621 height 18
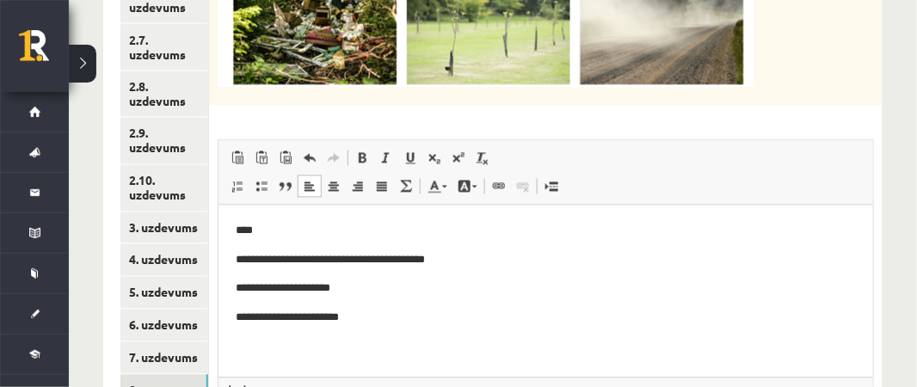
scroll to position [632, 0]
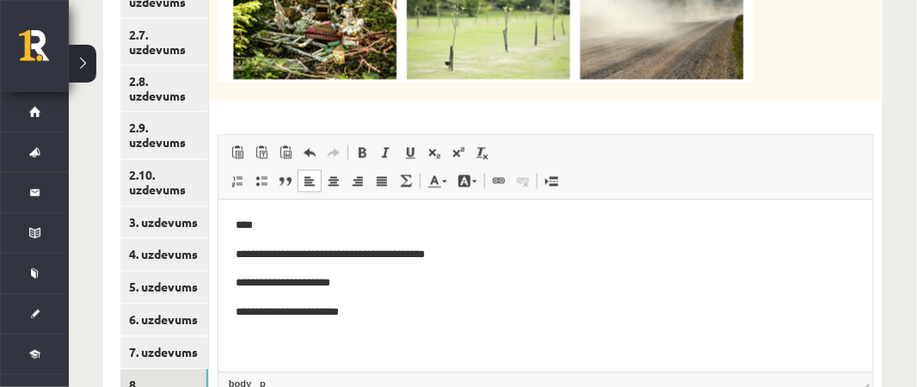
click at [288, 311] on p "**********" at bounding box center [545, 313] width 621 height 18
click at [340, 314] on p "**********" at bounding box center [545, 313] width 621 height 18
click at [337, 313] on p "**********" at bounding box center [545, 313] width 621 height 18
click at [421, 313] on p "**********" at bounding box center [545, 313] width 621 height 18
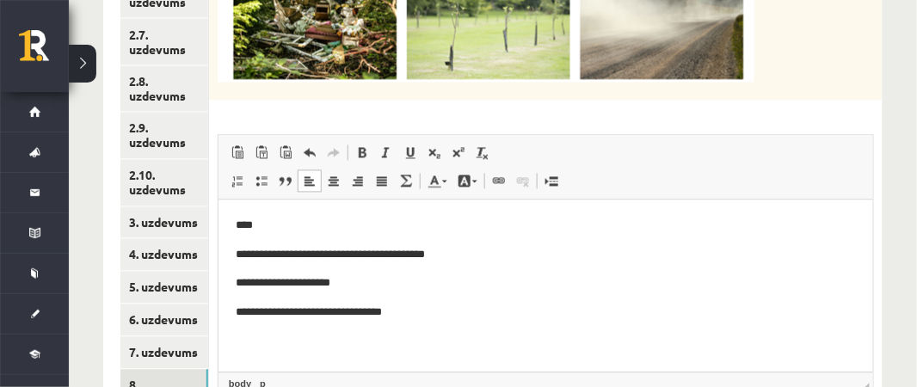
click at [305, 308] on p "**********" at bounding box center [545, 313] width 621 height 18
click at [472, 322] on body "**********" at bounding box center [545, 284] width 620 height 134
click at [464, 318] on p "**********" at bounding box center [545, 313] width 621 height 18
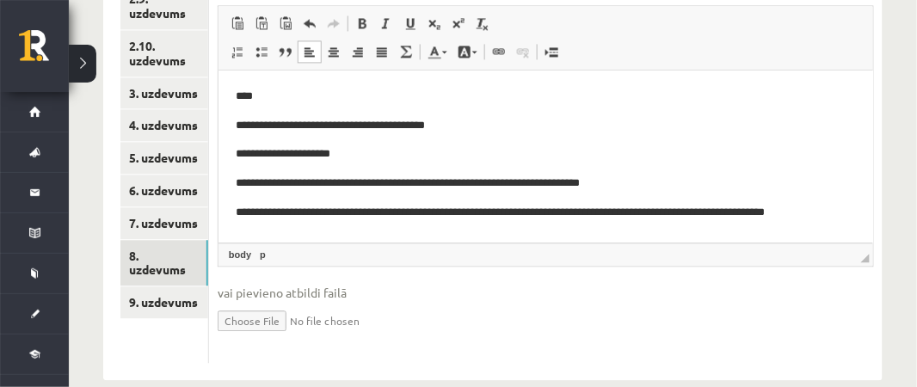
scroll to position [789, 0]
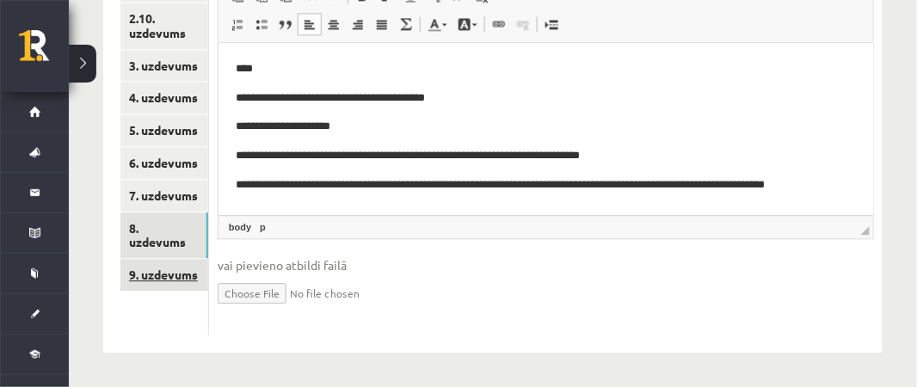
click at [186, 259] on link "9. uzdevums" at bounding box center [164, 275] width 88 height 32
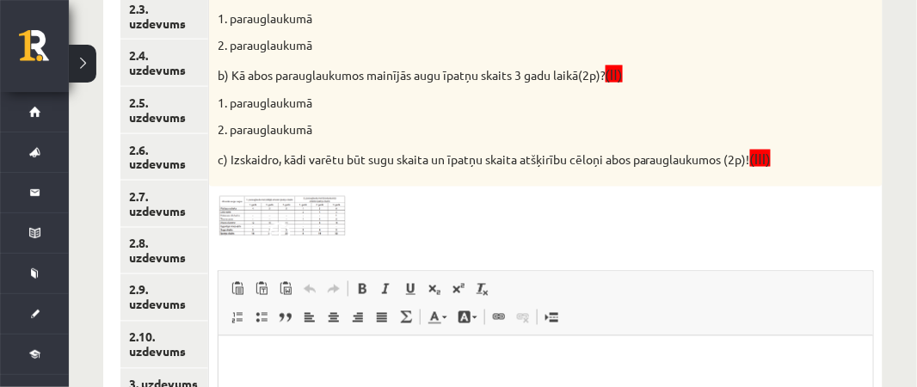
scroll to position [471, 0]
click at [248, 217] on img at bounding box center [282, 214] width 129 height 41
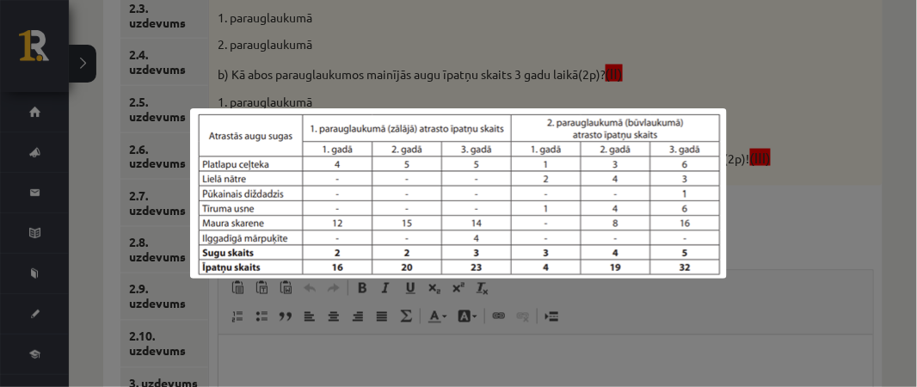
click at [791, 286] on div at bounding box center [458, 193] width 917 height 387
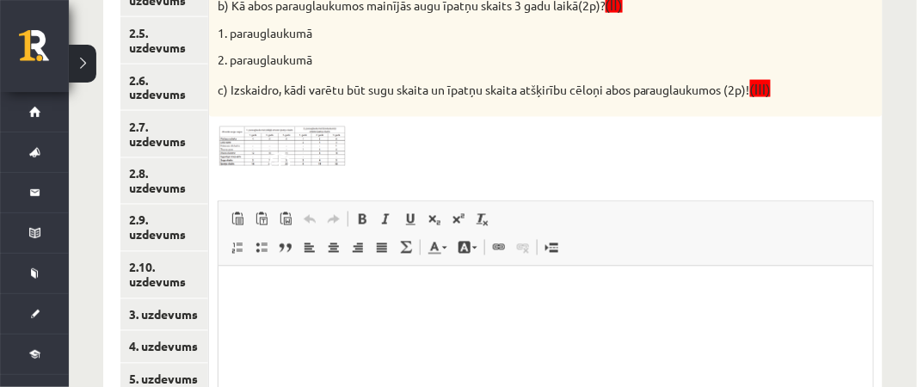
scroll to position [544, 0]
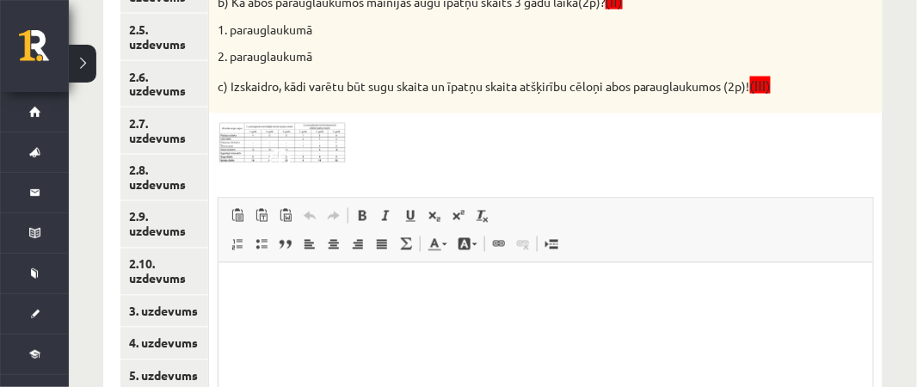
click at [270, 150] on span at bounding box center [283, 164] width 28 height 28
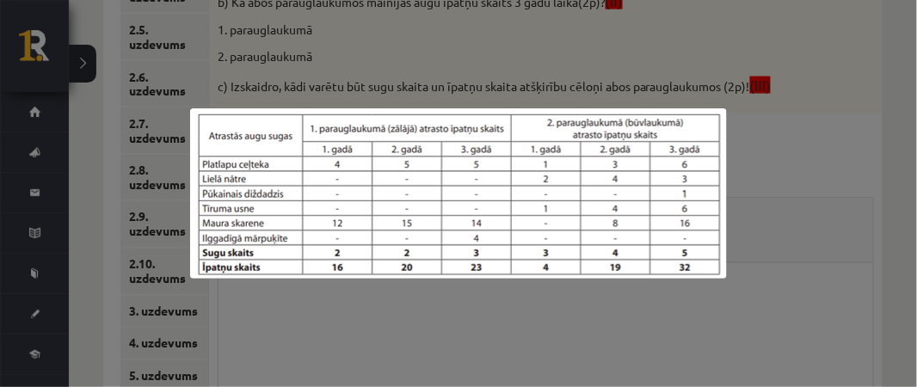
click at [296, 297] on div at bounding box center [458, 193] width 917 height 387
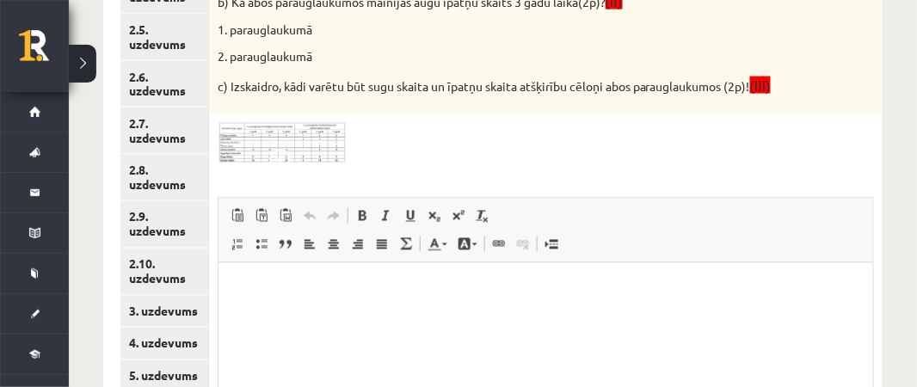
click at [263, 293] on p "Bagātinātā teksta redaktors, wiswyg-editor-user-answer-47024787242240" at bounding box center [545, 289] width 620 height 18
click at [285, 141] on img at bounding box center [282, 142] width 129 height 41
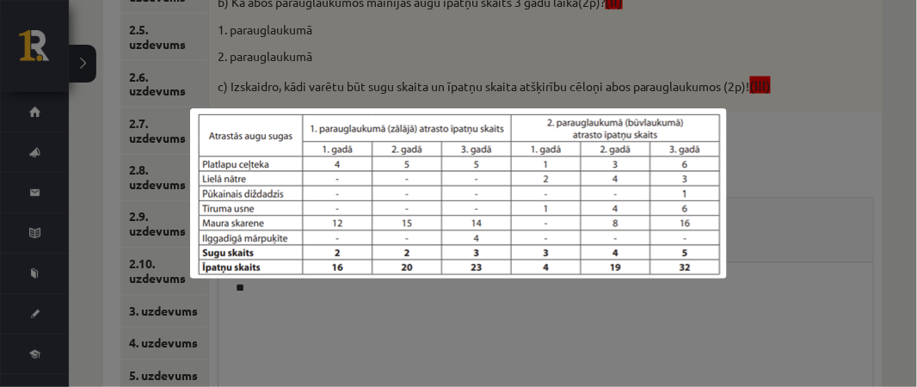
click at [783, 276] on div at bounding box center [458, 193] width 917 height 387
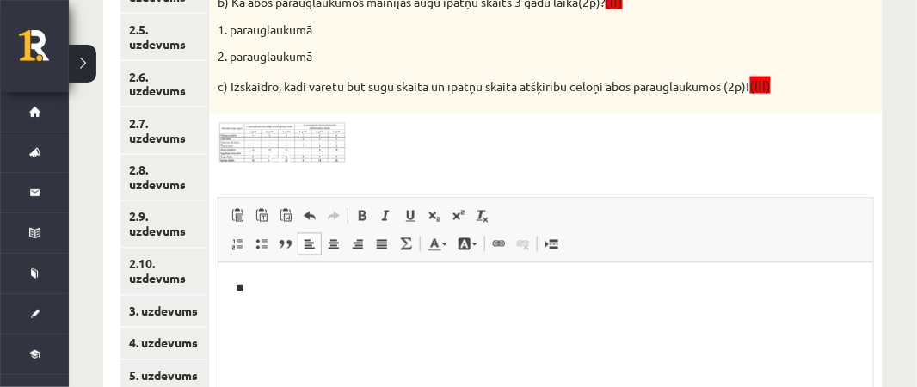
click at [273, 299] on html "**" at bounding box center [545, 288] width 654 height 52
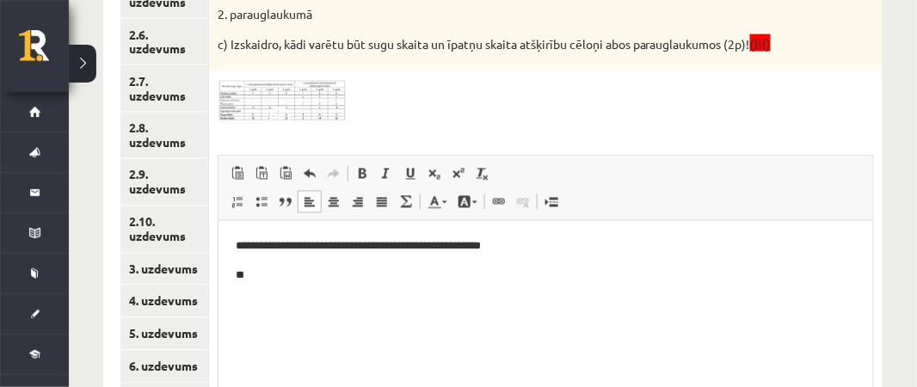
scroll to position [594, 0]
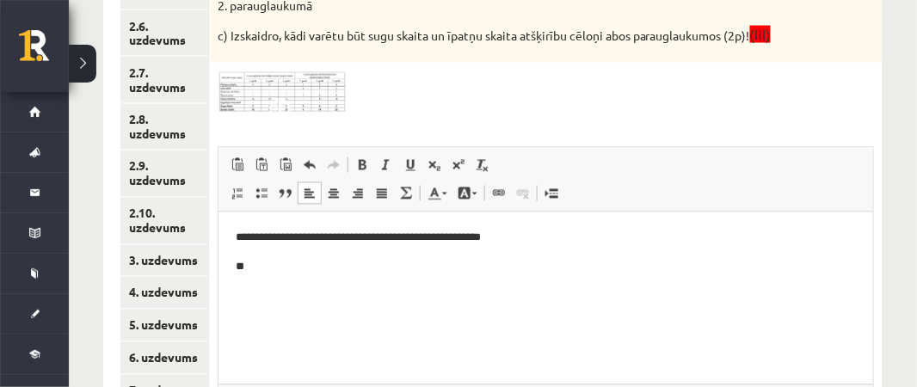
click at [266, 85] on img at bounding box center [282, 91] width 129 height 41
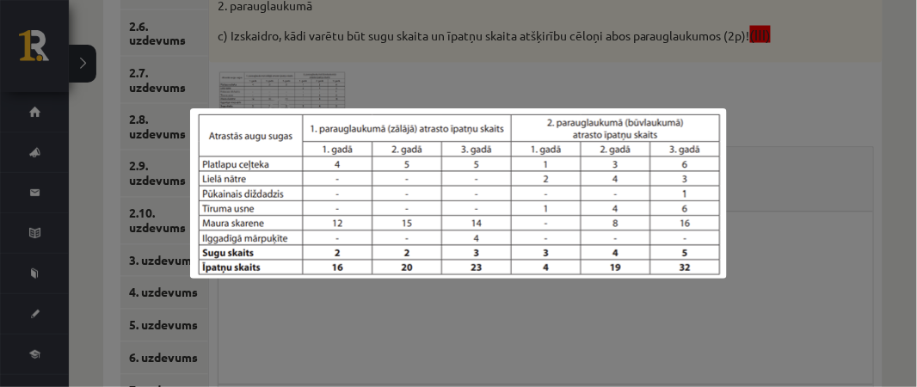
click at [392, 304] on div at bounding box center [458, 193] width 917 height 387
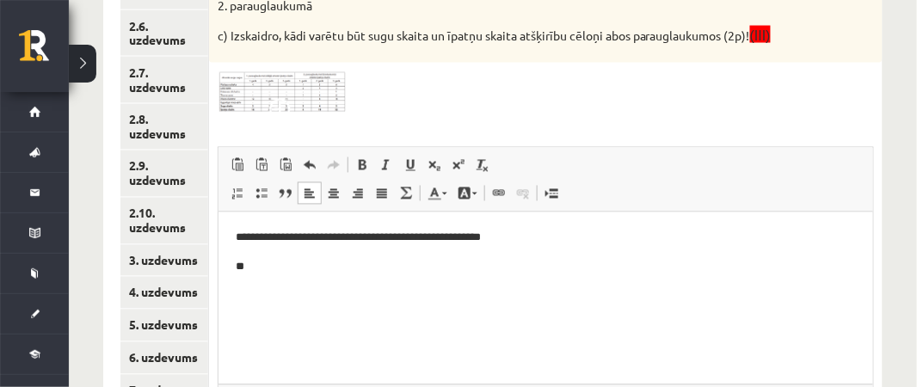
click at [309, 259] on p "**" at bounding box center [545, 267] width 621 height 18
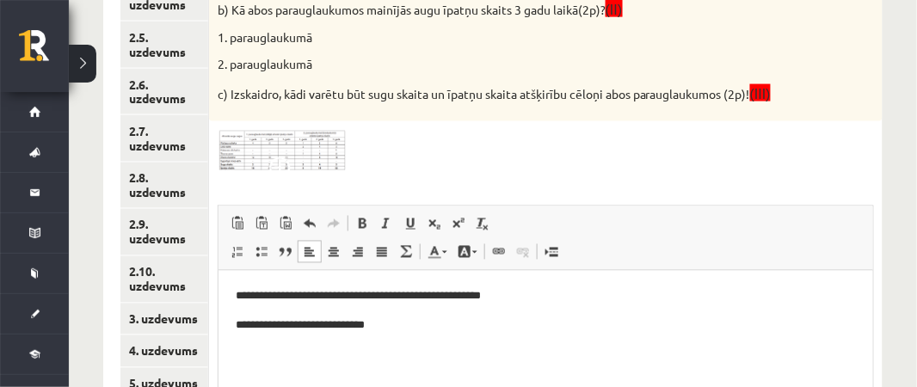
scroll to position [535, 0]
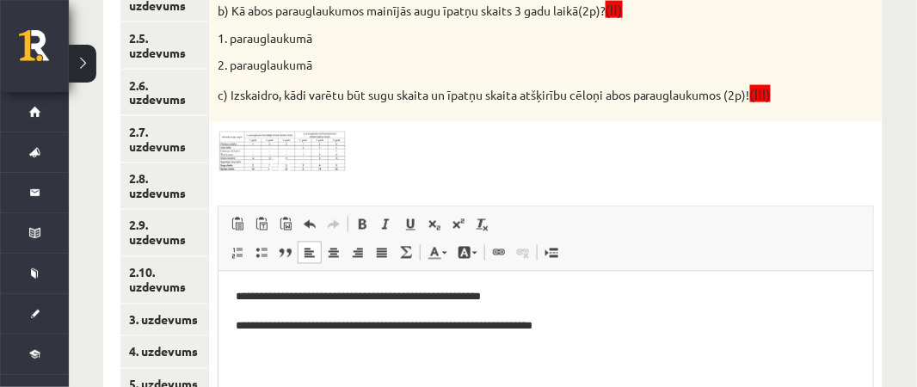
click at [308, 150] on img at bounding box center [282, 151] width 129 height 41
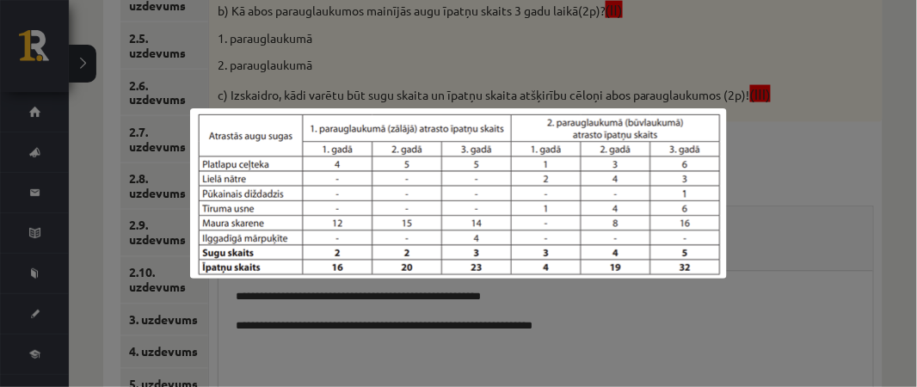
click at [750, 310] on div at bounding box center [458, 193] width 917 height 387
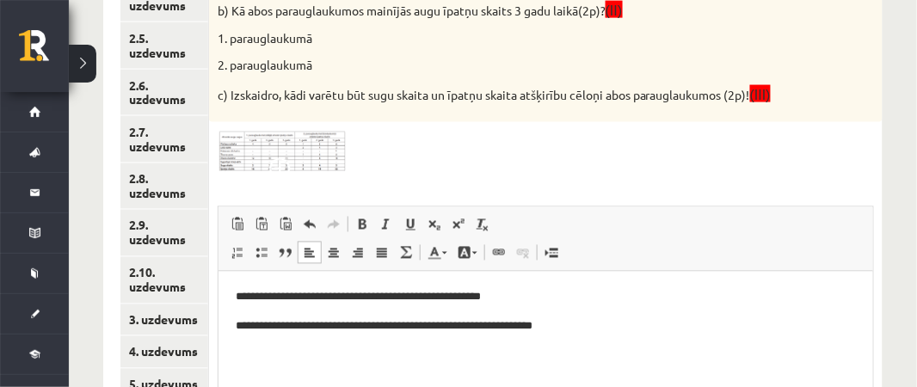
click at [591, 331] on p "**********" at bounding box center [545, 326] width 621 height 18
click at [463, 326] on p "**********" at bounding box center [545, 326] width 621 height 18
click at [686, 327] on p "**********" at bounding box center [545, 326] width 621 height 18
click at [282, 329] on p "**********" at bounding box center [545, 326] width 621 height 18
click at [284, 298] on p "**********" at bounding box center [545, 297] width 621 height 18
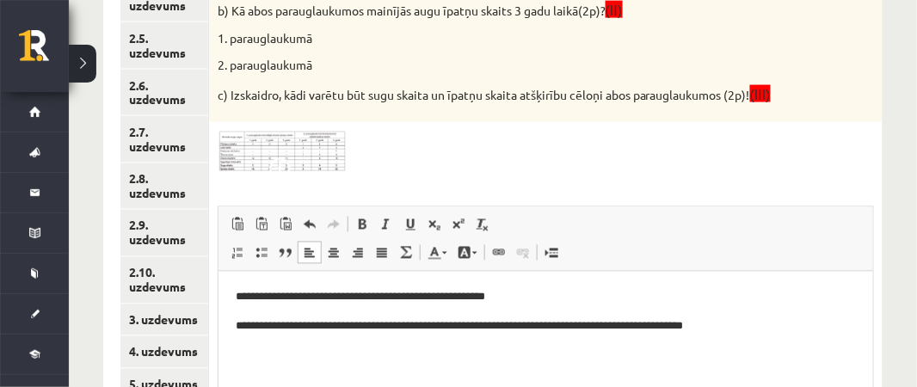
click at [301, 323] on p "**********" at bounding box center [545, 326] width 621 height 18
click at [301, 296] on p "**********" at bounding box center [545, 297] width 621 height 18
click at [753, 330] on p "**********" at bounding box center [545, 326] width 621 height 18
click at [685, 328] on p "**********" at bounding box center [545, 326] width 621 height 18
click at [766, 321] on p "**********" at bounding box center [545, 326] width 621 height 18
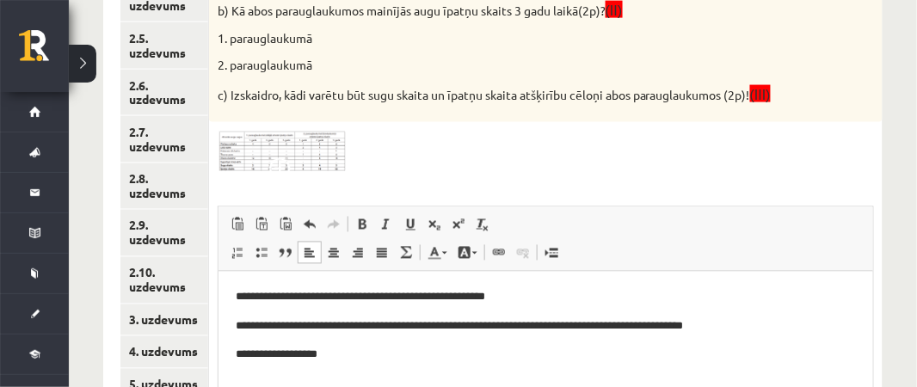
click at [280, 151] on img at bounding box center [282, 151] width 129 height 41
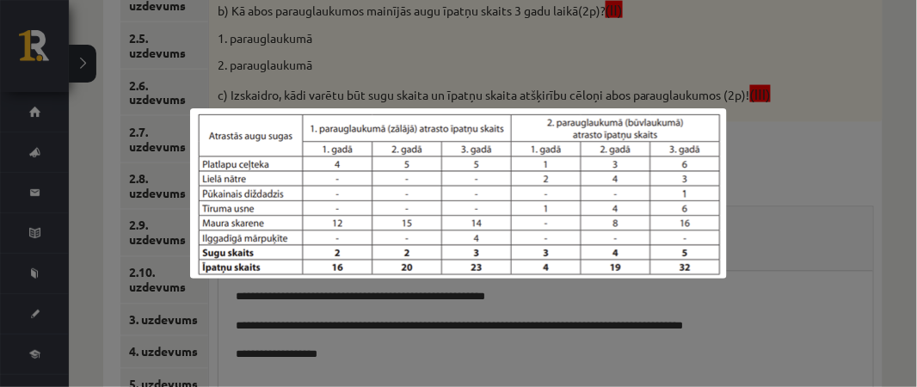
click at [801, 304] on div at bounding box center [458, 193] width 917 height 387
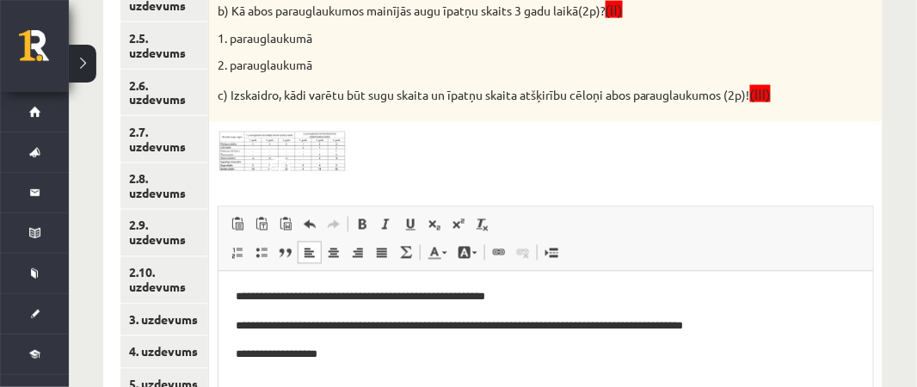
click at [329, 353] on p "**********" at bounding box center [545, 355] width 621 height 18
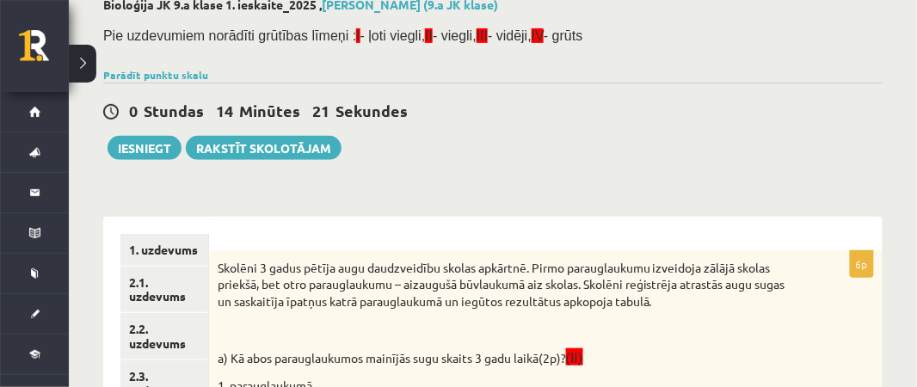
scroll to position [110, 0]
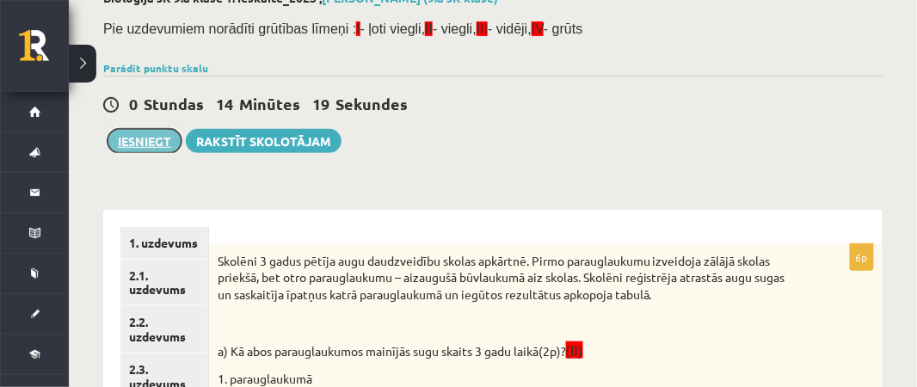
click at [128, 138] on button "Iesniegt" at bounding box center [145, 141] width 74 height 24
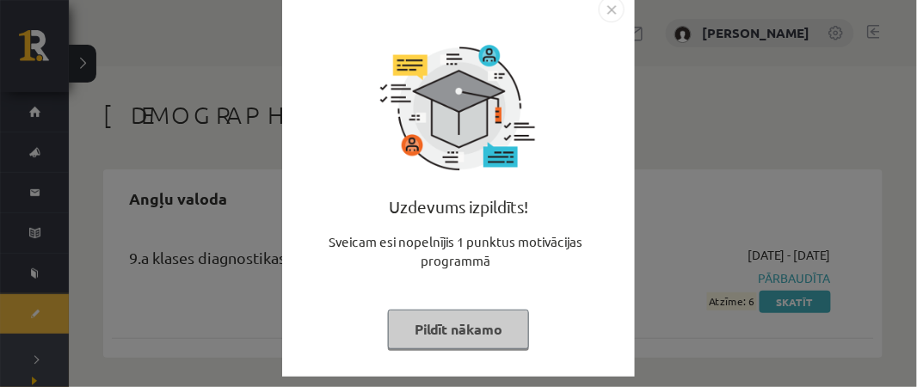
scroll to position [38, 0]
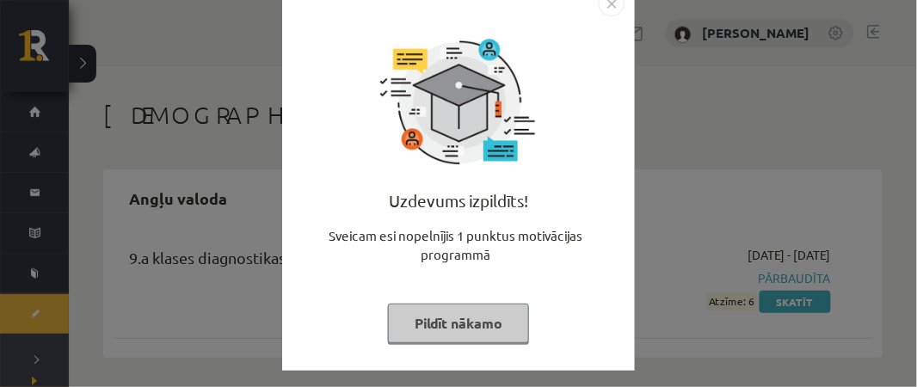
click at [451, 310] on button "Pildīt nākamo" at bounding box center [458, 324] width 141 height 40
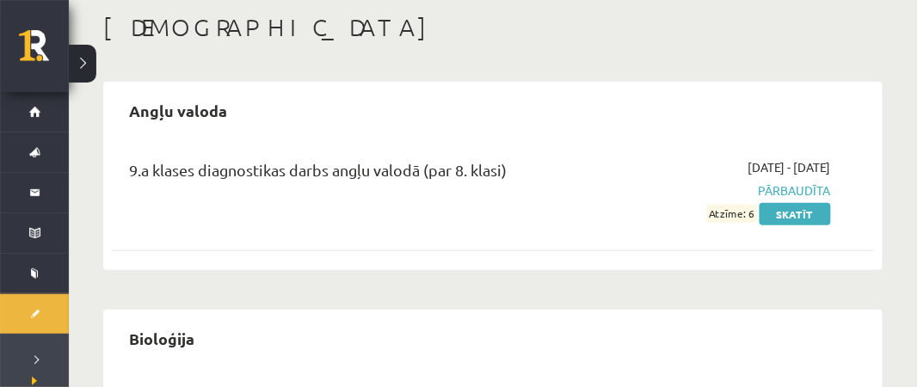
scroll to position [0, 0]
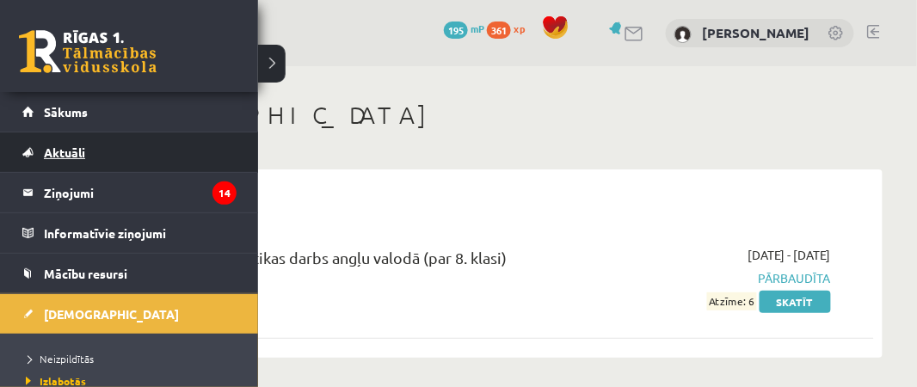
click at [55, 145] on span "Aktuāli" at bounding box center [64, 151] width 41 height 15
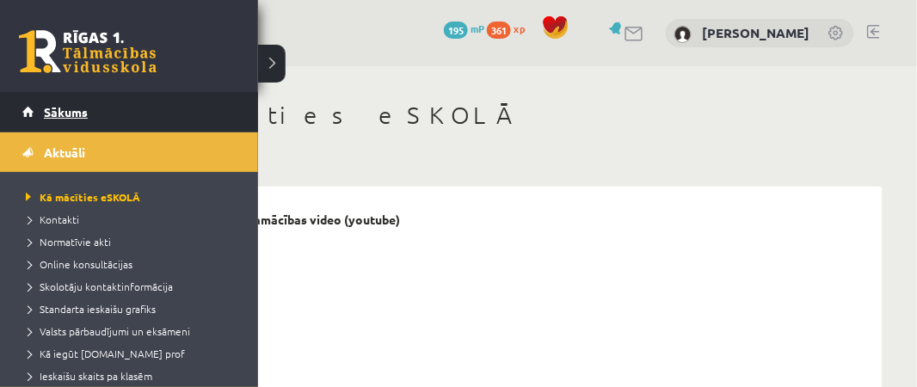
click at [34, 110] on link "Sākums" at bounding box center [129, 112] width 214 height 40
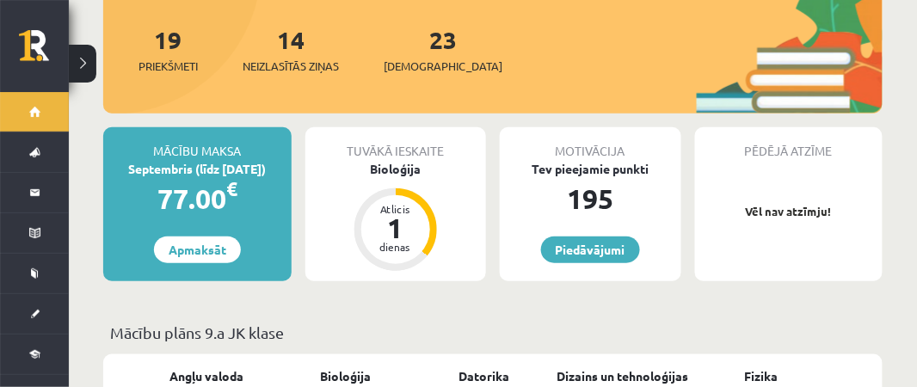
scroll to position [247, 0]
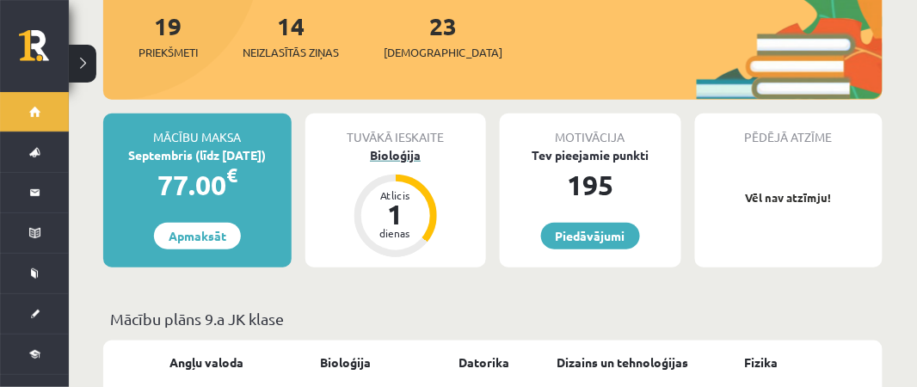
click at [402, 146] on div "Bioloģija" at bounding box center [395, 155] width 181 height 18
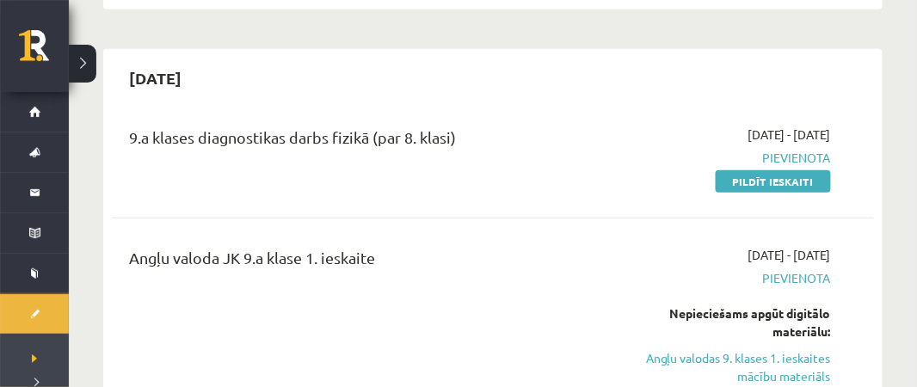
scroll to position [1619, 0]
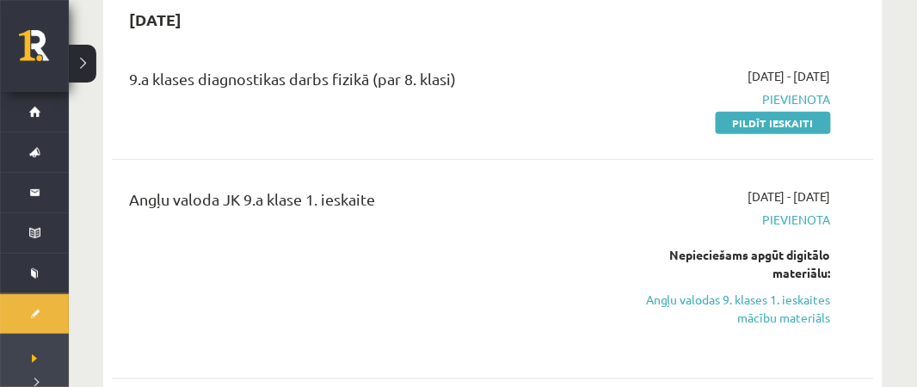
click at [819, 90] on span "Pievienota" at bounding box center [722, 99] width 217 height 18
click at [806, 114] on link "Pildīt ieskaiti" at bounding box center [773, 123] width 115 height 22
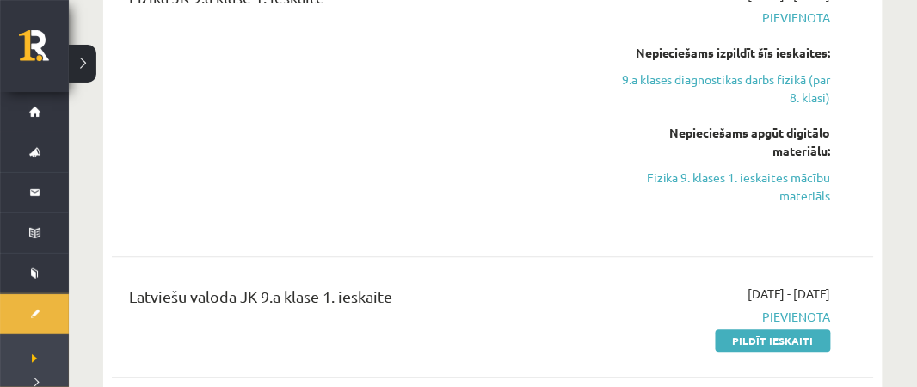
scroll to position [2234, 0]
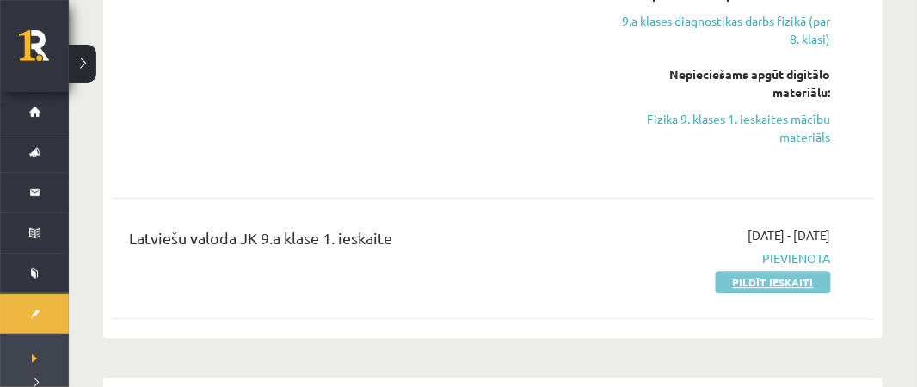
click at [773, 271] on link "Pildīt ieskaiti" at bounding box center [773, 282] width 115 height 22
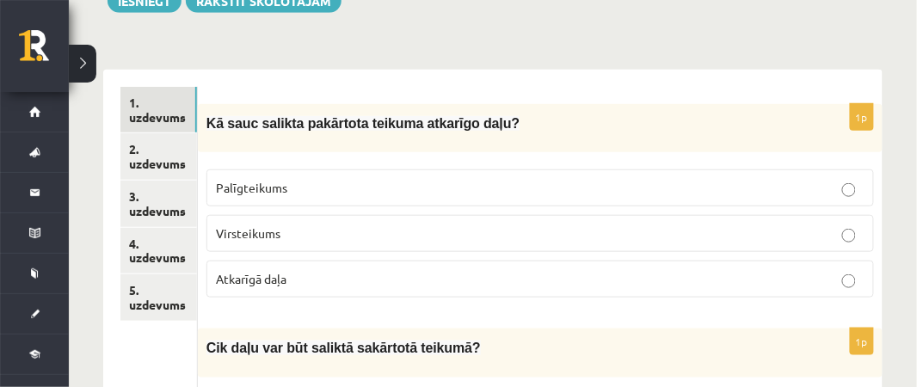
scroll to position [235, 0]
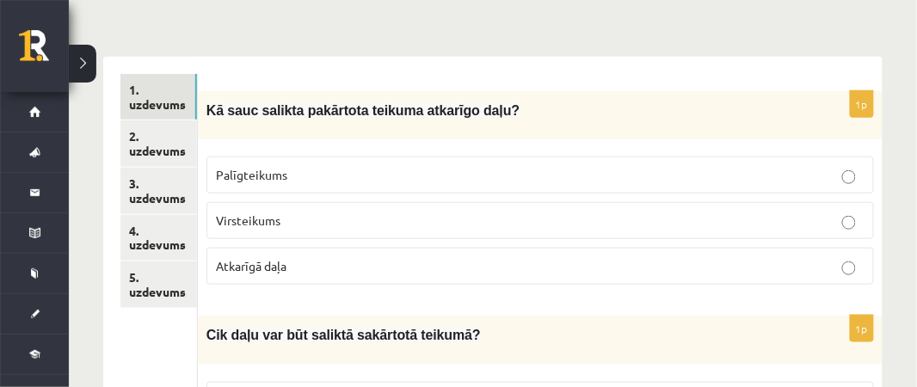
click at [372, 216] on p "Virsteikums" at bounding box center [540, 221] width 648 height 18
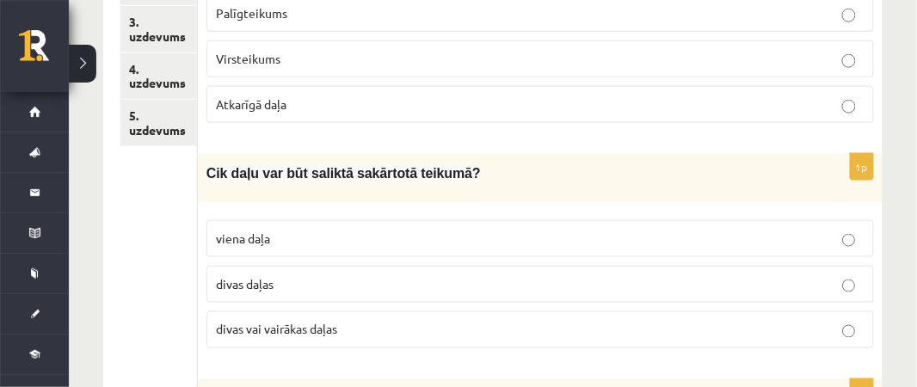
scroll to position [402, 0]
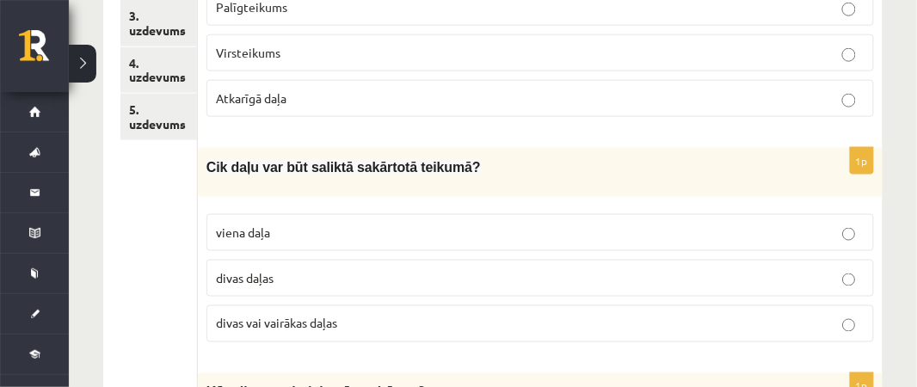
click at [632, 309] on label "divas vai vairākas daļas" at bounding box center [539, 323] width 667 height 37
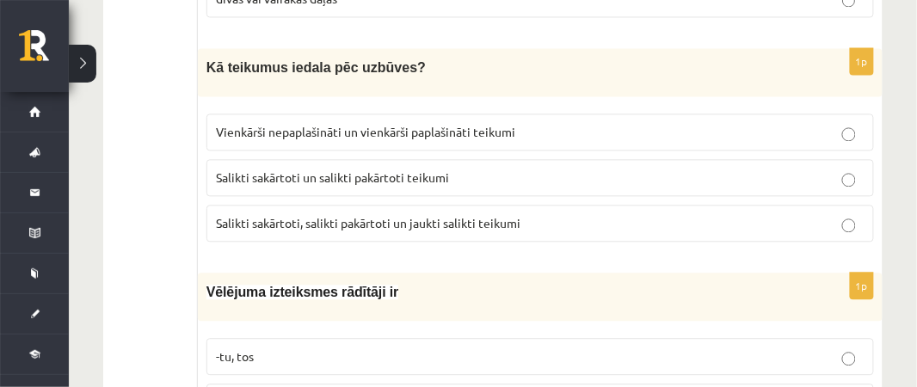
scroll to position [734, 0]
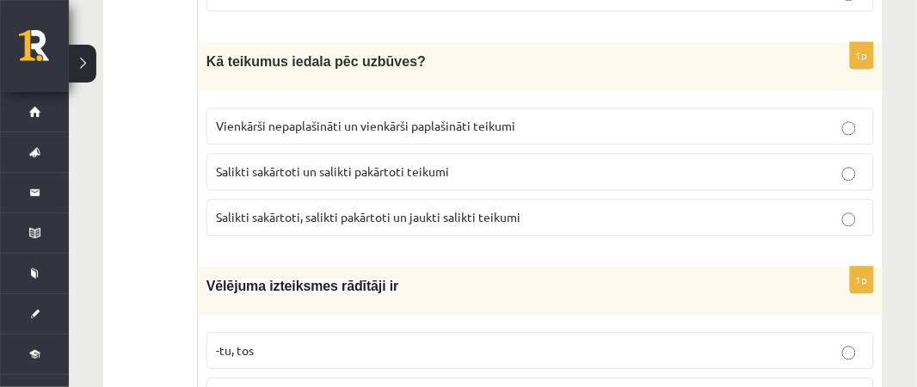
click at [422, 215] on span "Salikti sakārtoti, salikti pakārtoti un jaukti salikti teikumi" at bounding box center [368, 216] width 304 height 15
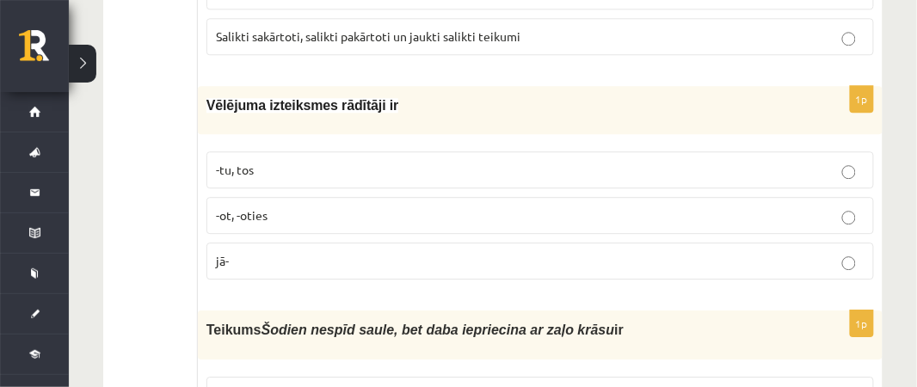
scroll to position [920, 0]
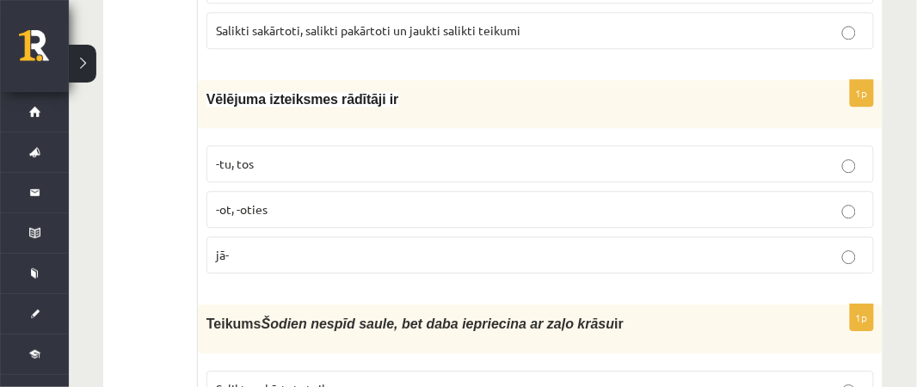
click at [400, 157] on p "-tu, tos" at bounding box center [540, 164] width 648 height 18
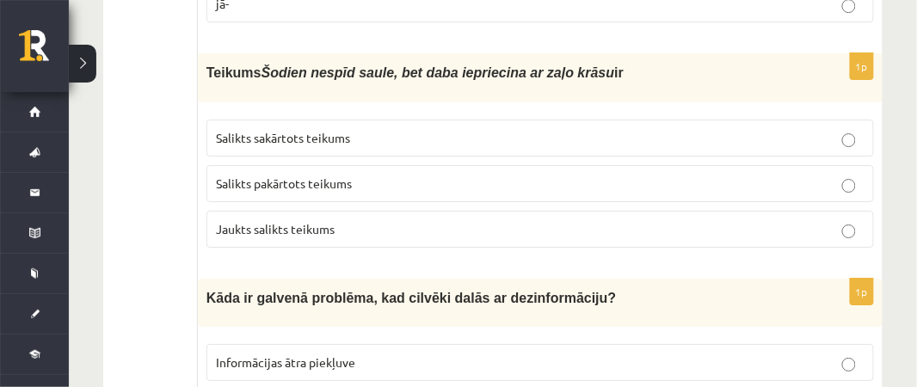
scroll to position [1191, 0]
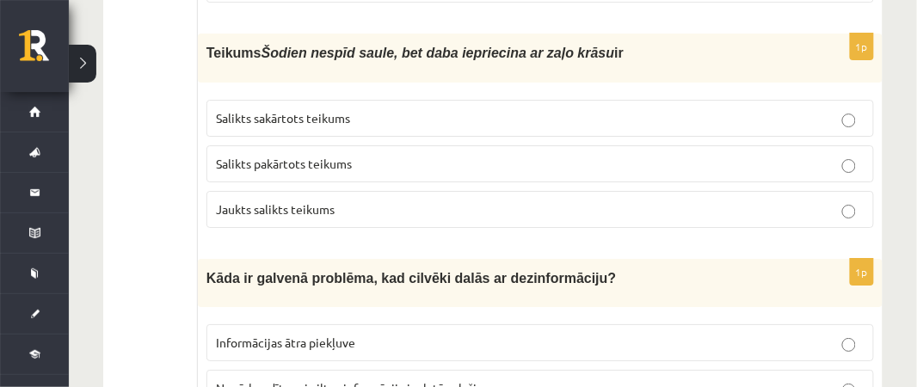
click at [814, 109] on p "Salikts sakārtots teikums" at bounding box center [540, 118] width 648 height 18
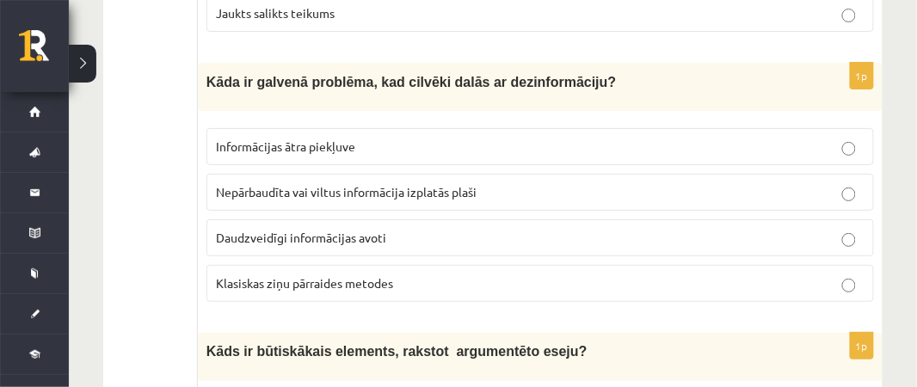
scroll to position [1393, 0]
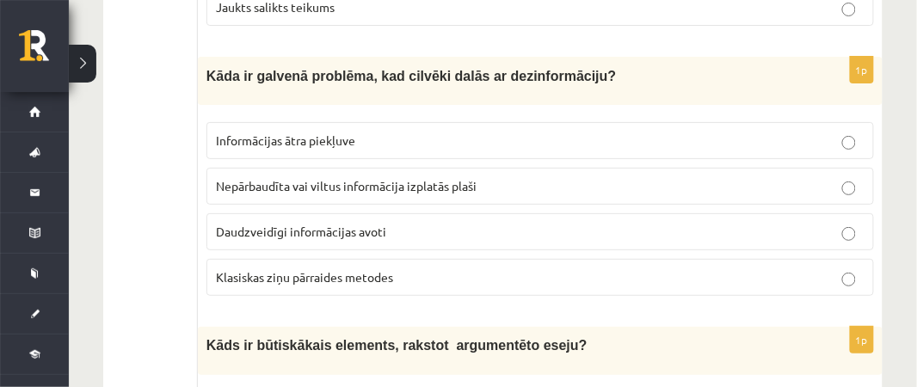
click at [489, 177] on p "Nepārbaudīta vai viltus informācija izplatās plaši" at bounding box center [540, 186] width 648 height 18
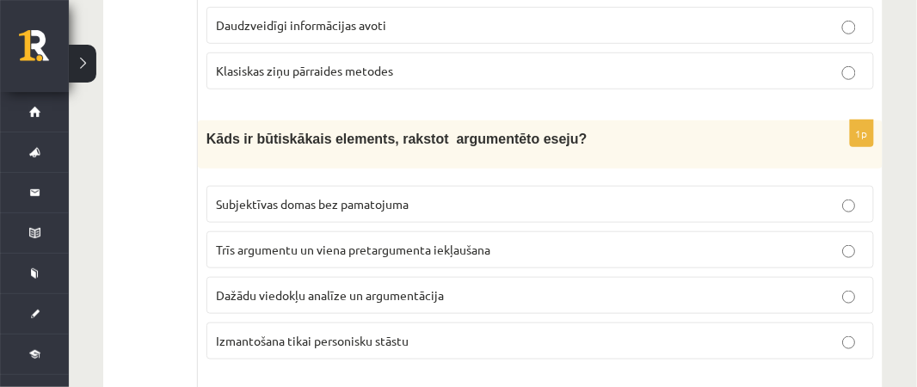
scroll to position [1613, 0]
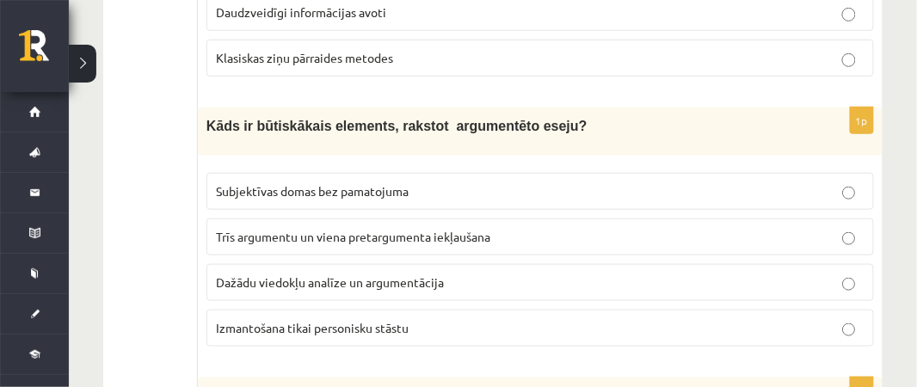
click at [460, 273] on p "Dažādu viedokļu analīze un argumentācija" at bounding box center [540, 282] width 648 height 18
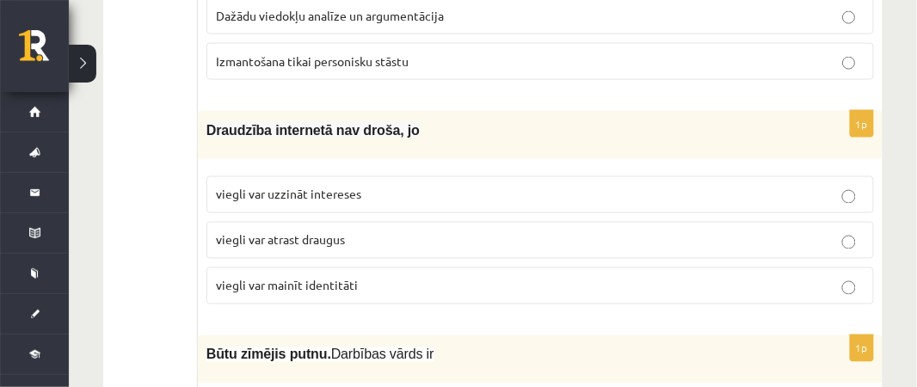
scroll to position [1885, 0]
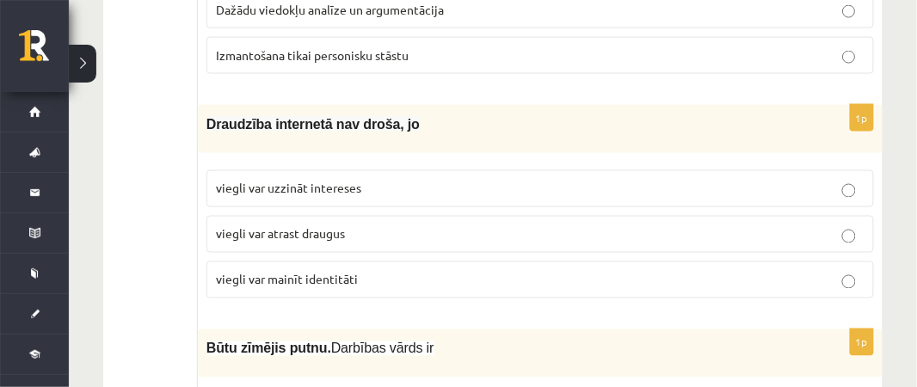
click at [372, 271] on p "viegli var mainīt identitāti" at bounding box center [540, 280] width 648 height 18
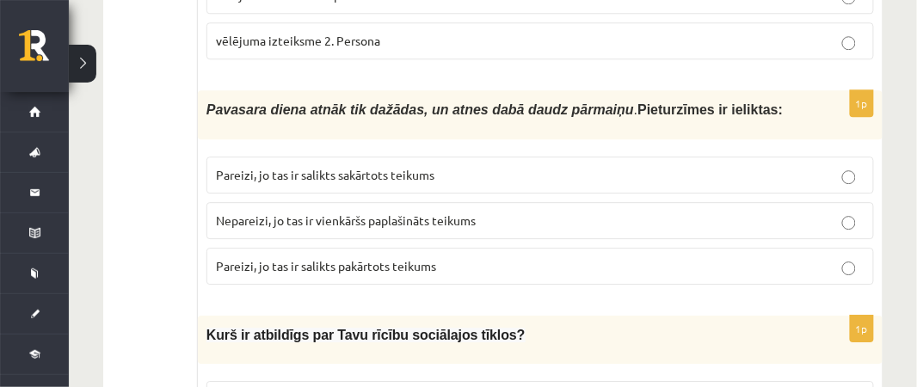
scroll to position [2350, 0]
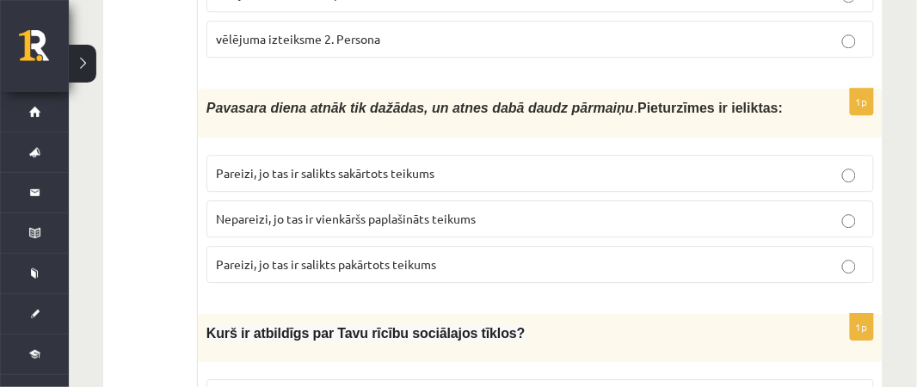
click at [684, 155] on label "Pareizi, jo tas ir salikts sakārtots teikums" at bounding box center [539, 173] width 667 height 37
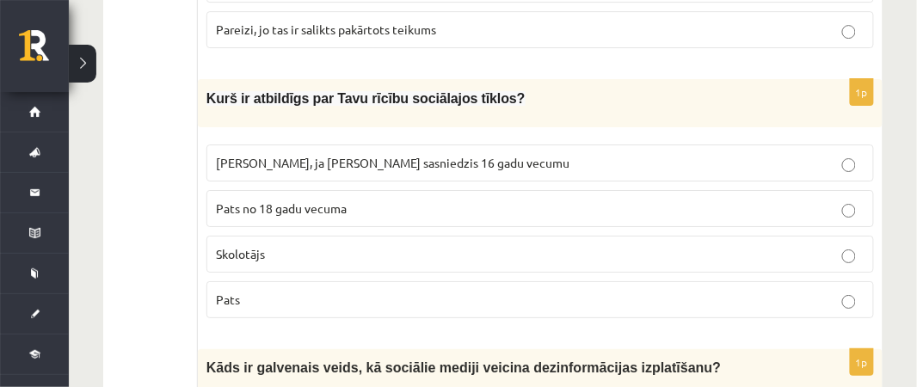
scroll to position [2589, 0]
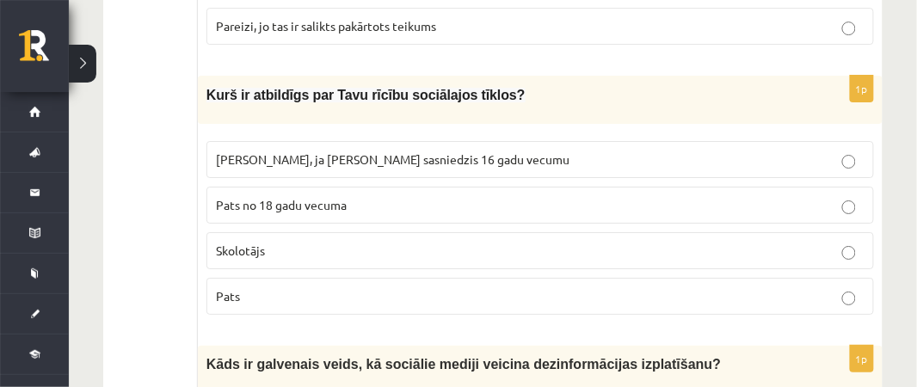
click at [521, 151] on p "Vecāki, ja neesmu sasniedzis 16 gadu vecumu" at bounding box center [540, 160] width 648 height 18
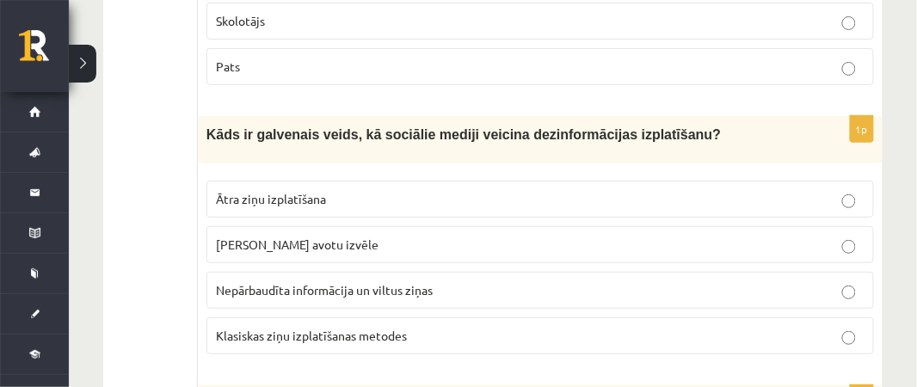
scroll to position [2821, 0]
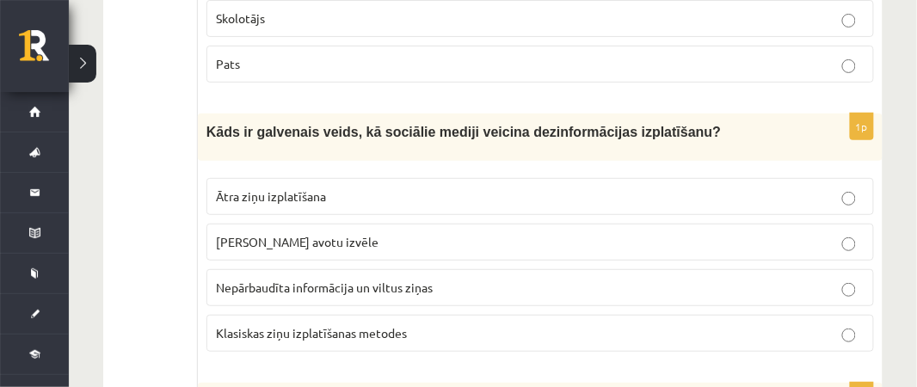
click at [488, 269] on label "Nepārbaudīta informācija un viltus ziņas" at bounding box center [539, 287] width 667 height 37
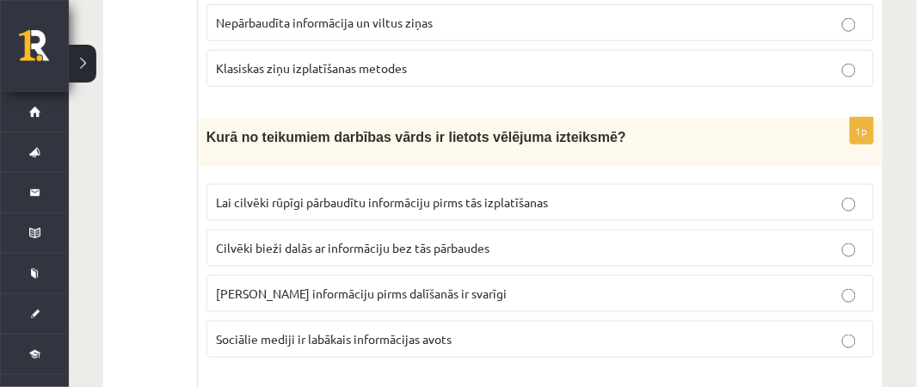
scroll to position [3087, 0]
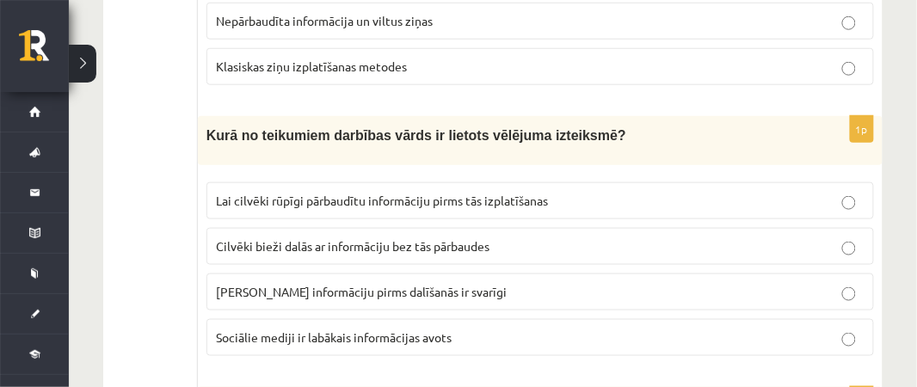
click at [524, 128] on span "Kurā no teikumiem darbības vārds ir lietots vēlējuma izteiksmē?" at bounding box center [416, 135] width 420 height 15
click at [571, 192] on p "Lai cilvēki rūpīgi pārbaudītu informāciju pirms tās izplatīšanas" at bounding box center [540, 201] width 648 height 18
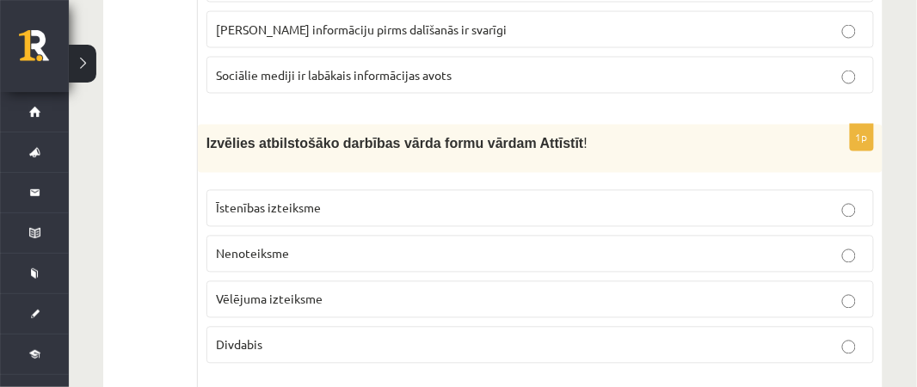
scroll to position [3351, 0]
click at [538, 244] on p "Nenoteiksme" at bounding box center [540, 253] width 648 height 18
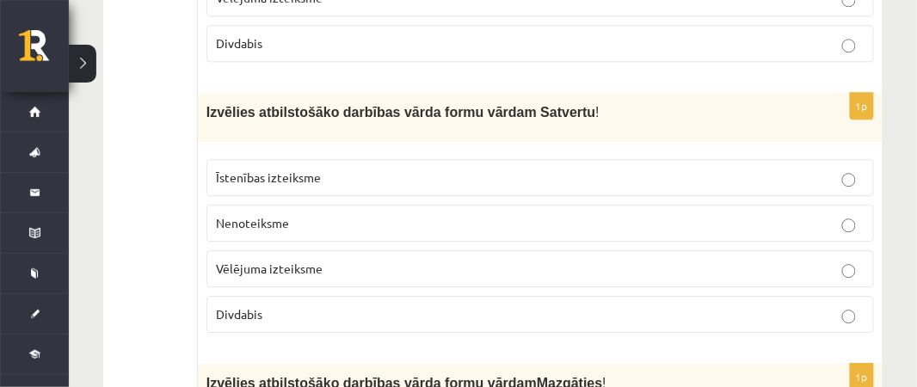
scroll to position [3677, 0]
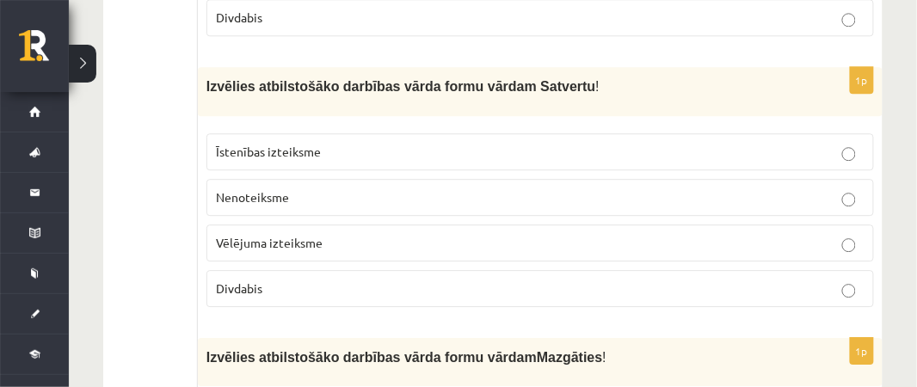
click at [411, 234] on p "Vēlējuma izteiksme" at bounding box center [540, 243] width 648 height 18
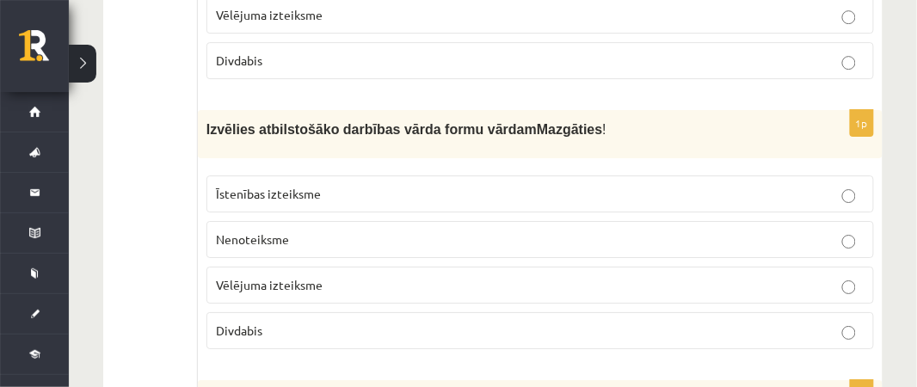
scroll to position [3912, 0]
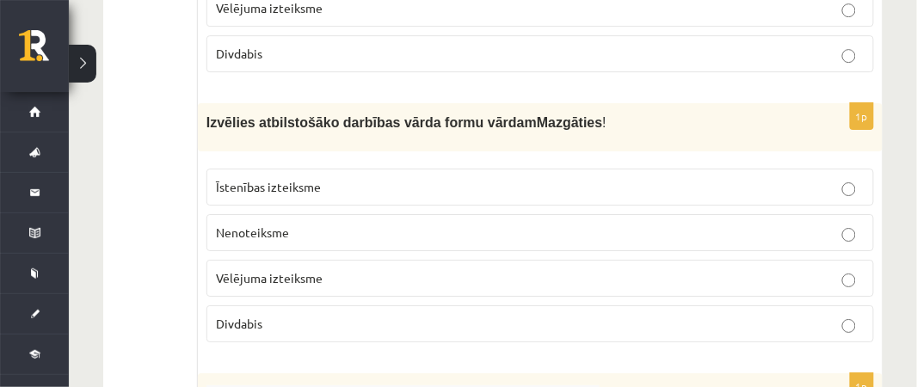
click at [355, 178] on p "Īstenības izteiksme" at bounding box center [540, 187] width 648 height 18
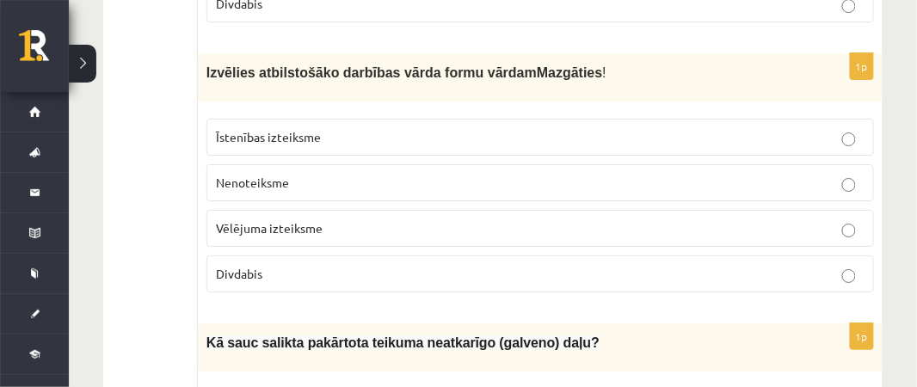
scroll to position [3988, 0]
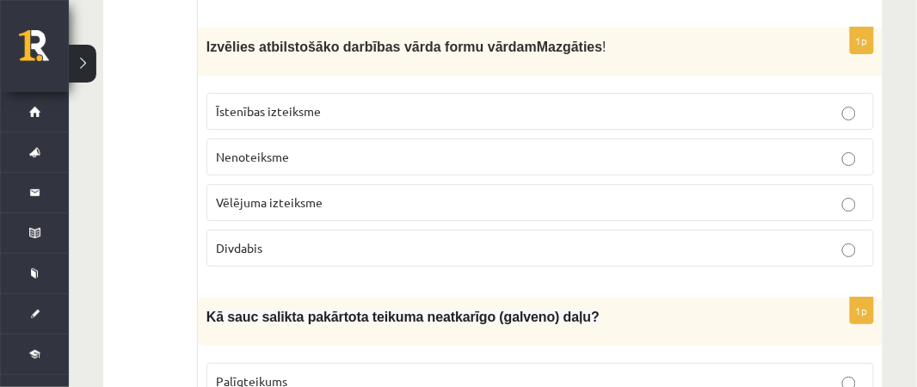
click at [571, 148] on p "Nenoteiksme" at bounding box center [540, 157] width 648 height 18
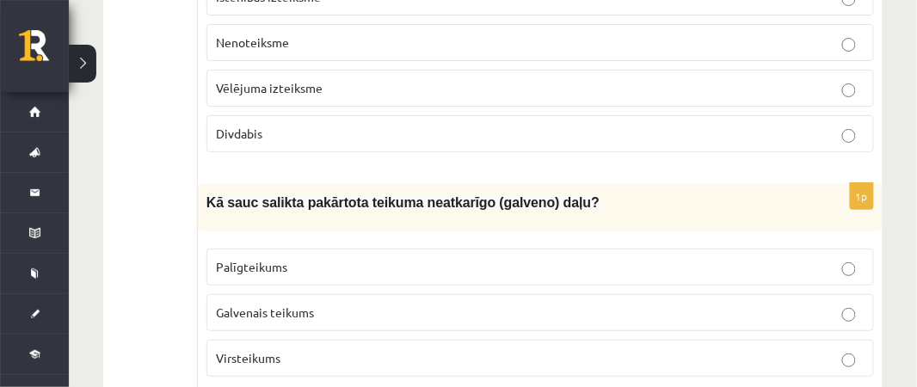
scroll to position [4135, 0]
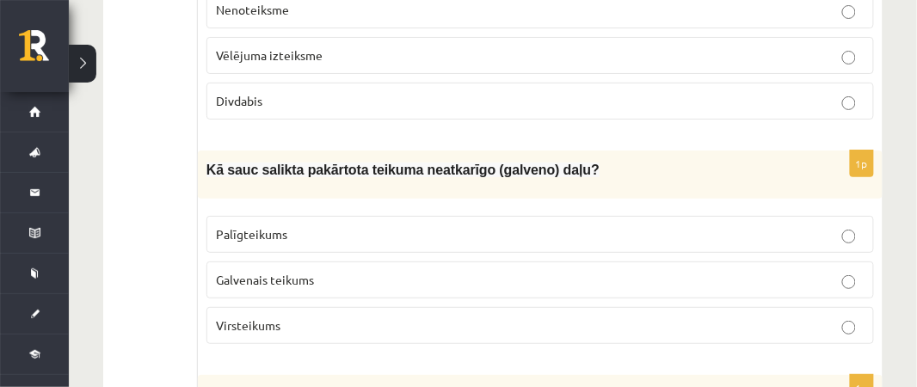
click at [761, 307] on label "Virsteikums" at bounding box center [539, 325] width 667 height 37
click at [487, 216] on label "Palīgteikums" at bounding box center [539, 234] width 667 height 37
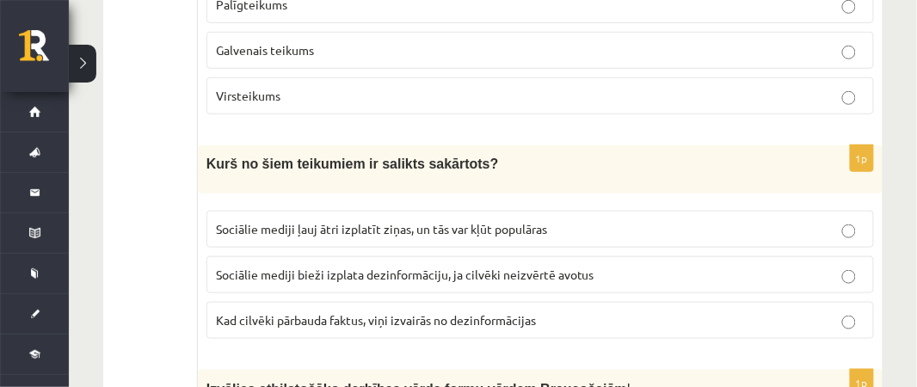
scroll to position [4383, 0]
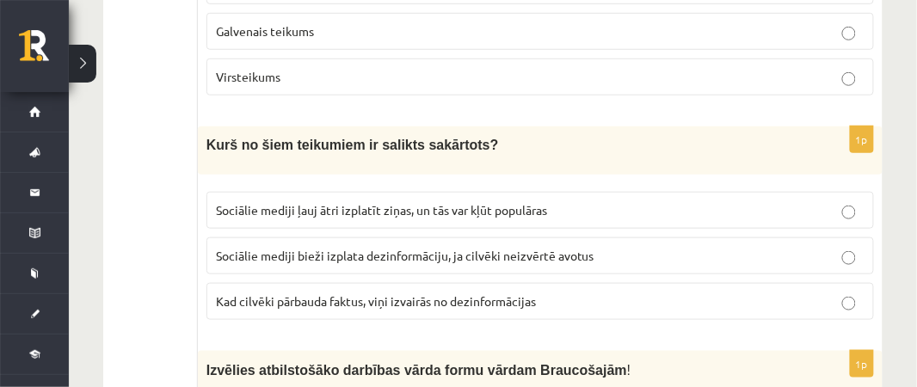
click at [639, 292] on p "Kad cilvēki pārbauda faktus, viņi izvairās no dezinformācijas" at bounding box center [540, 301] width 648 height 18
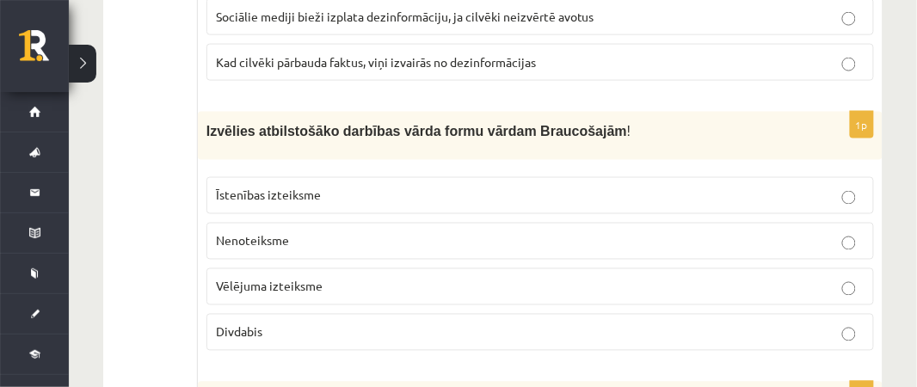
scroll to position [4648, 0]
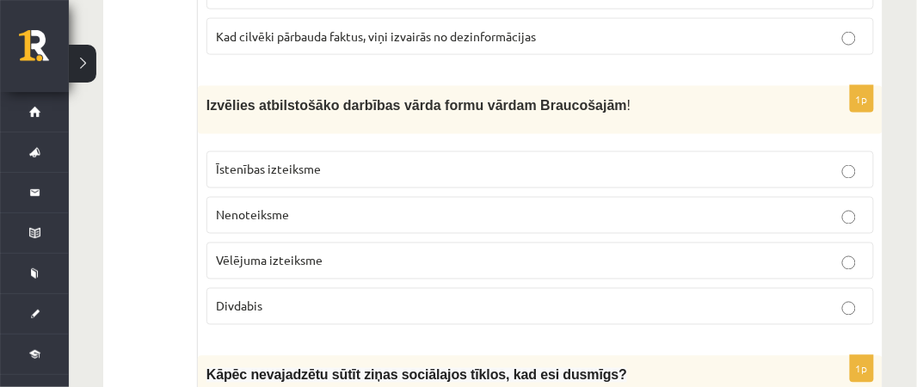
click at [771, 298] on p "Divdabis" at bounding box center [540, 307] width 648 height 18
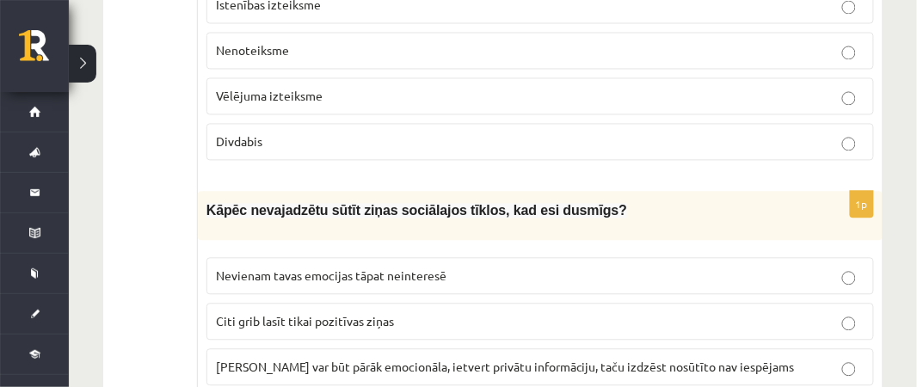
scroll to position [4830, 0]
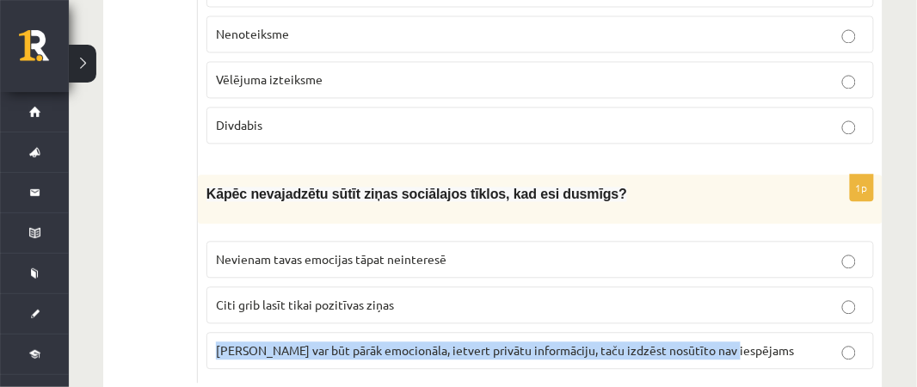
drag, startPoint x: 912, startPoint y: 362, endPoint x: 909, endPoint y: 244, distance: 117.9
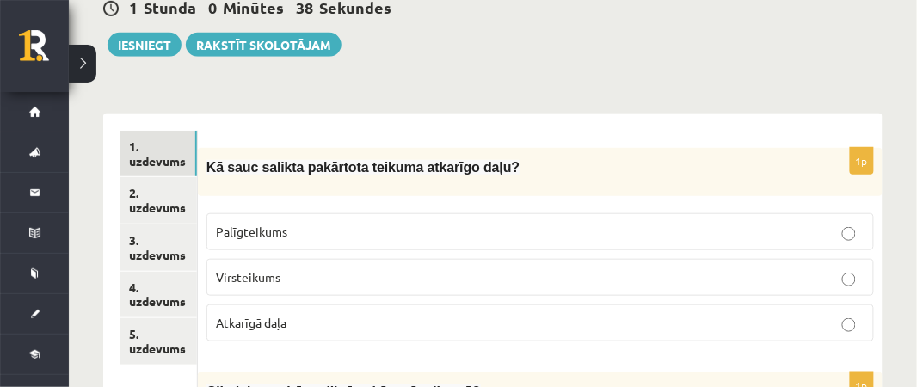
scroll to position [172, 0]
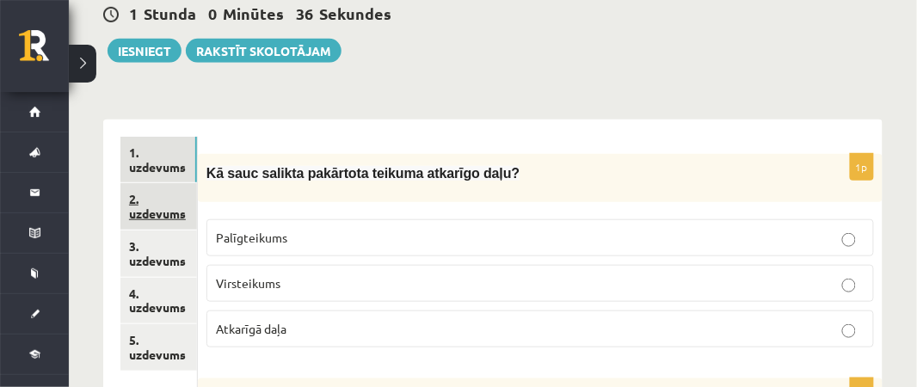
click at [139, 212] on link "2. uzdevums" at bounding box center [158, 206] width 77 height 46
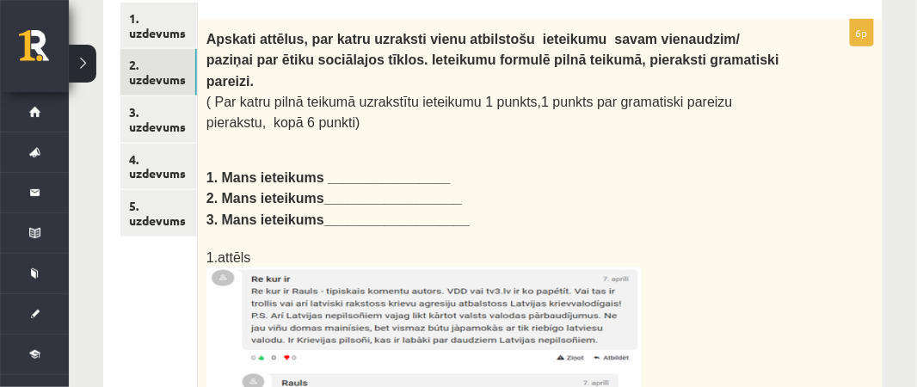
scroll to position [323, 0]
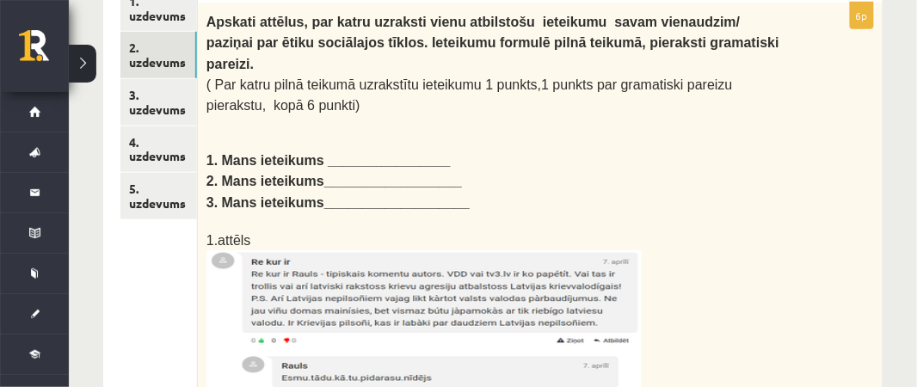
click at [335, 153] on b "1. Mans ieteikums ________________" at bounding box center [328, 160] width 244 height 15
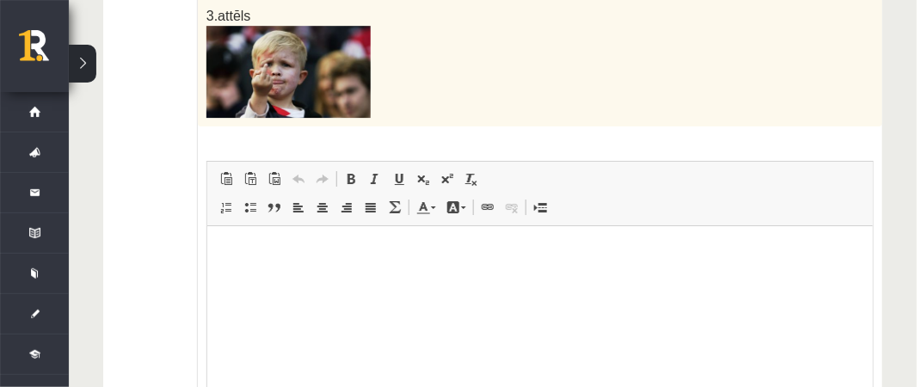
scroll to position [1130, 0]
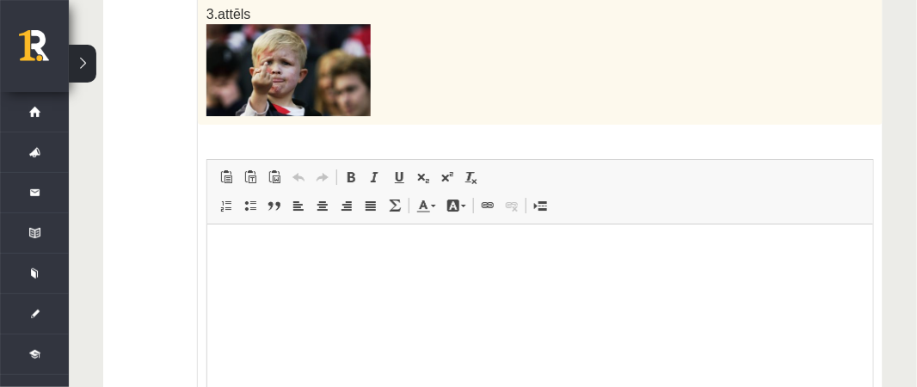
click at [214, 237] on html at bounding box center [539, 250] width 666 height 52
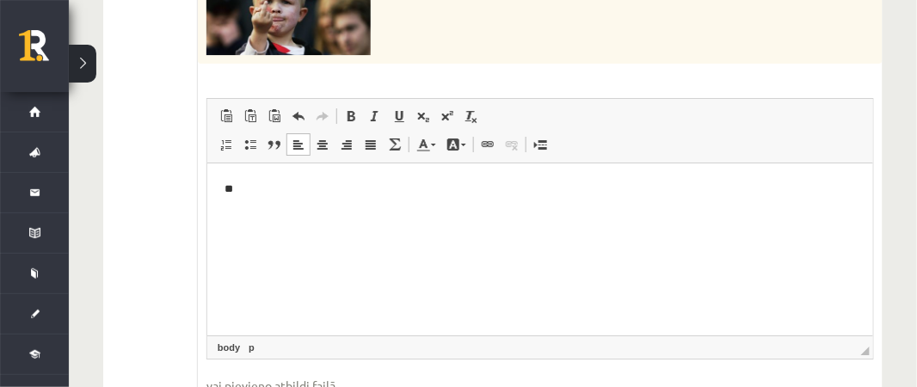
scroll to position [1199, 0]
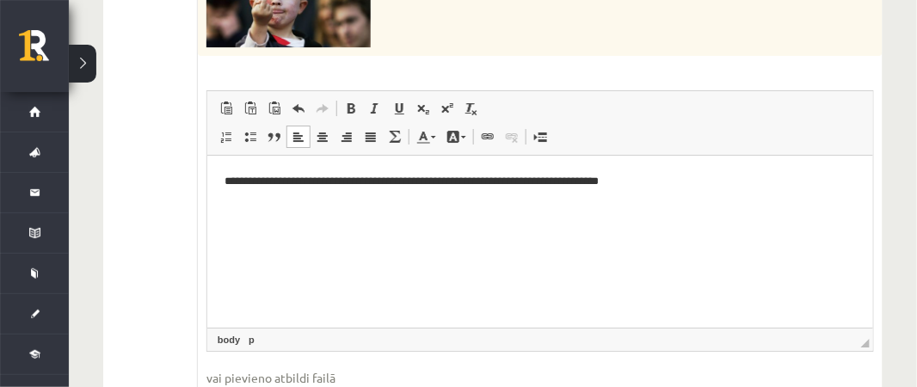
click at [504, 184] on p "**********" at bounding box center [540, 181] width 633 height 18
click at [625, 181] on p "**********" at bounding box center [540, 181] width 633 height 18
click at [509, 182] on p "**********" at bounding box center [540, 190] width 633 height 36
click at [284, 201] on p "**********" at bounding box center [540, 190] width 633 height 36
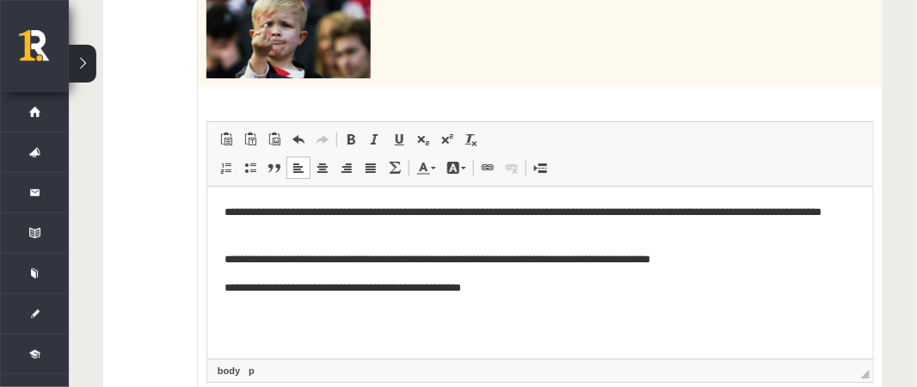
scroll to position [1174, 0]
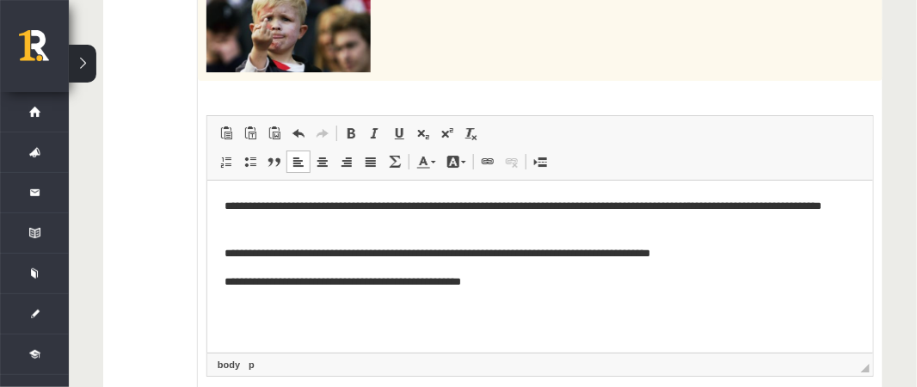
click at [568, 279] on p "**********" at bounding box center [540, 282] width 633 height 18
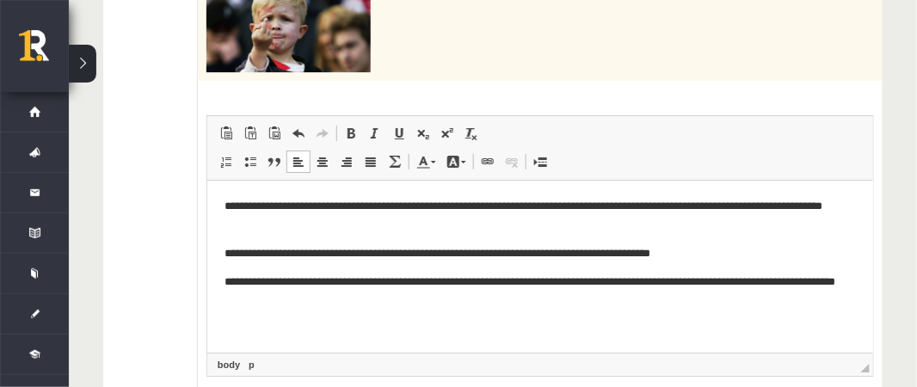
click at [273, 299] on p "**********" at bounding box center [540, 291] width 633 height 36
click at [275, 299] on p "**********" at bounding box center [540, 291] width 633 height 36
click at [360, 303] on p "**********" at bounding box center [540, 291] width 633 height 36
click at [341, 304] on p "**********" at bounding box center [540, 291] width 633 height 36
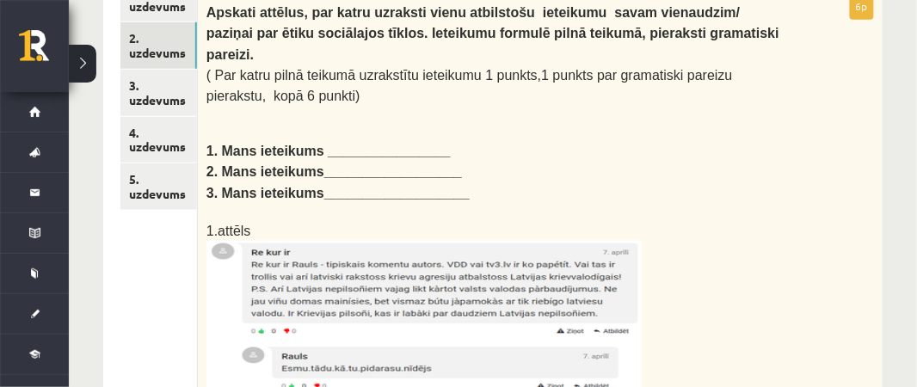
scroll to position [298, 0]
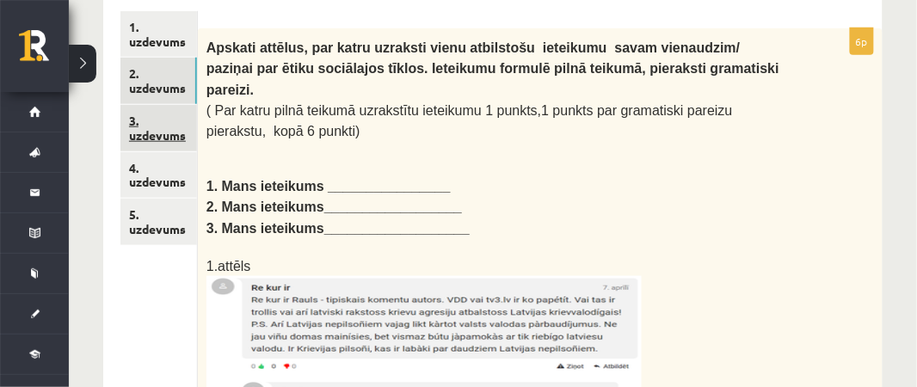
click at [141, 135] on link "3. uzdevums" at bounding box center [158, 128] width 77 height 46
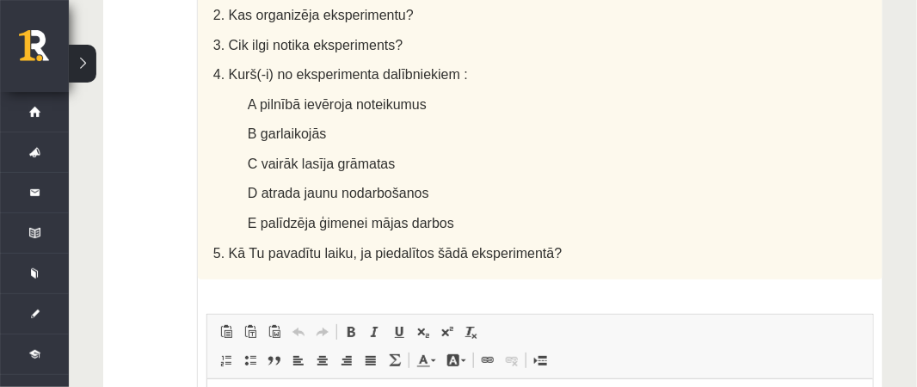
scroll to position [1355, 0]
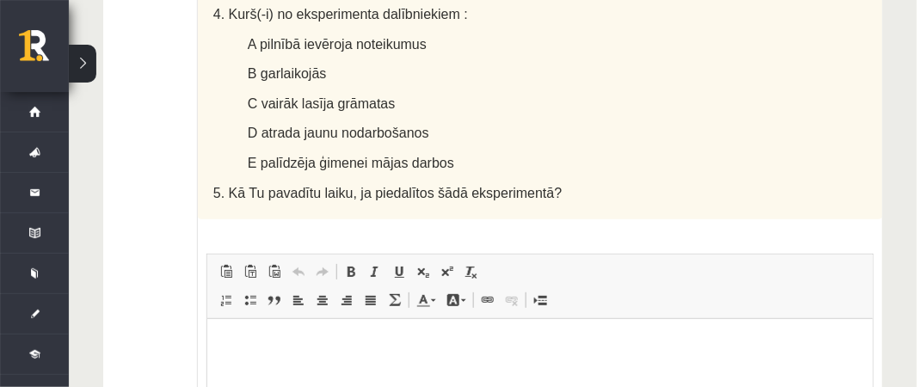
click at [237, 341] on p "Bagātinātā teksta redaktors, wiswyg-editor-user-answer-47024872553580" at bounding box center [539, 345] width 631 height 18
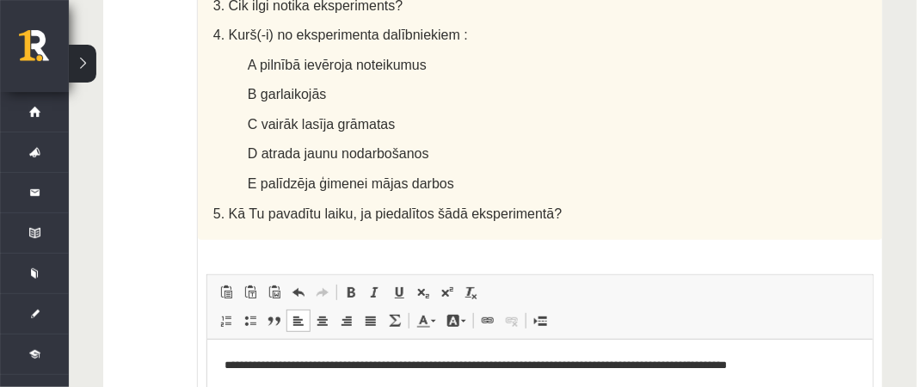
scroll to position [1343, 0]
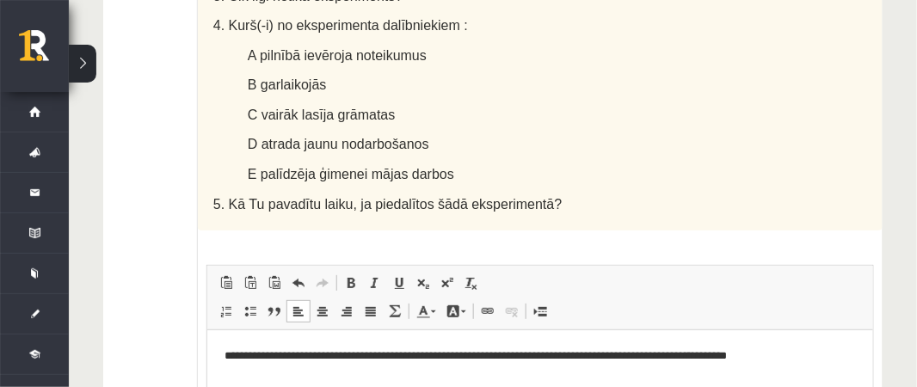
click at [779, 359] on p "**********" at bounding box center [540, 356] width 633 height 18
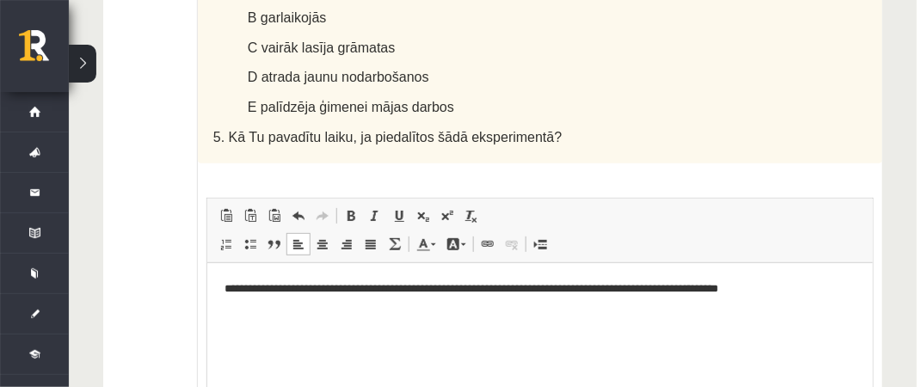
scroll to position [1437, 0]
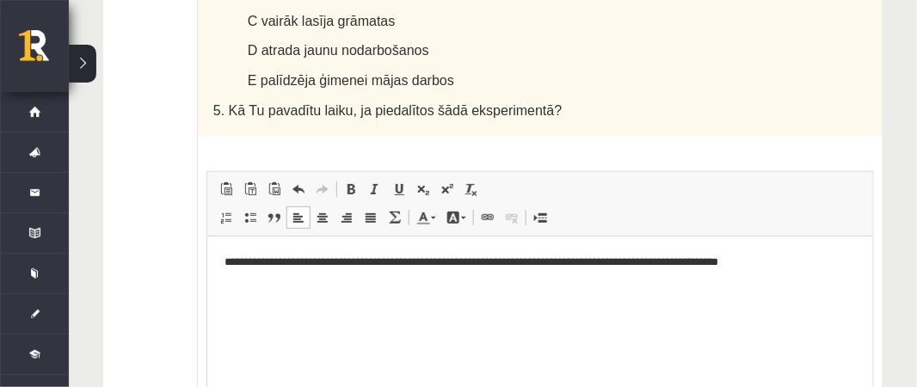
click at [796, 254] on p "**********" at bounding box center [540, 263] width 633 height 18
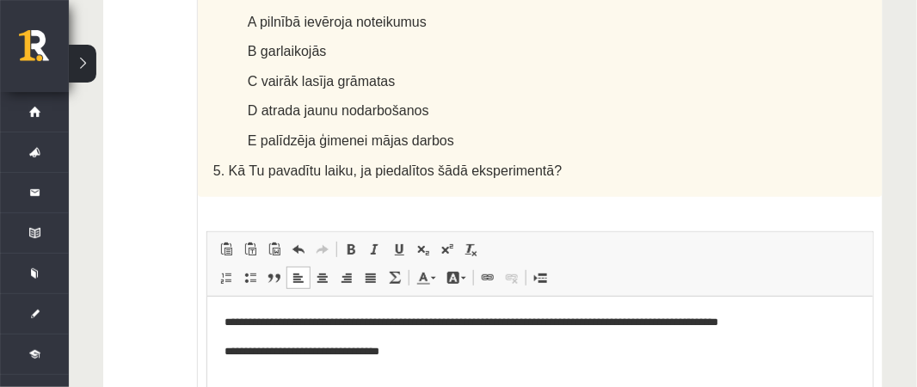
scroll to position [1379, 0]
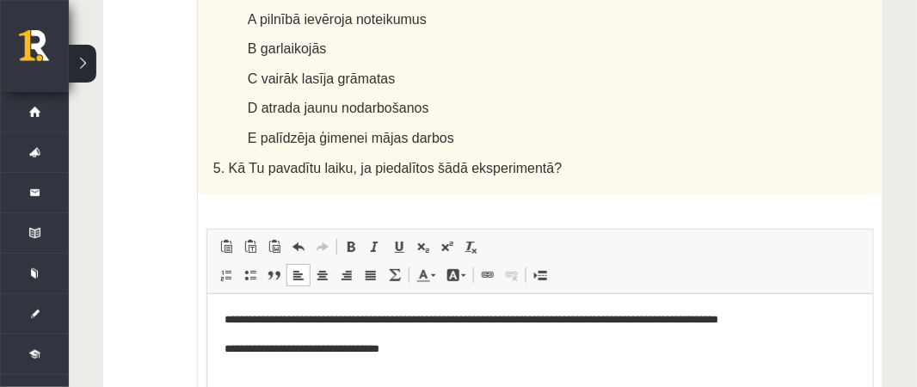
click at [227, 348] on p "**********" at bounding box center [540, 350] width 633 height 18
click at [448, 349] on p "**********" at bounding box center [540, 350] width 633 height 18
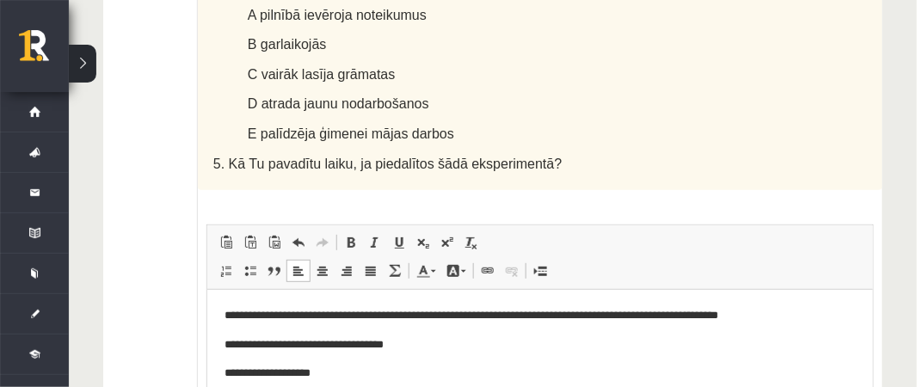
scroll to position [1396, 0]
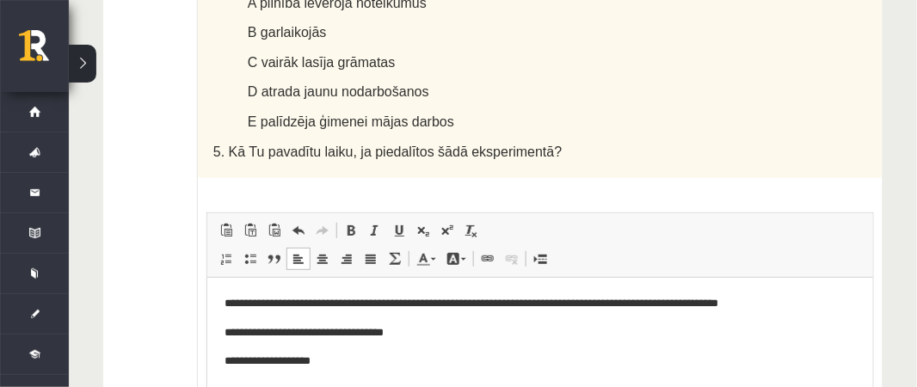
click at [335, 356] on p "**********" at bounding box center [540, 362] width 633 height 18
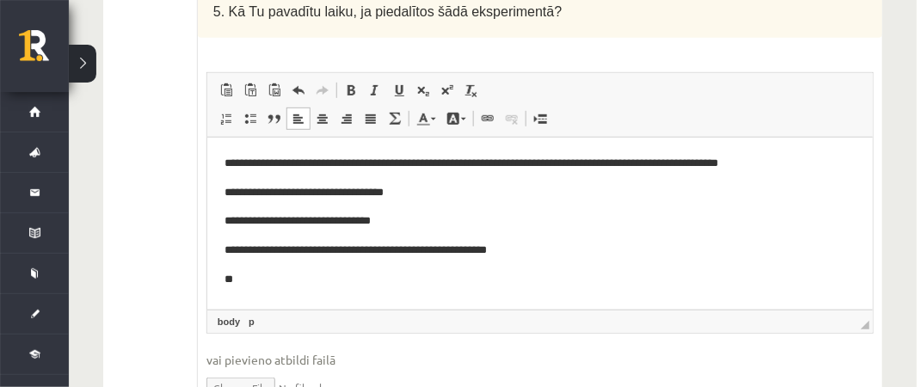
scroll to position [1545, 0]
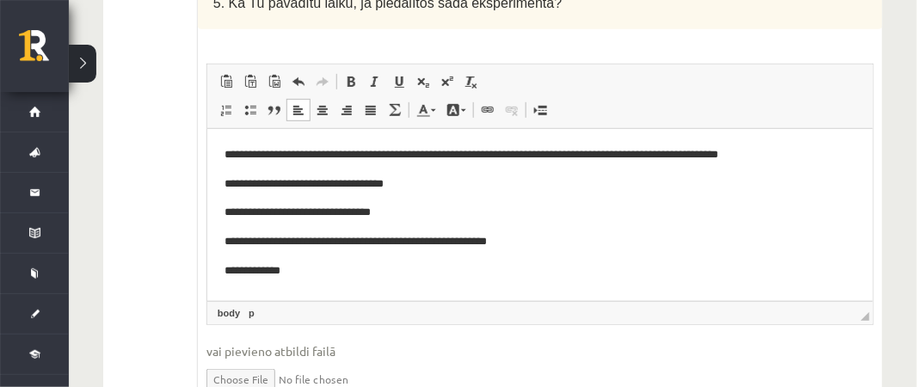
click at [243, 267] on p "**********" at bounding box center [540, 271] width 633 height 18
click at [300, 272] on p "**********" at bounding box center [540, 271] width 633 height 18
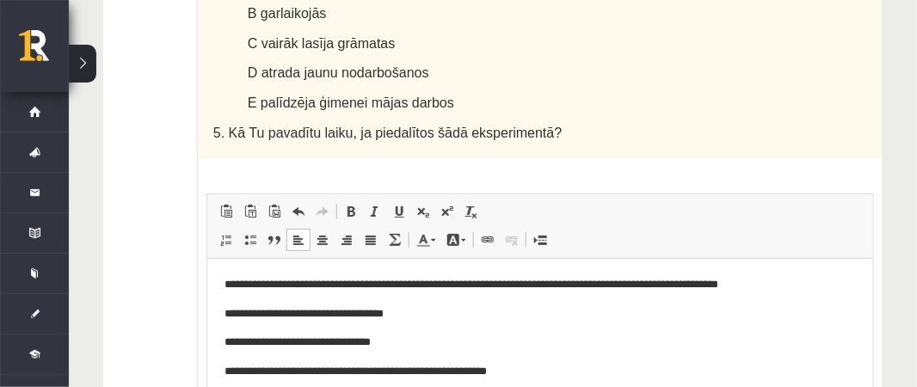
scroll to position [1416, 0]
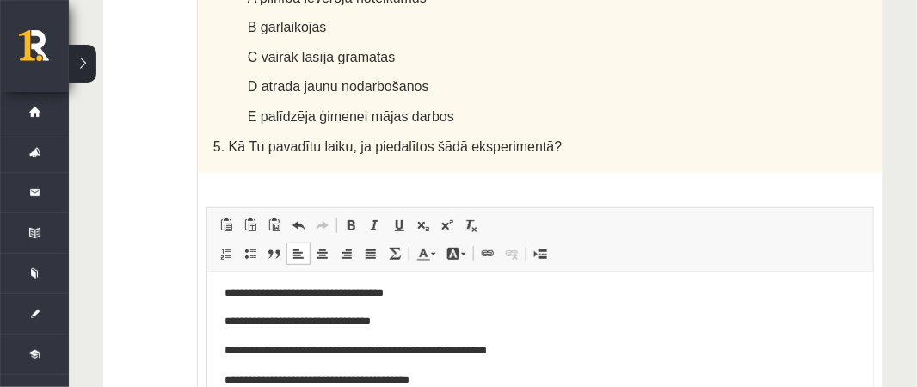
scroll to position [1406, 0]
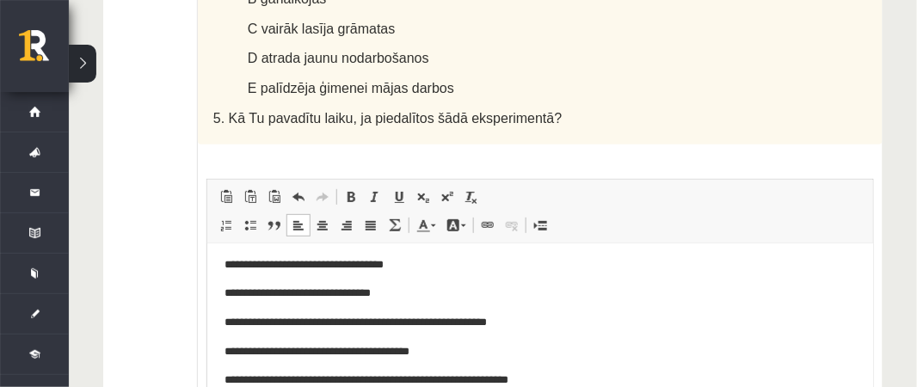
scroll to position [1435, 0]
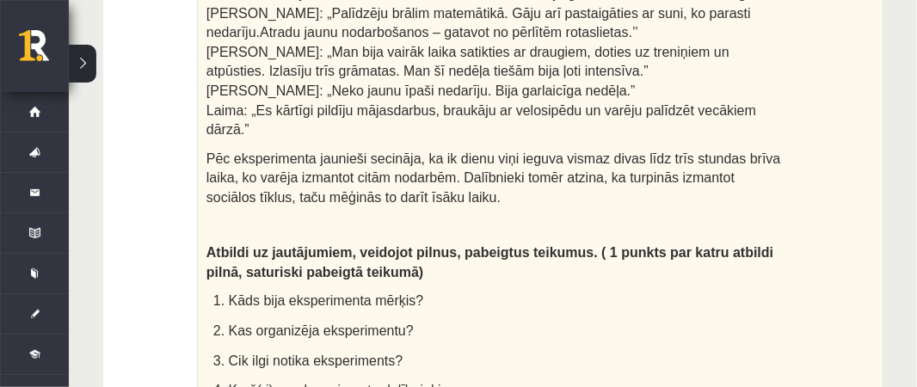
scroll to position [1545, 0]
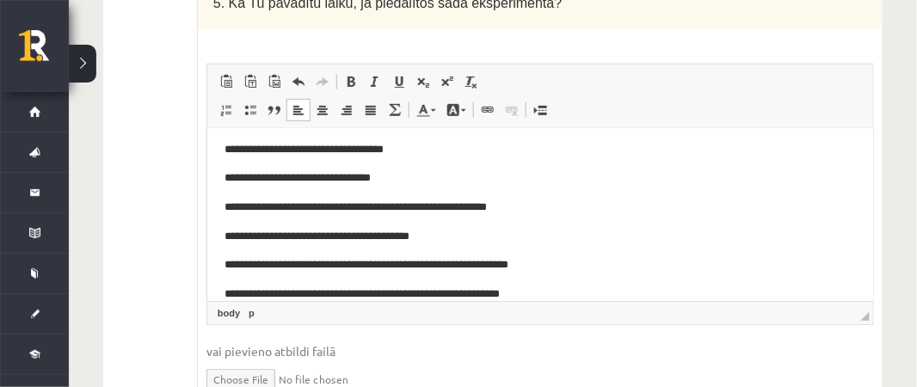
click at [429, 291] on p "**********" at bounding box center [540, 295] width 633 height 18
click at [571, 291] on p "**********" at bounding box center [540, 295] width 633 height 18
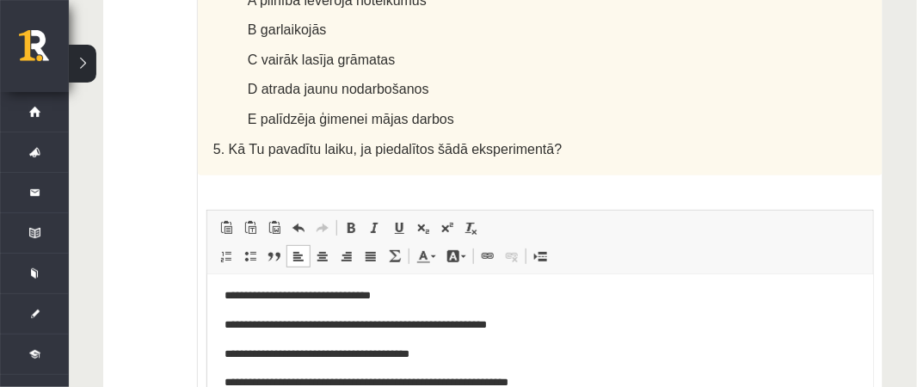
scroll to position [1404, 0]
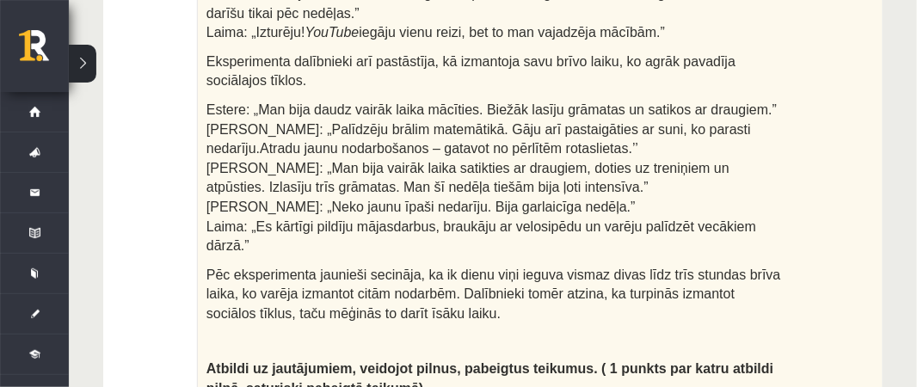
scroll to position [861, 0]
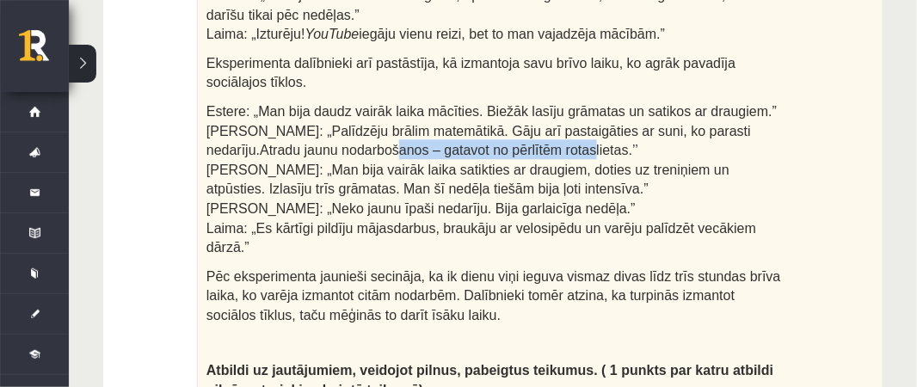
drag, startPoint x: 299, startPoint y: 89, endPoint x: 472, endPoint y: 90, distance: 172.9
click at [472, 104] on span "Estere: „Man bija daudz vairāk laika mācīties. Biežāk lasīju grāmatas un satiko…" at bounding box center [491, 179] width 570 height 151
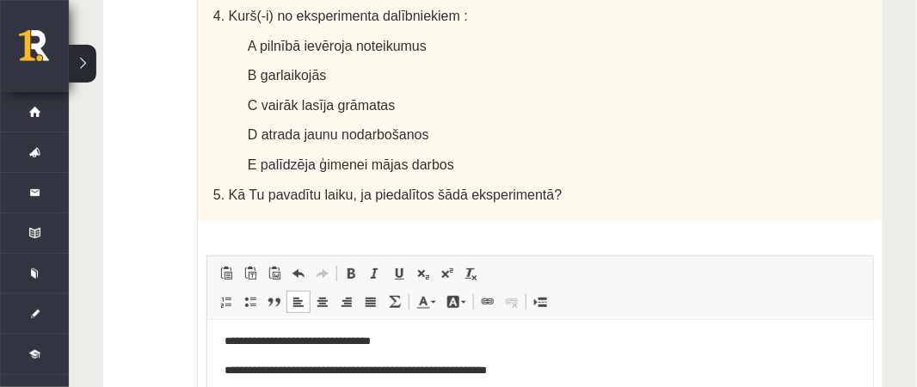
scroll to position [1389, 0]
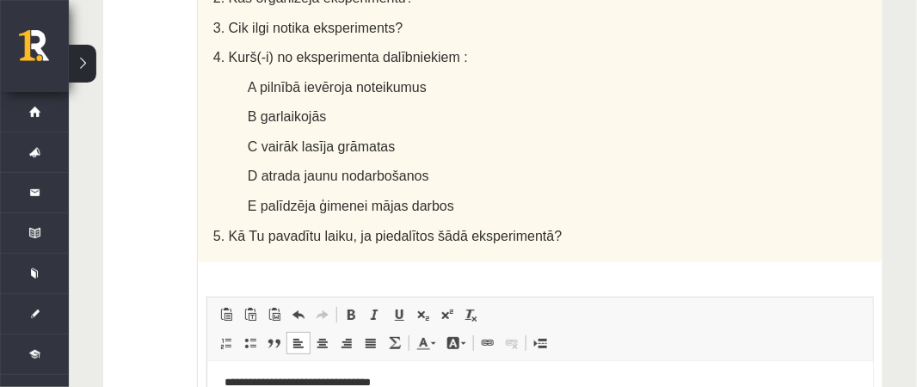
scroll to position [1476, 0]
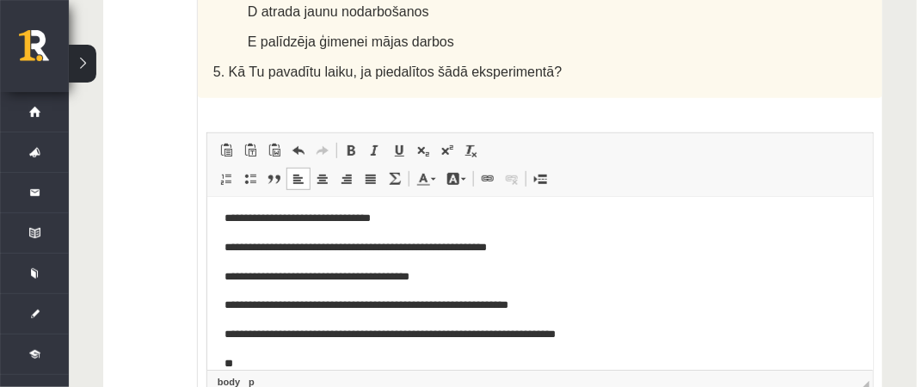
click at [250, 359] on p "**" at bounding box center [540, 364] width 633 height 18
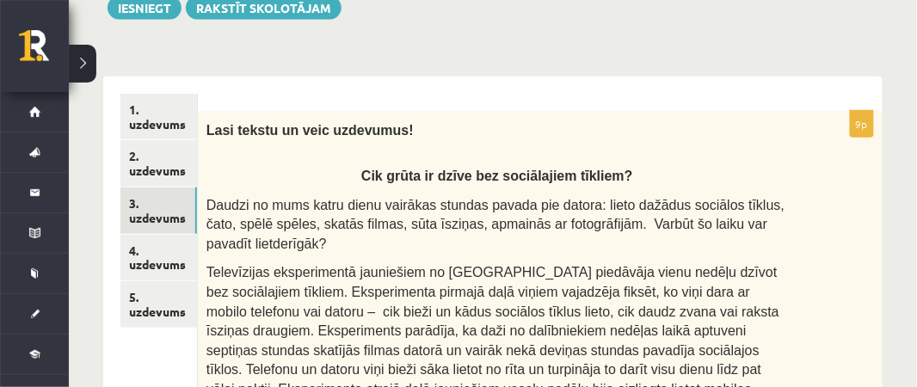
scroll to position [212, 0]
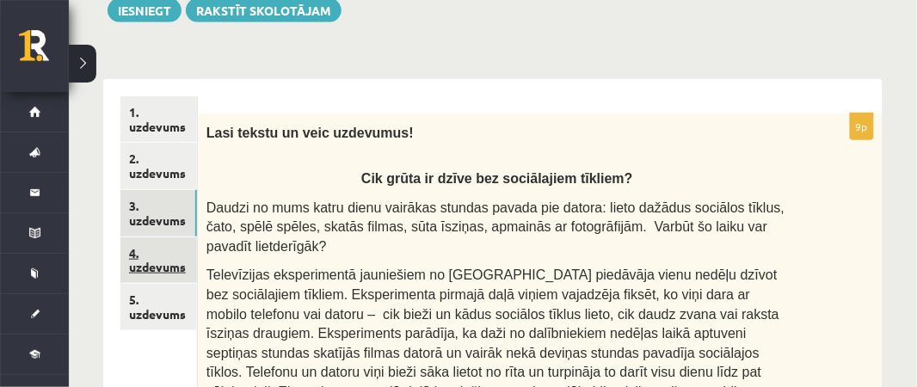
click at [173, 267] on link "4. uzdevums" at bounding box center [158, 260] width 77 height 46
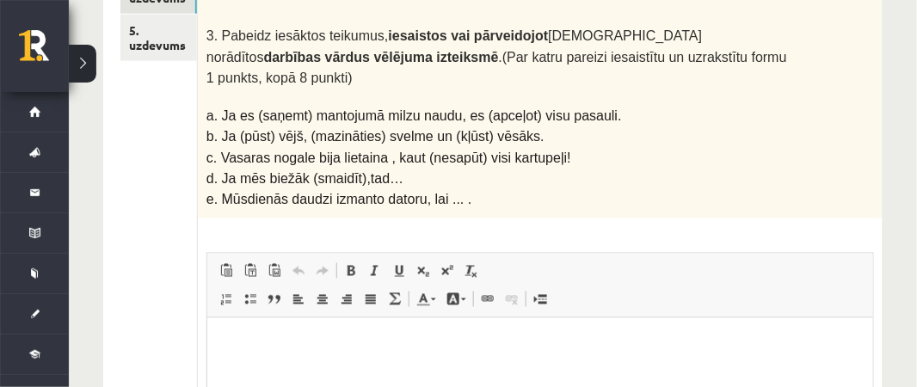
scroll to position [513, 0]
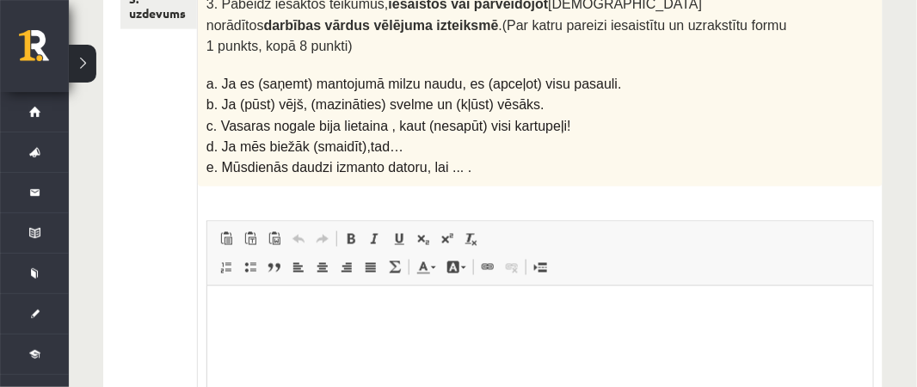
click at [249, 315] on p "Bagātinātā teksta redaktors, wiswyg-editor-user-answer-47024960909520" at bounding box center [539, 312] width 631 height 18
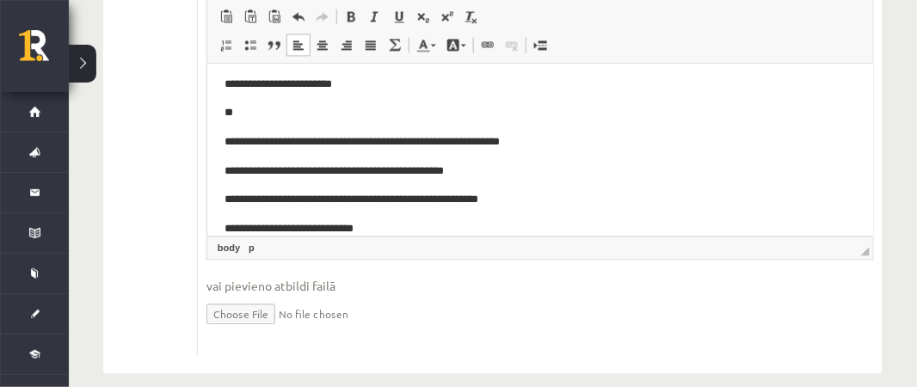
scroll to position [738, 0]
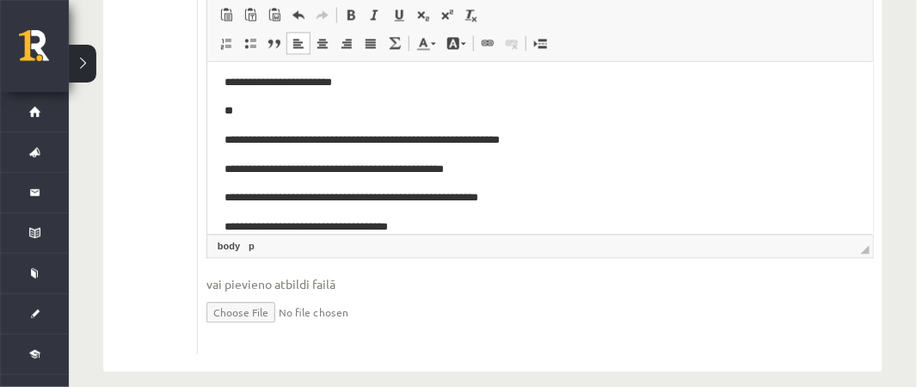
click at [460, 141] on p "**********" at bounding box center [540, 140] width 633 height 18
click at [422, 224] on p "**********" at bounding box center [540, 227] width 633 height 18
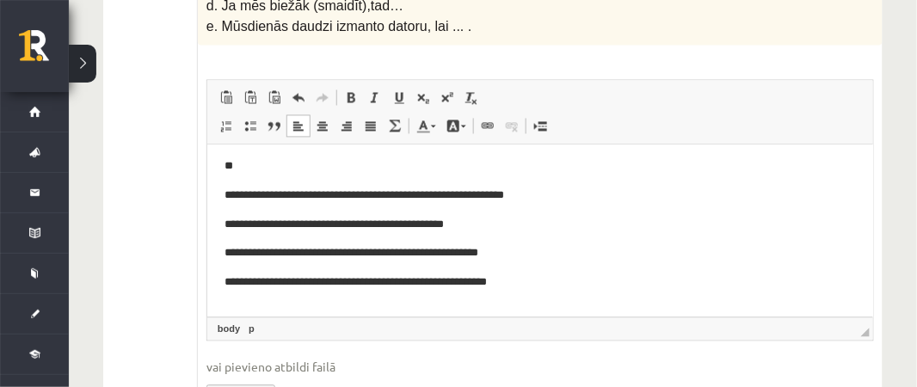
scroll to position [63, 0]
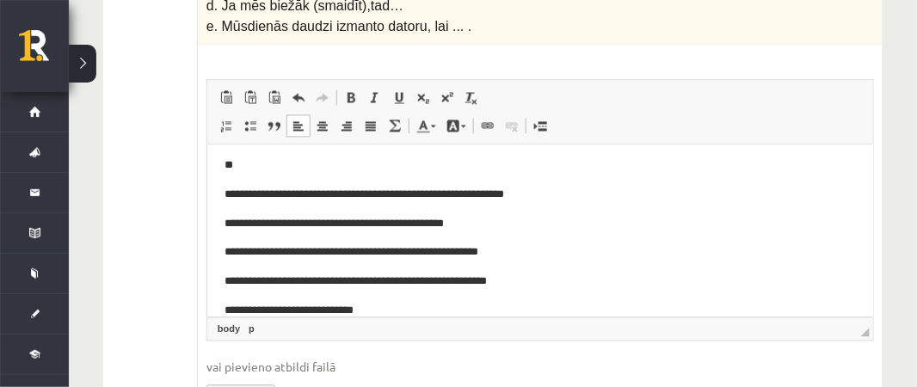
click at [289, 311] on p "**********" at bounding box center [540, 311] width 633 height 18
click at [299, 313] on p "**********" at bounding box center [540, 311] width 633 height 18
click at [408, 306] on p "**********" at bounding box center [540, 311] width 633 height 18
click at [417, 316] on p "**********" at bounding box center [540, 311] width 633 height 18
click at [491, 310] on p "**********" at bounding box center [540, 311] width 633 height 18
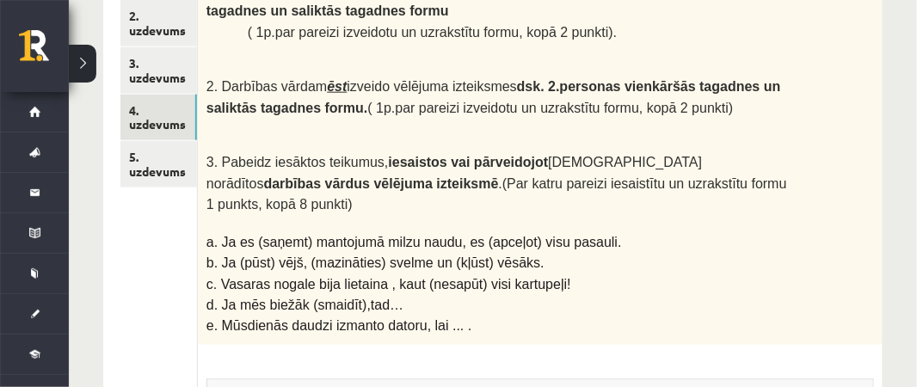
scroll to position [346, 0]
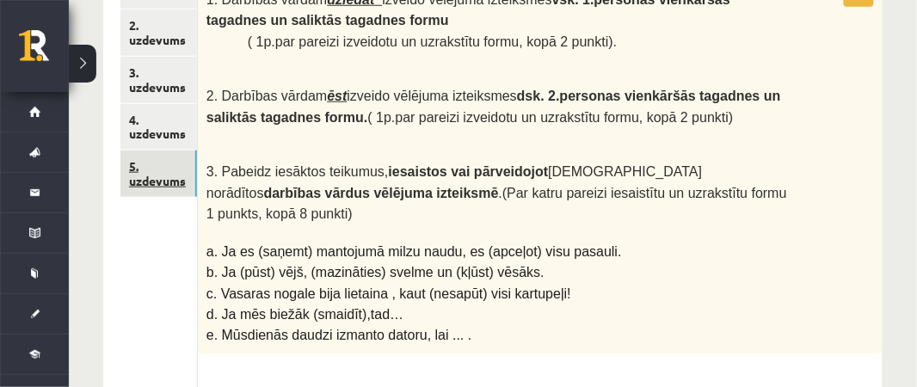
click at [155, 175] on link "5. uzdevums" at bounding box center [158, 174] width 77 height 46
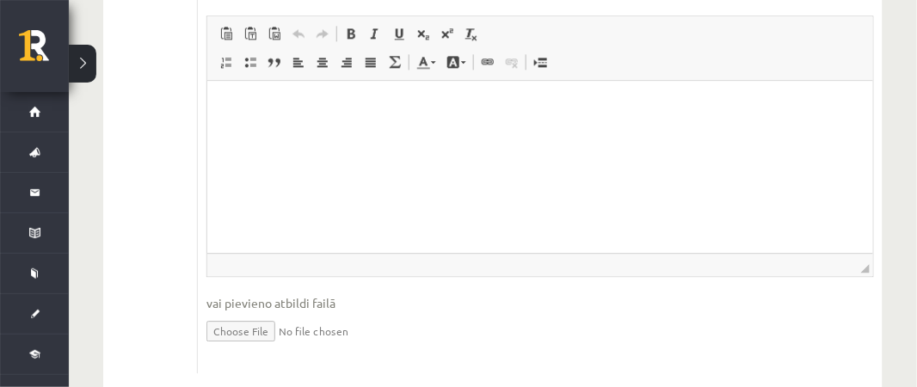
scroll to position [826, 0]
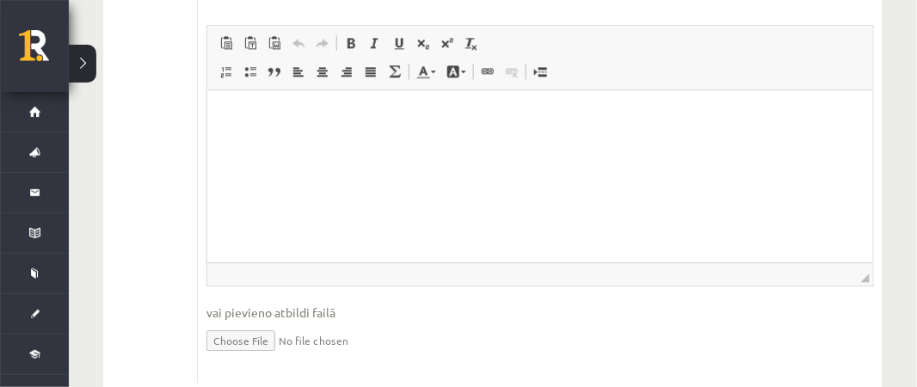
click at [218, 102] on html at bounding box center [539, 115] width 666 height 52
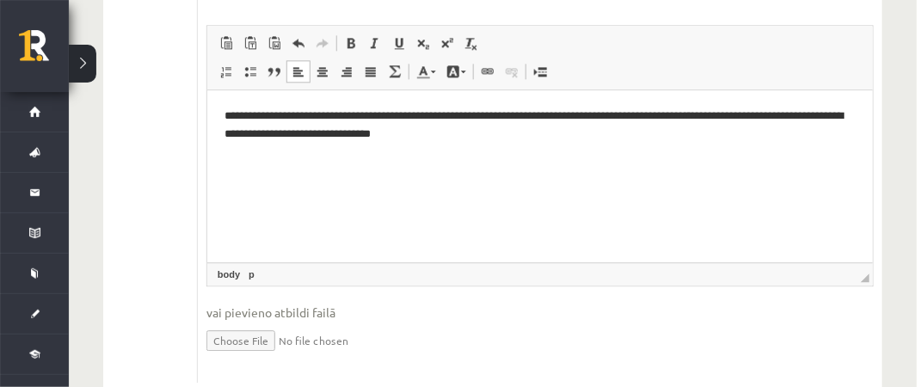
click at [219, 148] on html "**********" at bounding box center [539, 138] width 666 height 99
click at [224, 118] on p "**********" at bounding box center [540, 125] width 633 height 36
click at [237, 155] on p "Bagātinātā teksta redaktors, wiswyg-editor-user-answer-47024777092800" at bounding box center [540, 163] width 633 height 18
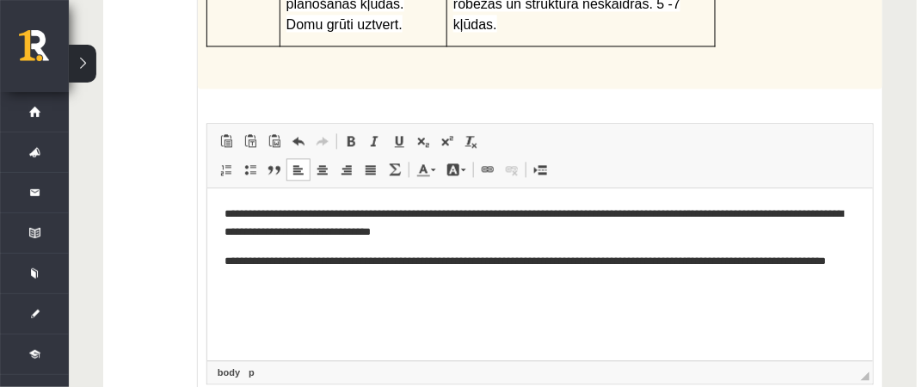
scroll to position [738, 0]
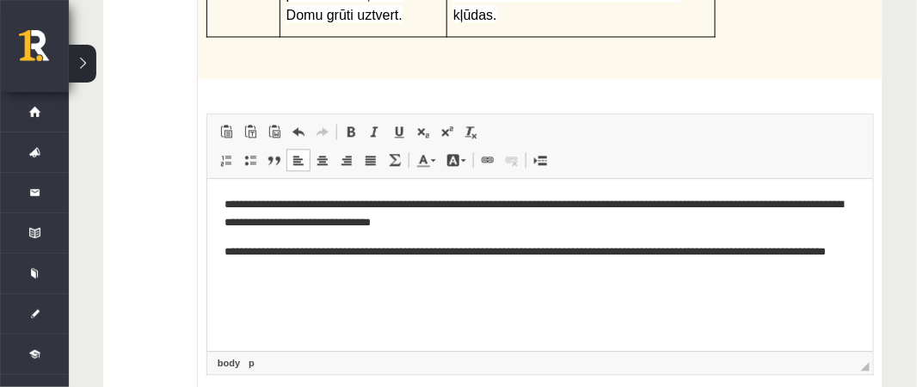
click at [341, 273] on p "**********" at bounding box center [540, 261] width 633 height 36
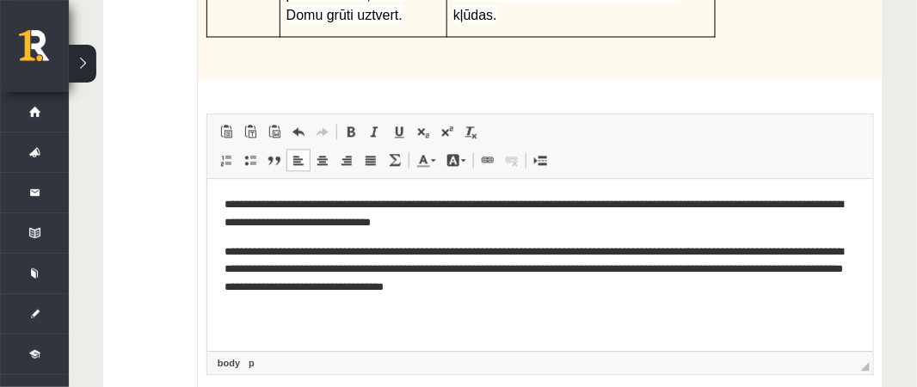
click at [565, 286] on p "**********" at bounding box center [540, 269] width 633 height 53
click at [603, 285] on p "**********" at bounding box center [540, 269] width 633 height 53
click at [504, 285] on p "**********" at bounding box center [540, 269] width 633 height 53
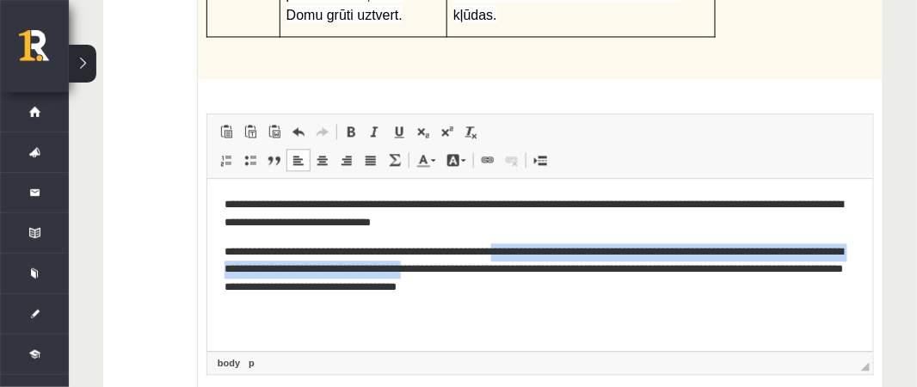
drag, startPoint x: 531, startPoint y: 267, endPoint x: 530, endPoint y: 249, distance: 18.1
click at [530, 249] on p "**********" at bounding box center [540, 269] width 633 height 53
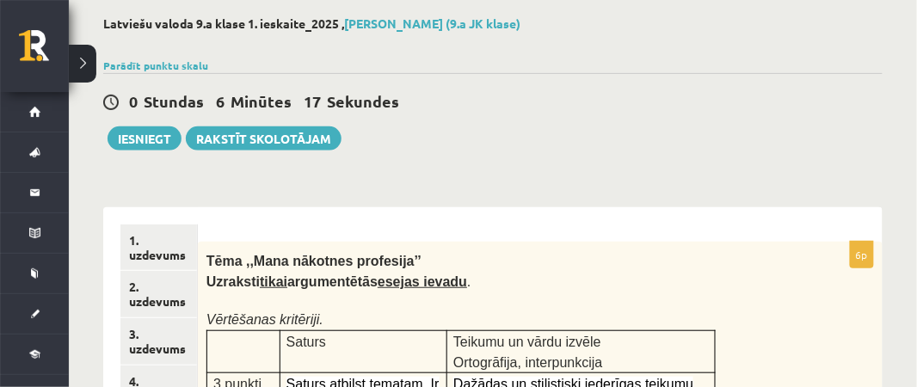
scroll to position [0, 0]
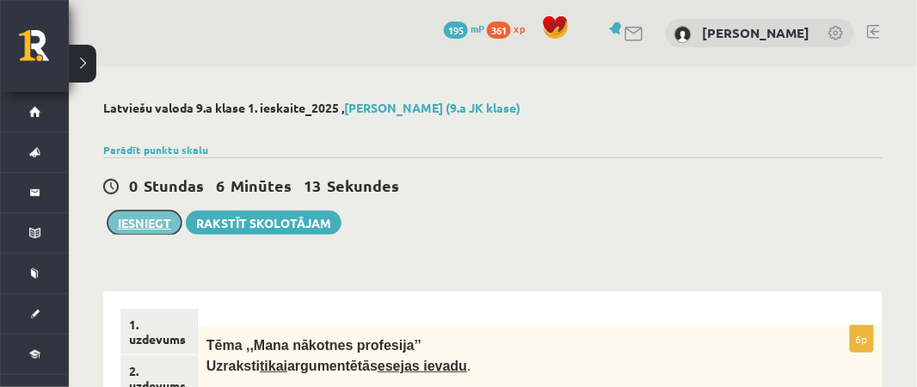
click at [146, 228] on button "Iesniegt" at bounding box center [145, 223] width 74 height 24
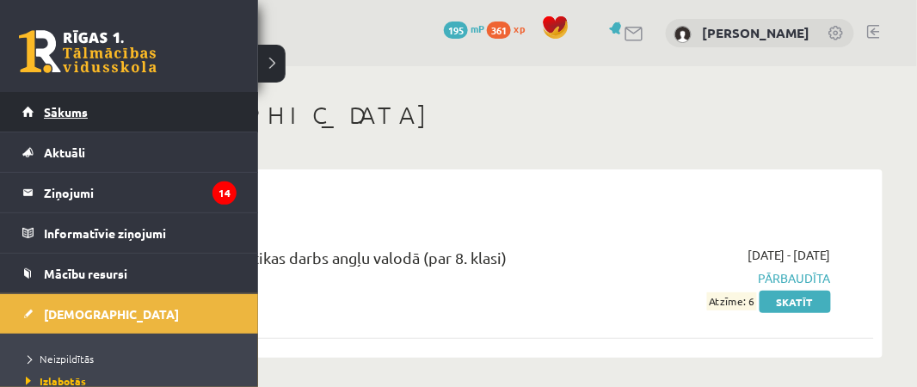
click at [60, 120] on link "Sākums" at bounding box center [129, 112] width 214 height 40
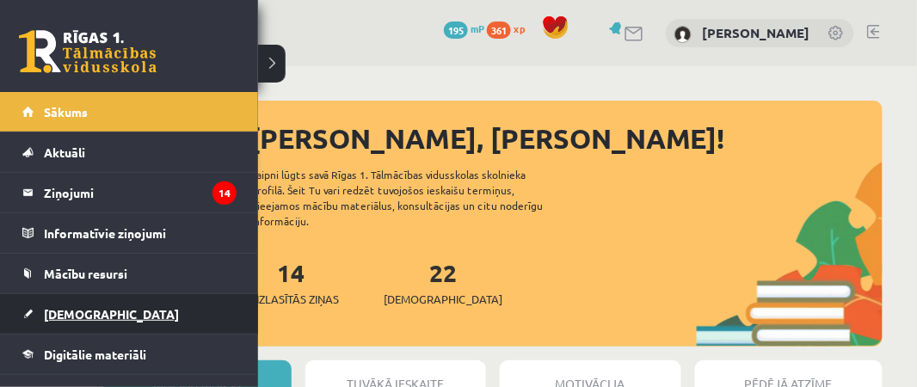
click at [75, 319] on link "[DEMOGRAPHIC_DATA]" at bounding box center [129, 314] width 214 height 40
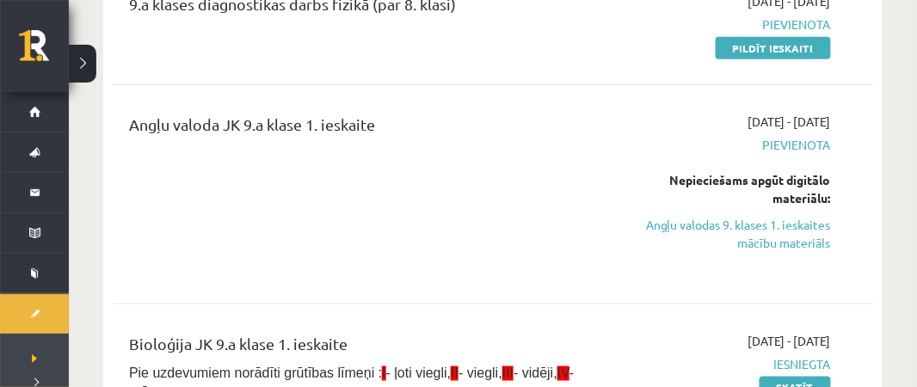
scroll to position [1753, 0]
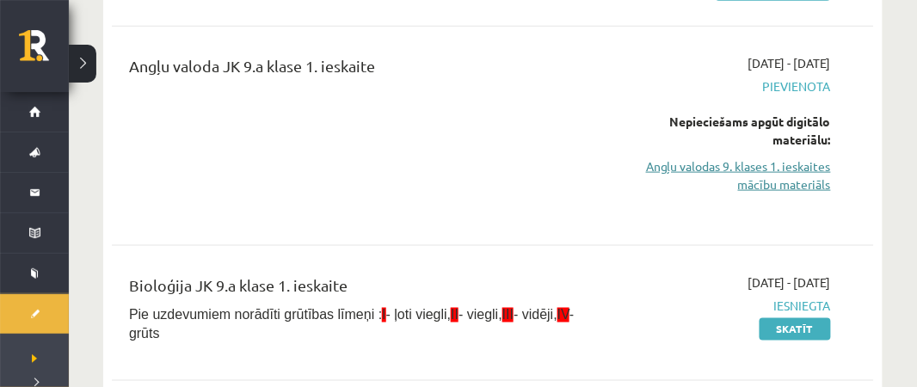
click at [800, 157] on link "Angļu valodas 9. klases 1. ieskaites mācību materiāls" at bounding box center [722, 175] width 217 height 36
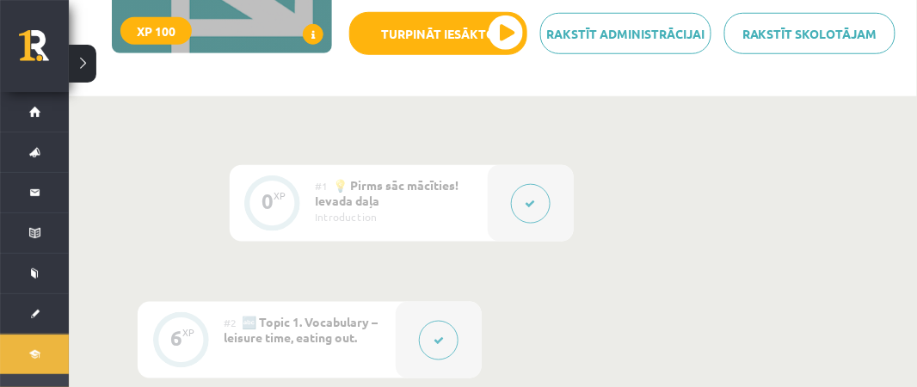
scroll to position [359, 0]
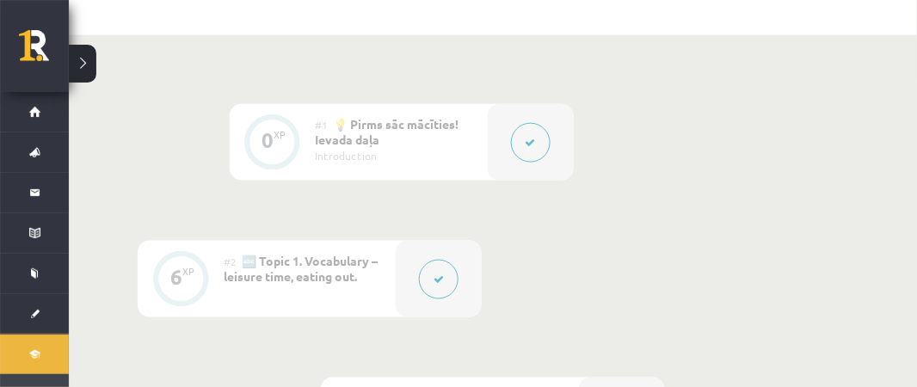
click at [549, 138] on button at bounding box center [531, 143] width 40 height 40
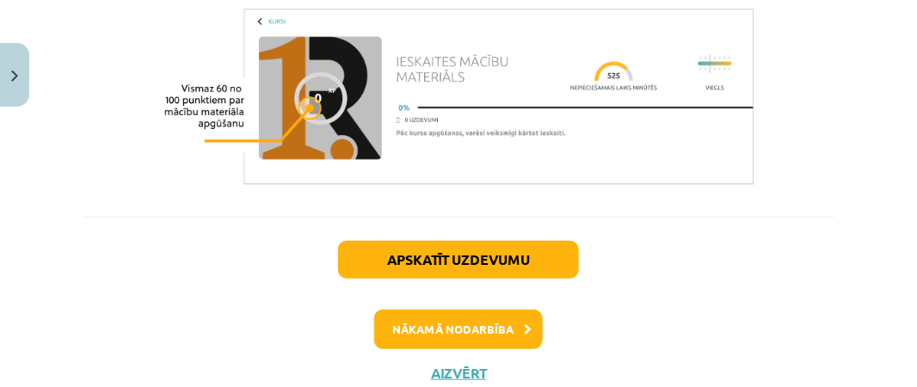
scroll to position [1460, 0]
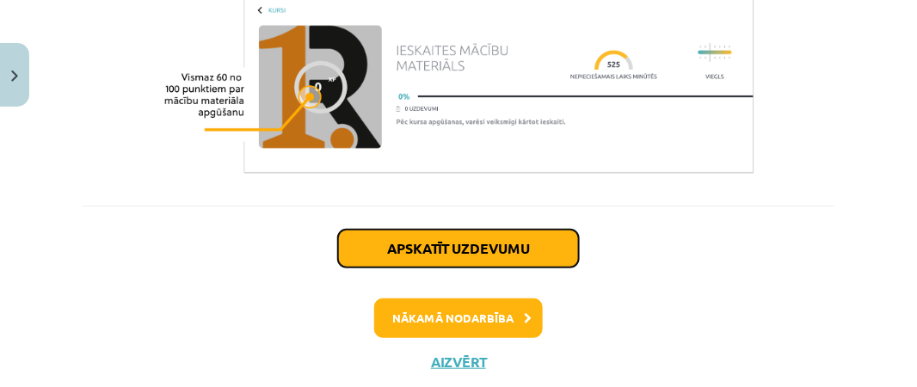
click at [505, 230] on button "Apskatīt uzdevumu" at bounding box center [458, 249] width 241 height 38
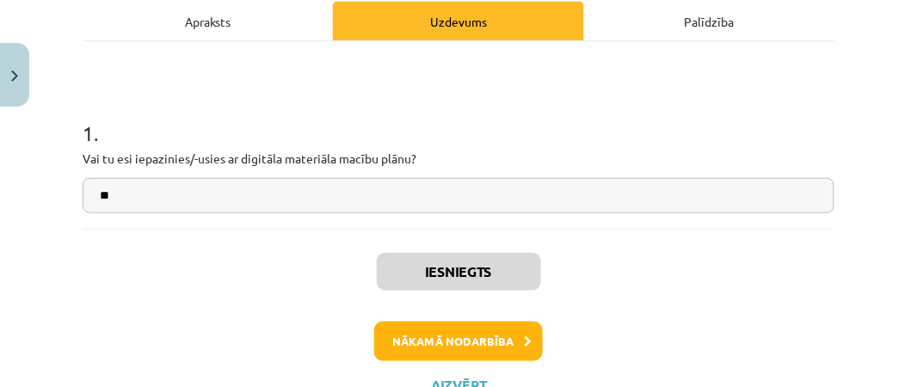
scroll to position [254, 0]
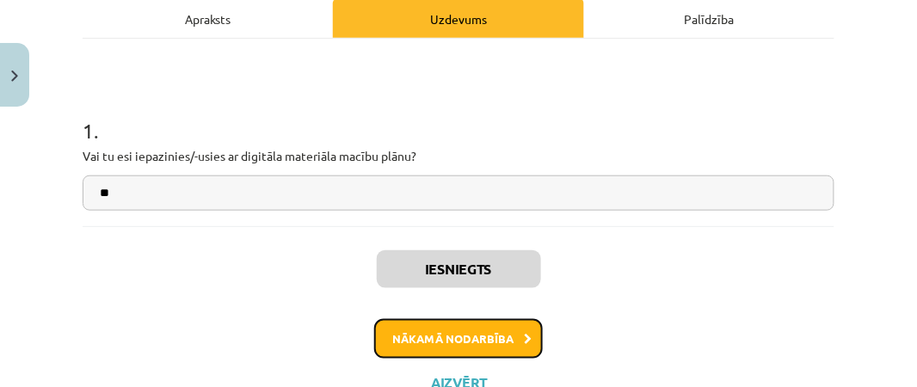
click at [513, 346] on button "Nākamā nodarbība" at bounding box center [458, 339] width 169 height 40
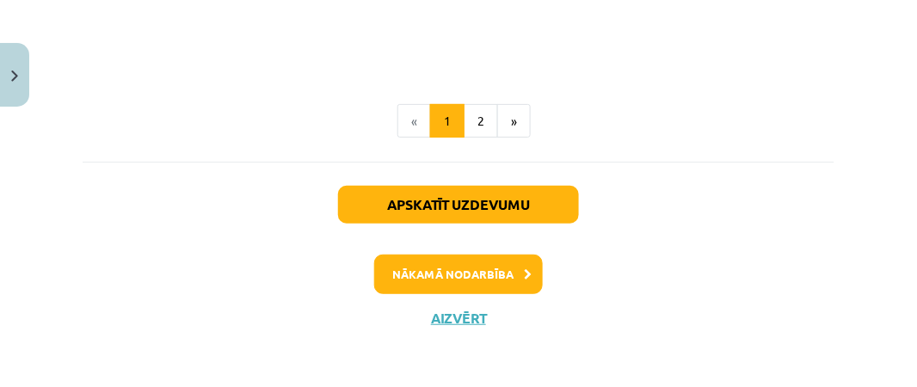
scroll to position [0, 0]
